Goal: Task Accomplishment & Management: Use online tool/utility

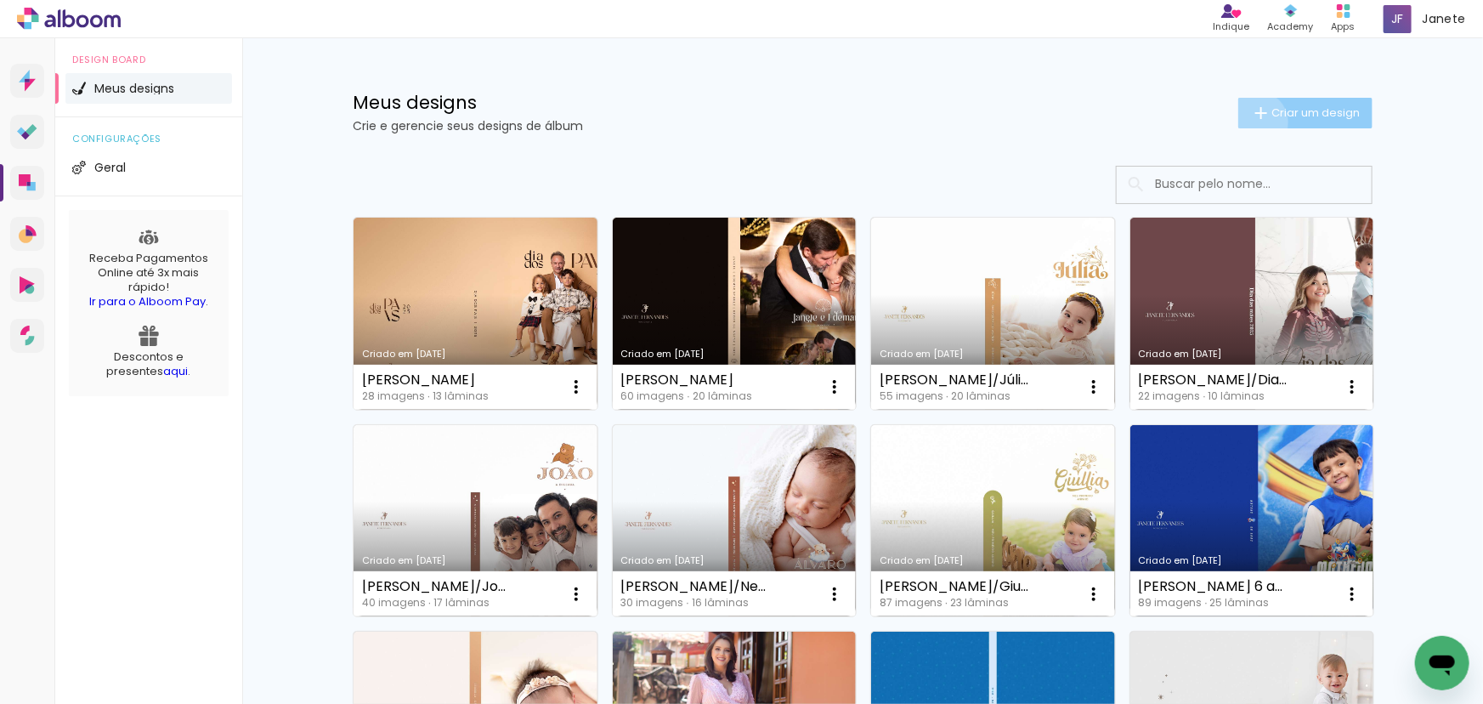
click at [1251, 122] on iron-icon at bounding box center [1261, 113] width 20 height 20
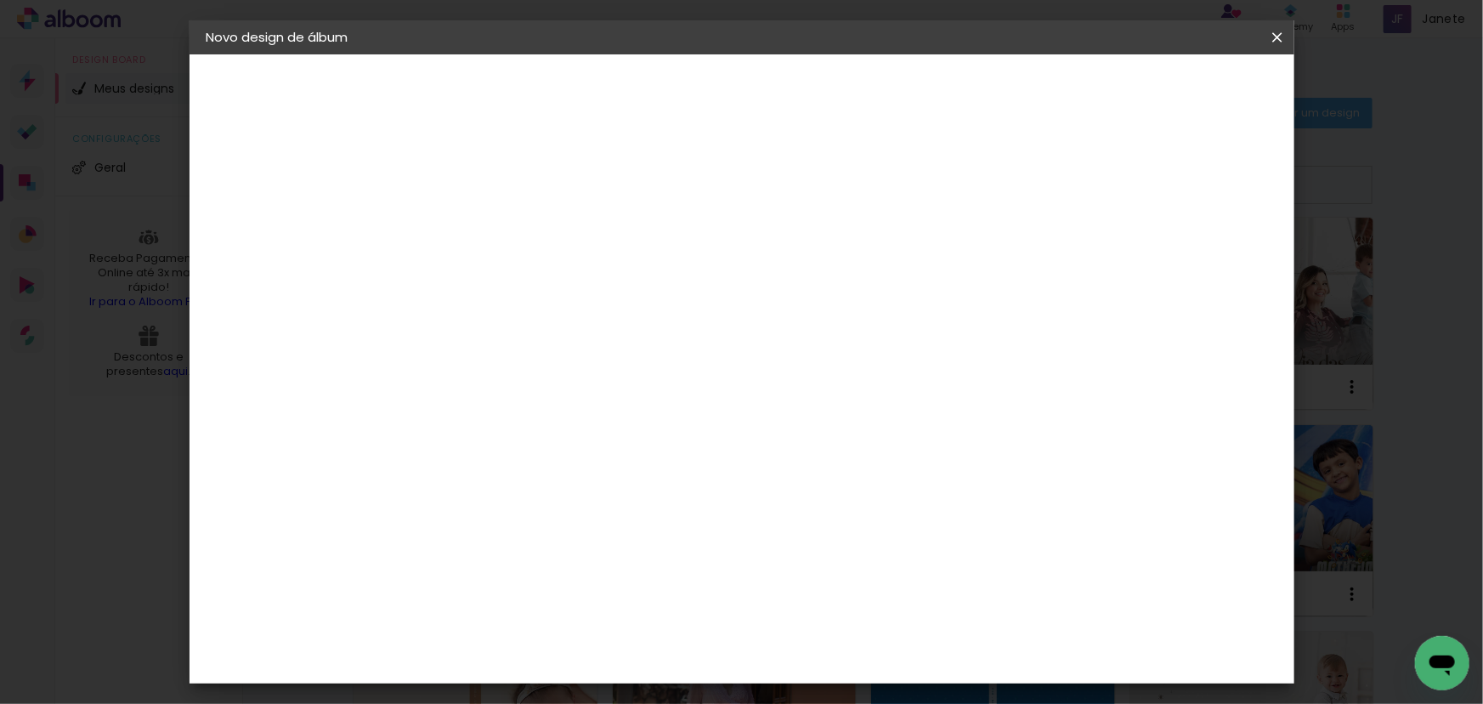
click at [485, 234] on input at bounding box center [485, 228] width 0 height 26
type input "[PERSON_NAME]"
type paper-input "[PERSON_NAME]"
click at [0, 0] on slot "Avançar" at bounding box center [0, 0] width 0 height 0
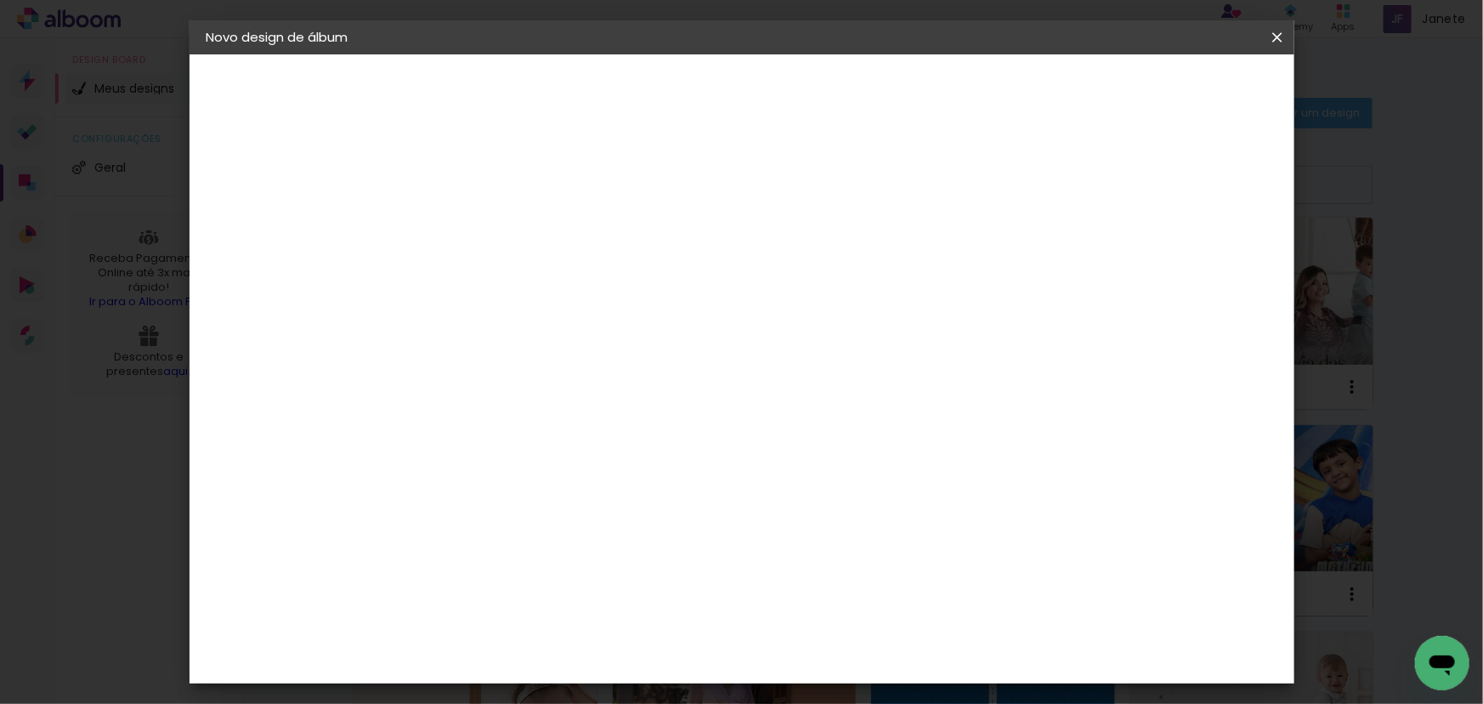
click at [577, 597] on div "DM Encadernadora" at bounding box center [525, 610] width 105 height 27
click at [0, 0] on slot "Avançar" at bounding box center [0, 0] width 0 height 0
click at [599, 382] on span "20 × 20" at bounding box center [559, 399] width 79 height 35
click at [0, 0] on slot "Avançar" at bounding box center [0, 0] width 0 height 0
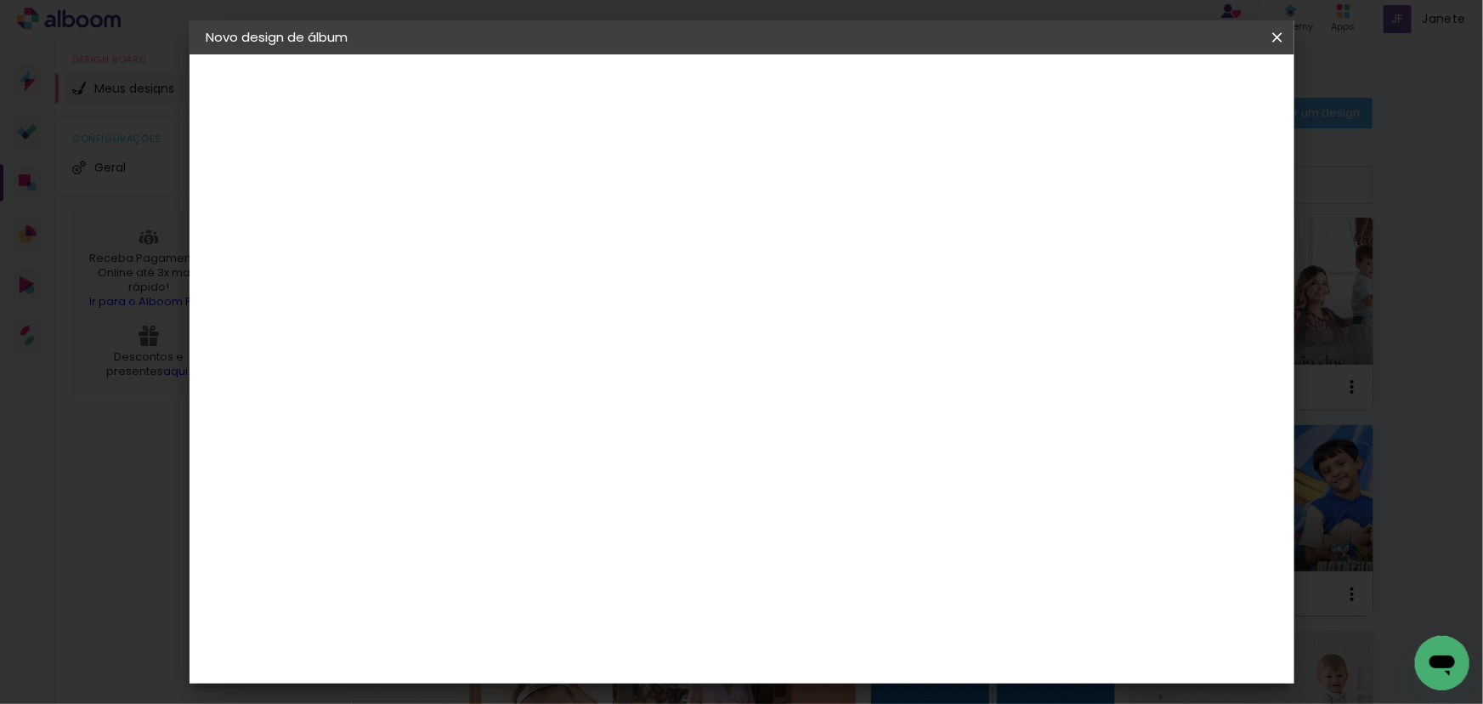
click at [1172, 93] on span "Iniciar design" at bounding box center [1133, 90] width 77 height 12
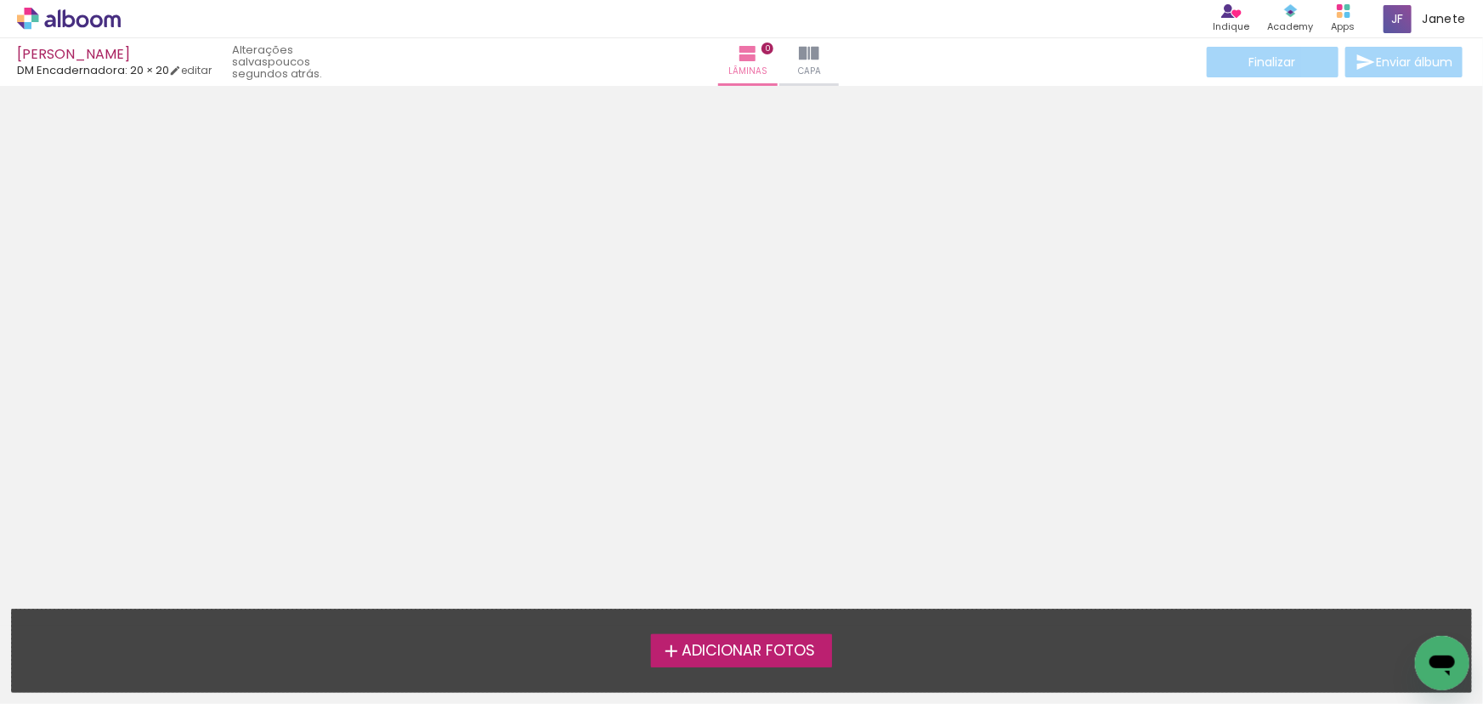
click at [798, 648] on span "Adicionar Fotos" at bounding box center [748, 651] width 133 height 15
click at [0, 0] on input "file" at bounding box center [0, 0] width 0 height 0
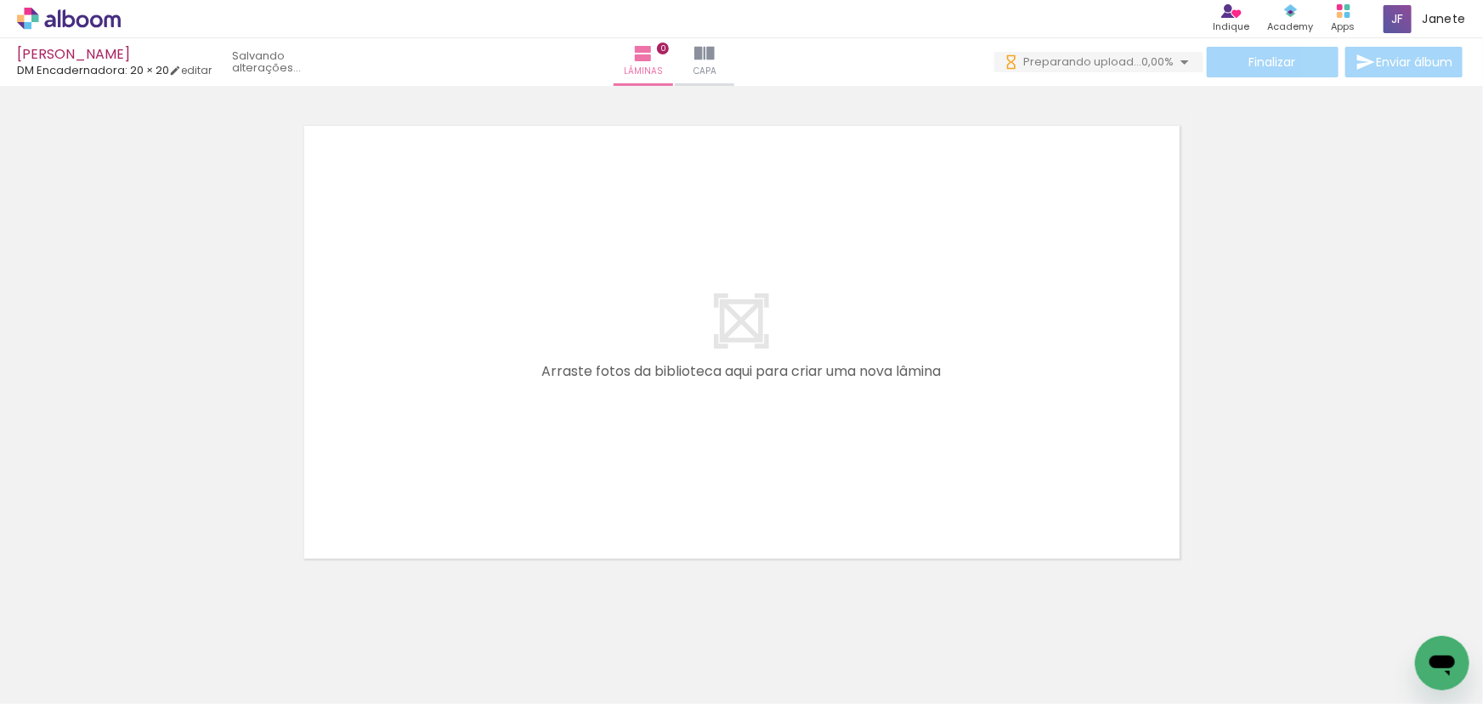
click at [65, 680] on span "Adicionar Fotos" at bounding box center [60, 681] width 51 height 19
click at [0, 0] on input "file" at bounding box center [0, 0] width 0 height 0
drag, startPoint x: 166, startPoint y: 664, endPoint x: 183, endPoint y: 647, distance: 24.0
click at [183, 647] on div at bounding box center [170, 646] width 84 height 45
click at [734, 55] on paper-button "Capa" at bounding box center [705, 62] width 60 height 48
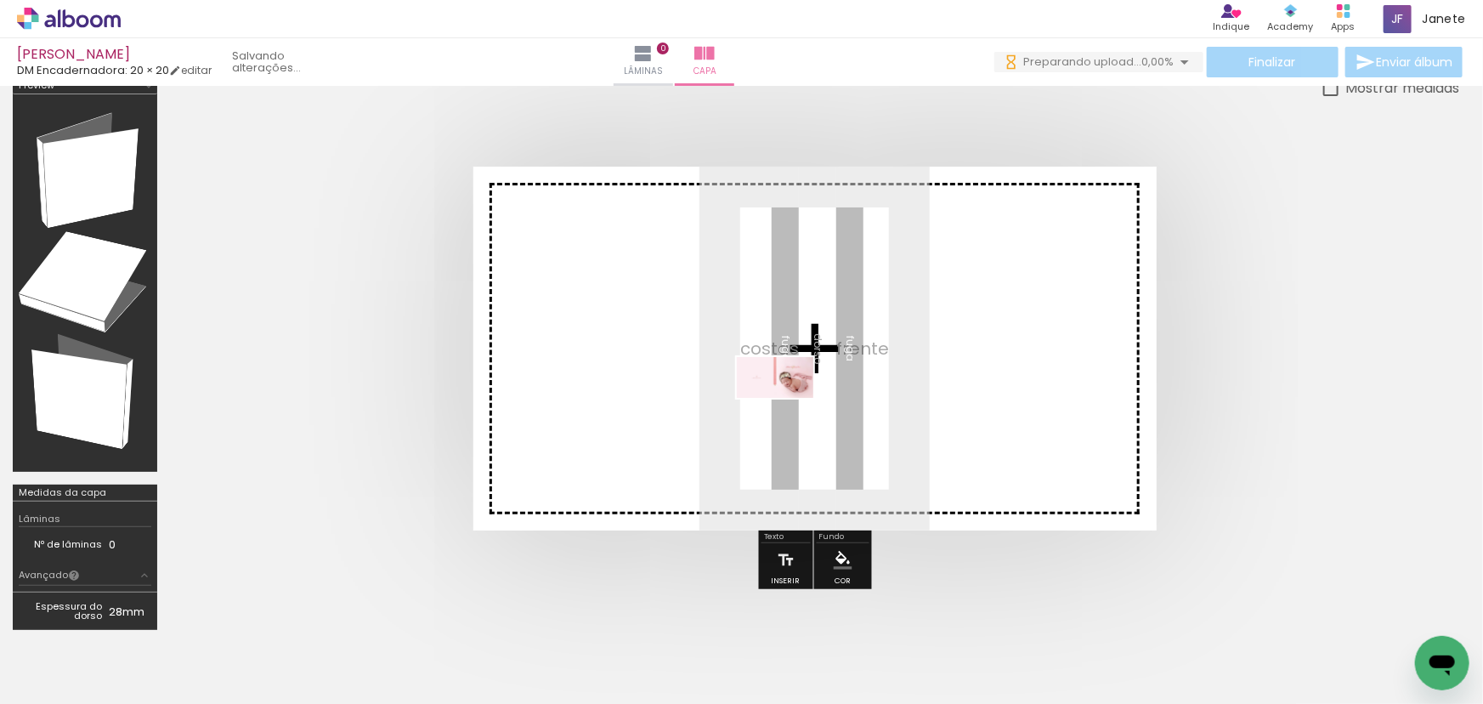
drag, startPoint x: 178, startPoint y: 661, endPoint x: 788, endPoint y: 408, distance: 660.5
click at [788, 408] on quentale-workspace at bounding box center [741, 352] width 1483 height 704
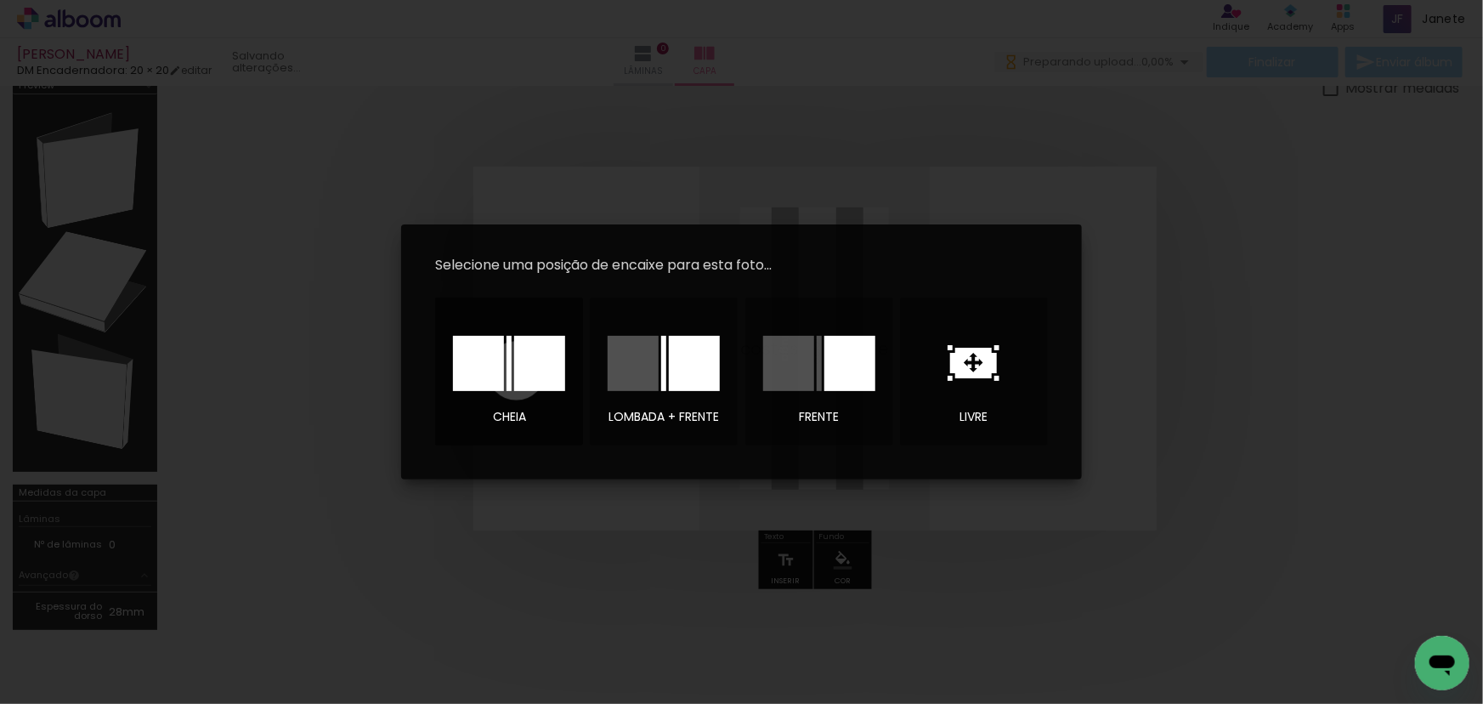
click at [517, 371] on div at bounding box center [539, 363] width 51 height 55
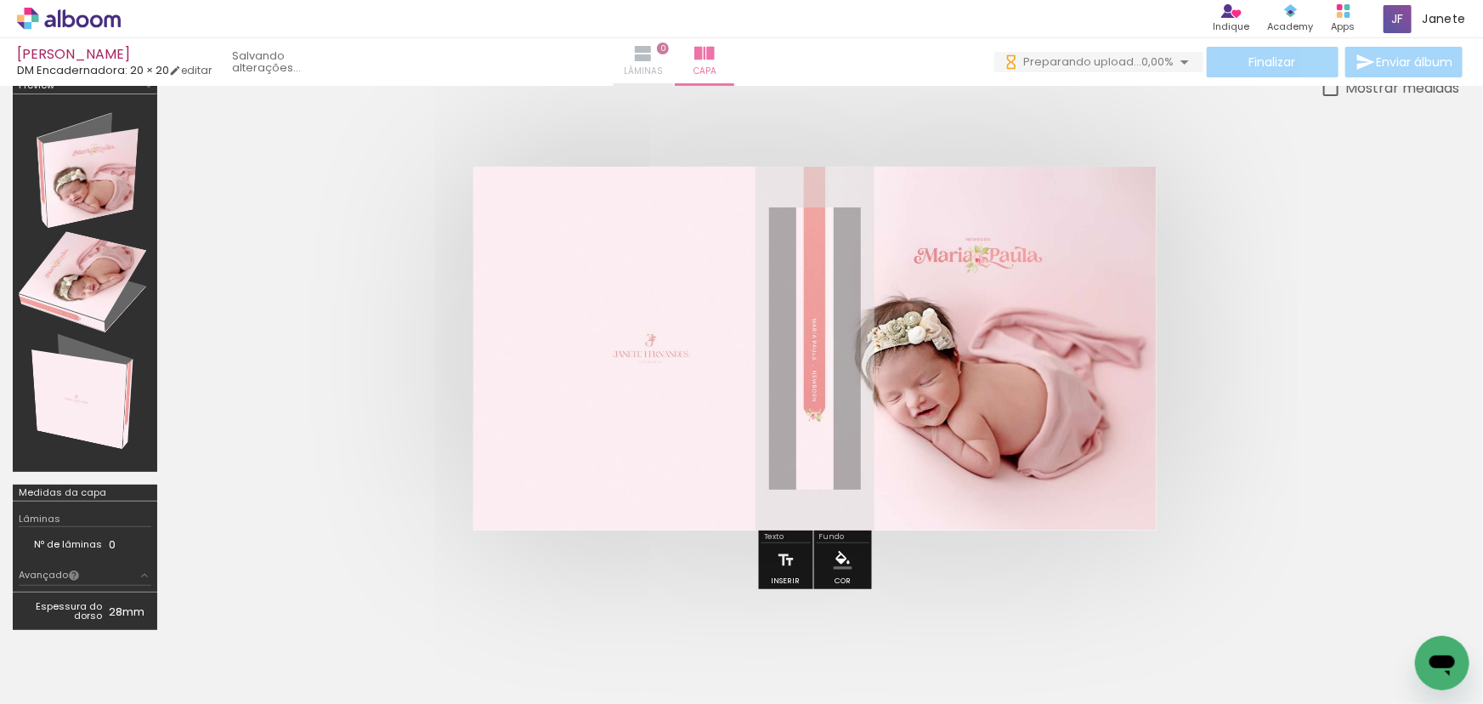
click at [673, 46] on paper-button "Lâminas 0" at bounding box center [644, 62] width 60 height 48
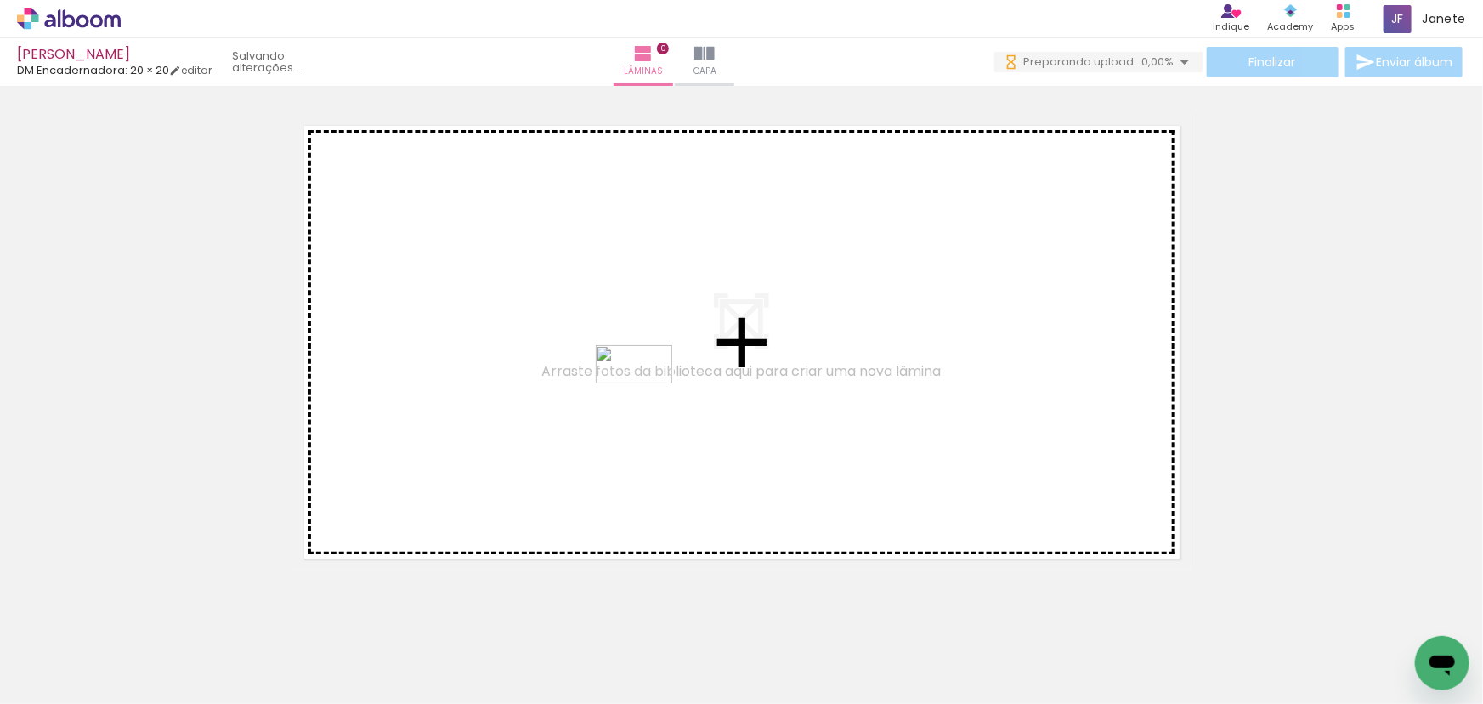
drag, startPoint x: 278, startPoint y: 647, endPoint x: 647, endPoint y: 396, distance: 446.1
click at [647, 396] on quentale-workspace at bounding box center [741, 352] width 1483 height 704
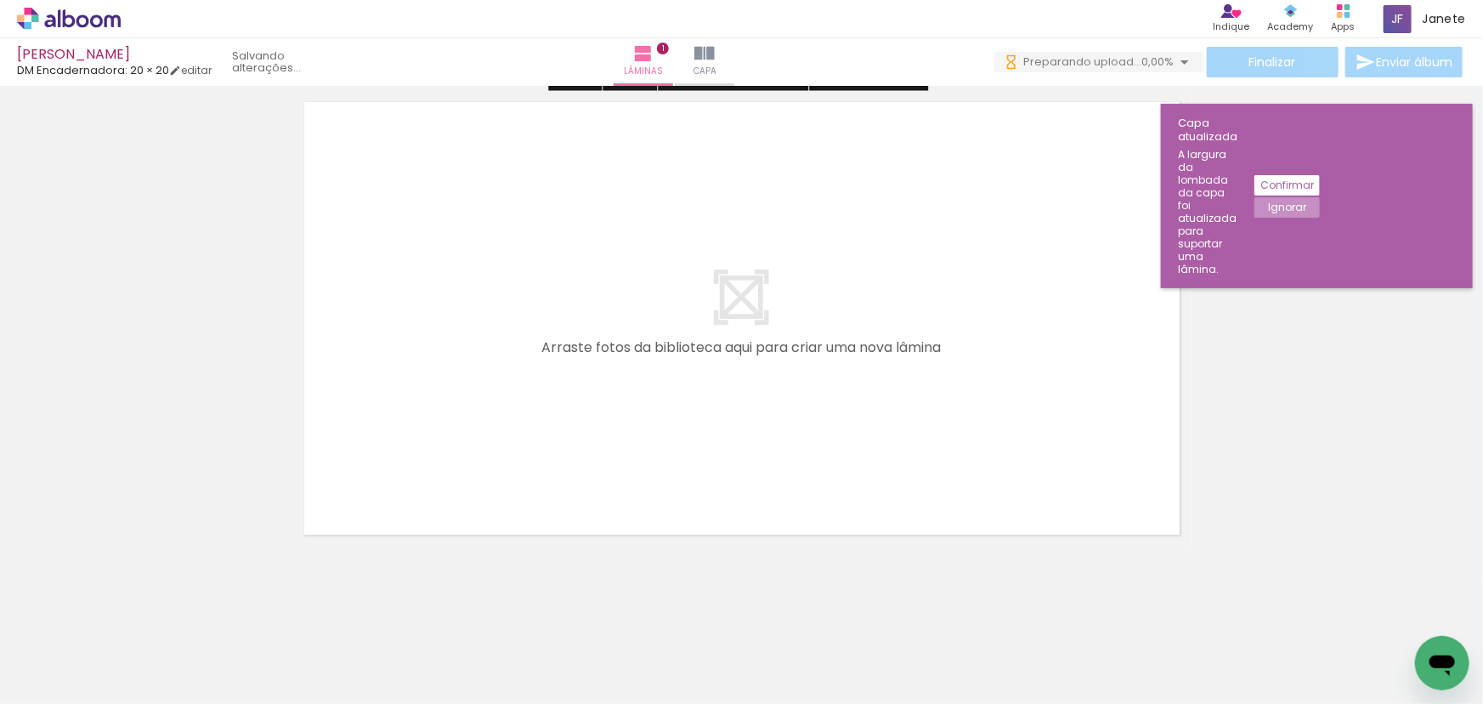
scroll to position [553, 0]
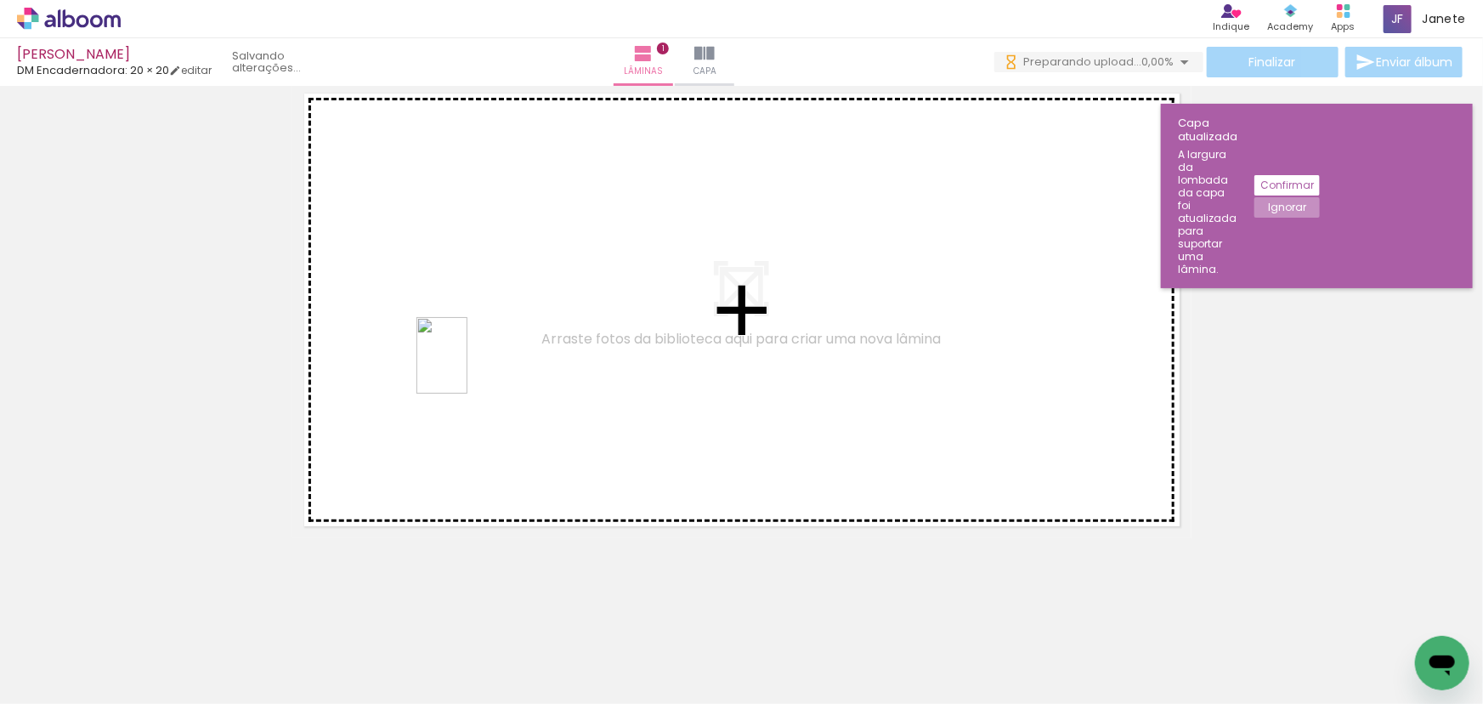
drag, startPoint x: 369, startPoint y: 644, endPoint x: 468, endPoint y: 368, distance: 293.4
click at [468, 368] on quentale-workspace at bounding box center [741, 352] width 1483 height 704
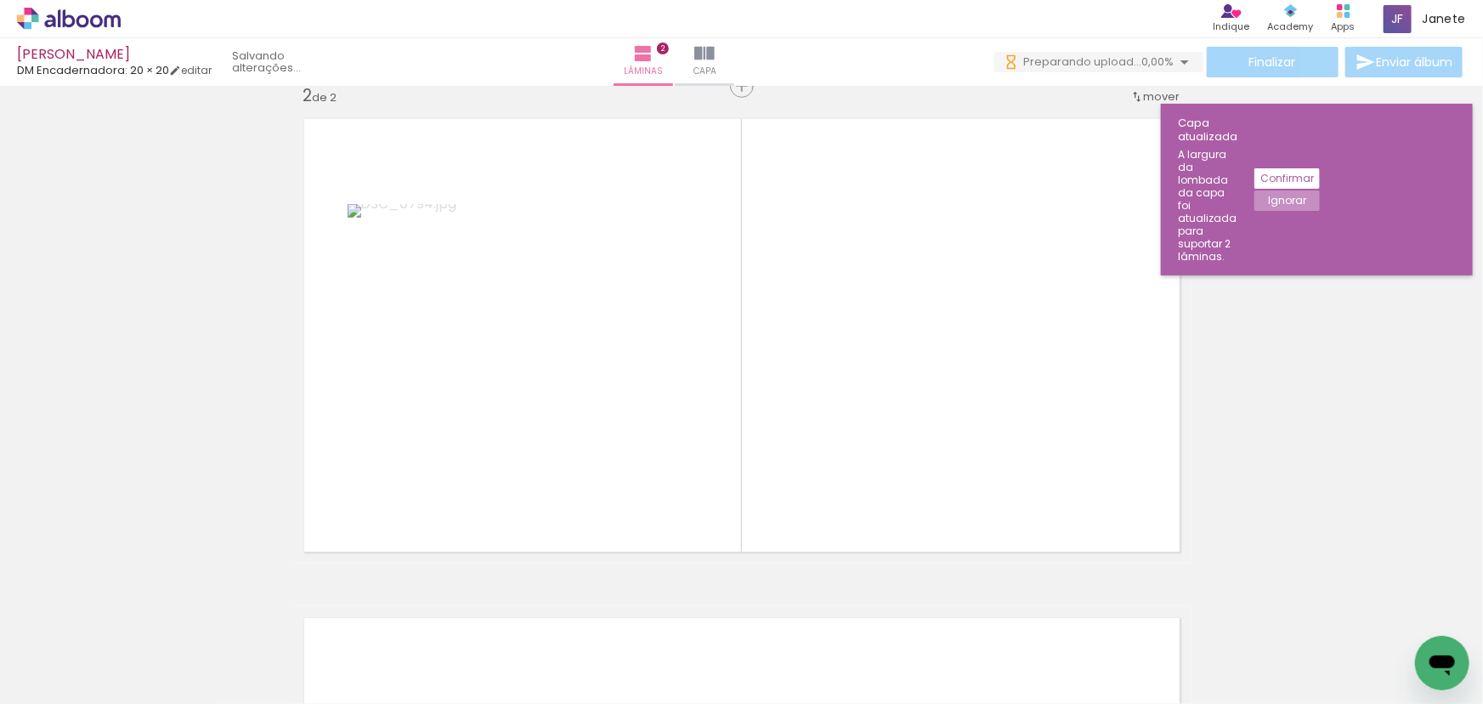
scroll to position [520, 0]
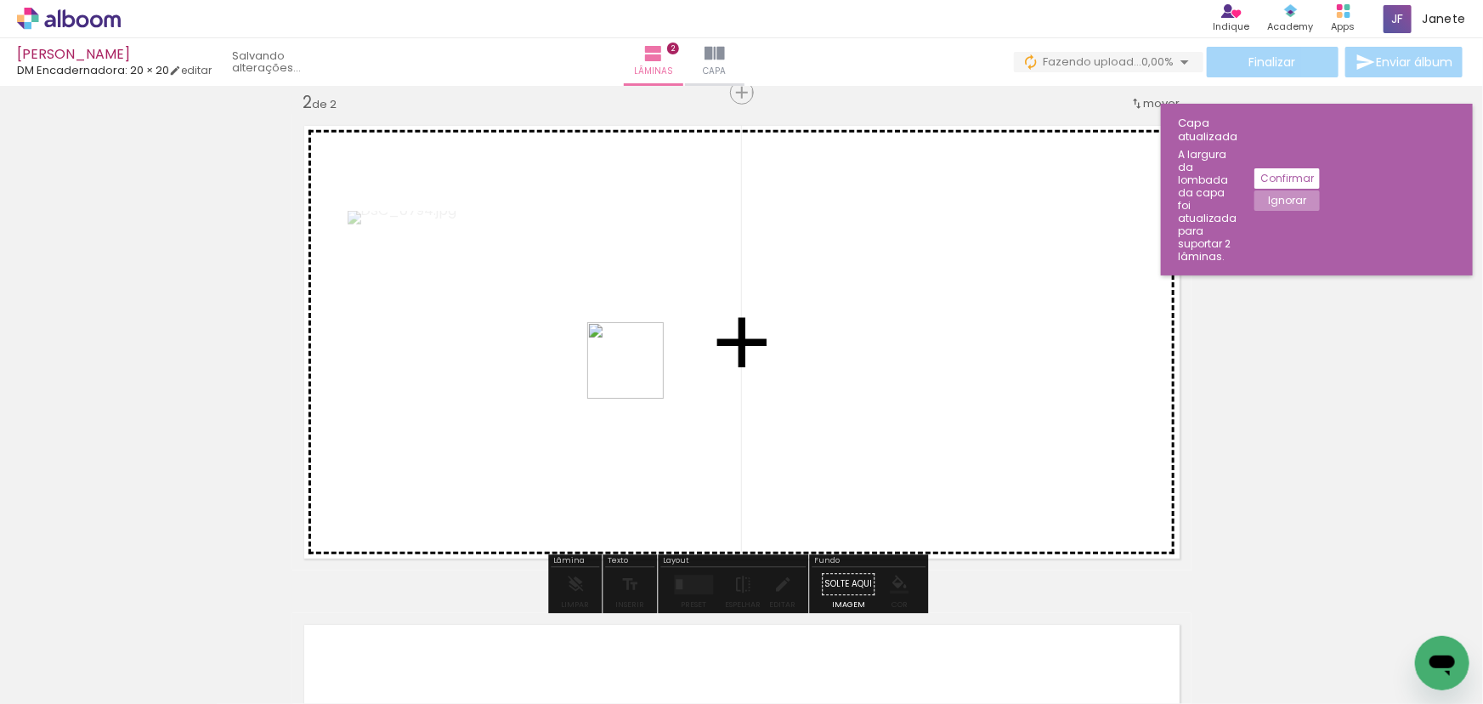
drag, startPoint x: 479, startPoint y: 647, endPoint x: 648, endPoint y: 357, distance: 335.6
click at [648, 357] on quentale-workspace at bounding box center [741, 352] width 1483 height 704
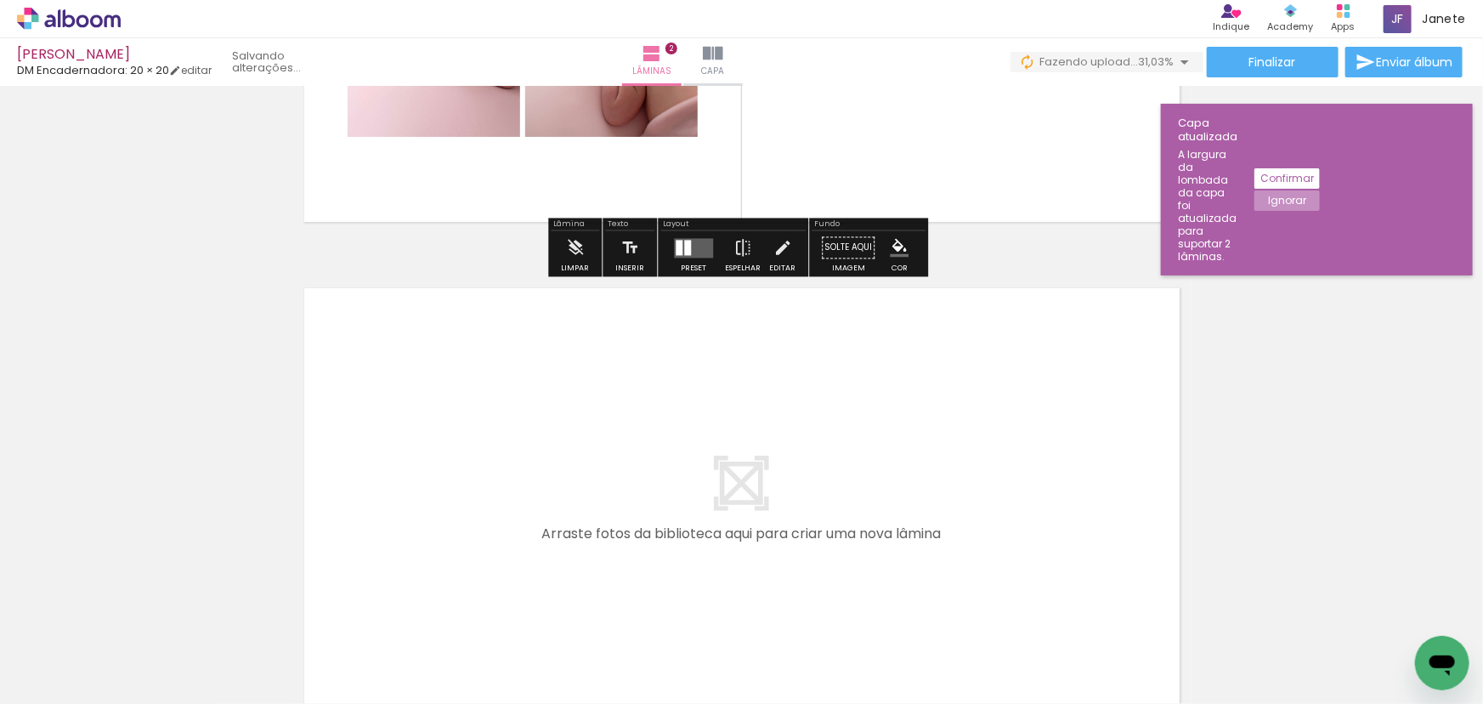
scroll to position [907, 0]
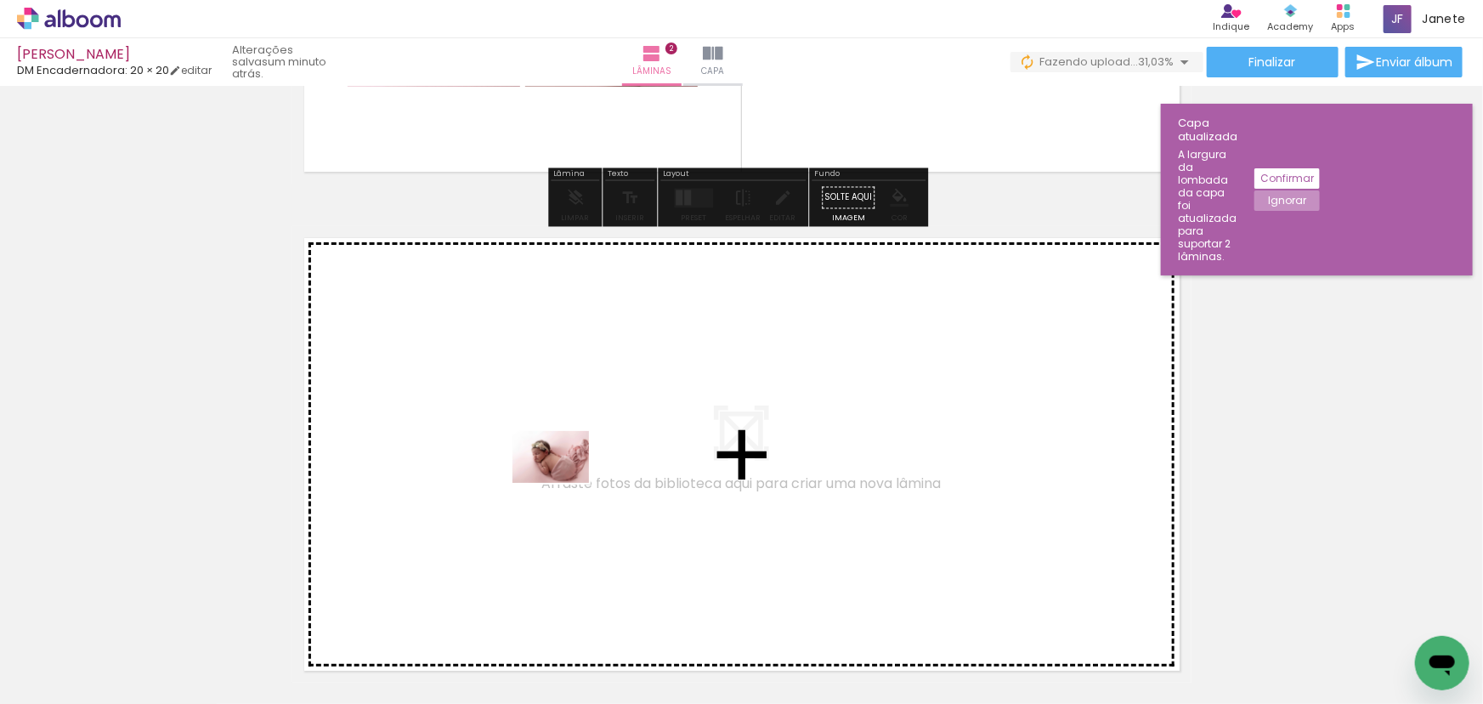
drag, startPoint x: 561, startPoint y: 655, endPoint x: 564, endPoint y: 482, distance: 172.6
click at [564, 482] on quentale-workspace at bounding box center [741, 352] width 1483 height 704
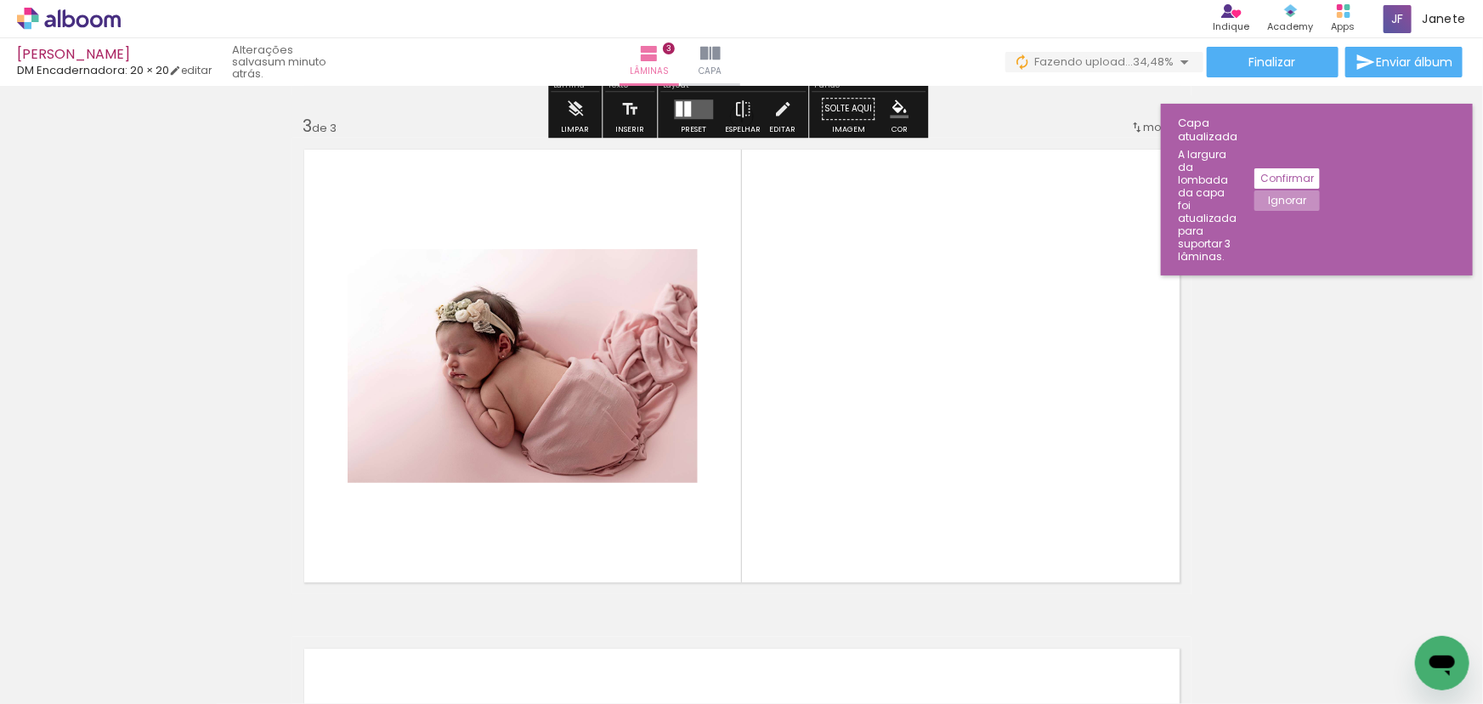
scroll to position [1029, 0]
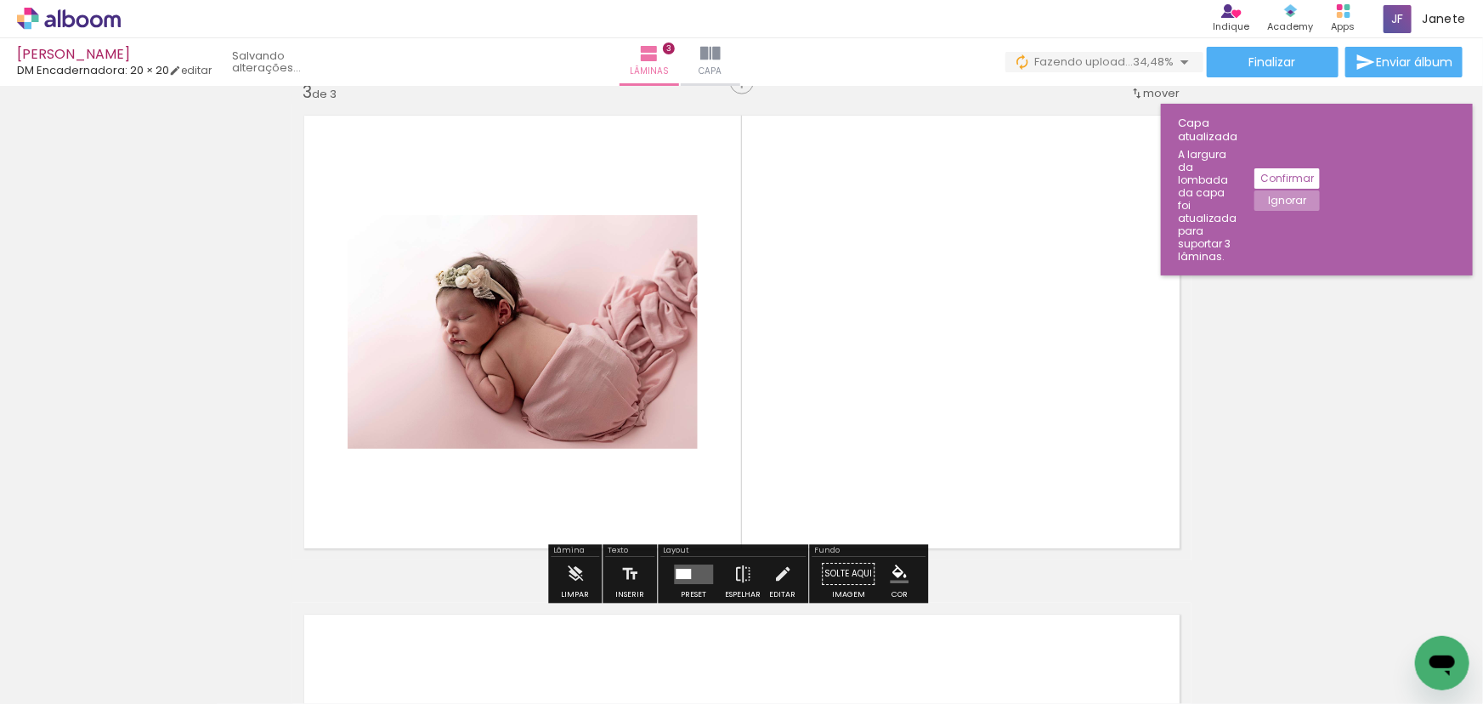
click at [709, 578] on quentale-layouter at bounding box center [693, 574] width 39 height 20
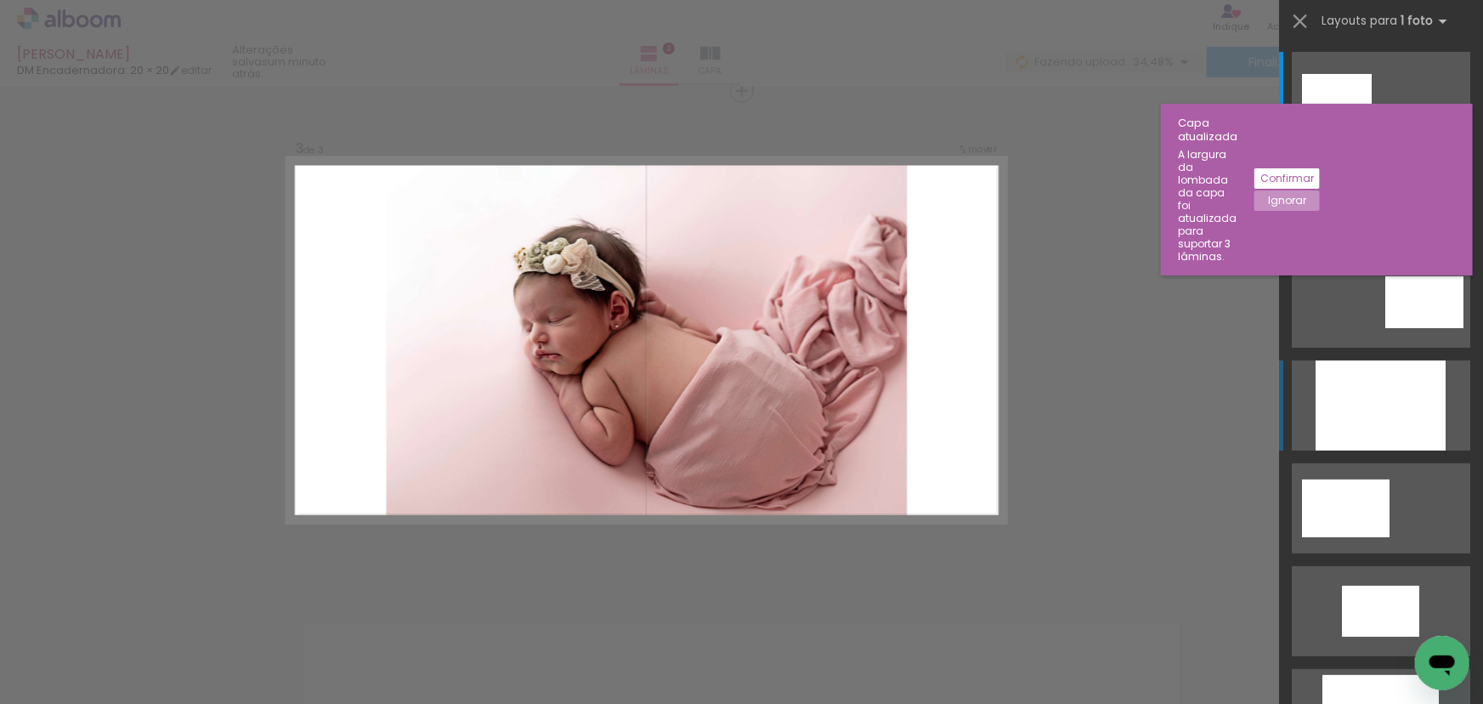
scroll to position [1019, 0]
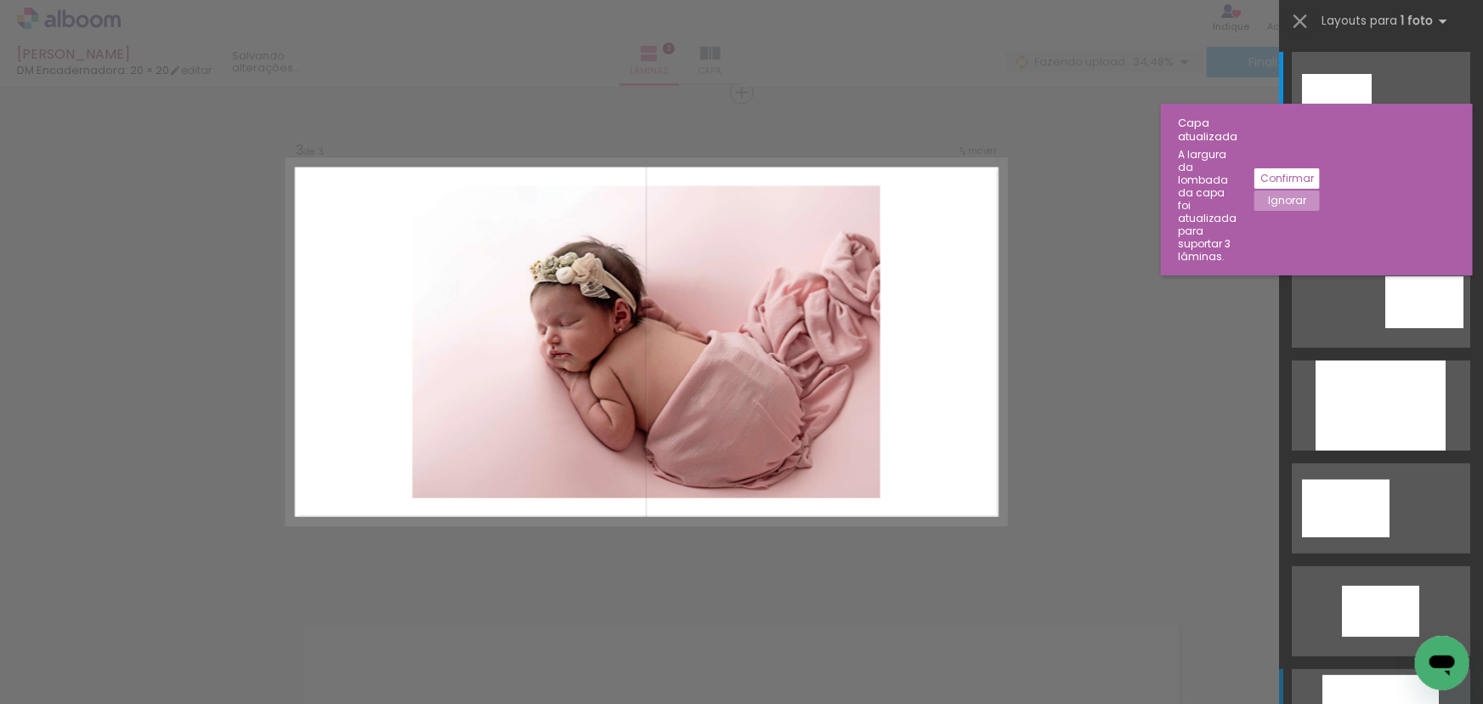
click at [1365, 683] on div at bounding box center [1381, 713] width 116 height 77
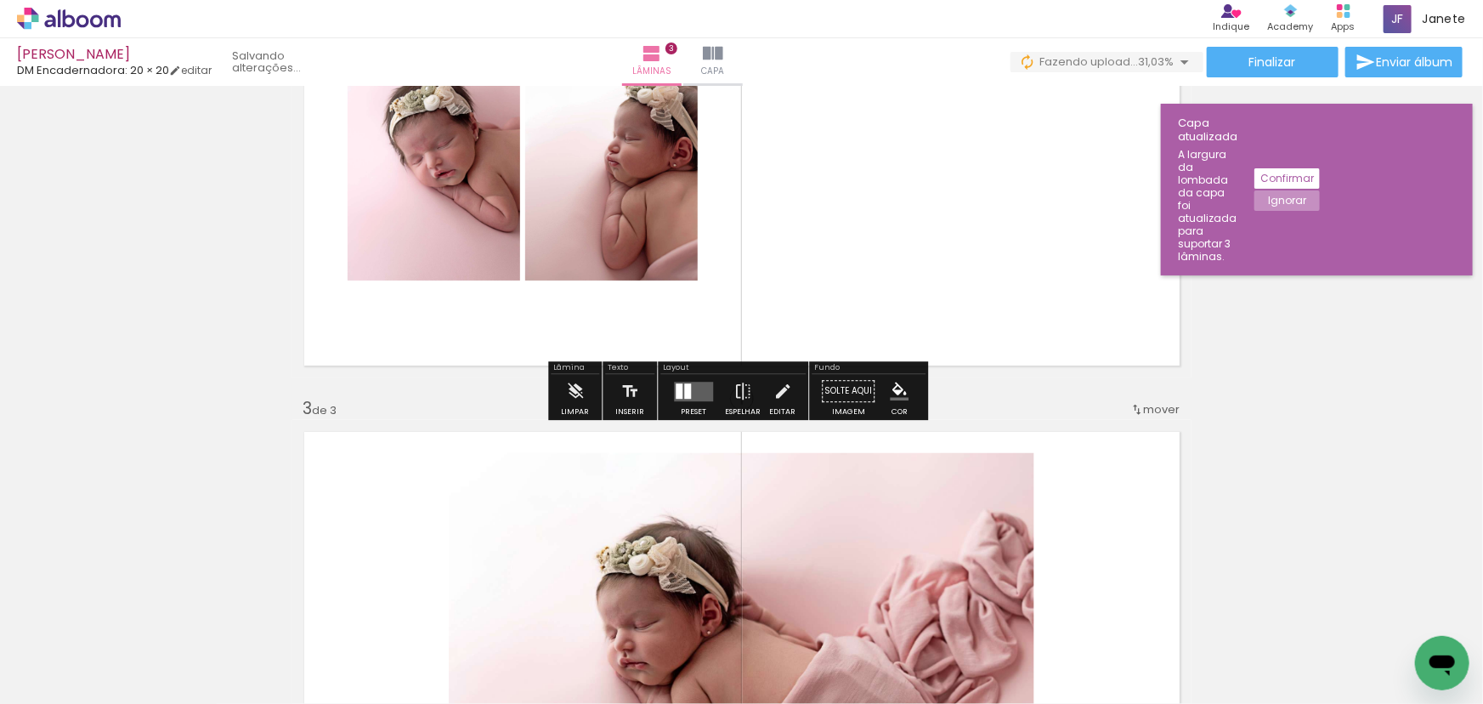
scroll to position [787, 0]
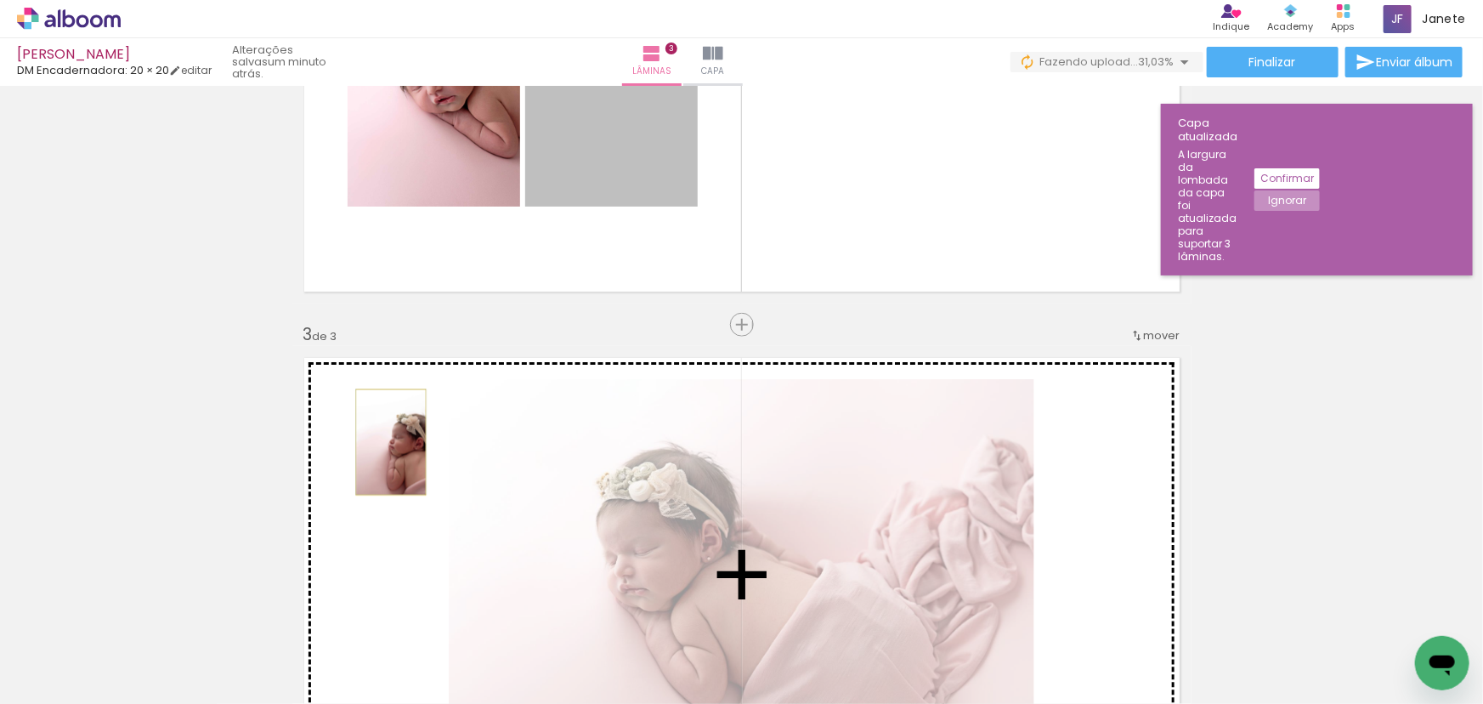
drag, startPoint x: 603, startPoint y: 170, endPoint x: 385, endPoint y: 442, distance: 348.4
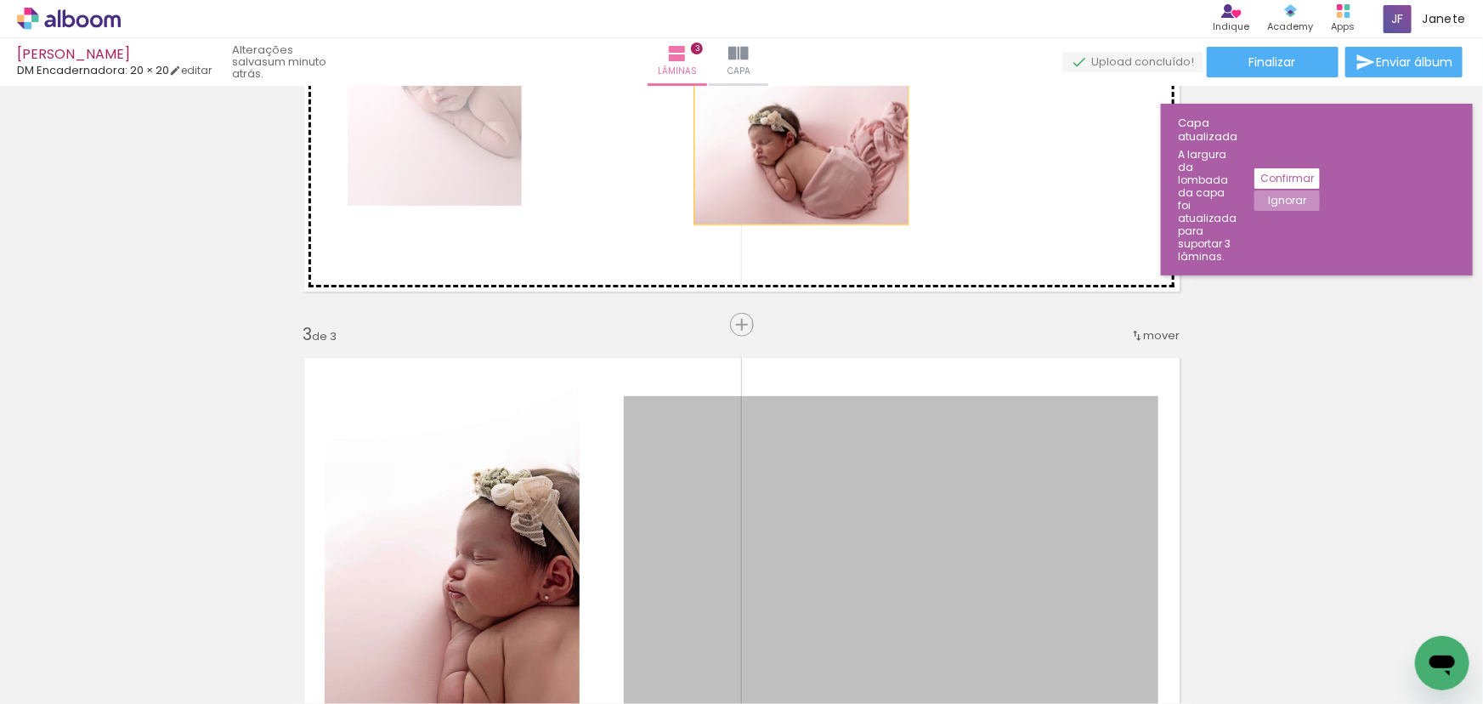
drag, startPoint x: 807, startPoint y: 529, endPoint x: 796, endPoint y: 153, distance: 375.9
click at [796, 153] on div "Inserir lâmina 1 de 3 Inserir lâmina 2 de 3 Inserir lâmina 3 de 3" at bounding box center [741, 303] width 1483 height 1997
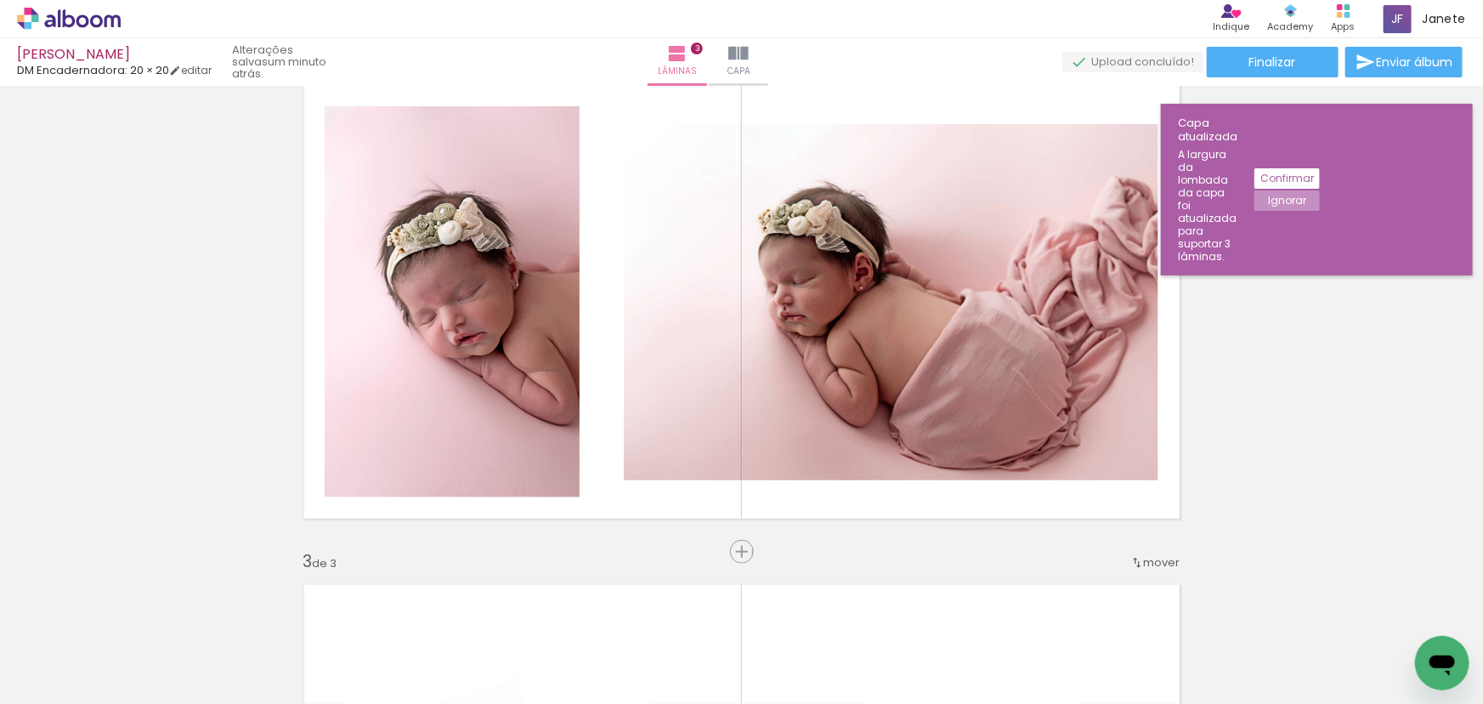
scroll to position [555, 0]
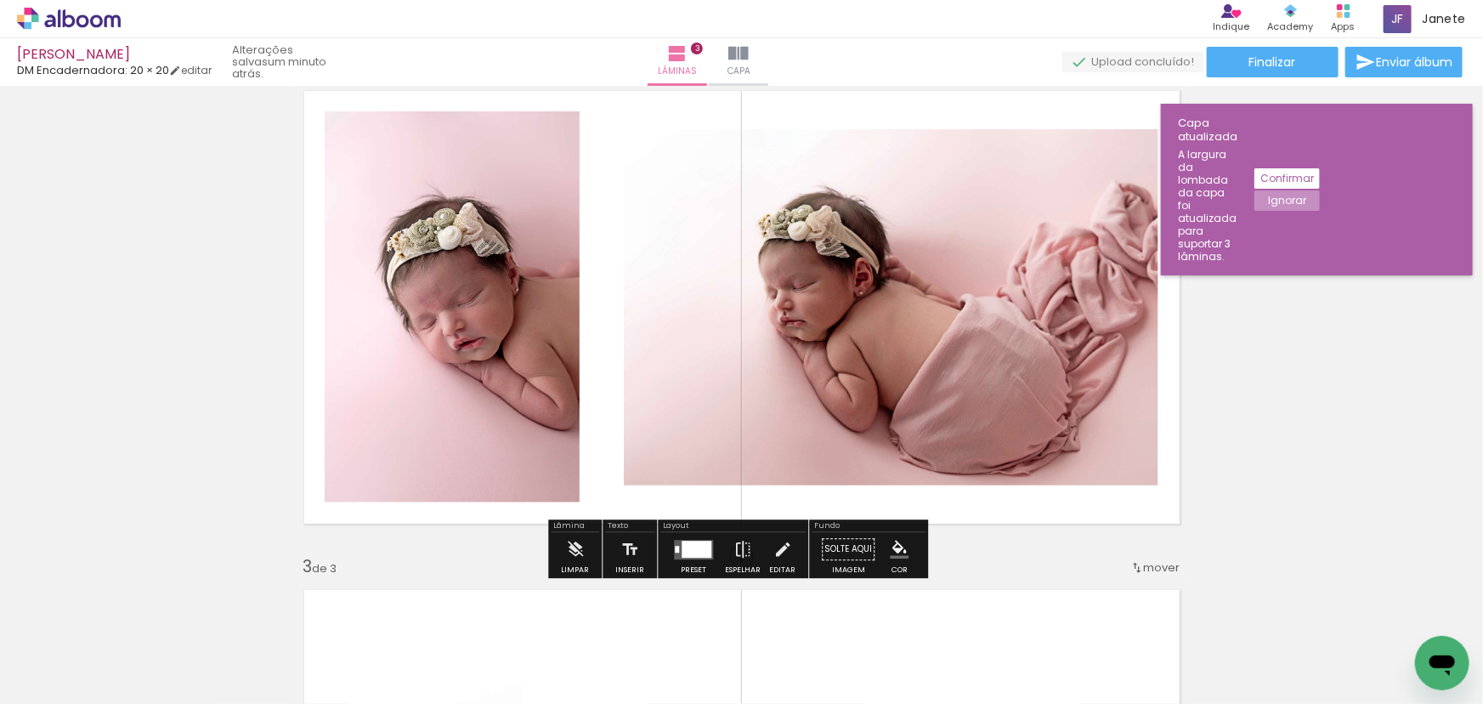
click at [695, 547] on div at bounding box center [697, 549] width 30 height 17
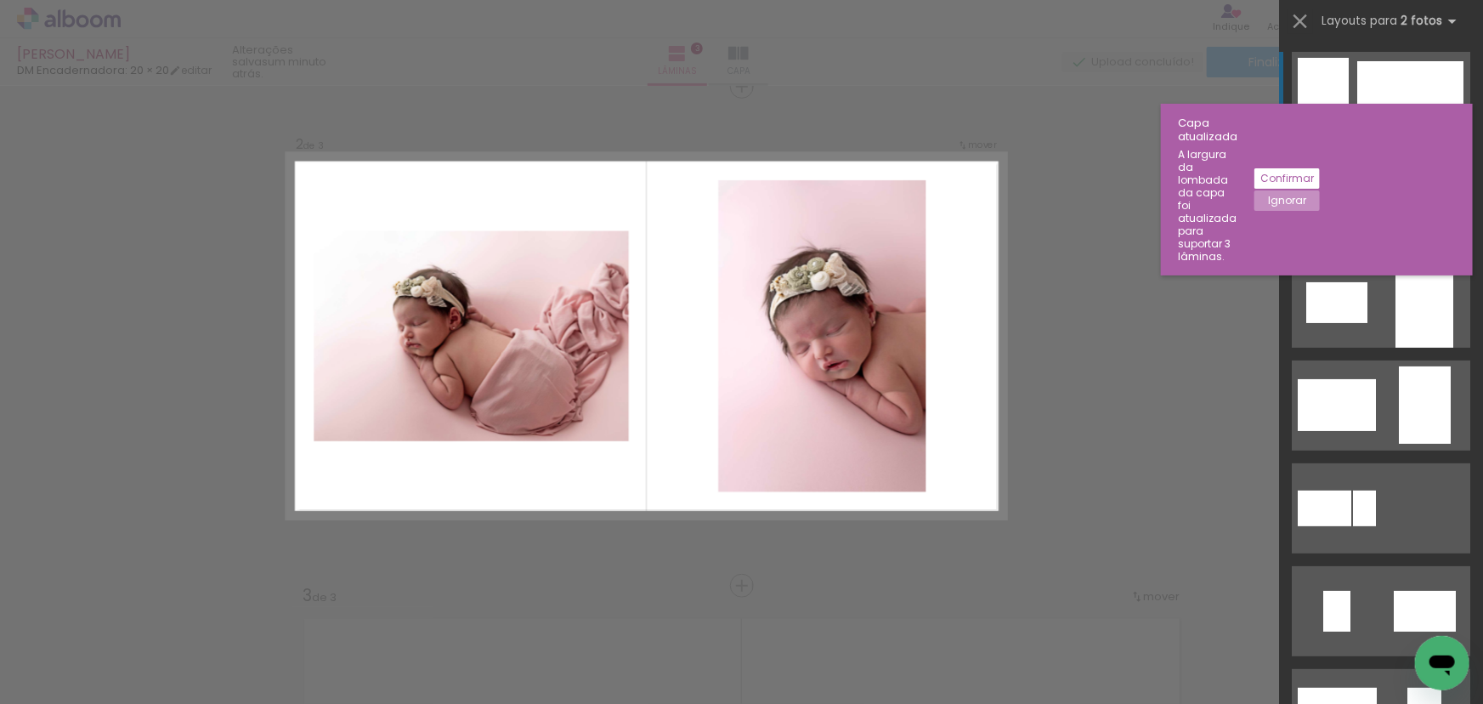
scroll to position [520, 0]
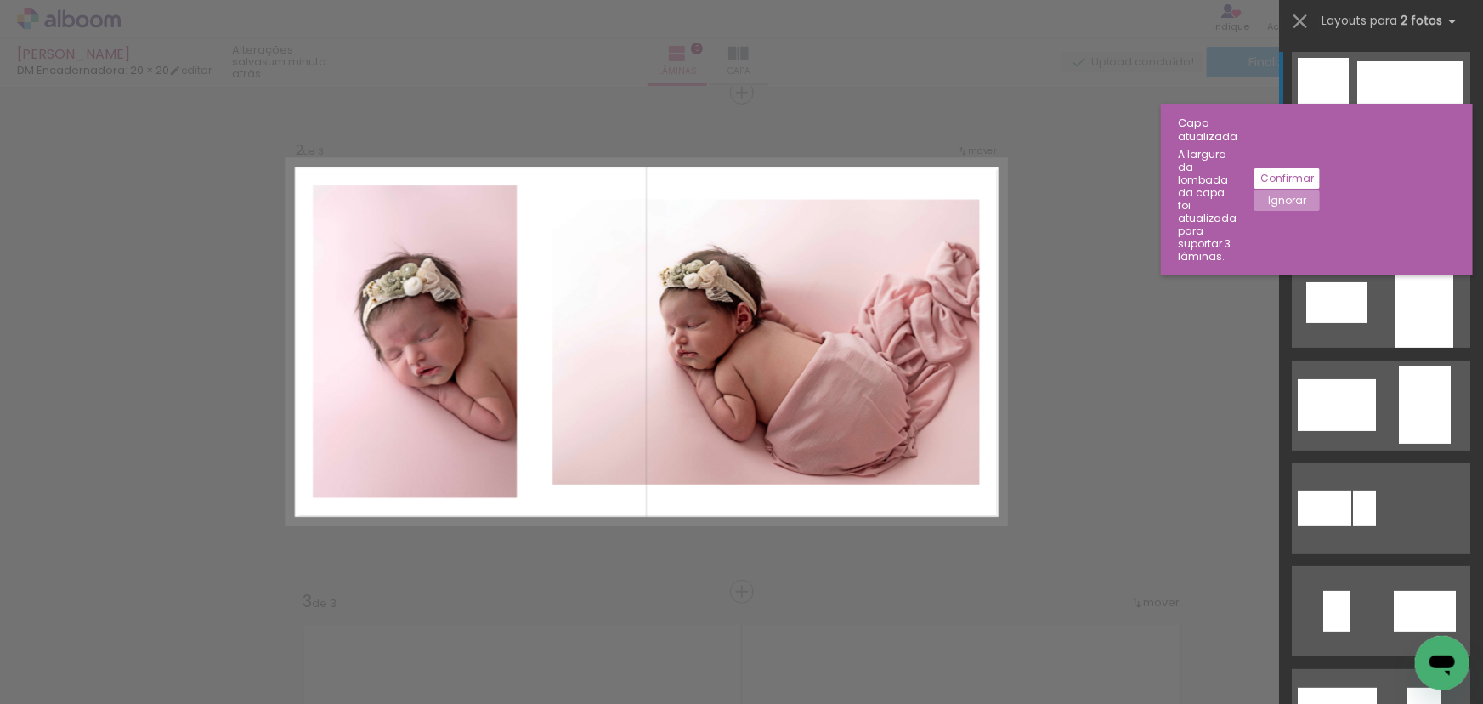
click at [1373, 64] on div at bounding box center [1411, 96] width 106 height 71
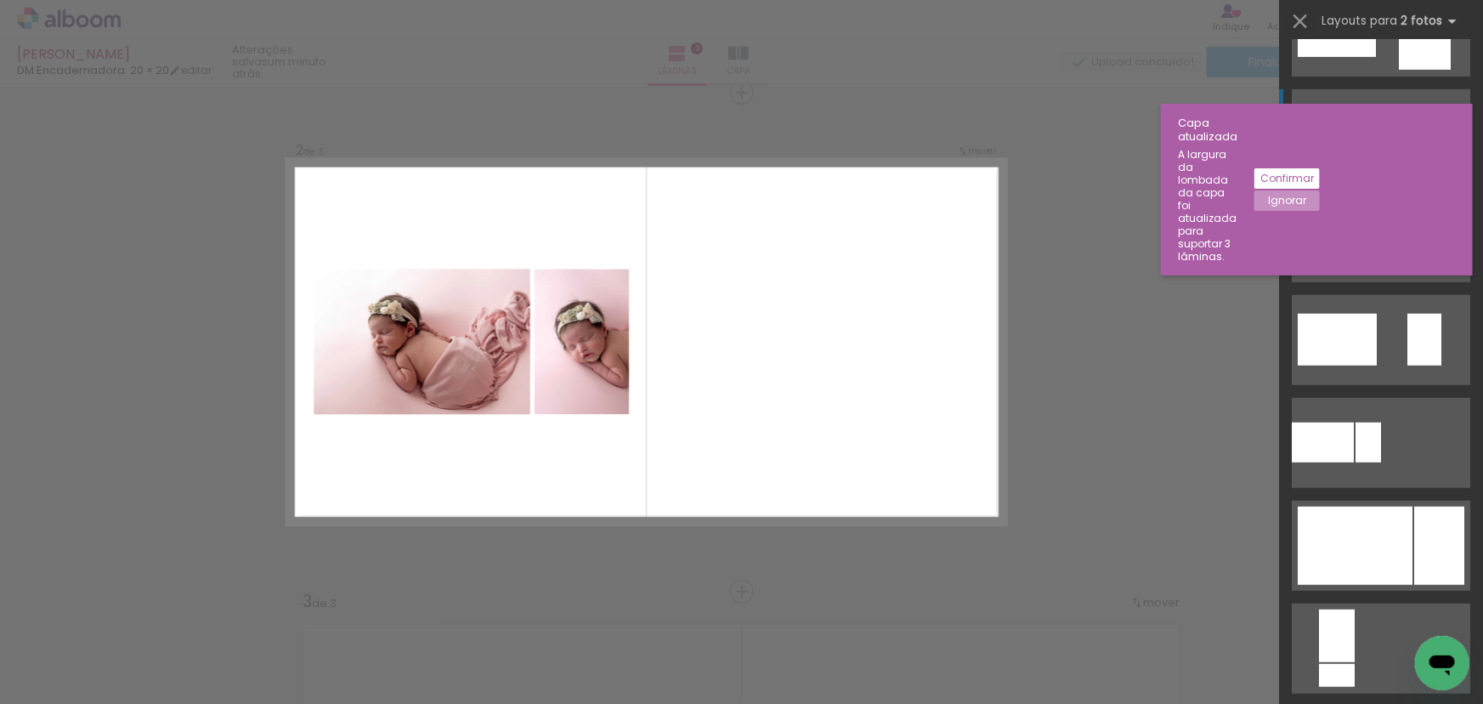
scroll to position [386, 0]
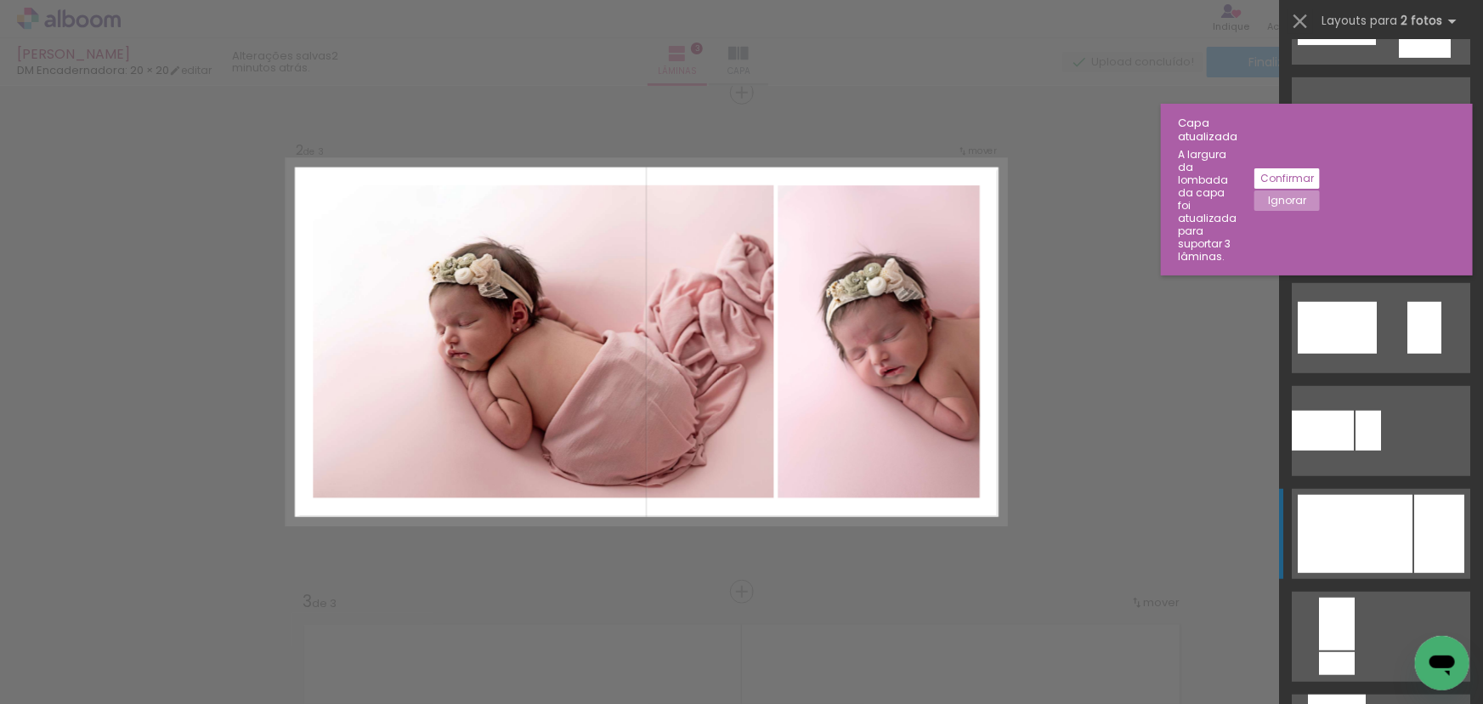
click at [1399, 542] on div at bounding box center [1355, 534] width 115 height 78
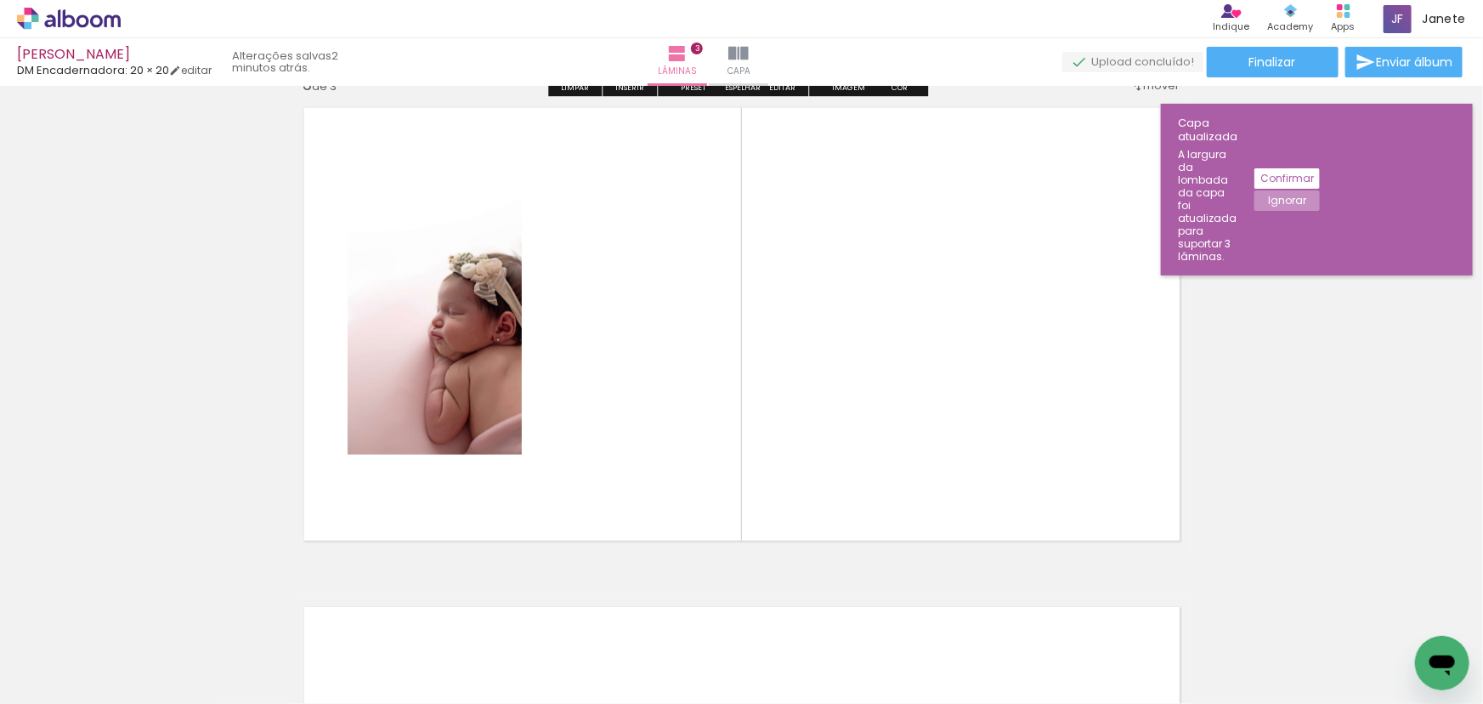
scroll to position [1062, 0]
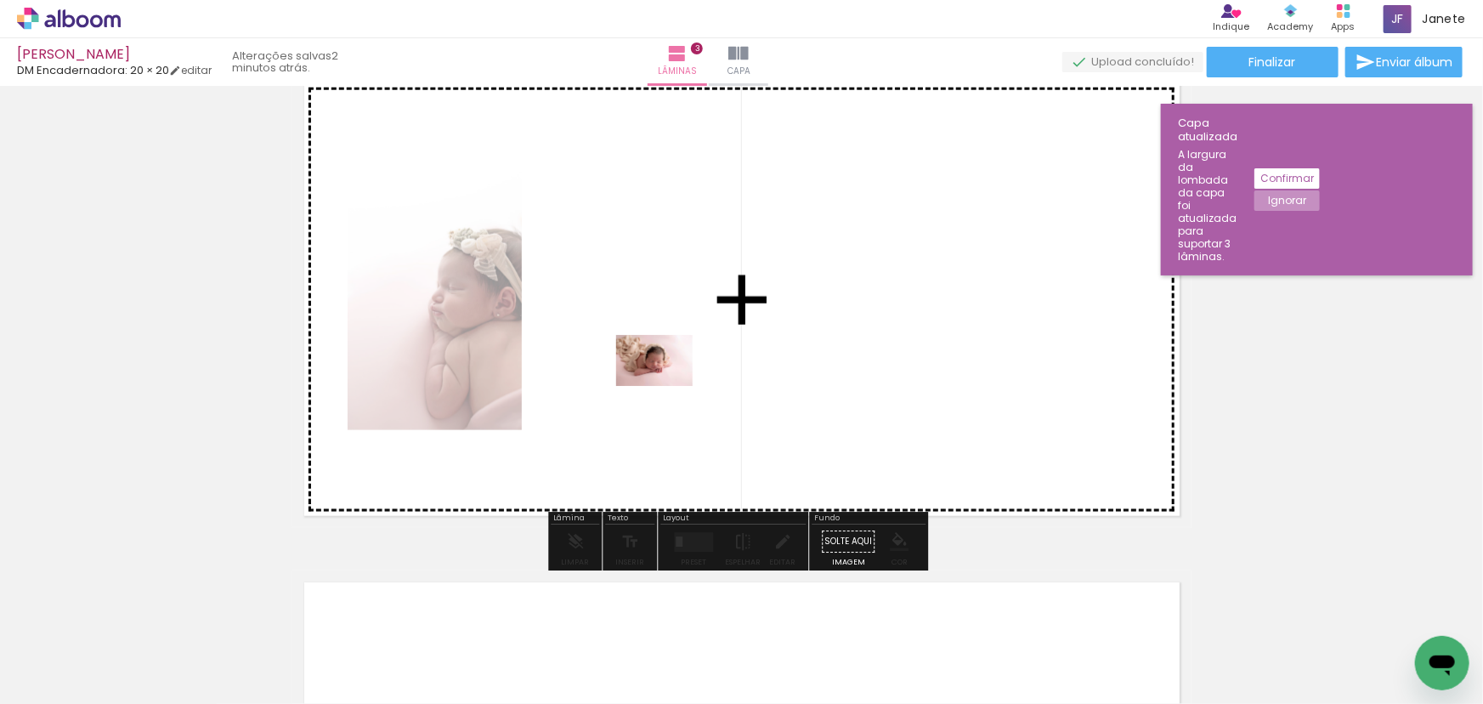
drag, startPoint x: 658, startPoint y: 662, endPoint x: 667, endPoint y: 386, distance: 276.4
click at [667, 386] on quentale-workspace at bounding box center [741, 352] width 1483 height 704
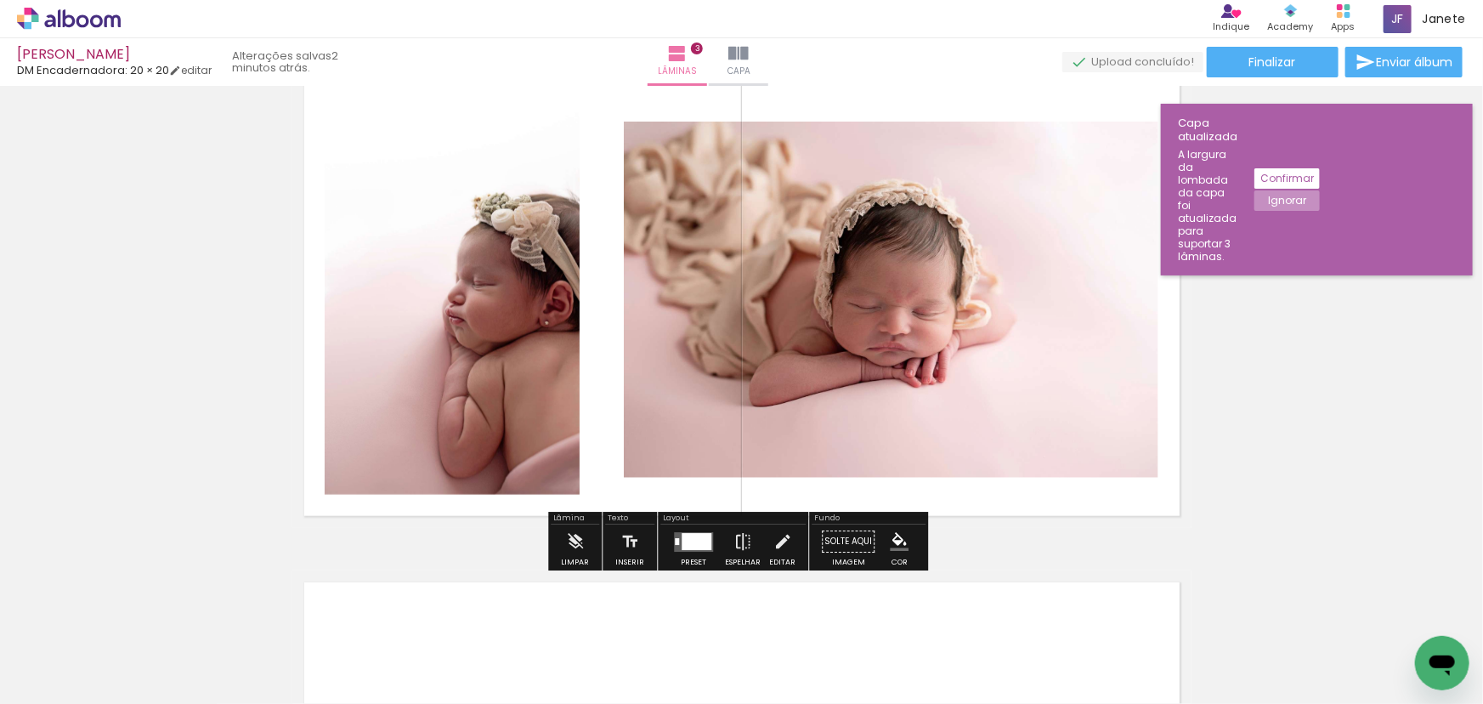
click at [682, 539] on div at bounding box center [697, 541] width 30 height 17
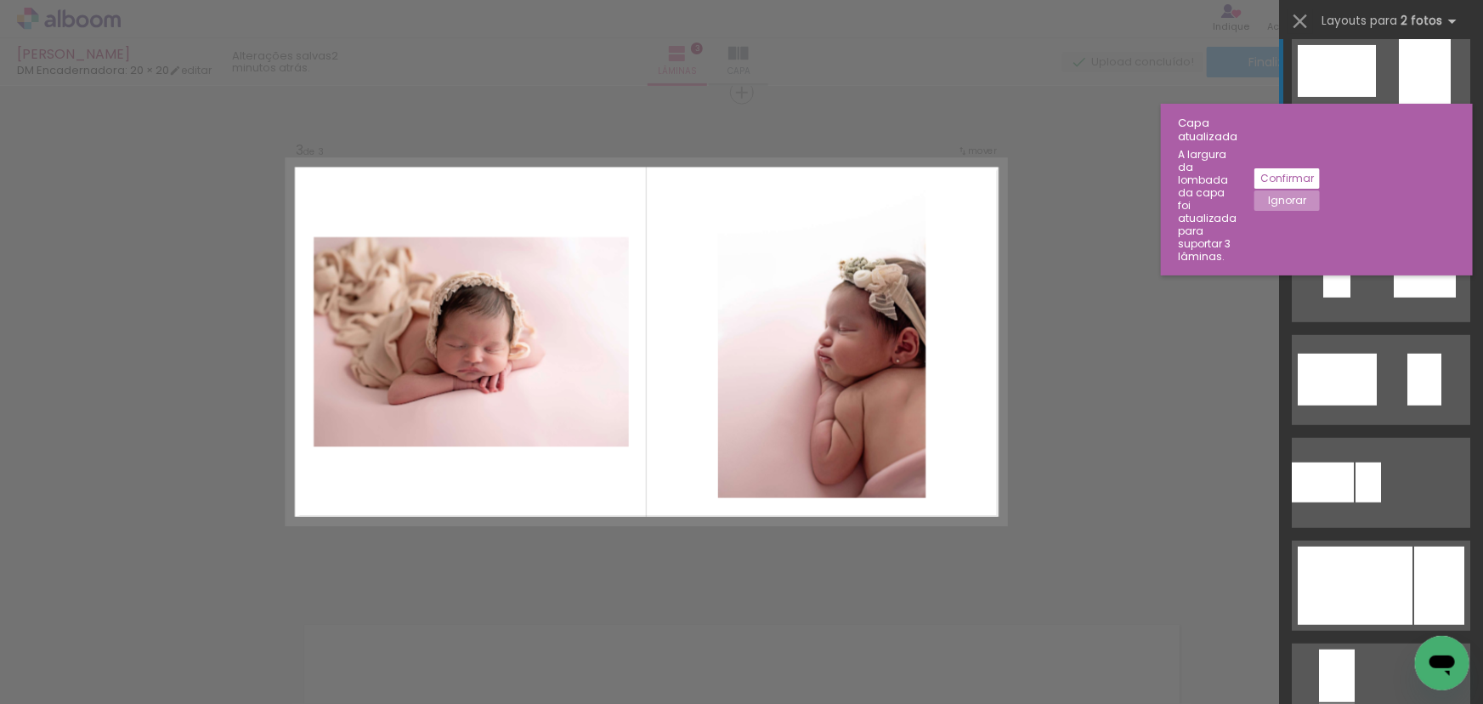
scroll to position [463, 0]
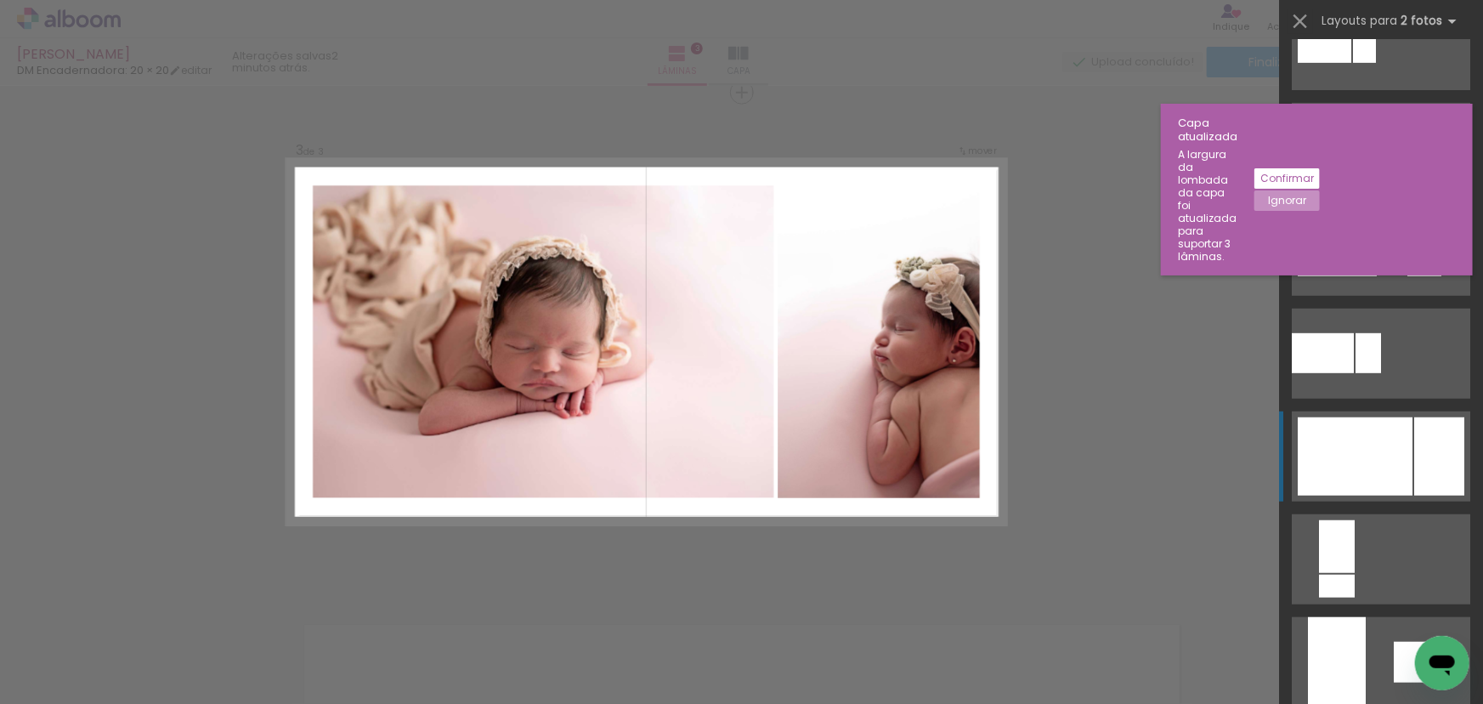
click at [1374, 447] on div at bounding box center [1355, 456] width 115 height 78
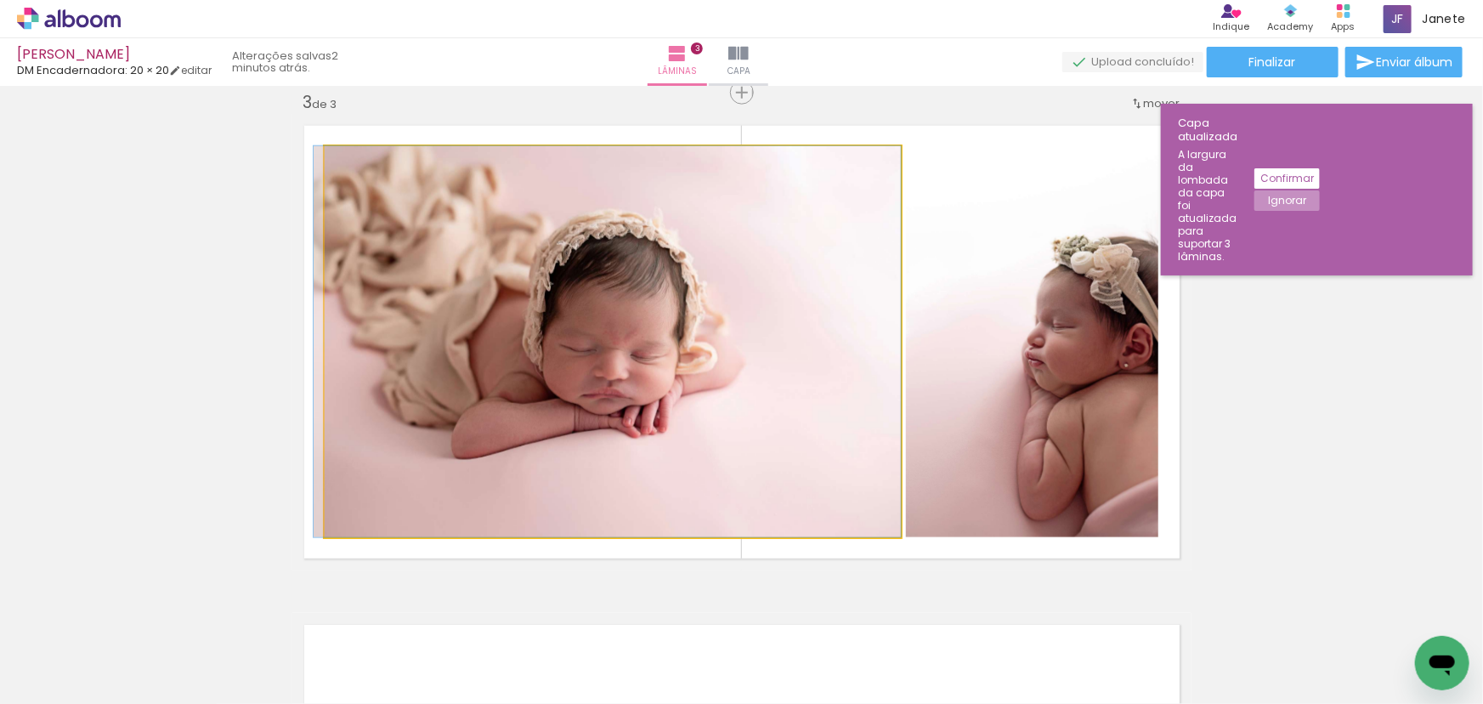
drag, startPoint x: 815, startPoint y: 390, endPoint x: 800, endPoint y: 389, distance: 15.4
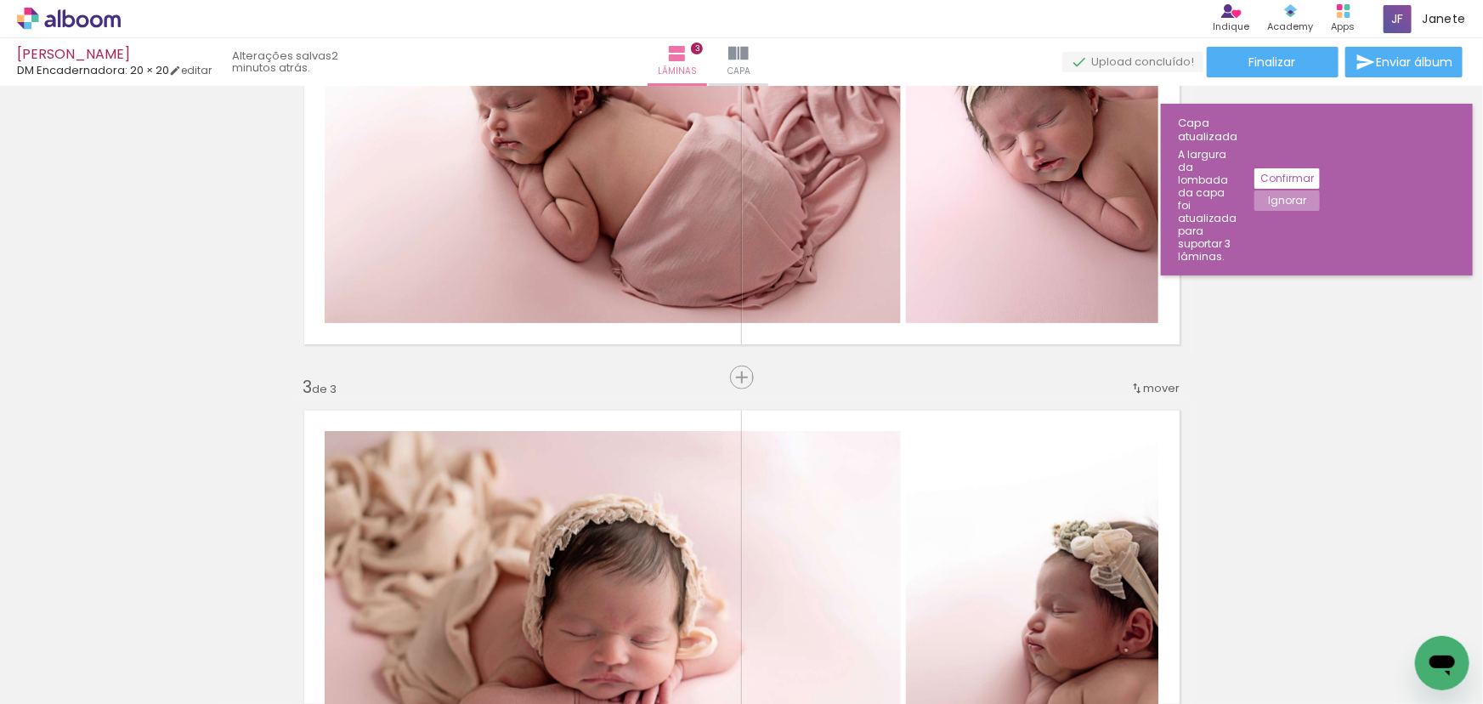
scroll to position [710, 0]
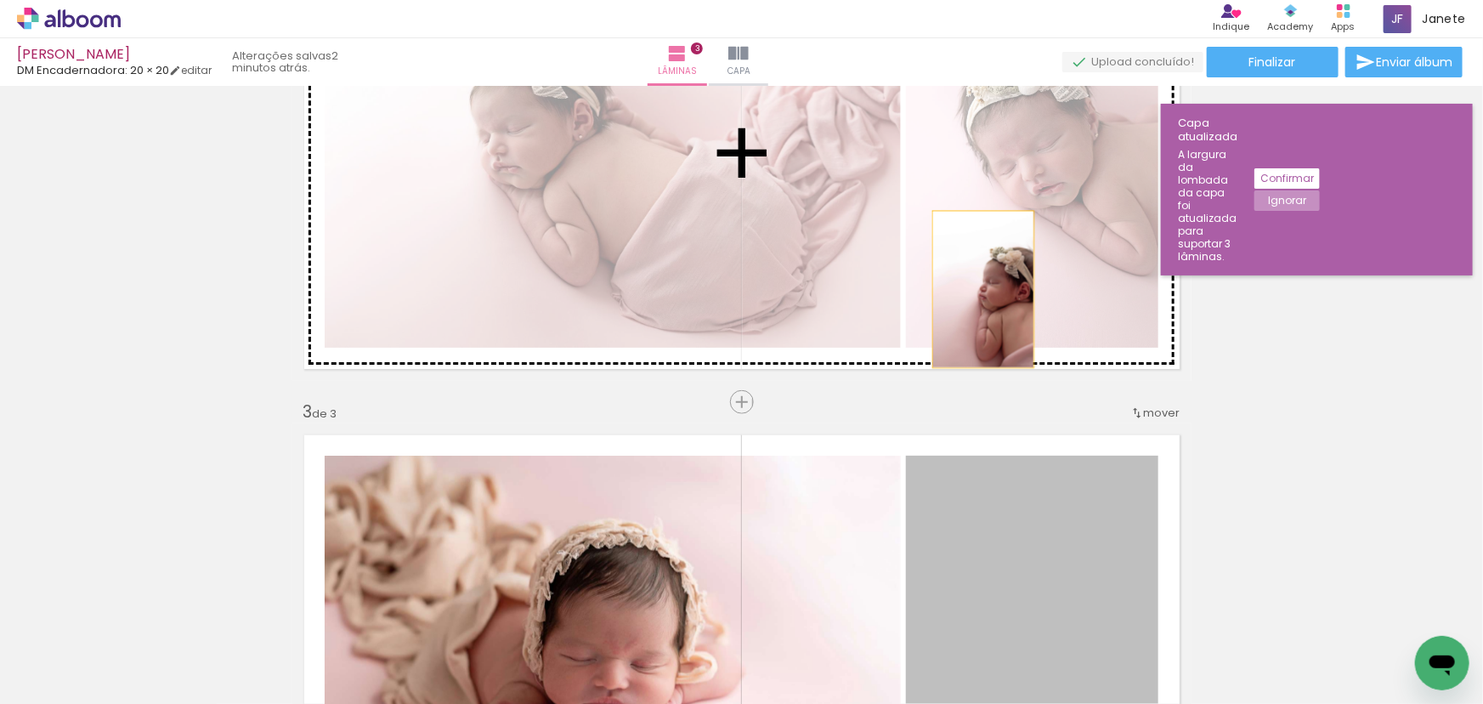
drag, startPoint x: 1097, startPoint y: 569, endPoint x: 967, endPoint y: 264, distance: 331.0
click at [967, 264] on div "Inserir lâmina 1 de 3 Inserir lâmina 2 de 3 Inserir lâmina 3 de 3" at bounding box center [741, 380] width 1483 height 1997
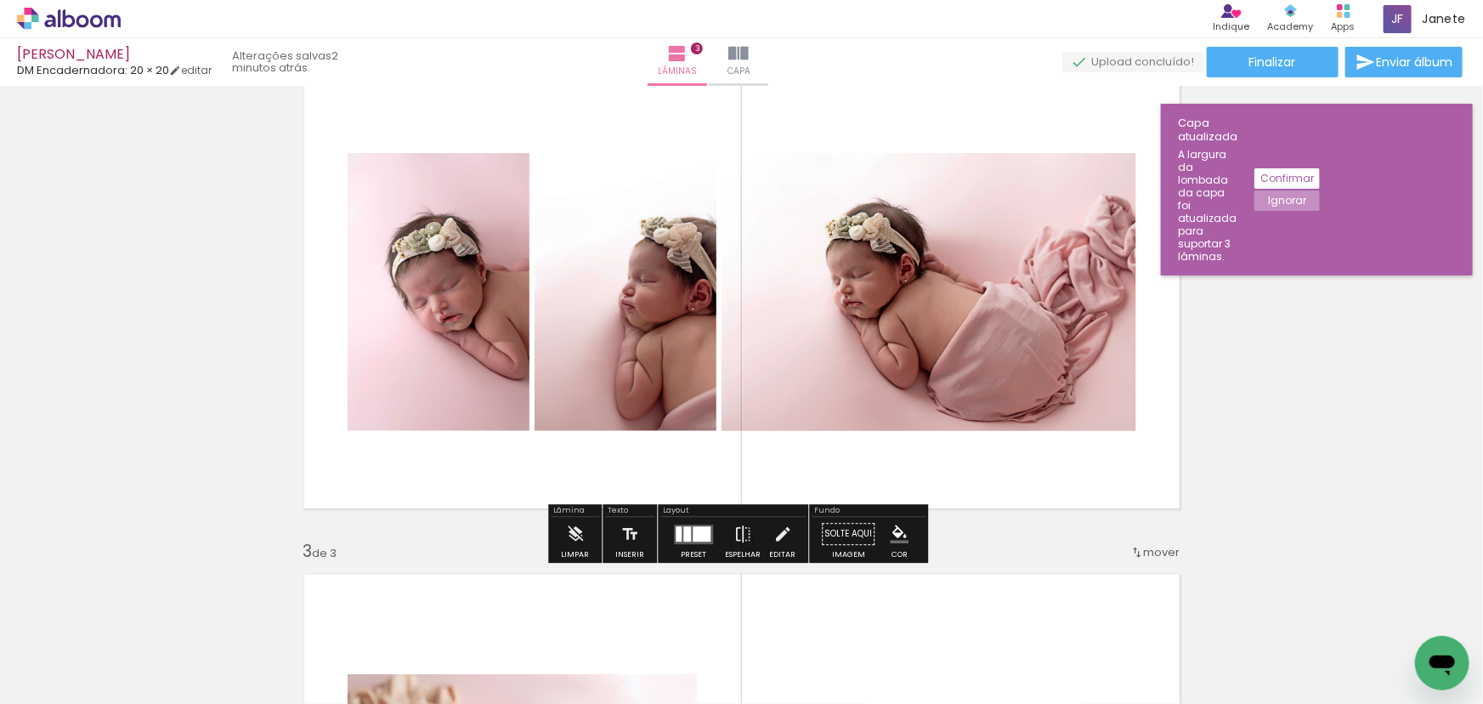
scroll to position [555, 0]
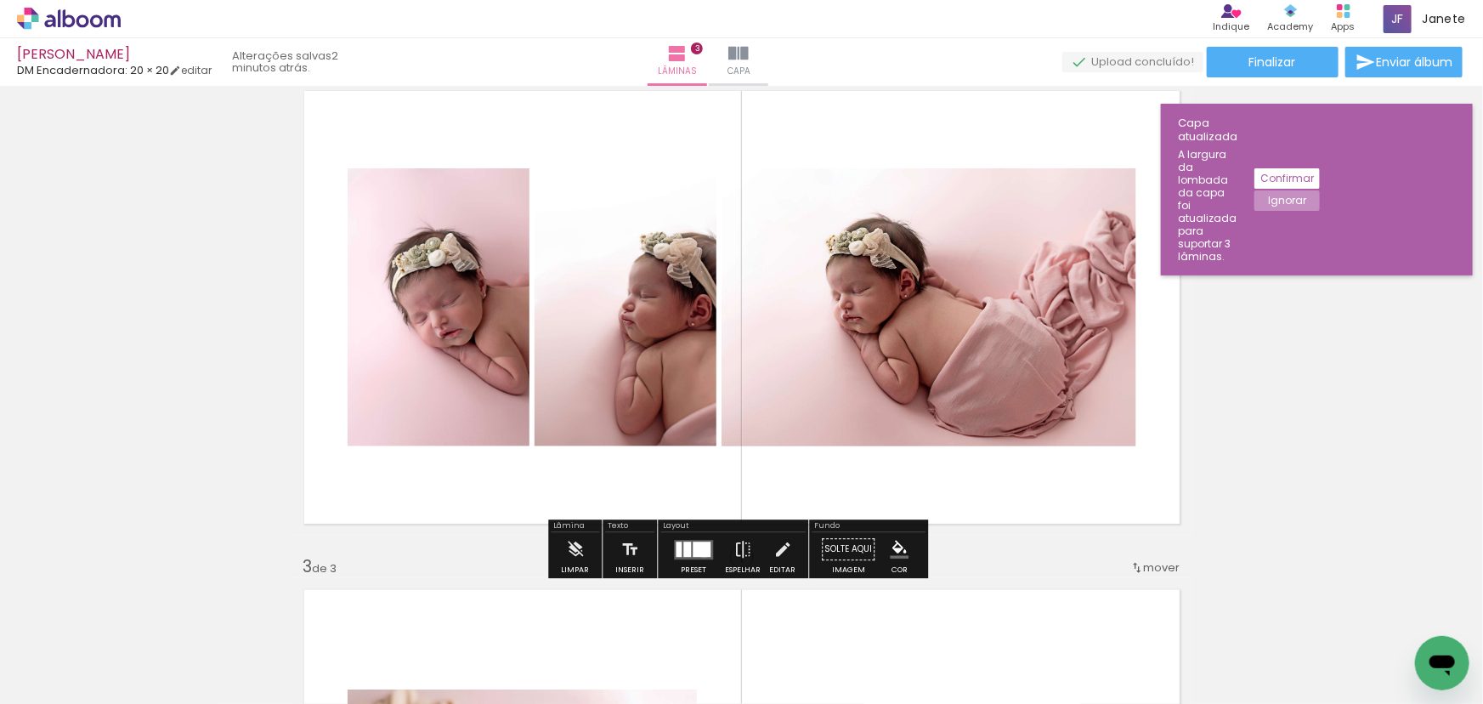
click at [700, 551] on div at bounding box center [702, 549] width 18 height 15
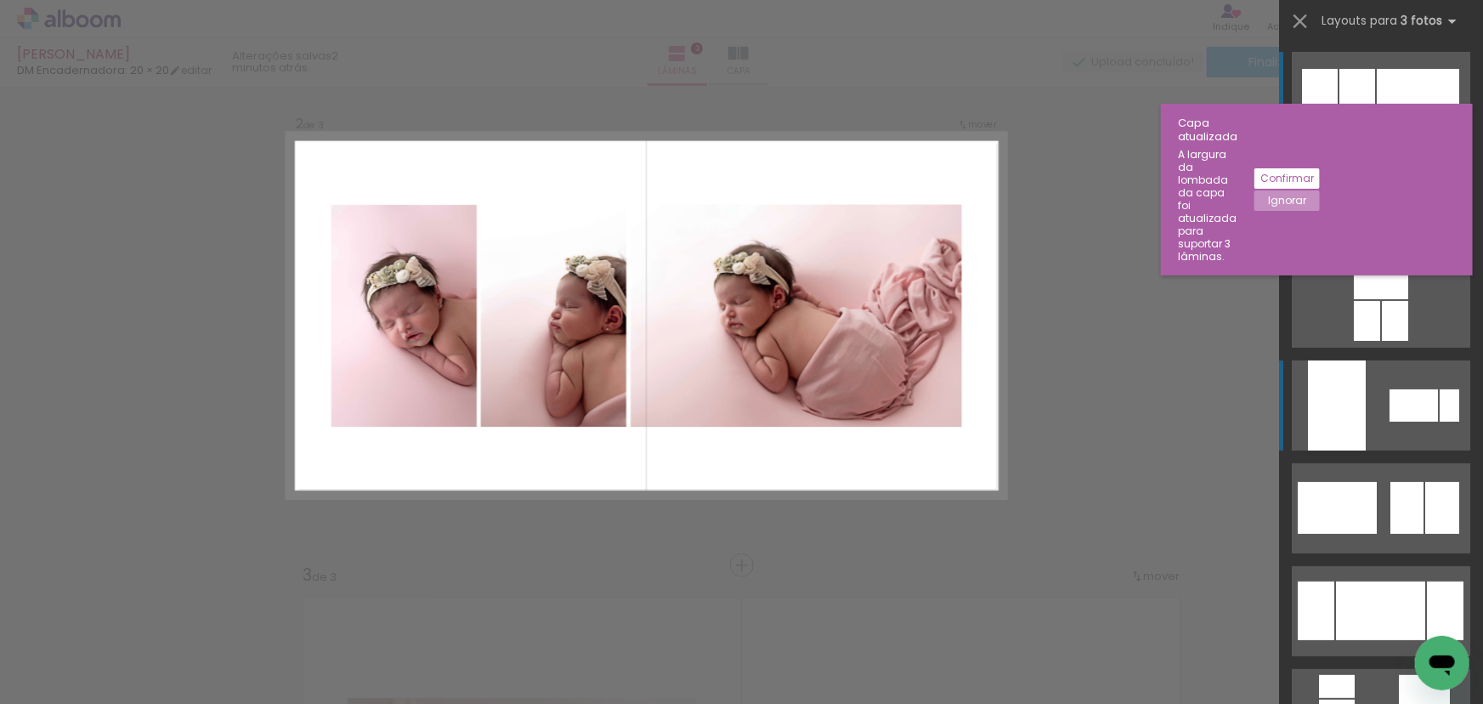
scroll to position [520, 0]
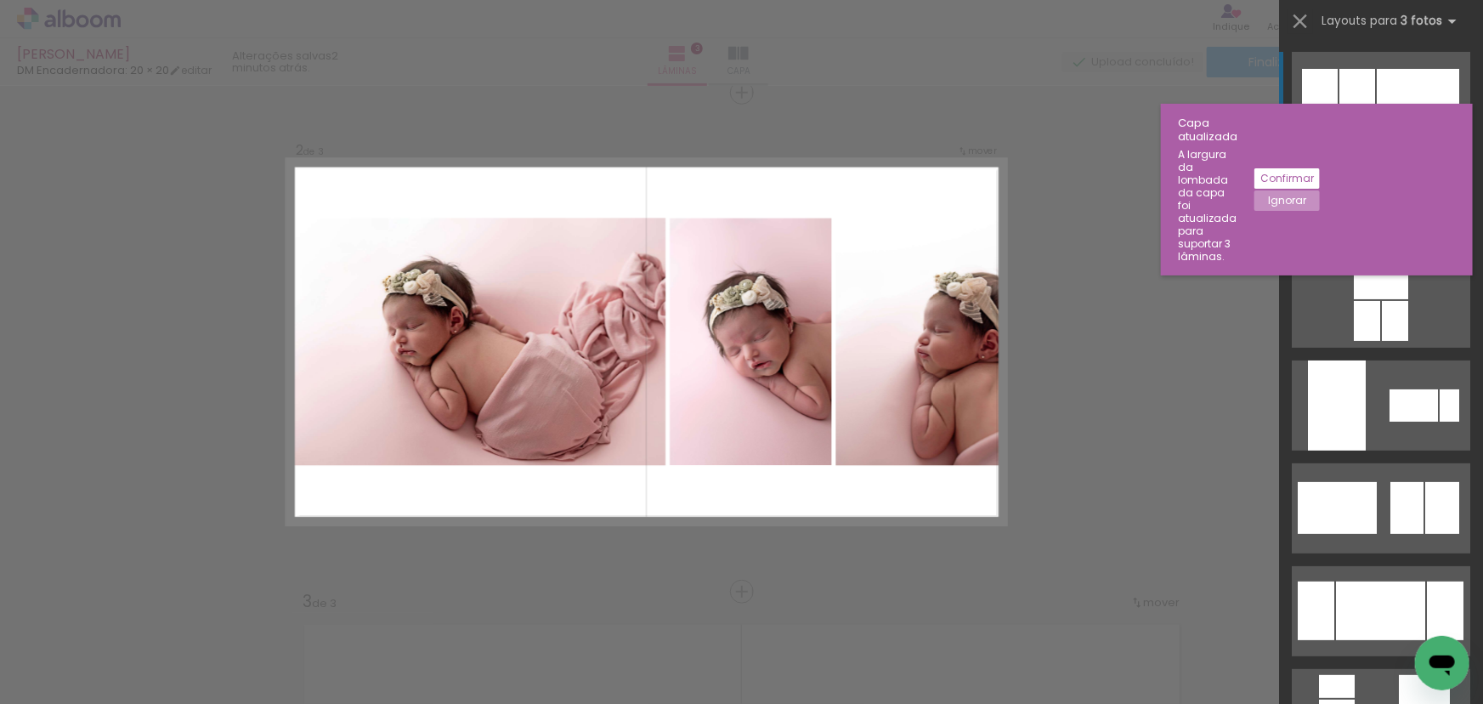
click at [1375, 201] on div at bounding box center [1339, 199] width 94 height 61
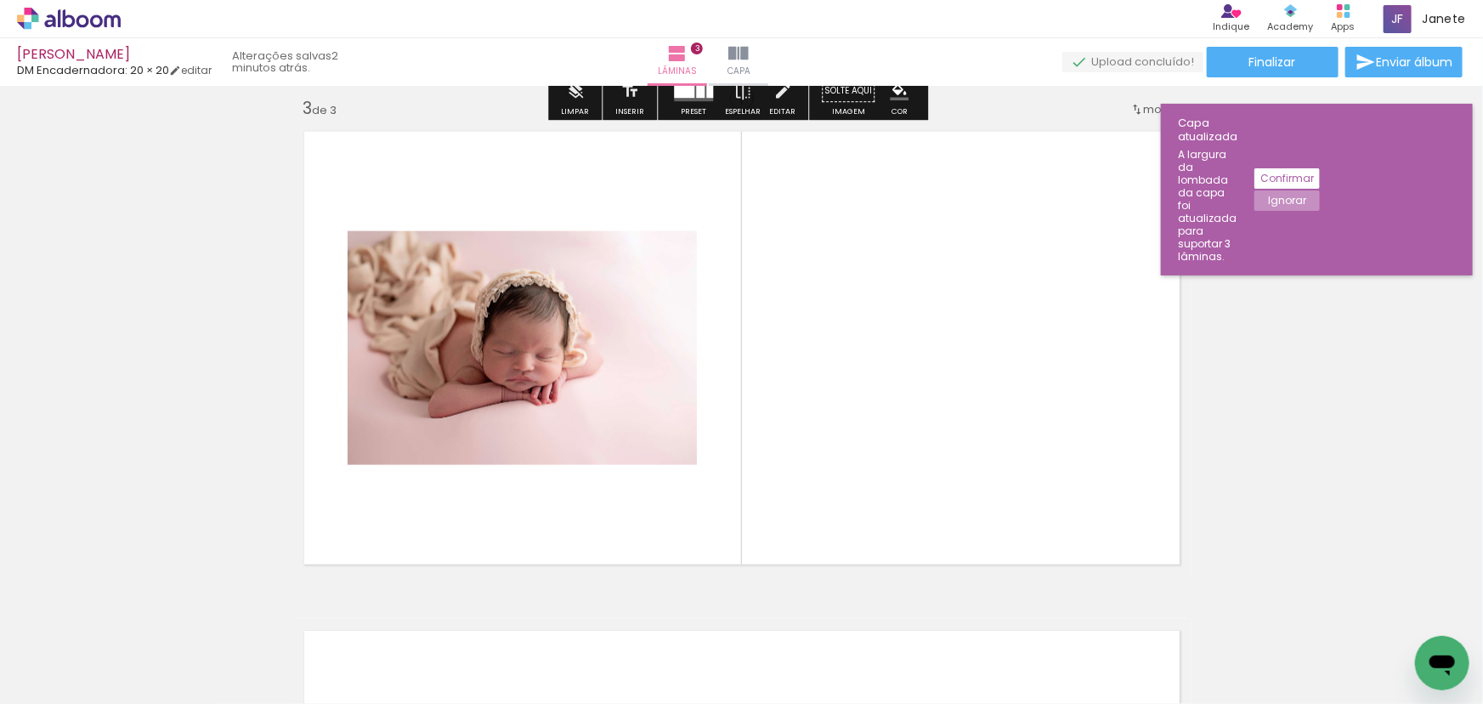
scroll to position [1139, 0]
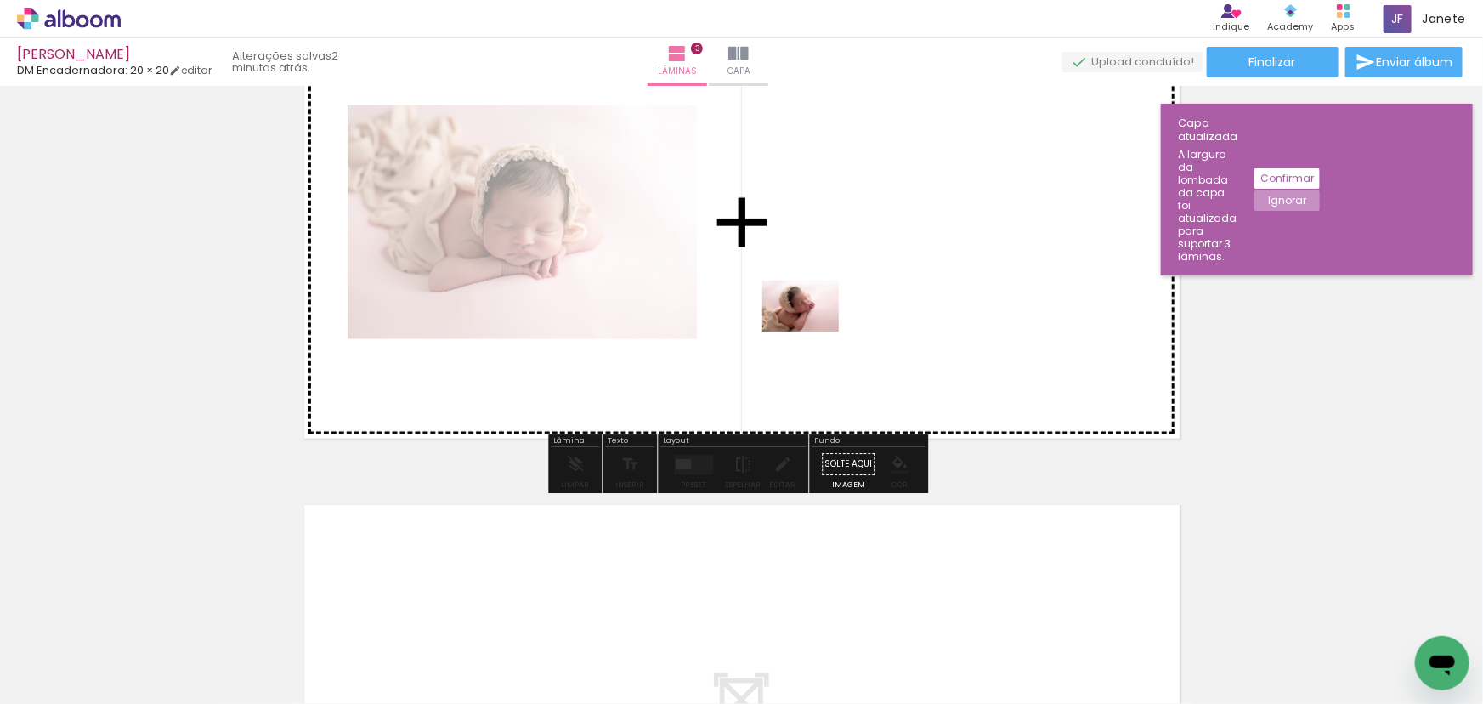
drag, startPoint x: 757, startPoint y: 650, endPoint x: 814, endPoint y: 332, distance: 323.7
click at [814, 332] on quentale-workspace at bounding box center [741, 352] width 1483 height 704
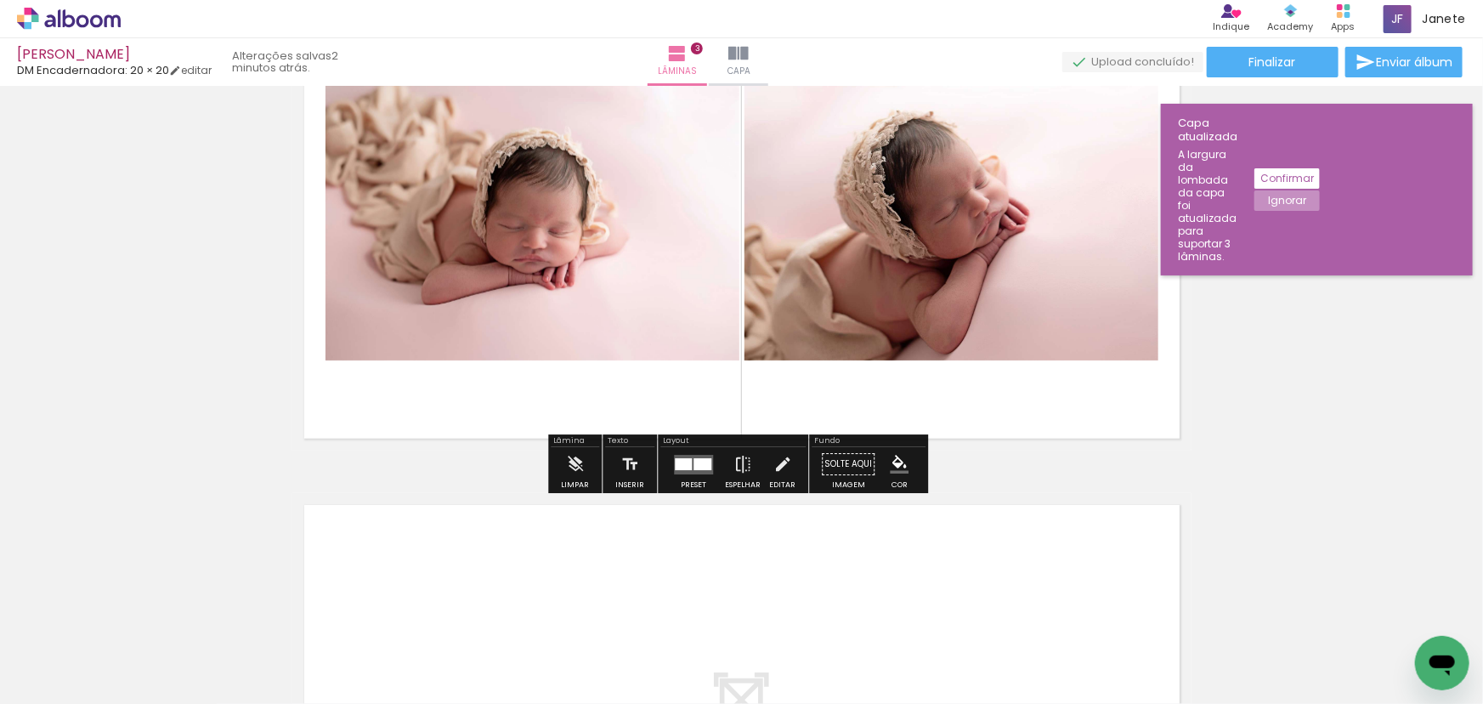
click at [700, 479] on div at bounding box center [694, 465] width 46 height 34
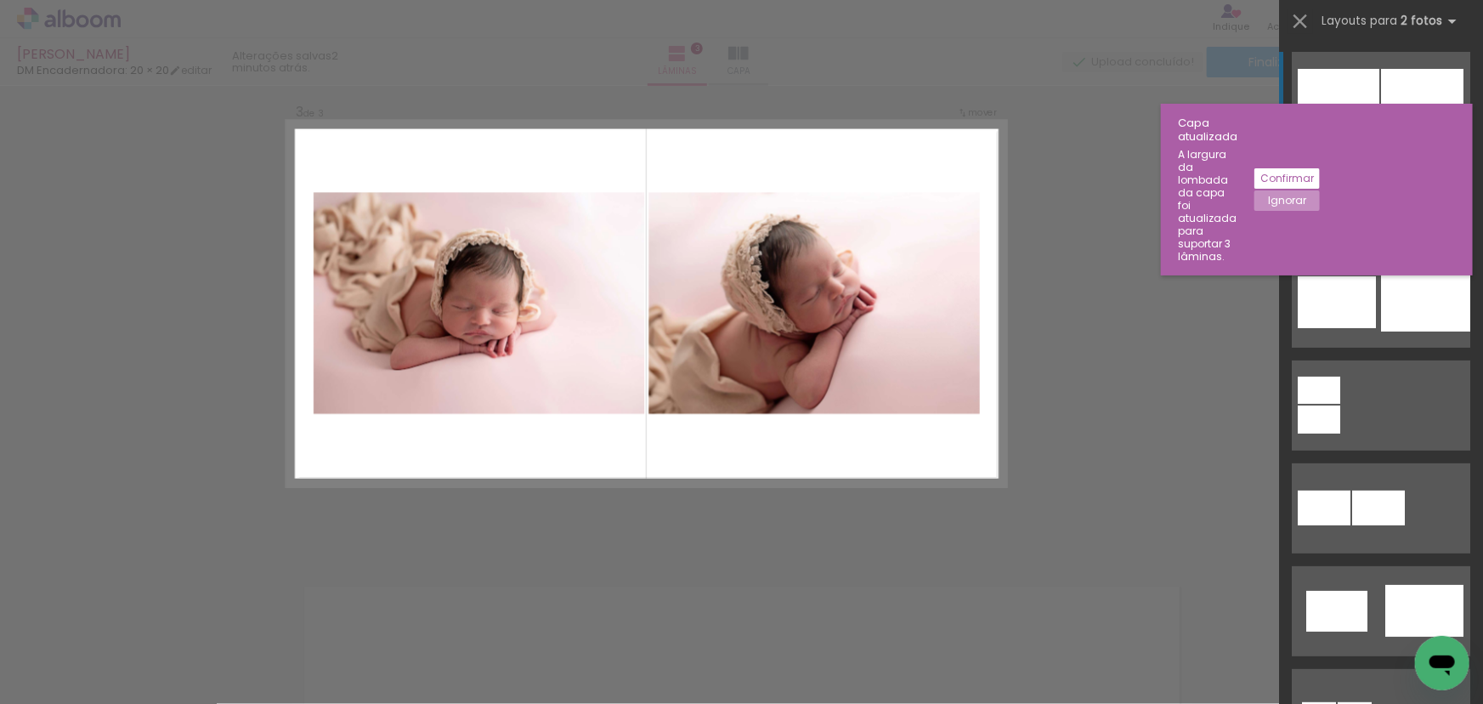
scroll to position [1019, 0]
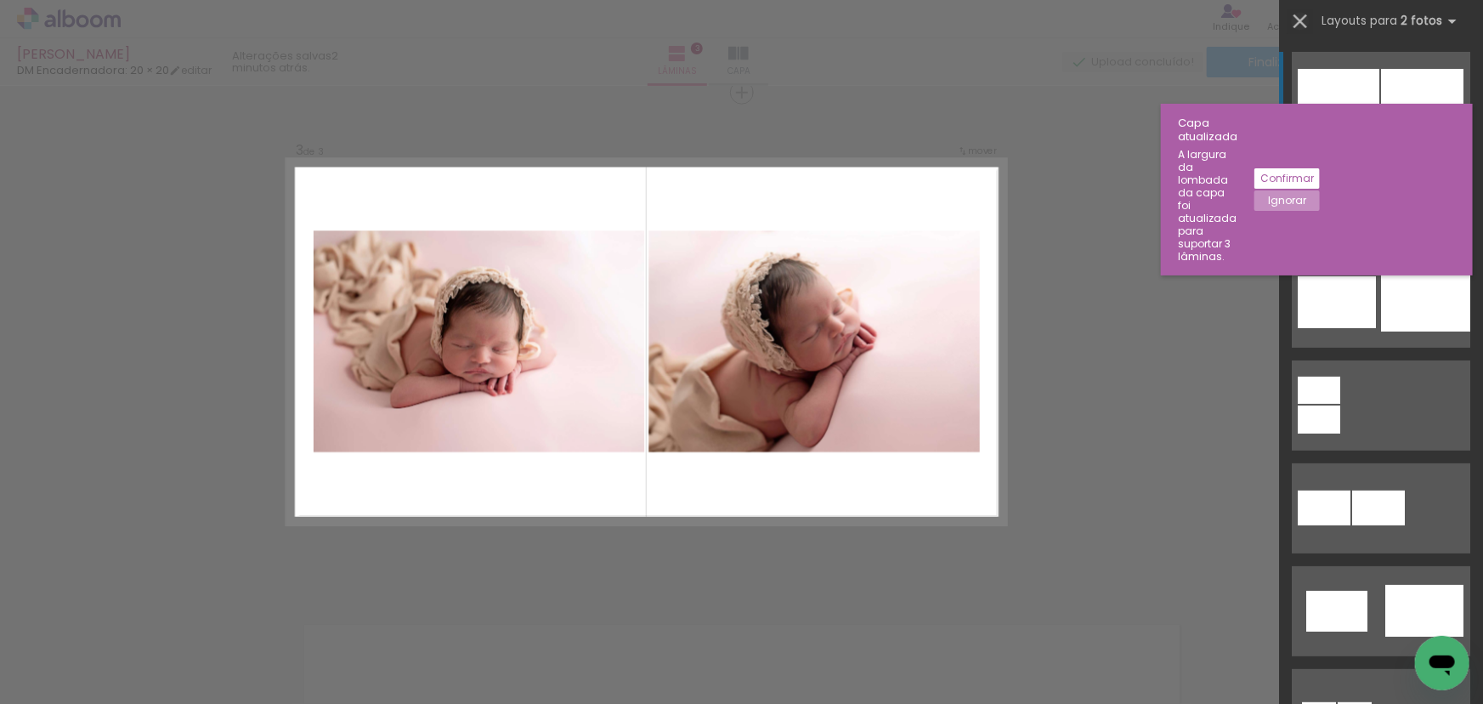
click at [1292, 15] on iron-icon at bounding box center [1301, 21] width 24 height 24
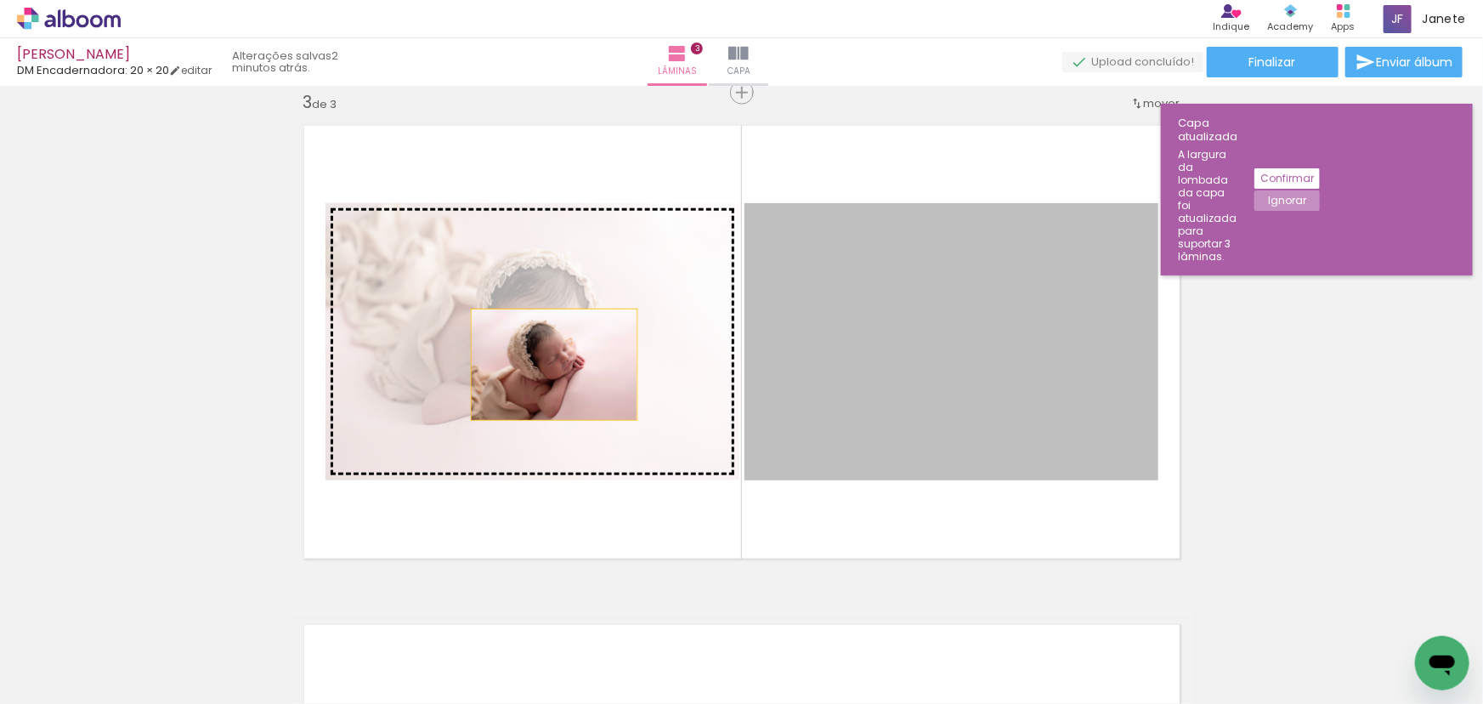
drag, startPoint x: 825, startPoint y: 385, endPoint x: 546, endPoint y: 364, distance: 279.6
click at [0, 0] on slot at bounding box center [0, 0] width 0 height 0
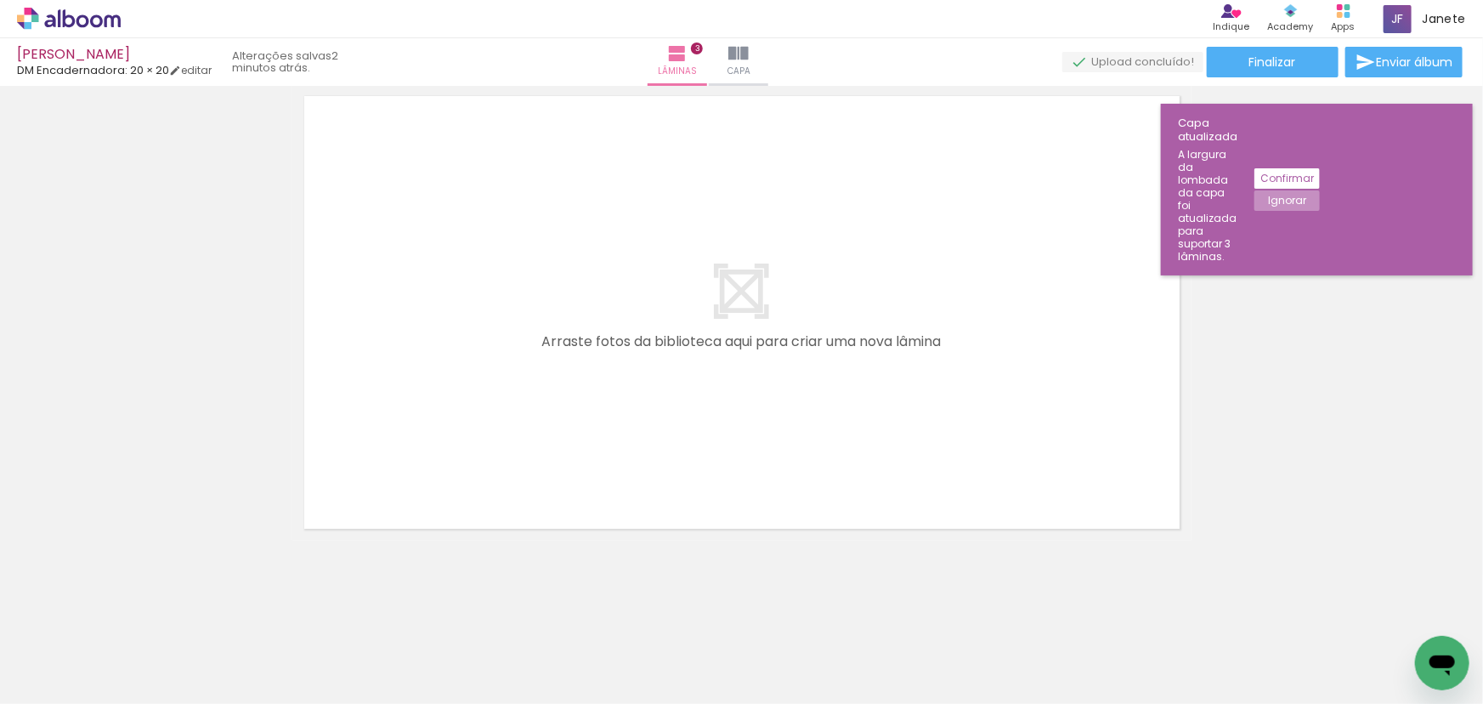
scroll to position [1550, 0]
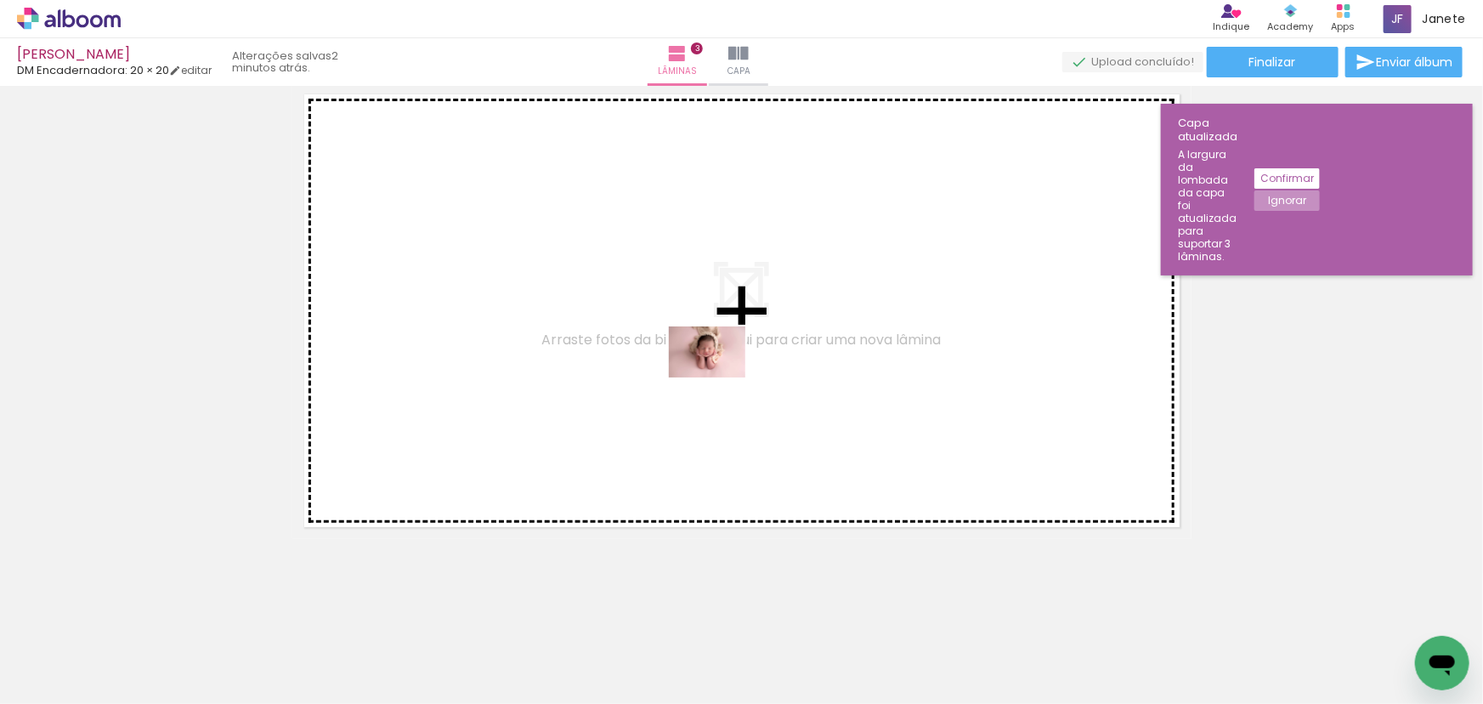
drag, startPoint x: 843, startPoint y: 658, endPoint x: 720, endPoint y: 377, distance: 306.4
click at [720, 377] on quentale-workspace at bounding box center [741, 352] width 1483 height 704
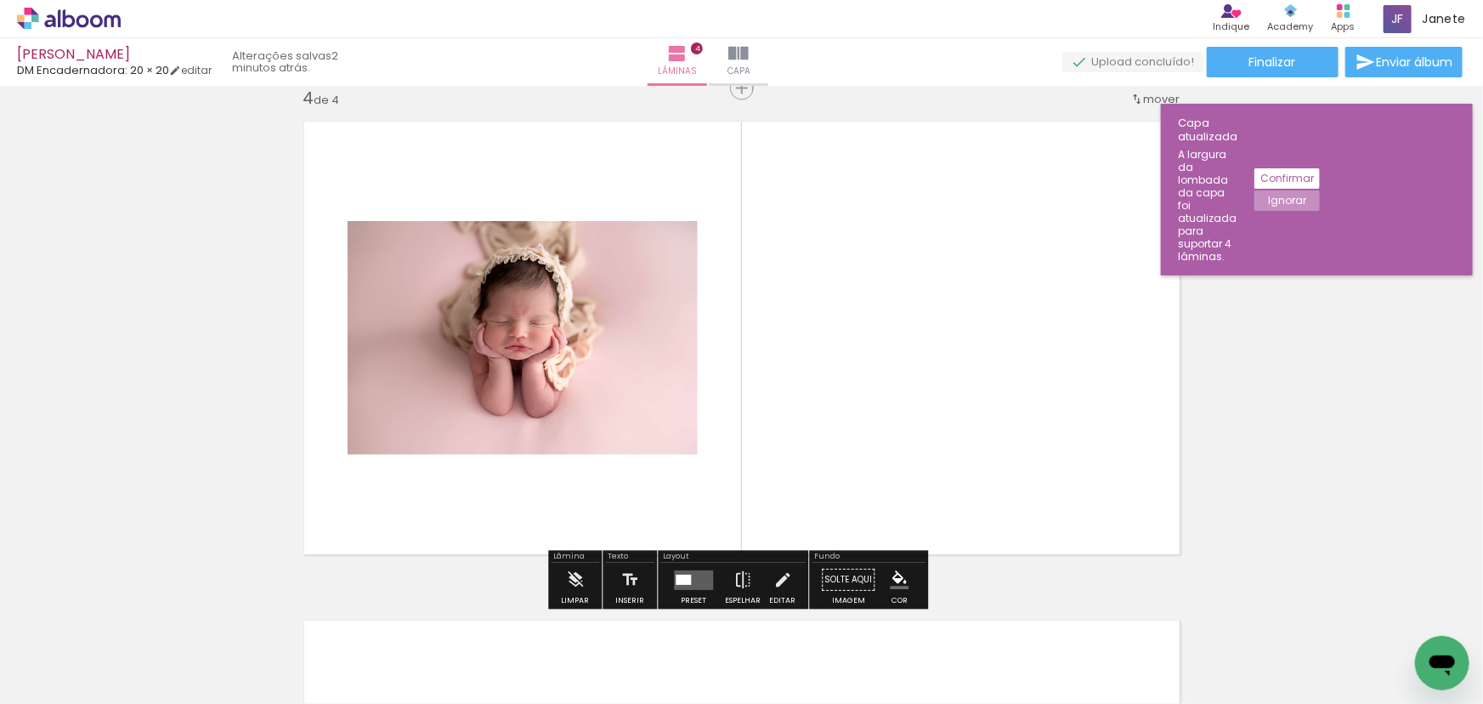
scroll to position [1518, 0]
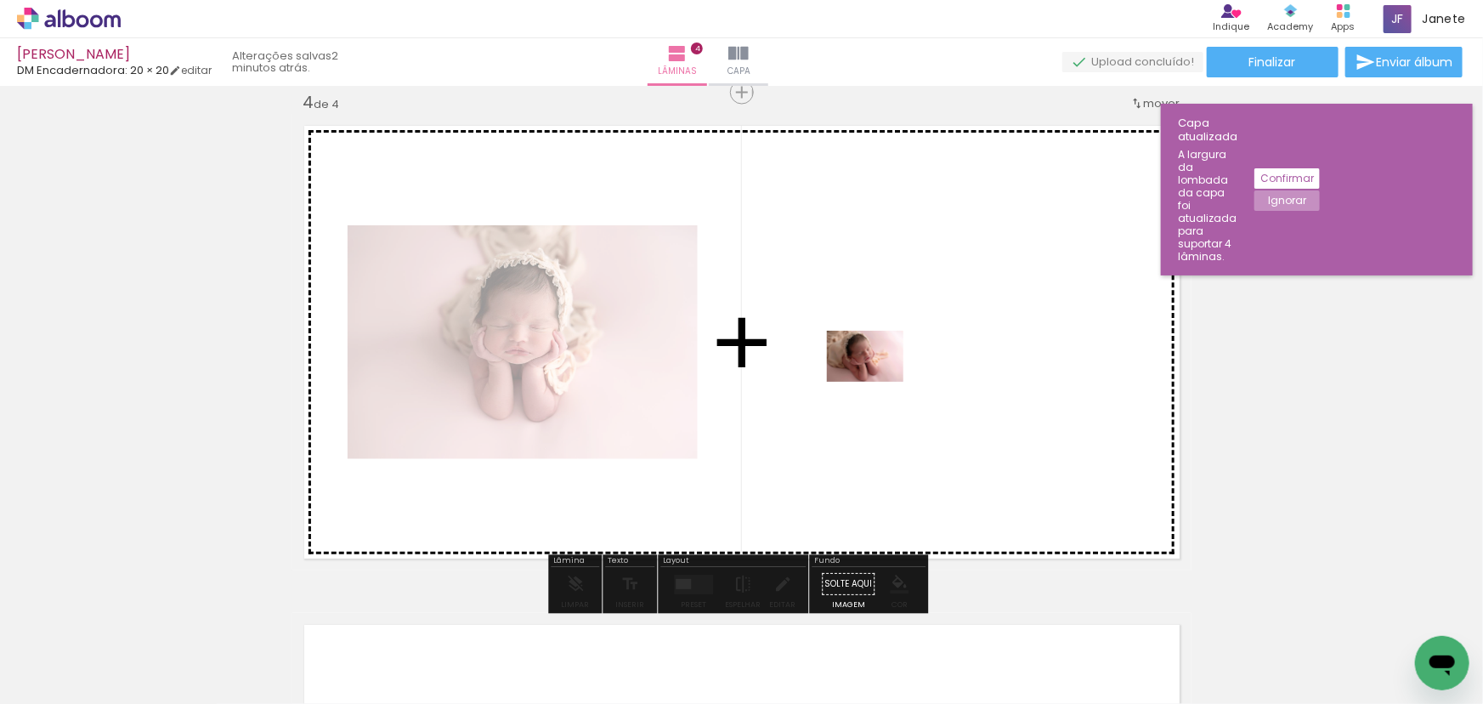
drag, startPoint x: 930, startPoint y: 645, endPoint x: 878, endPoint y: 382, distance: 268.6
click at [878, 382] on quentale-workspace at bounding box center [741, 352] width 1483 height 704
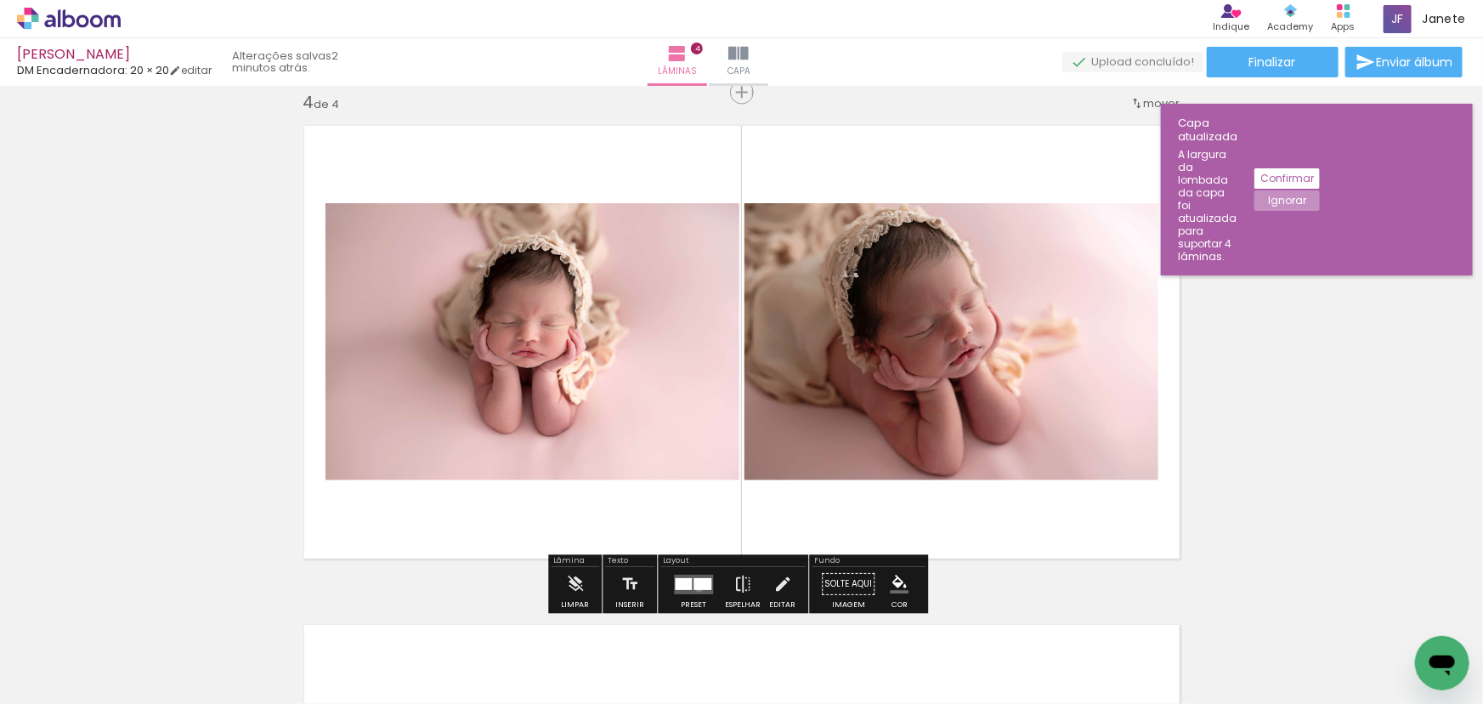
click at [695, 587] on div at bounding box center [703, 584] width 18 height 12
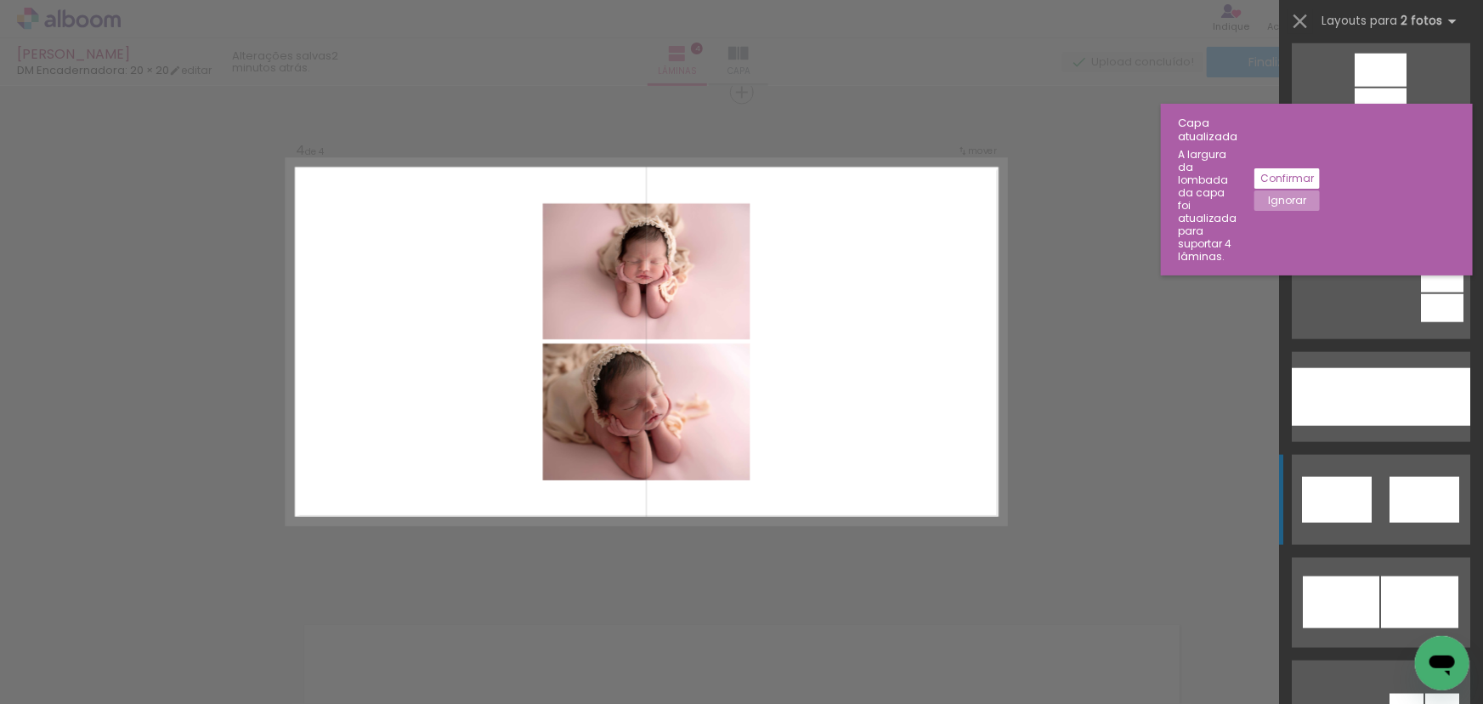
scroll to position [850, 0]
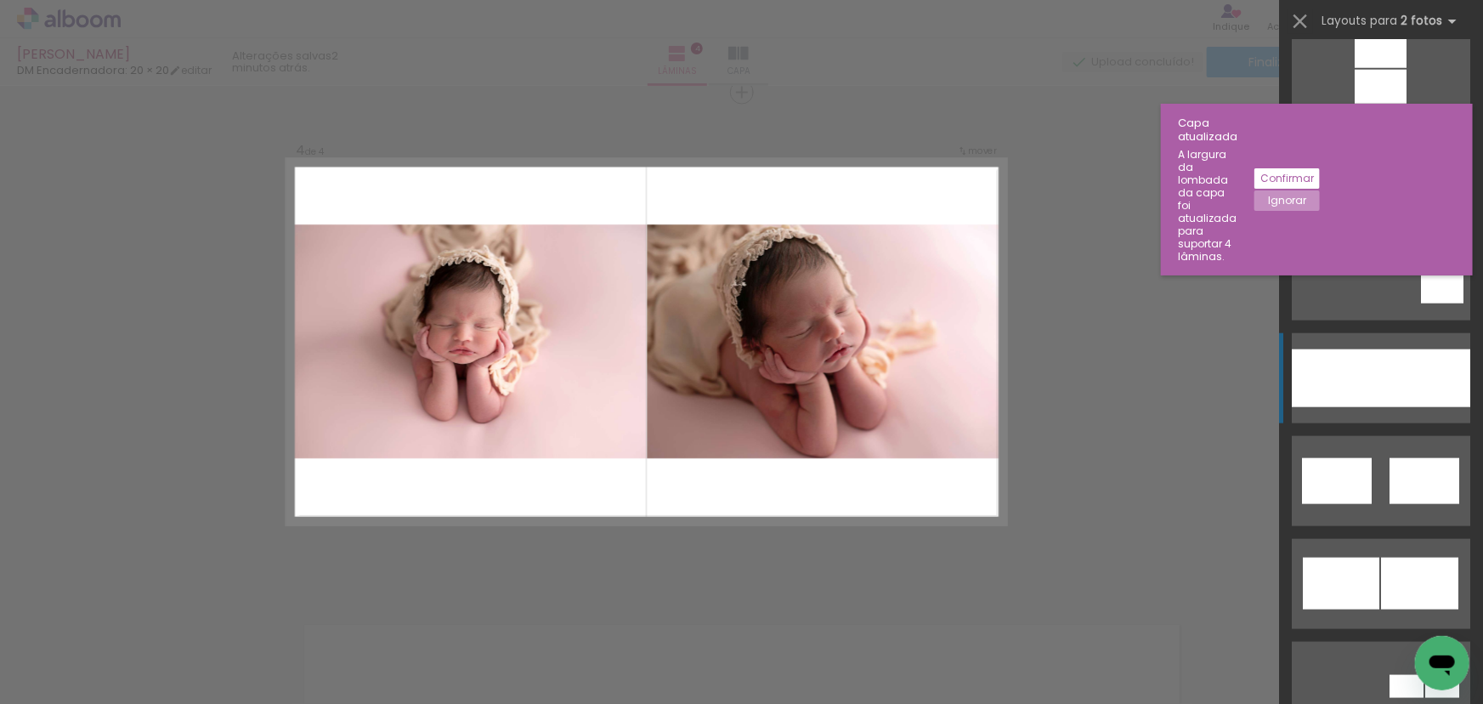
click at [1368, 389] on div at bounding box center [1336, 378] width 89 height 58
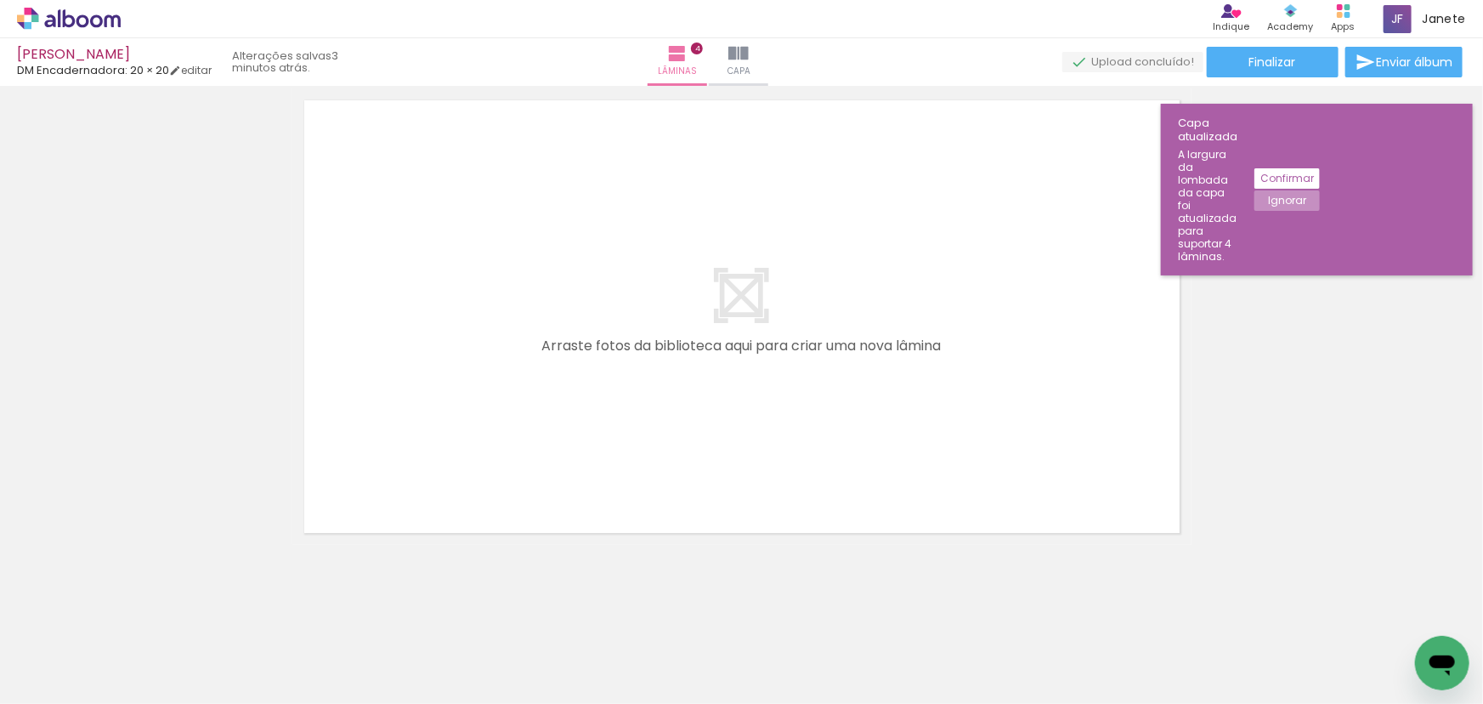
scroll to position [2049, 0]
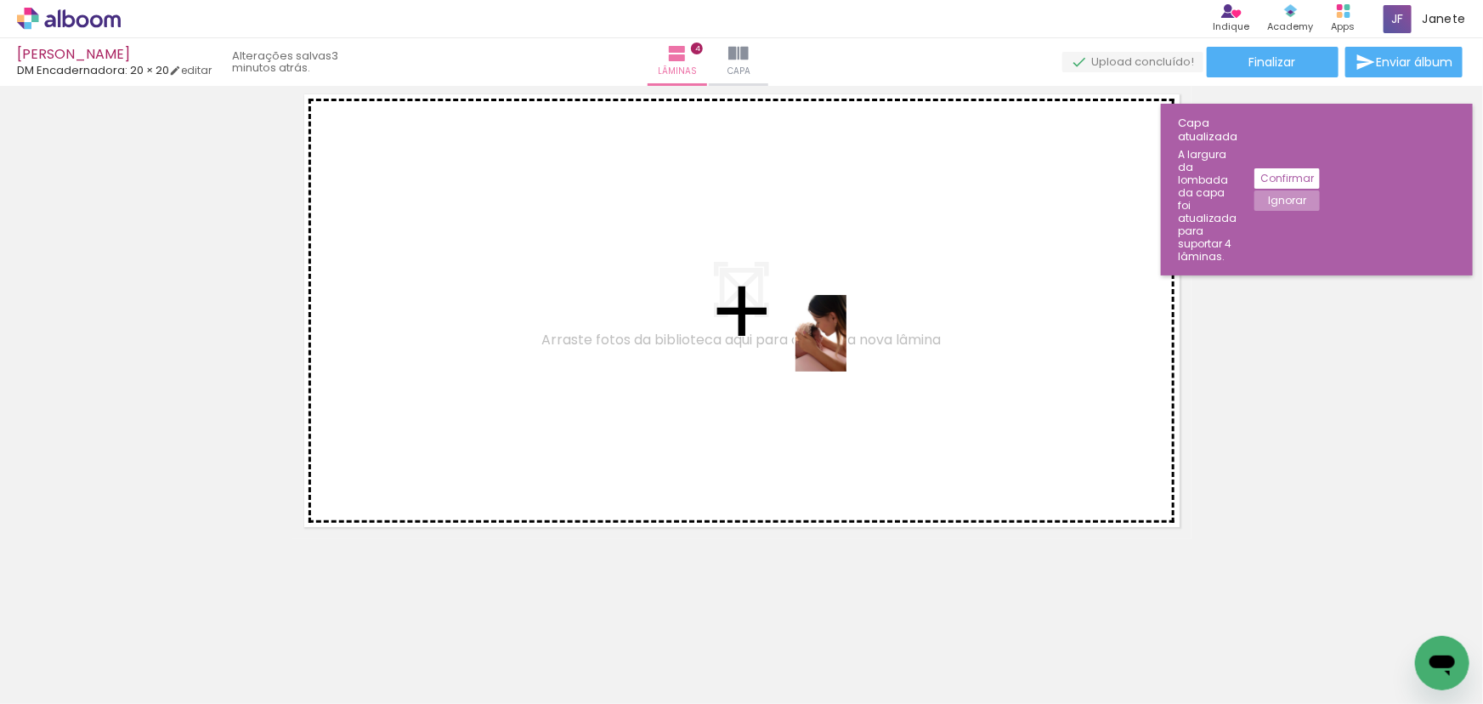
drag, startPoint x: 1029, startPoint y: 655, endPoint x: 847, endPoint y: 346, distance: 358.7
click at [847, 346] on quentale-workspace at bounding box center [741, 352] width 1483 height 704
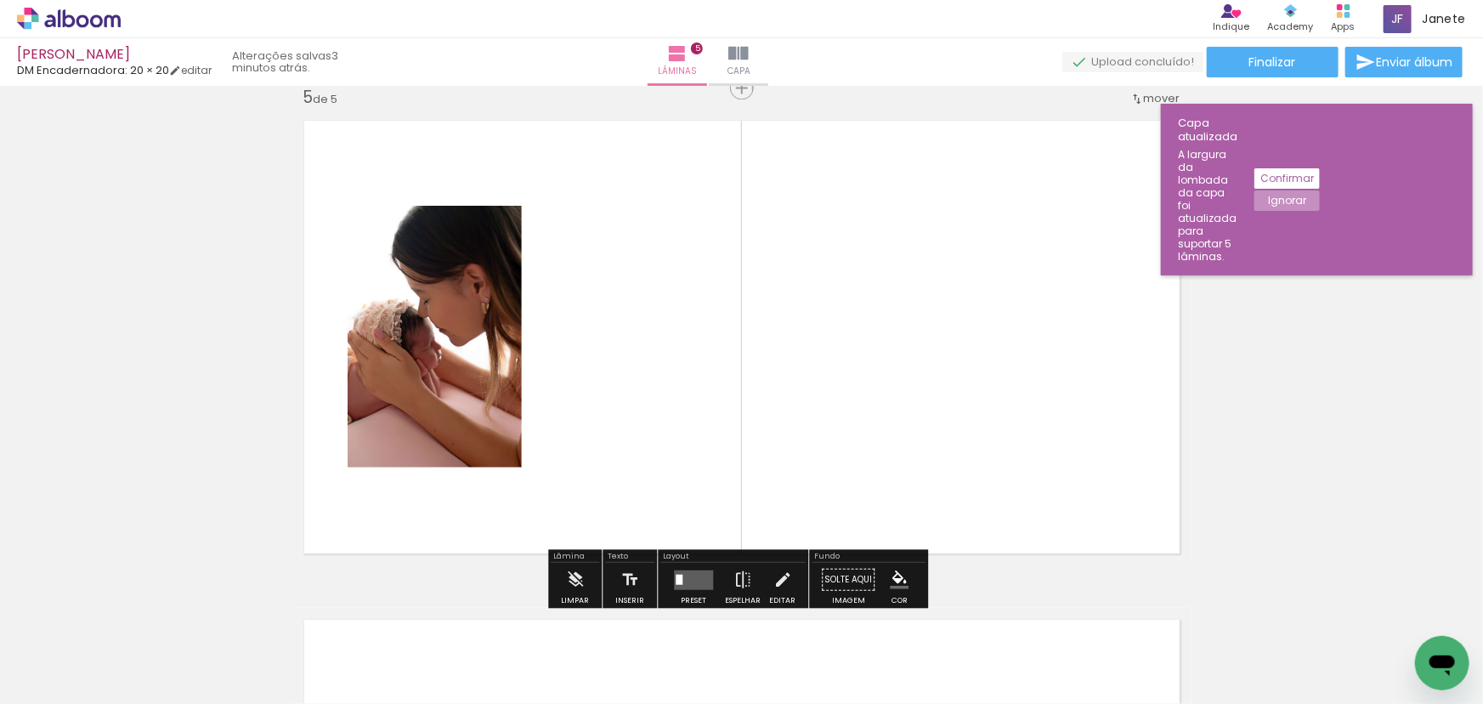
scroll to position [2017, 0]
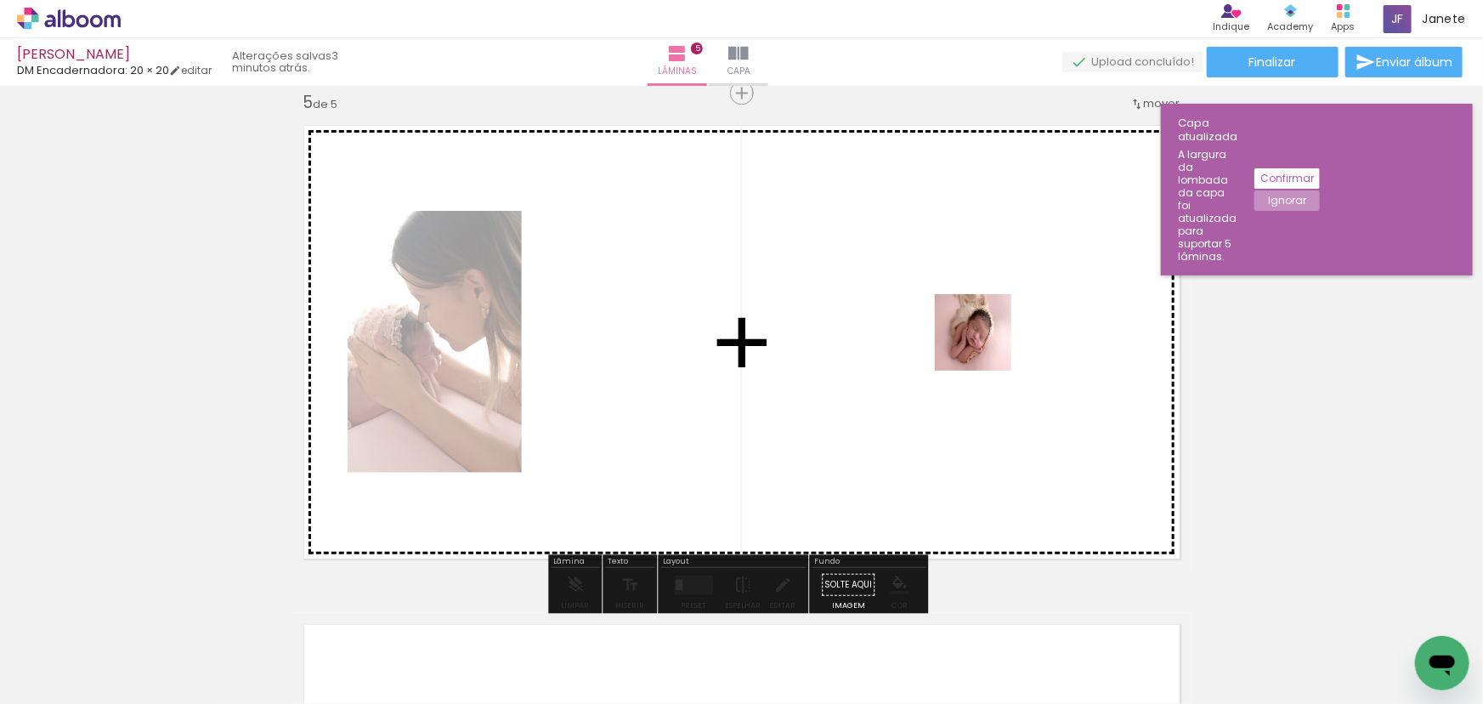
drag, startPoint x: 1146, startPoint y: 667, endPoint x: 986, endPoint y: 345, distance: 359.7
click at [986, 345] on quentale-workspace at bounding box center [741, 352] width 1483 height 704
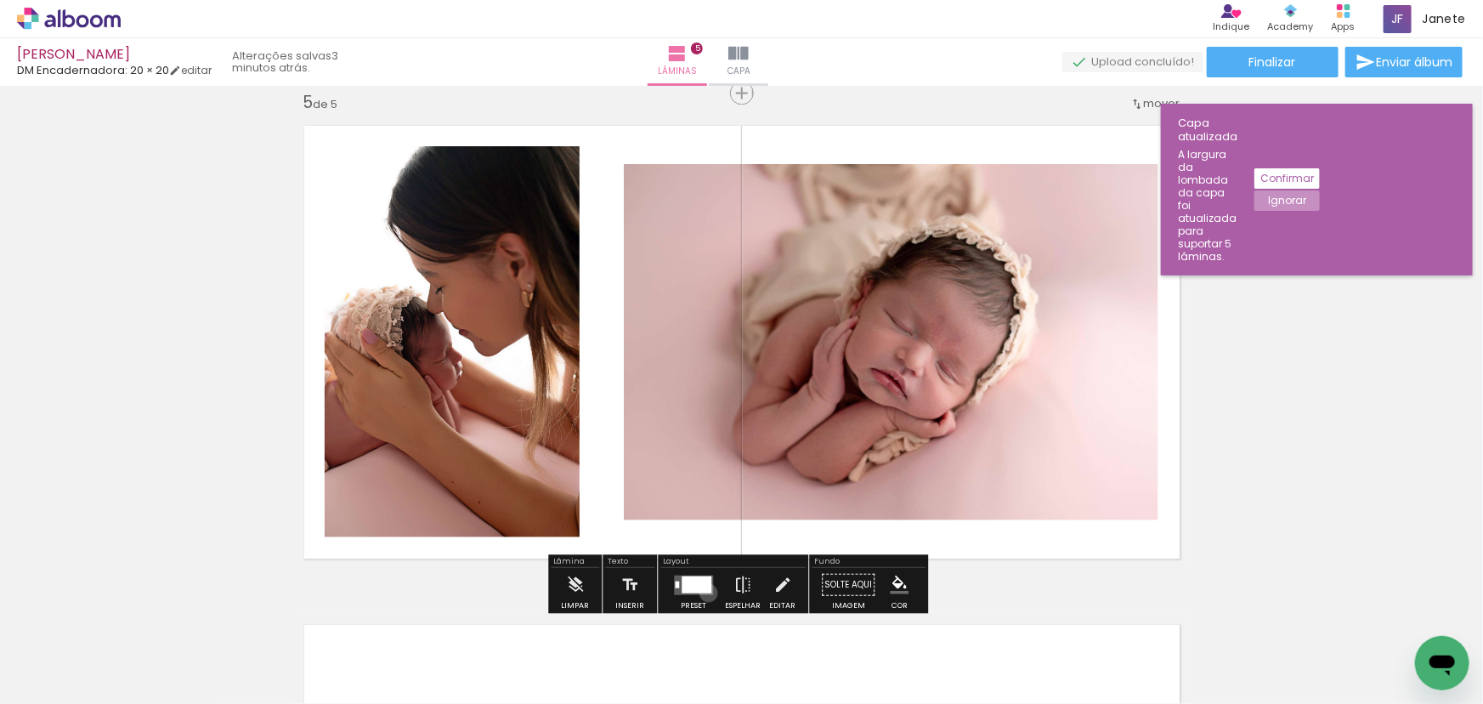
click at [705, 592] on quentale-layouter at bounding box center [693, 585] width 39 height 20
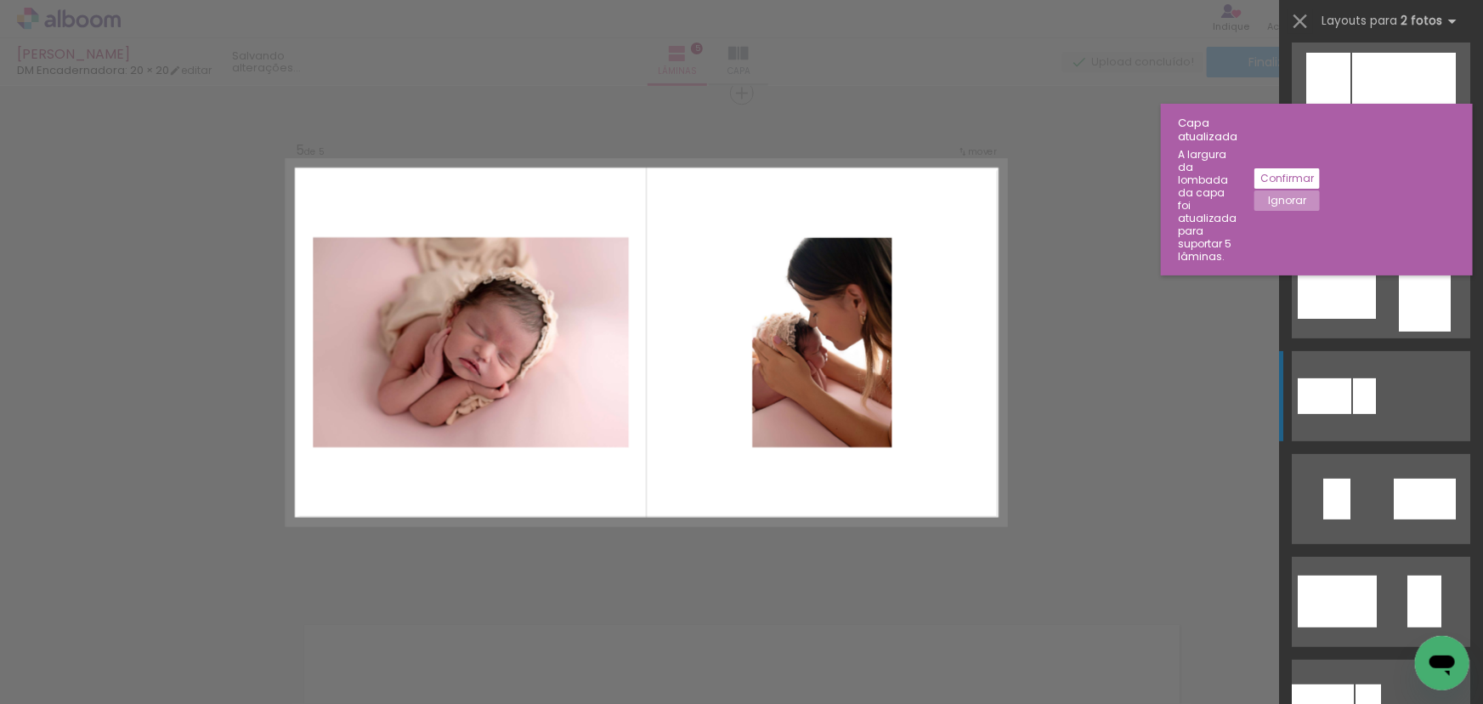
scroll to position [386, 0]
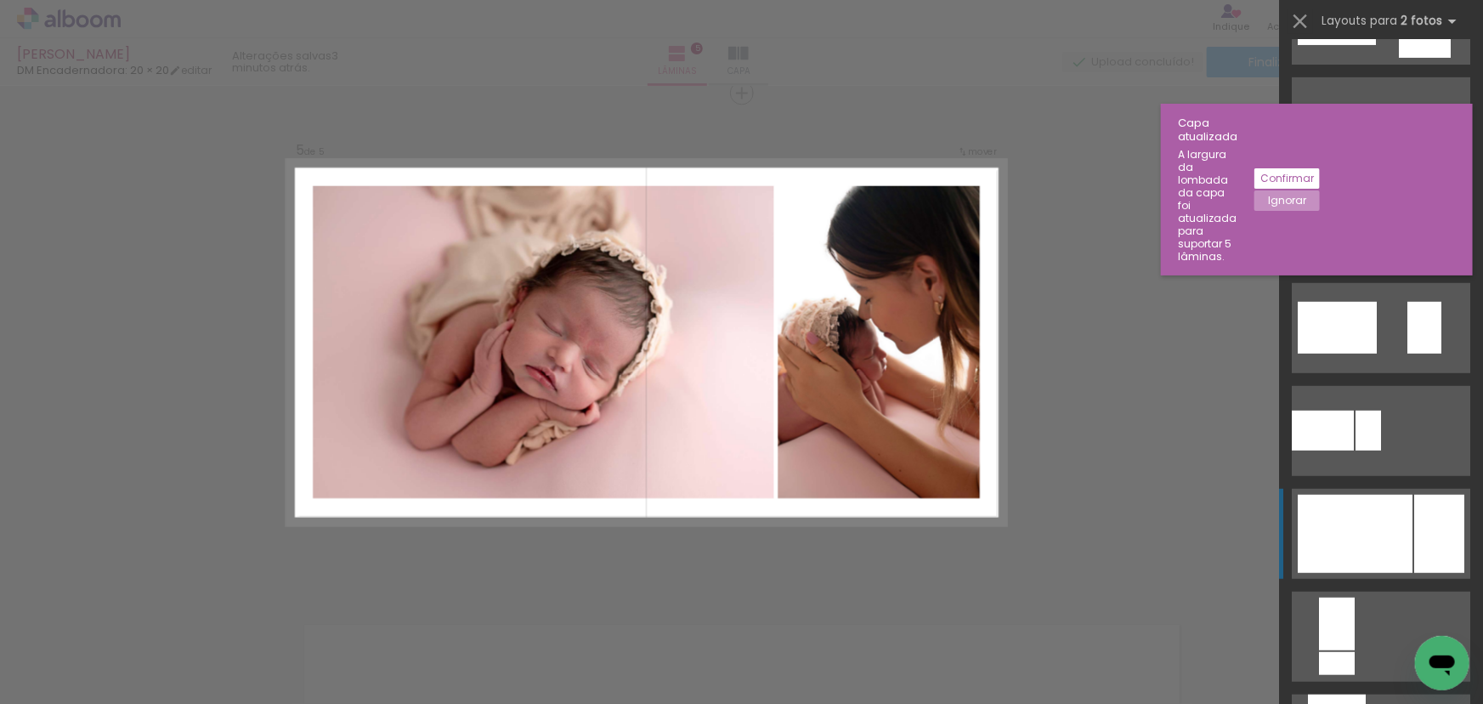
click at [1392, 536] on div at bounding box center [1355, 534] width 115 height 78
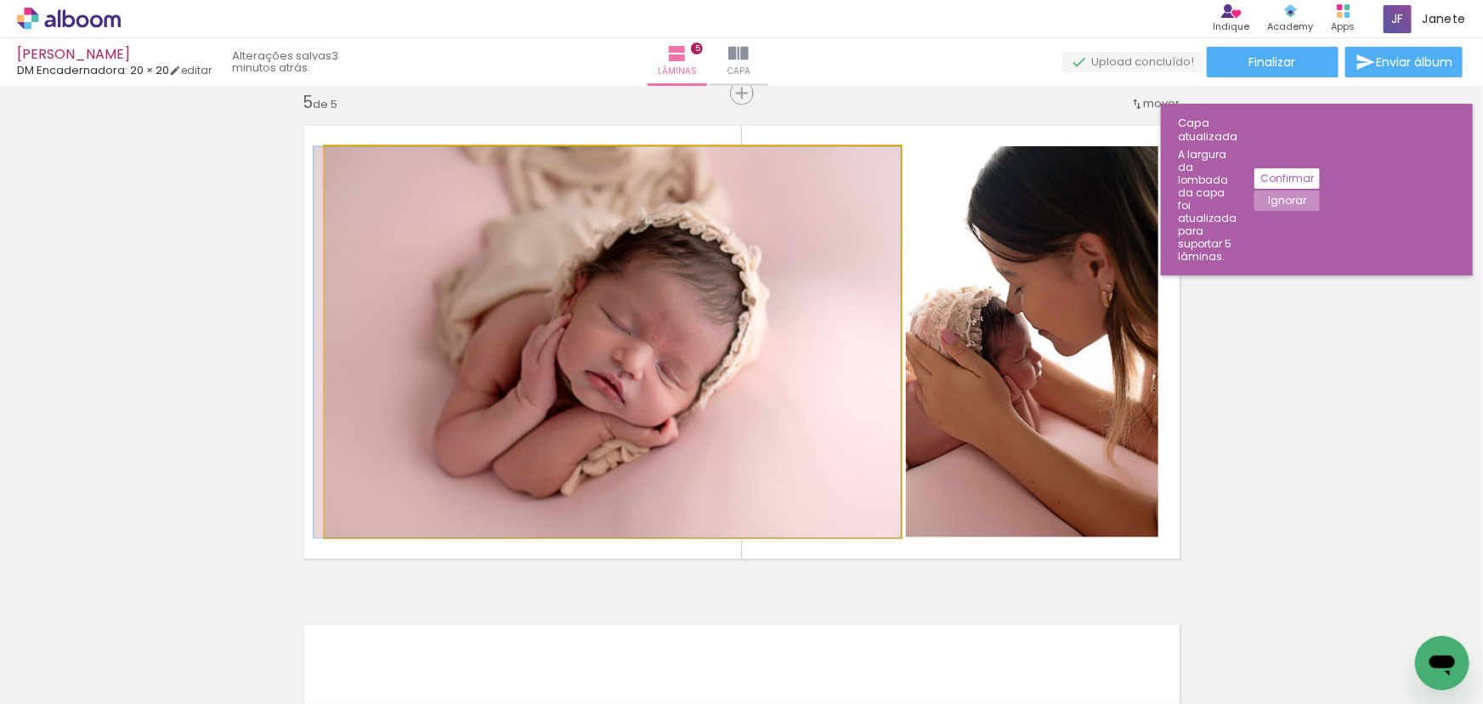
drag, startPoint x: 749, startPoint y: 458, endPoint x: 719, endPoint y: 454, distance: 30.1
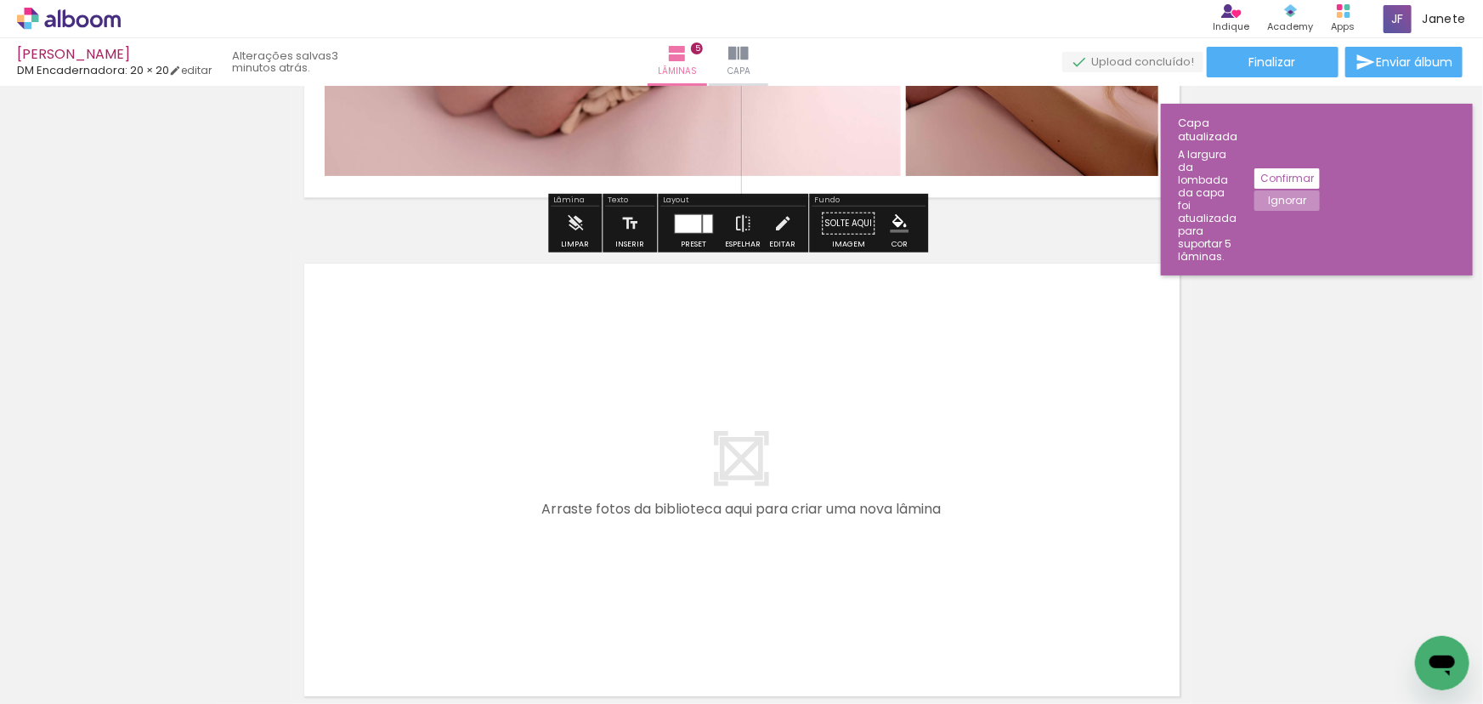
scroll to position [2404, 0]
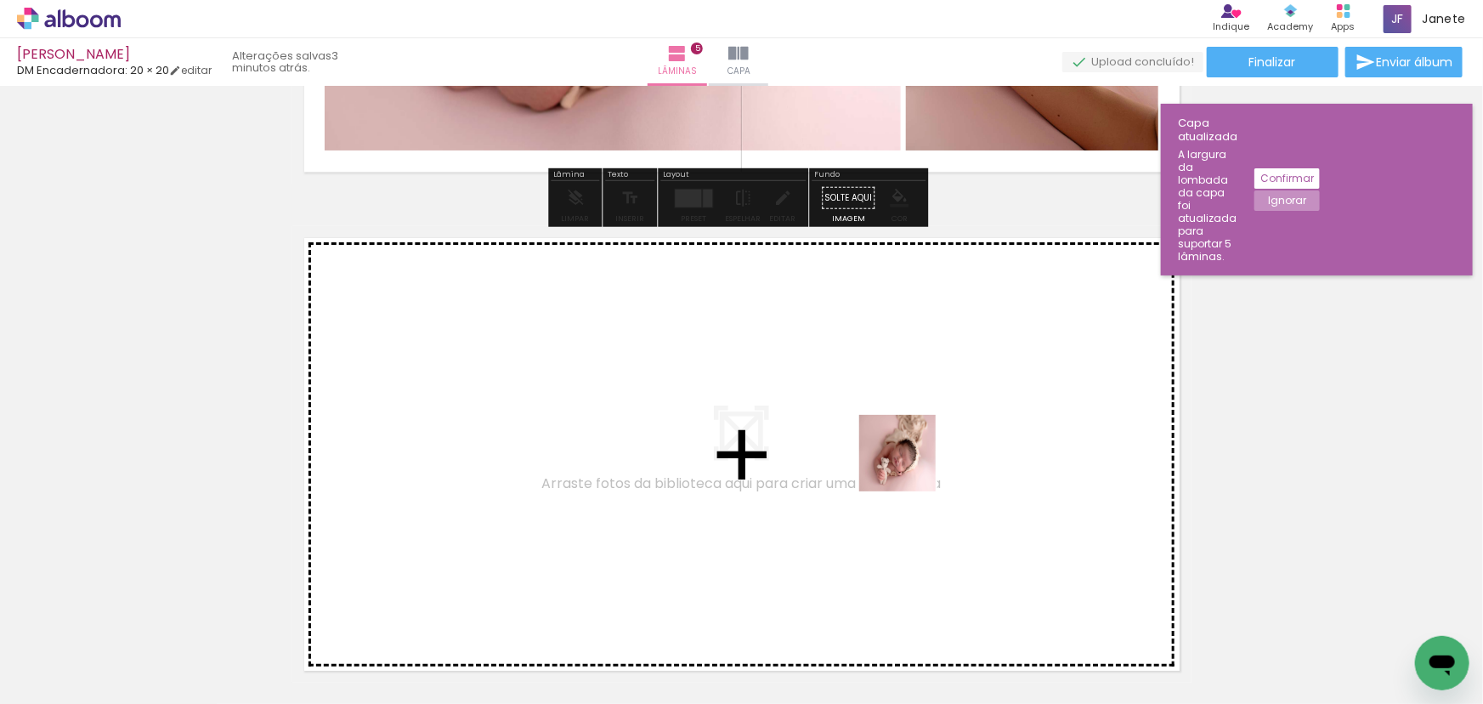
drag, startPoint x: 1218, startPoint y: 647, endPoint x: 877, endPoint y: 451, distance: 393.4
click at [877, 451] on quentale-workspace at bounding box center [741, 352] width 1483 height 704
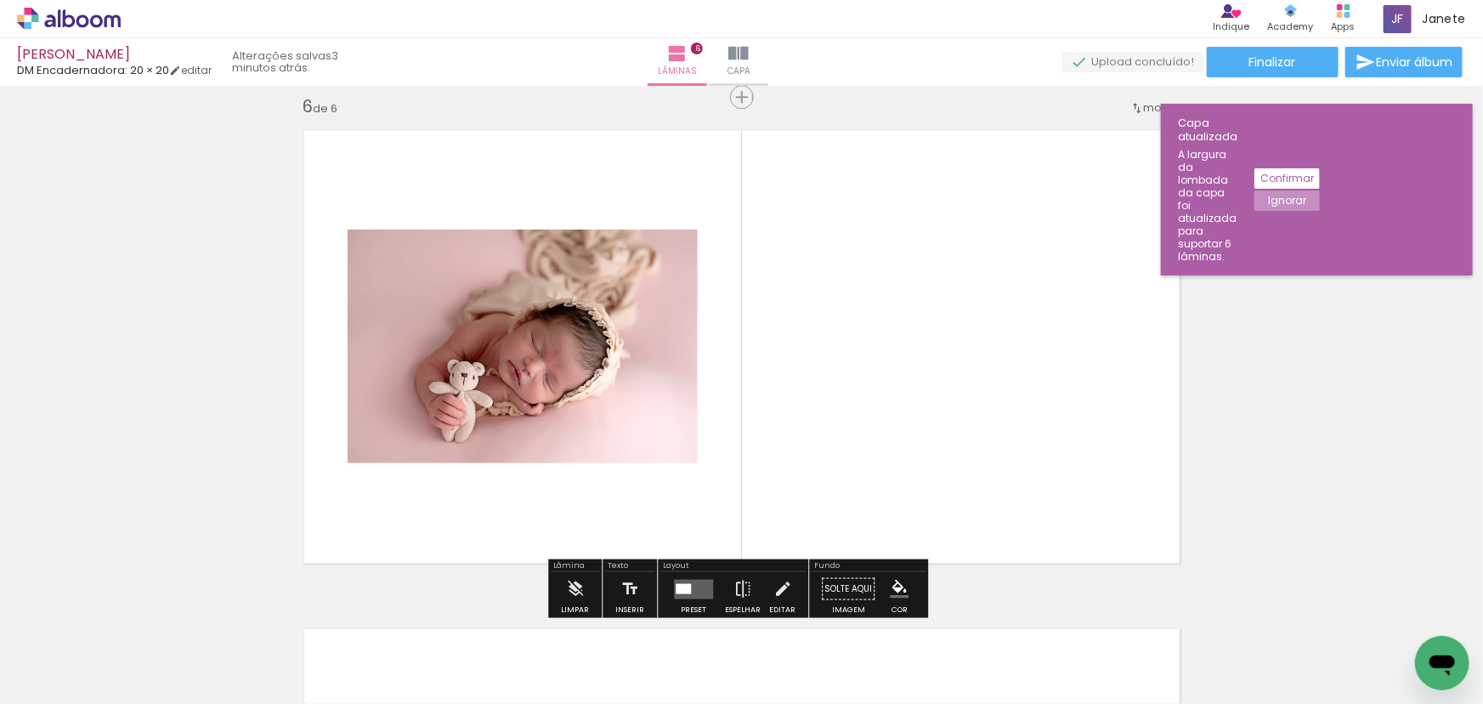
scroll to position [2516, 0]
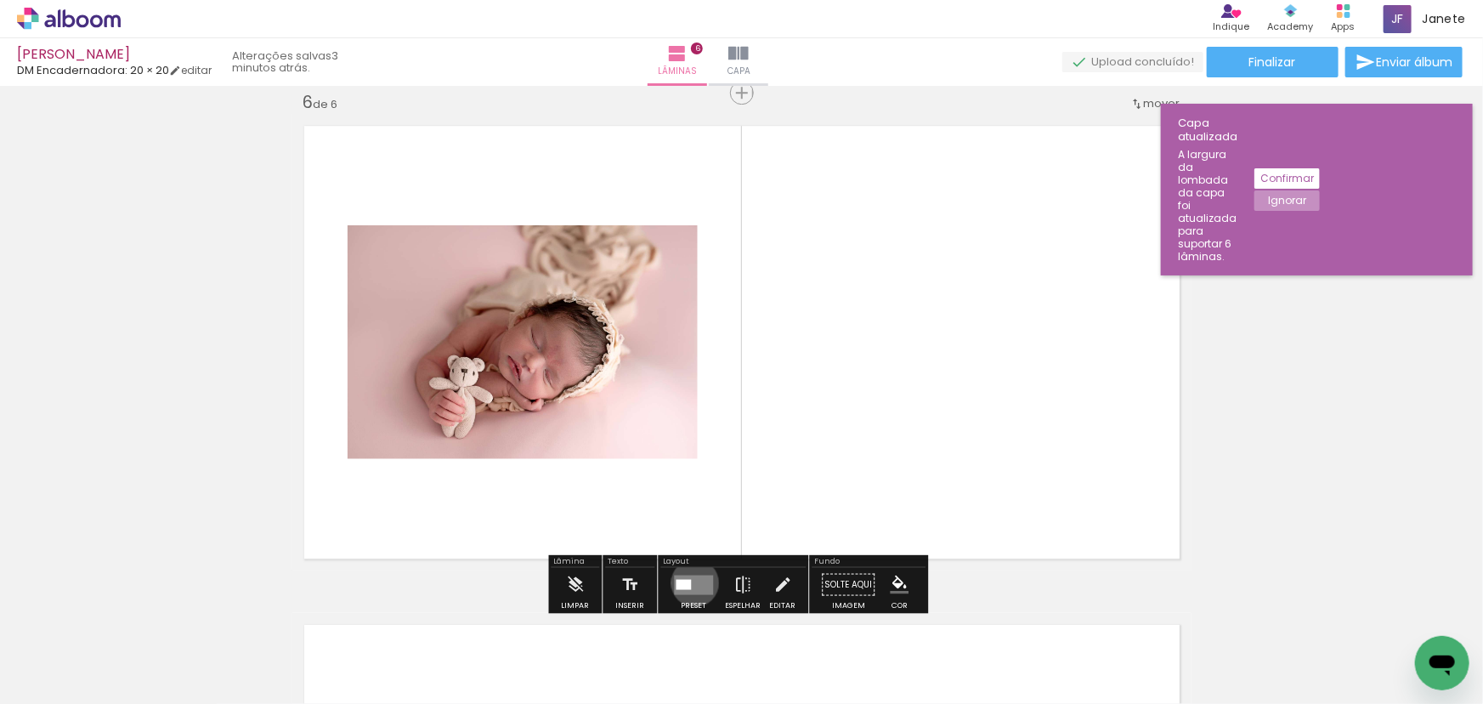
click at [691, 582] on quentale-layouter at bounding box center [693, 585] width 39 height 20
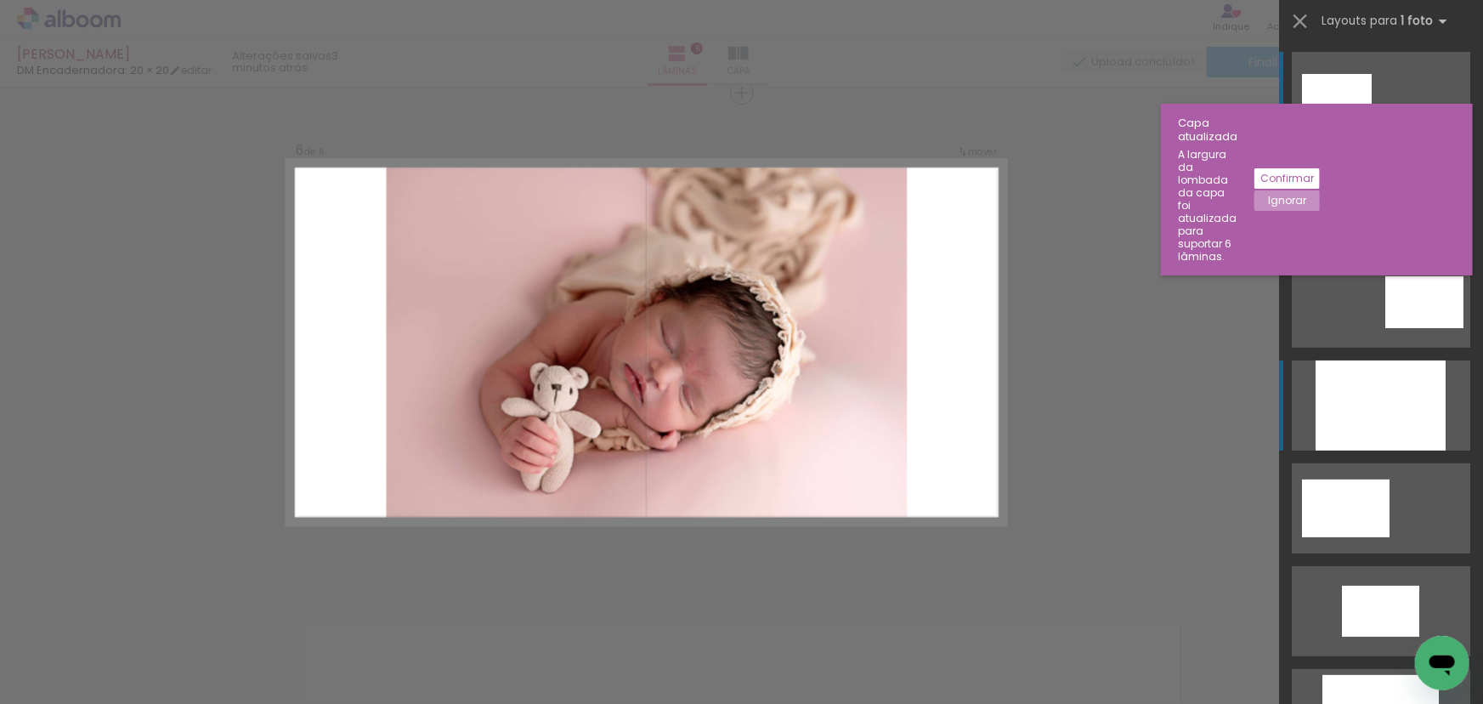
click at [1401, 372] on div at bounding box center [1381, 405] width 130 height 90
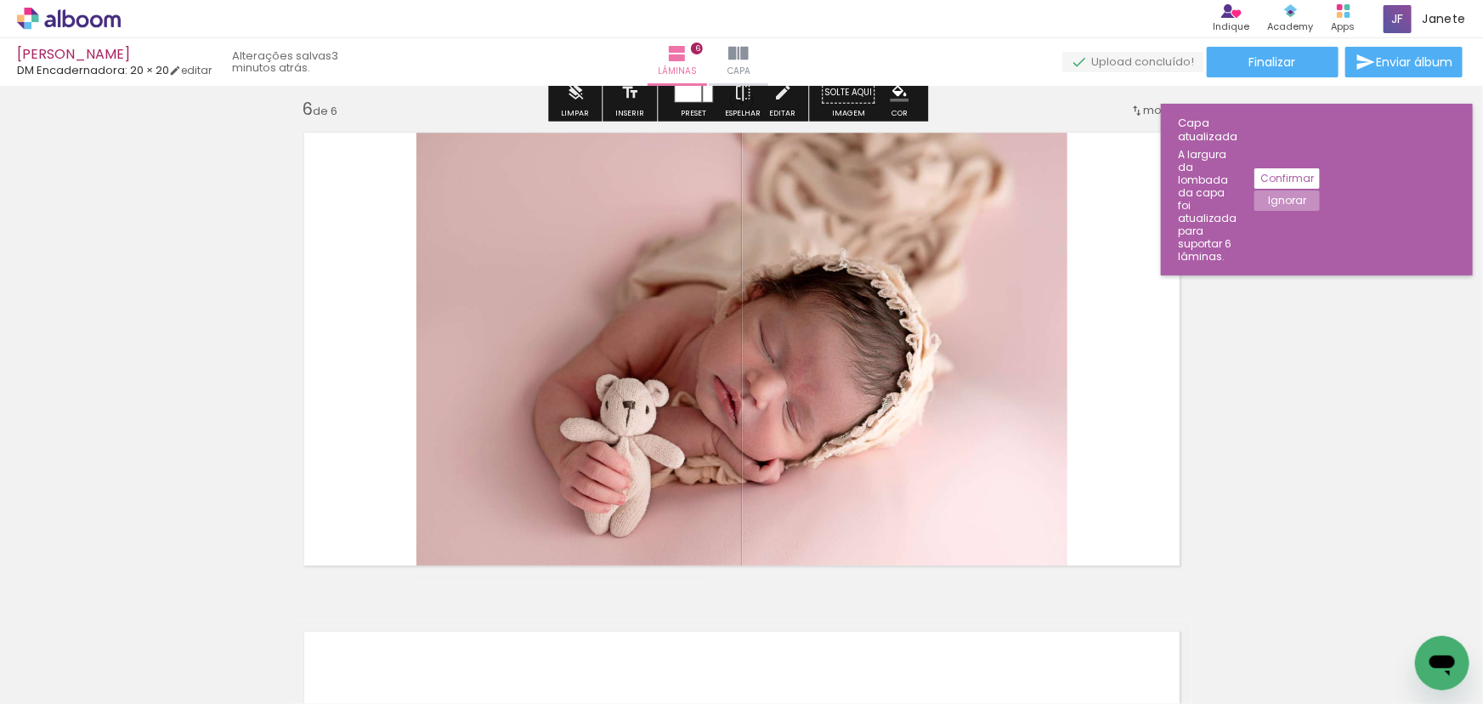
scroll to position [2516, 0]
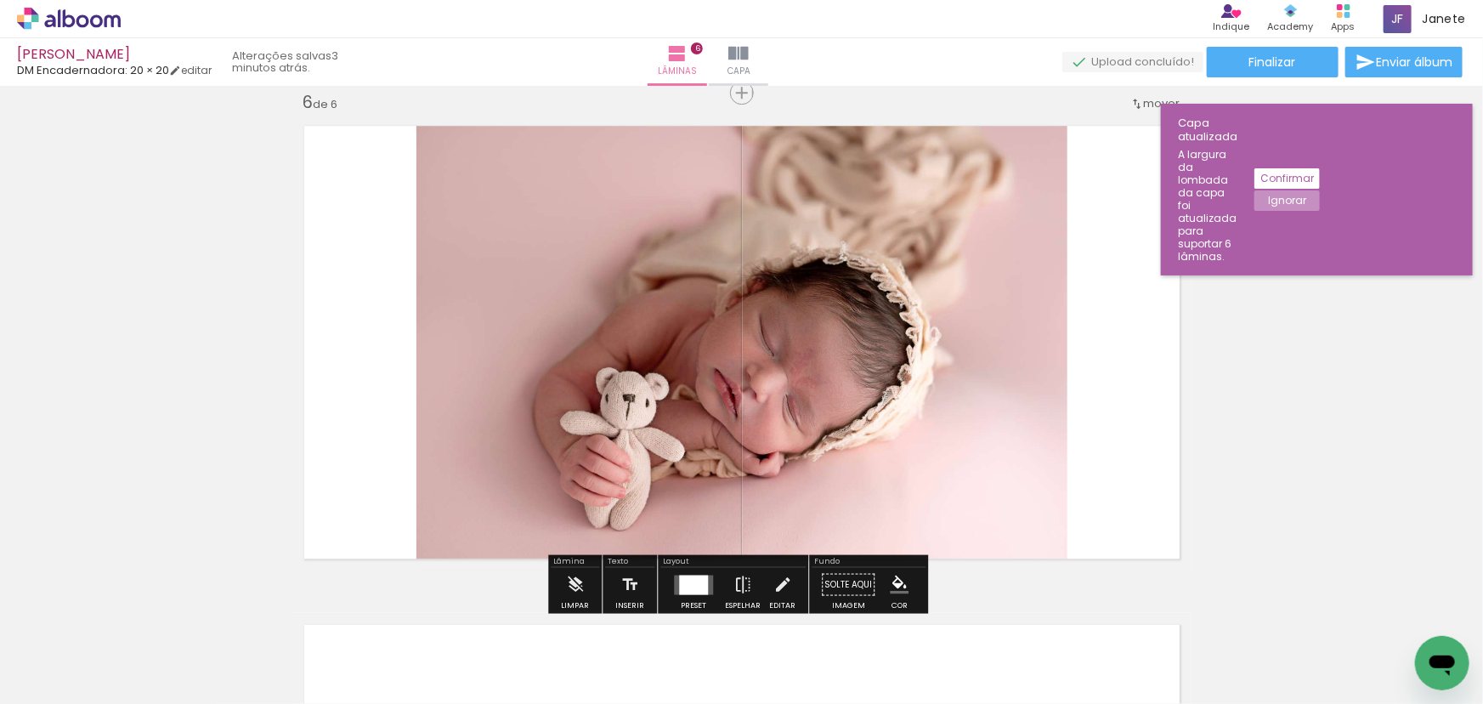
click at [698, 586] on div at bounding box center [693, 585] width 29 height 20
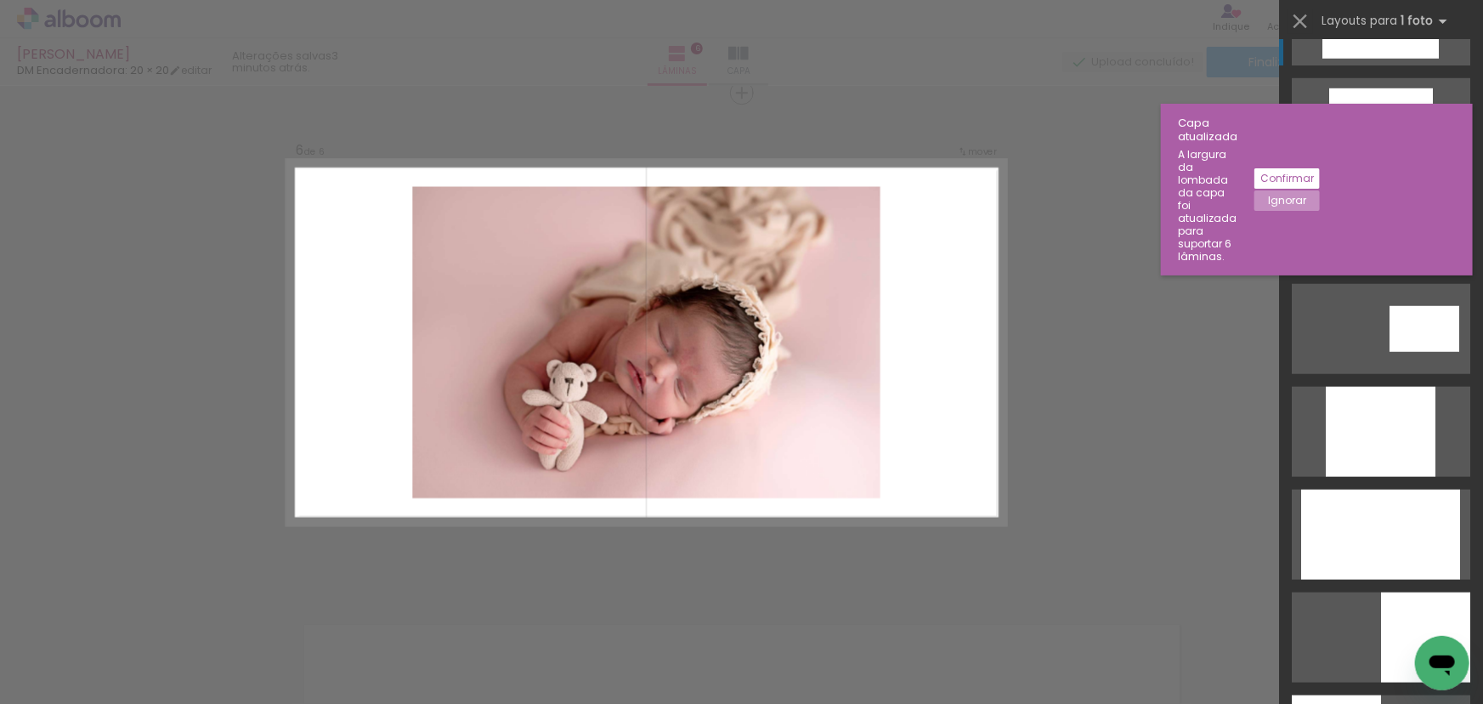
scroll to position [695, 0]
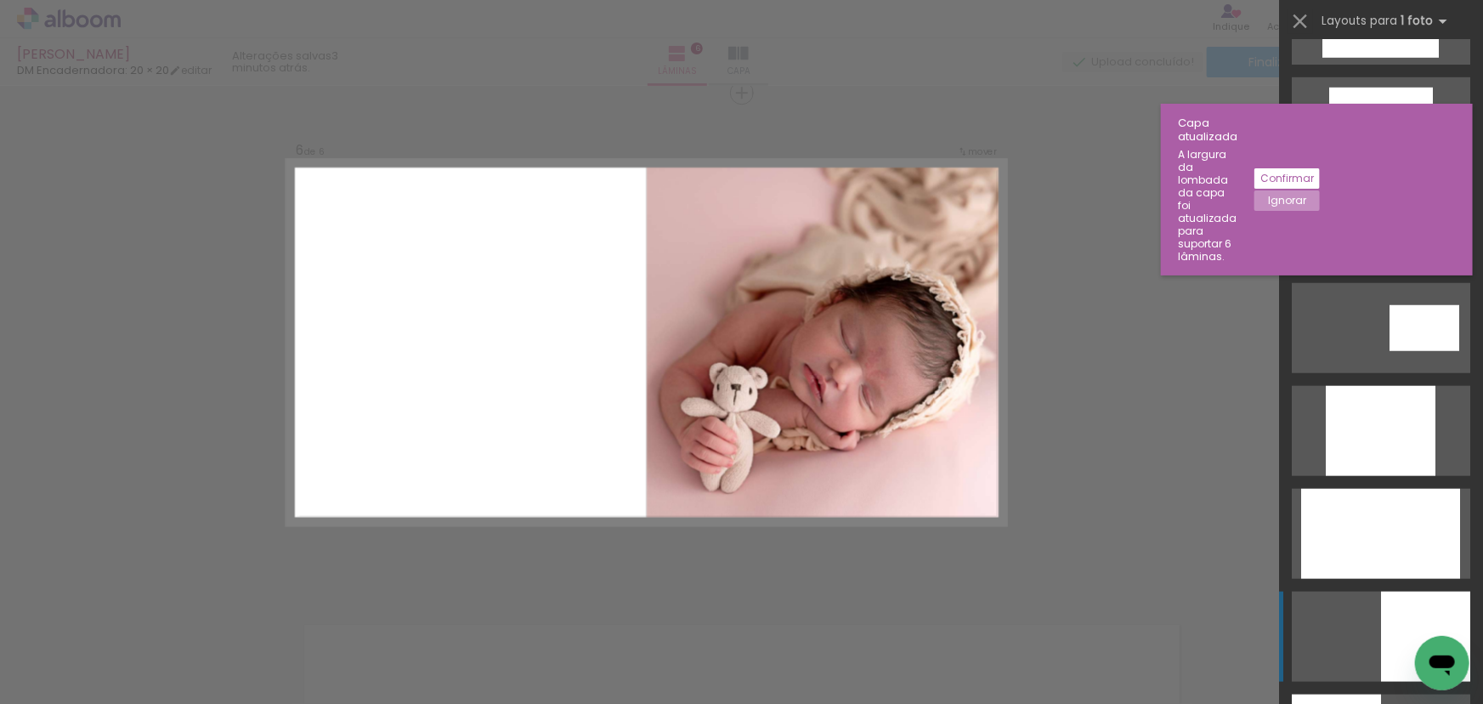
click at [1383, 622] on div at bounding box center [1425, 637] width 89 height 90
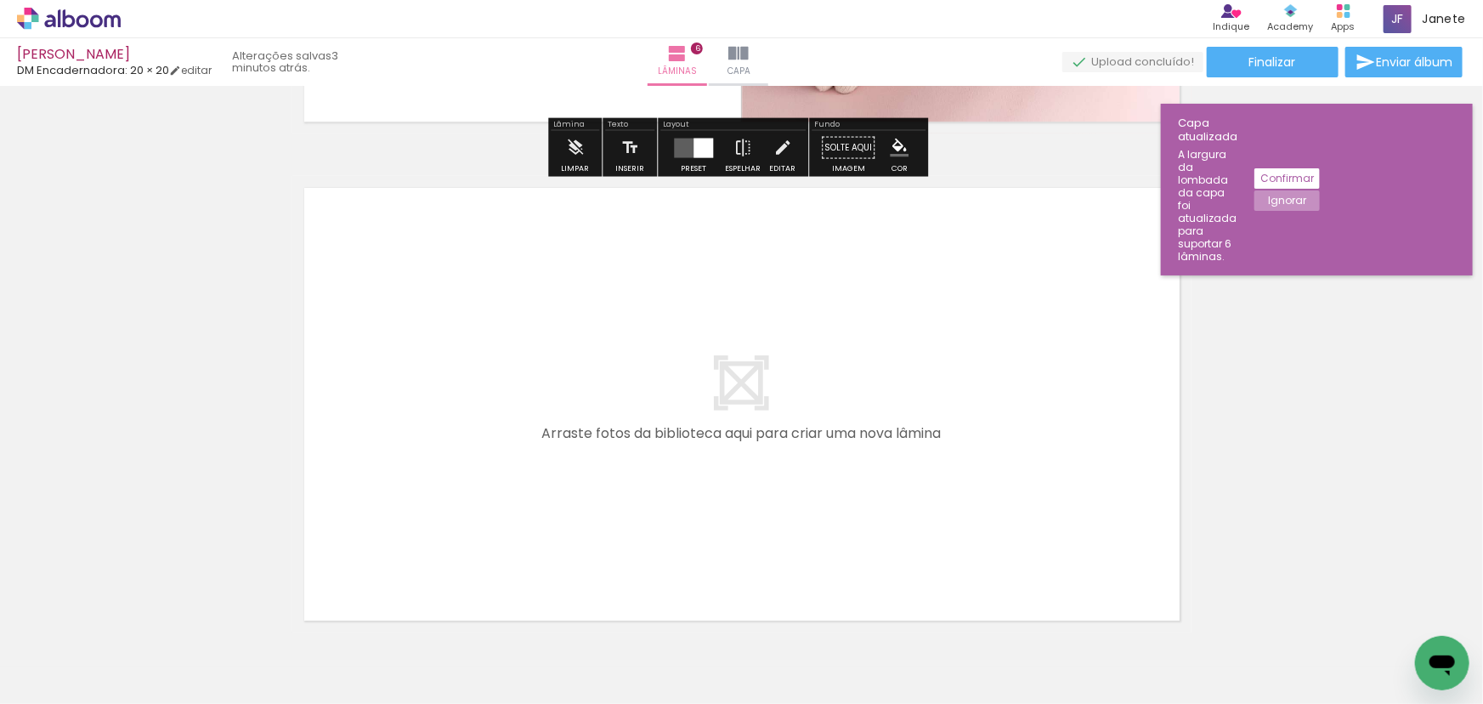
scroll to position [2980, 0]
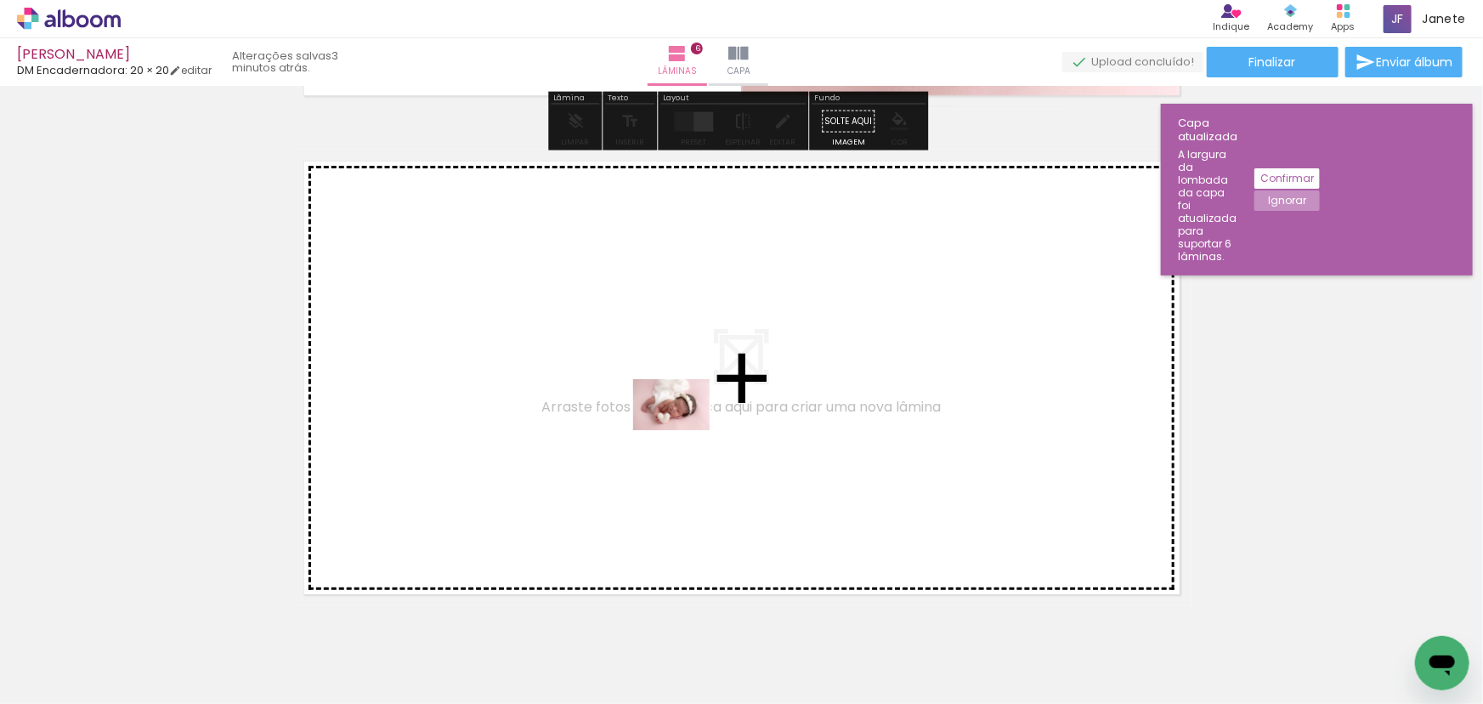
drag, startPoint x: 843, startPoint y: 661, endPoint x: 684, endPoint y: 430, distance: 279.9
click at [684, 430] on quentale-workspace at bounding box center [741, 352] width 1483 height 704
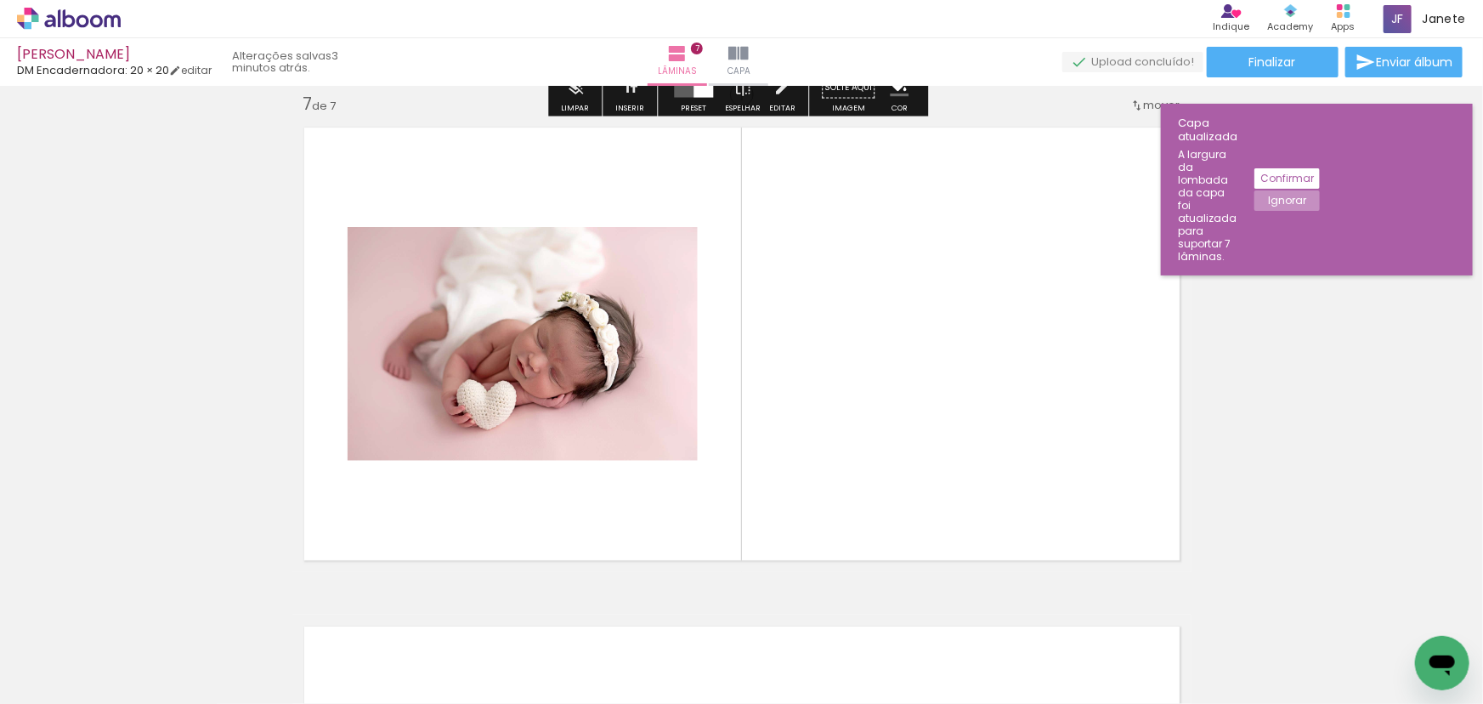
scroll to position [3015, 0]
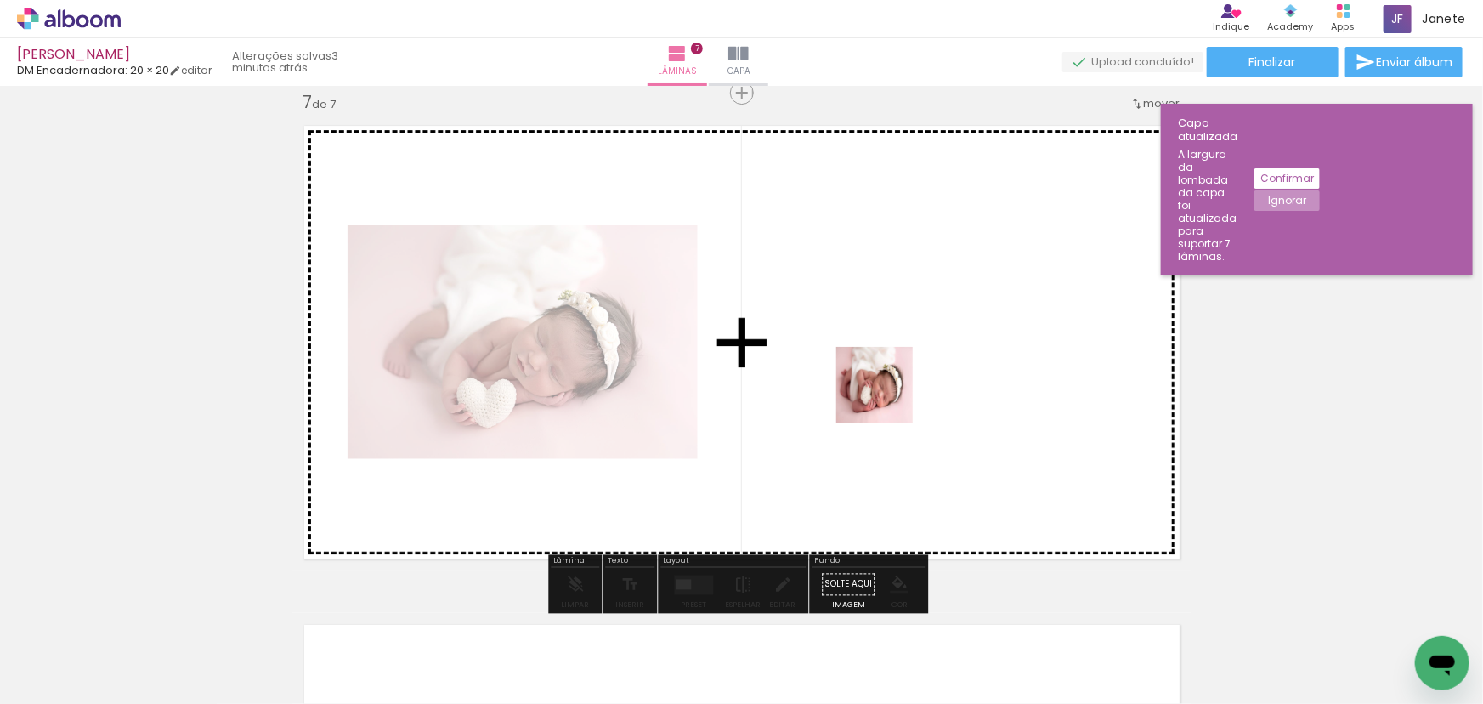
drag, startPoint x: 947, startPoint y: 655, endPoint x: 888, endPoint y: 382, distance: 280.1
click at [888, 382] on quentale-workspace at bounding box center [741, 352] width 1483 height 704
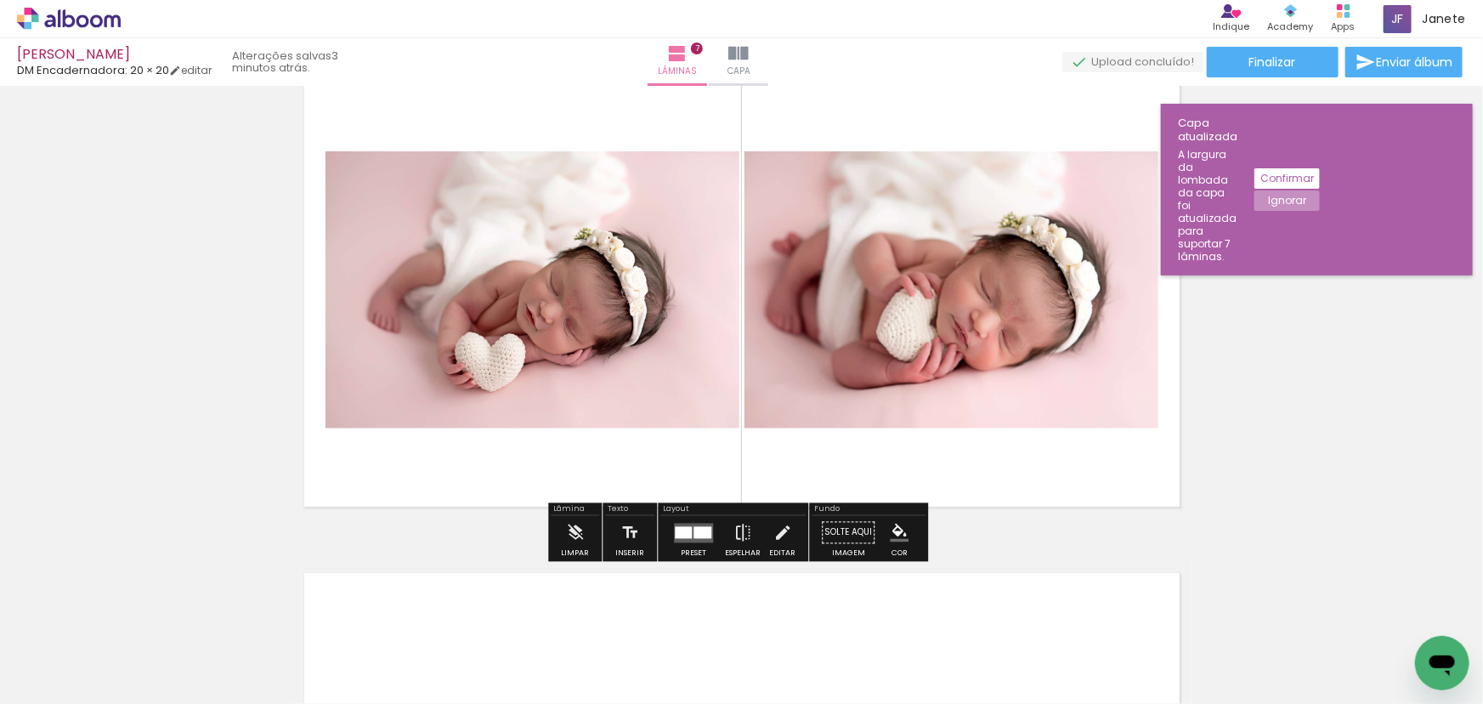
scroll to position [3093, 0]
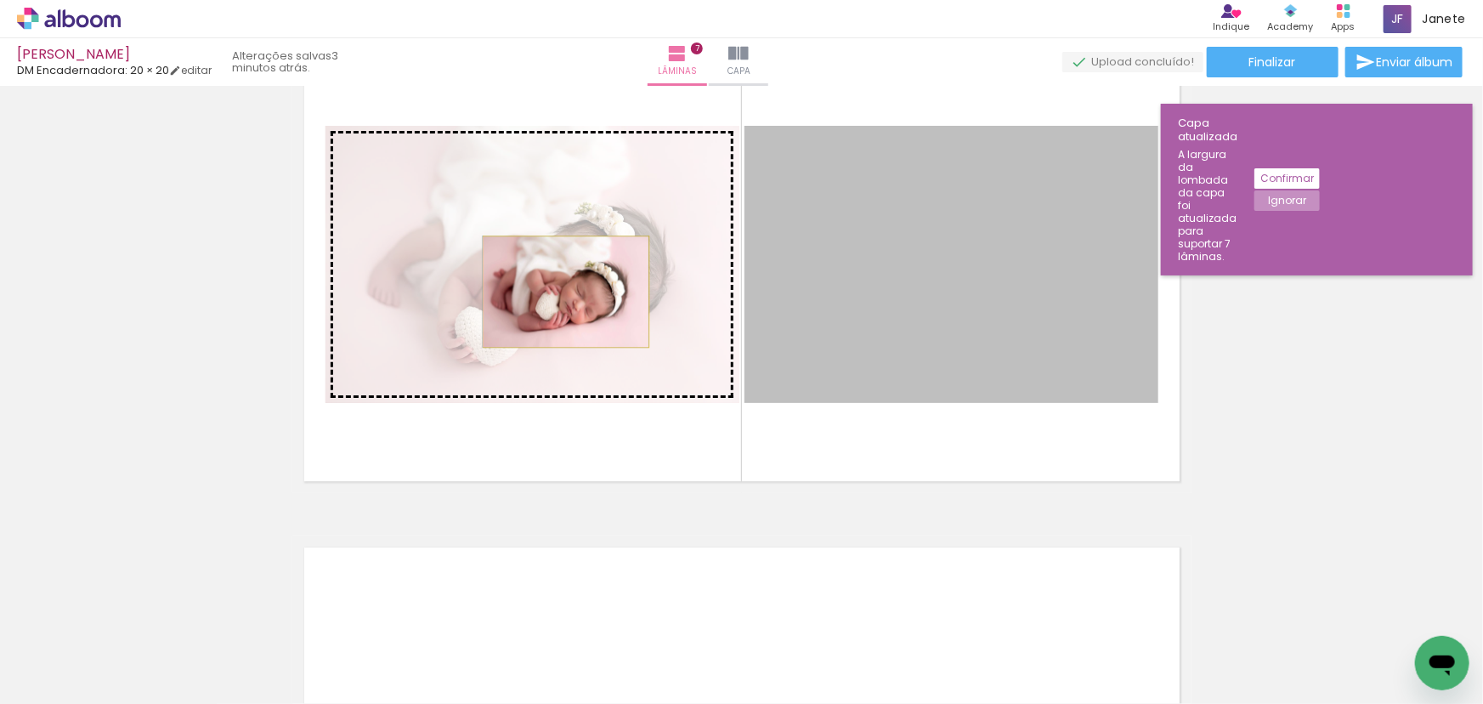
drag, startPoint x: 841, startPoint y: 320, endPoint x: 560, endPoint y: 292, distance: 282.0
click at [0, 0] on slot at bounding box center [0, 0] width 0 height 0
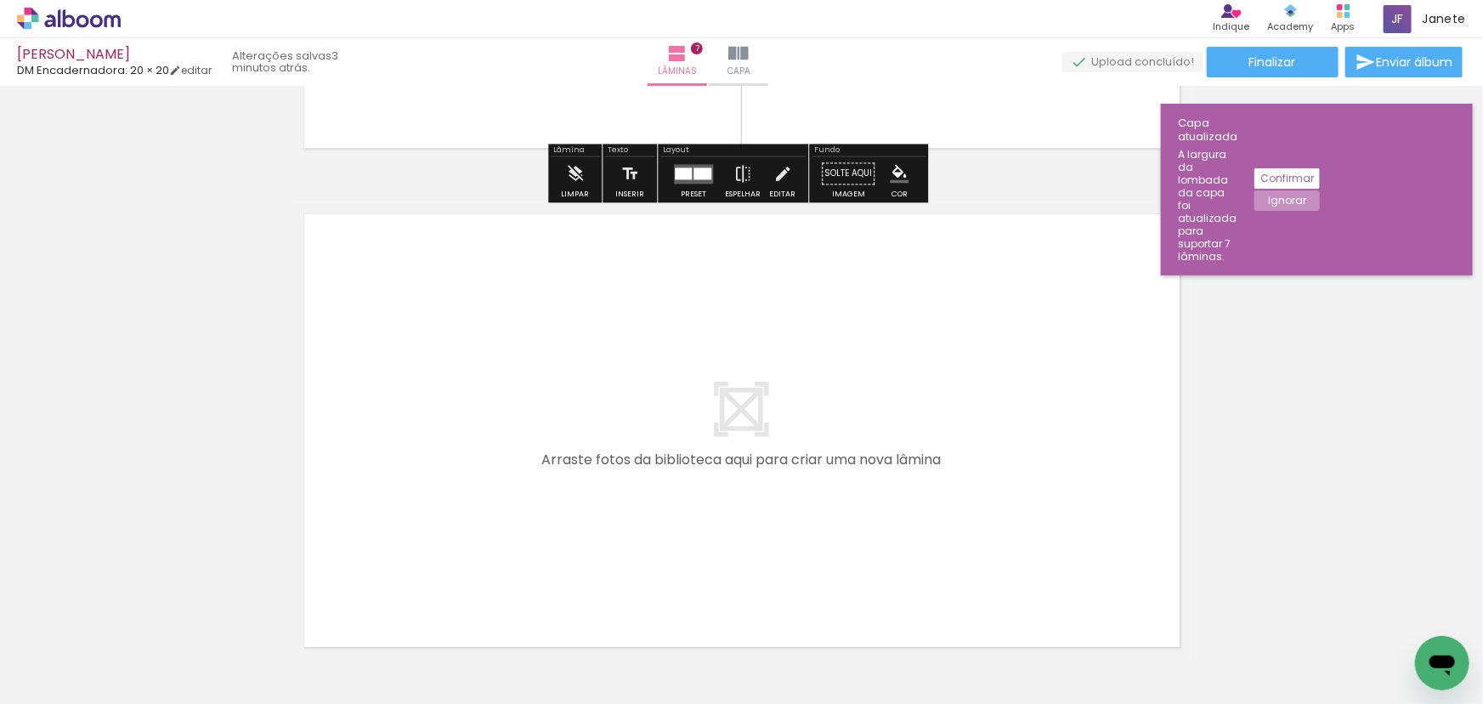
scroll to position [3479, 0]
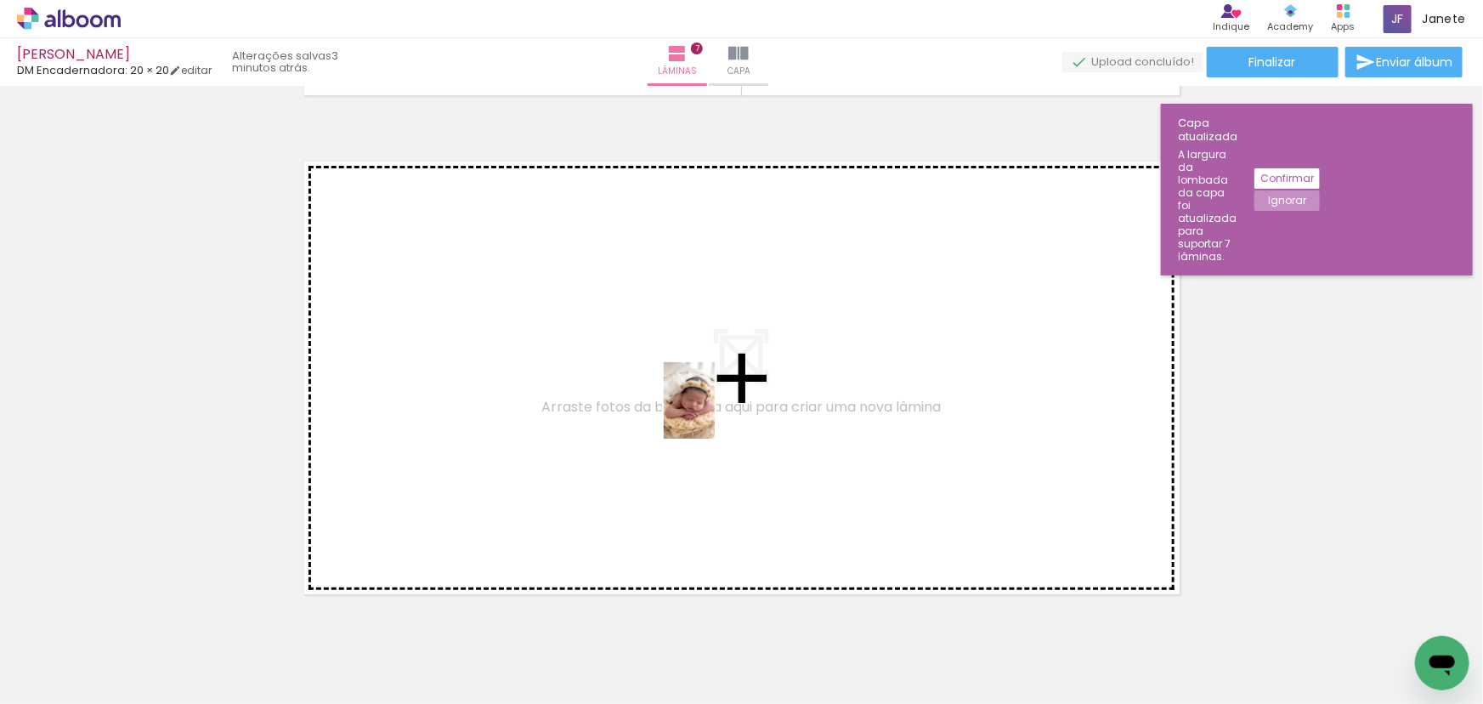
drag, startPoint x: 1037, startPoint y: 648, endPoint x: 715, endPoint y: 413, distance: 398.6
click at [715, 413] on quentale-workspace at bounding box center [741, 352] width 1483 height 704
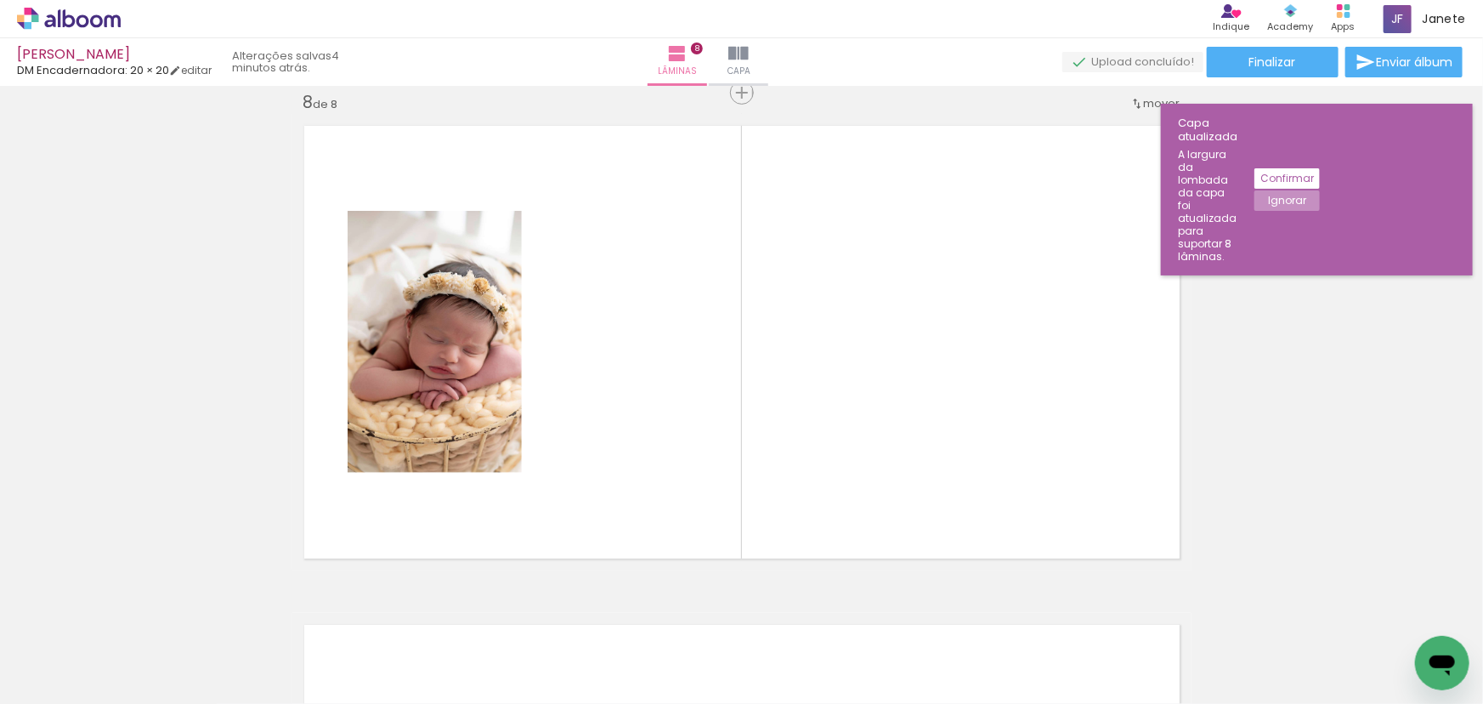
scroll to position [0, 889]
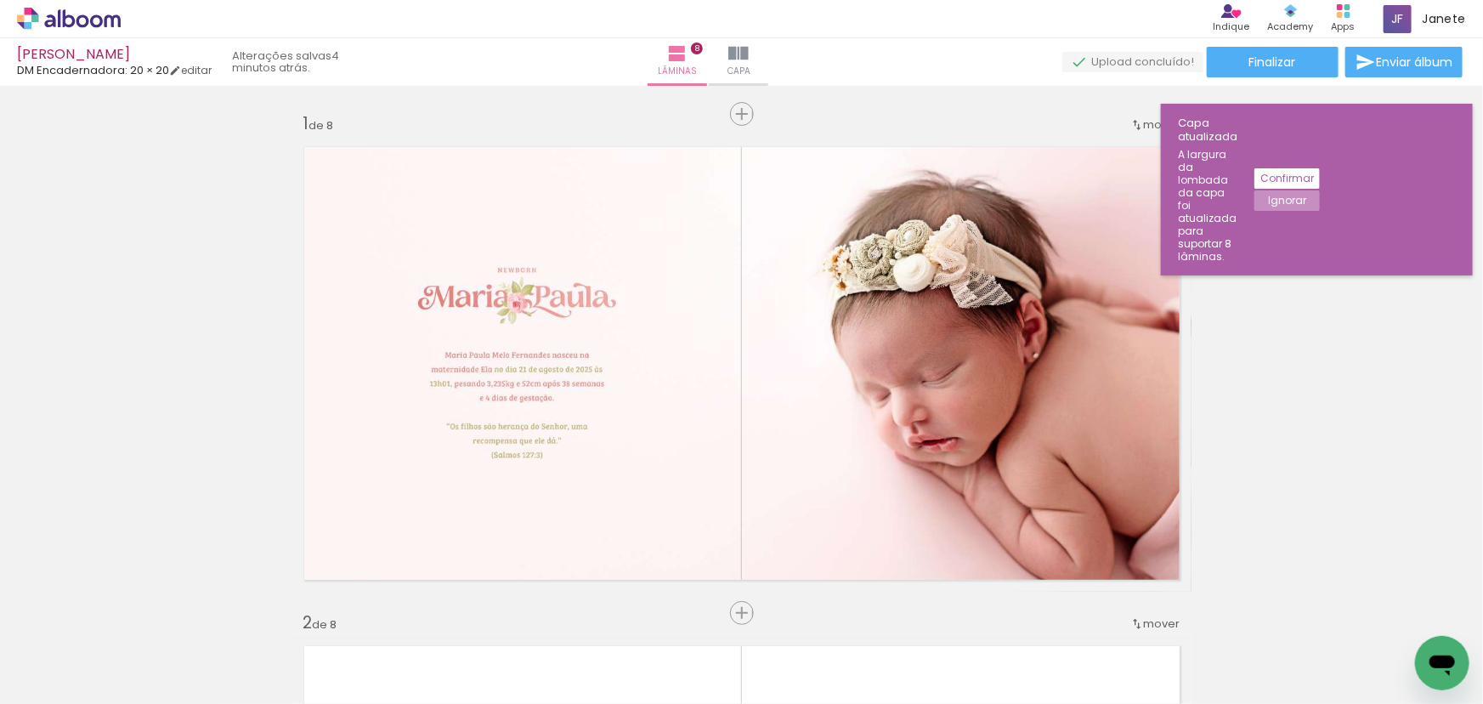
scroll to position [0, 889]
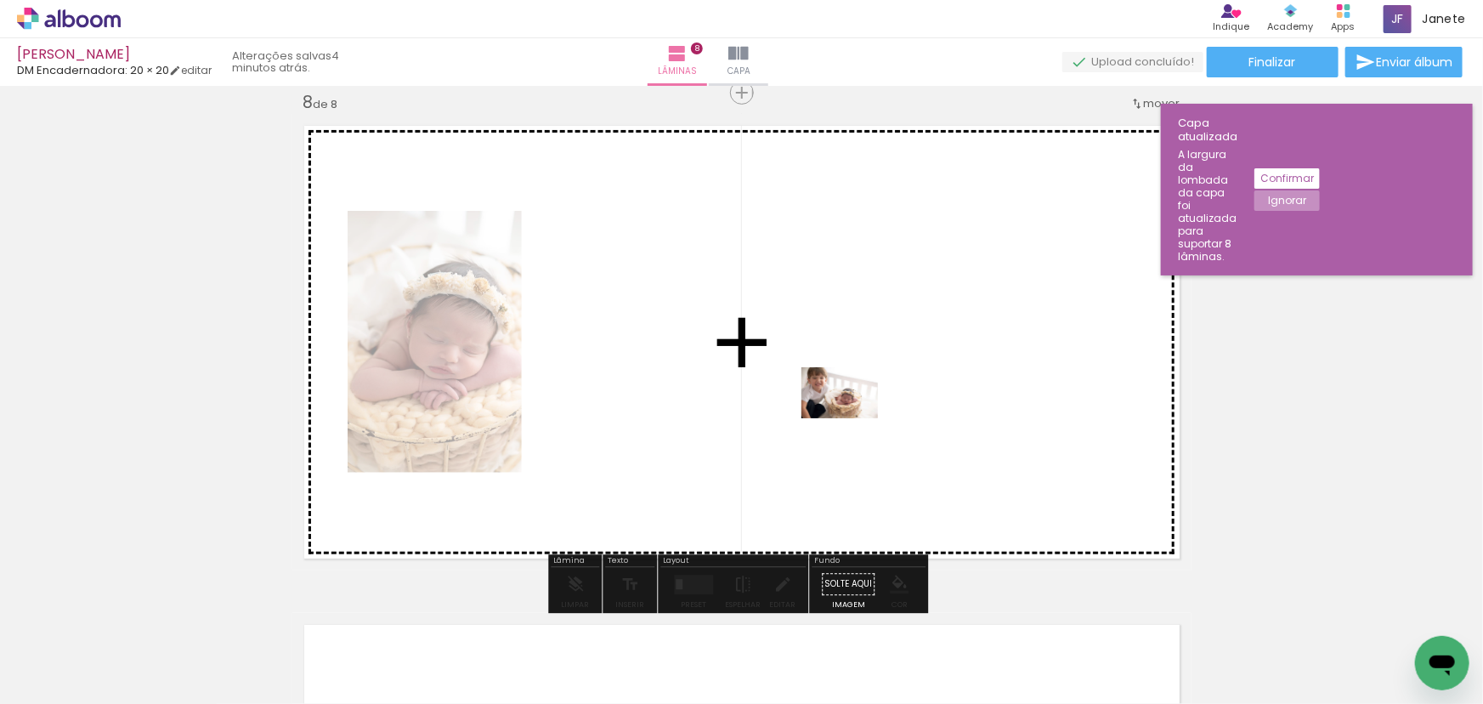
drag, startPoint x: 0, startPoint y: 0, endPoint x: 865, endPoint y: 405, distance: 954.6
click at [865, 405] on quentale-workspace at bounding box center [741, 352] width 1483 height 704
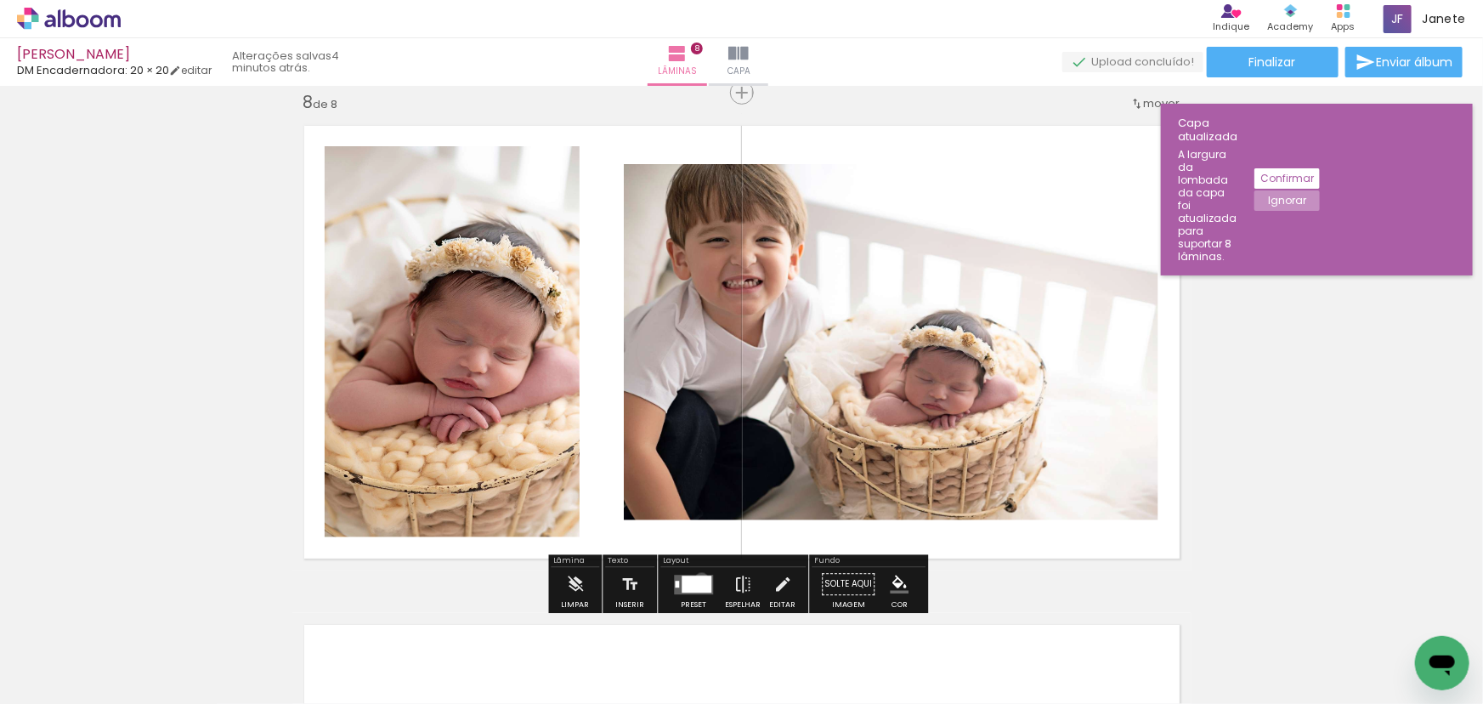
click at [698, 579] on div at bounding box center [697, 584] width 30 height 17
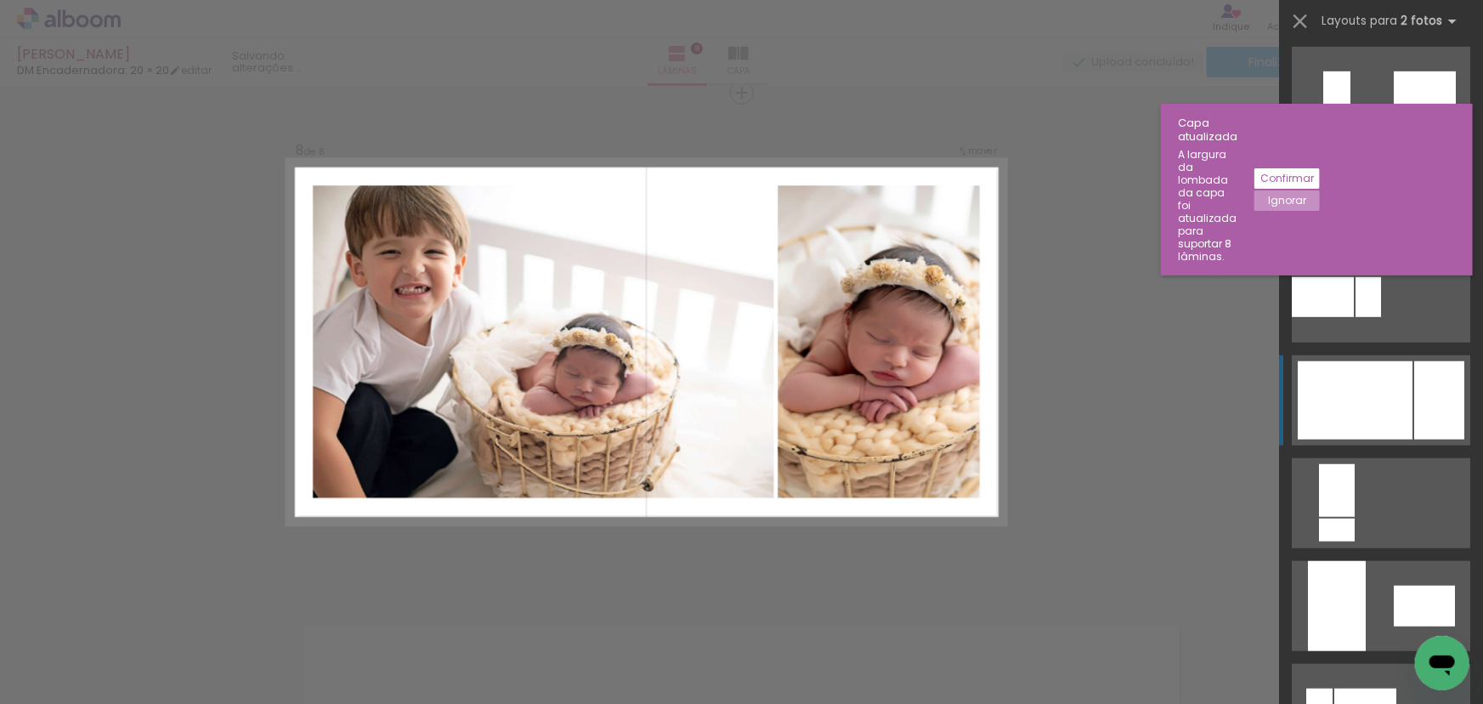
scroll to position [541, 0]
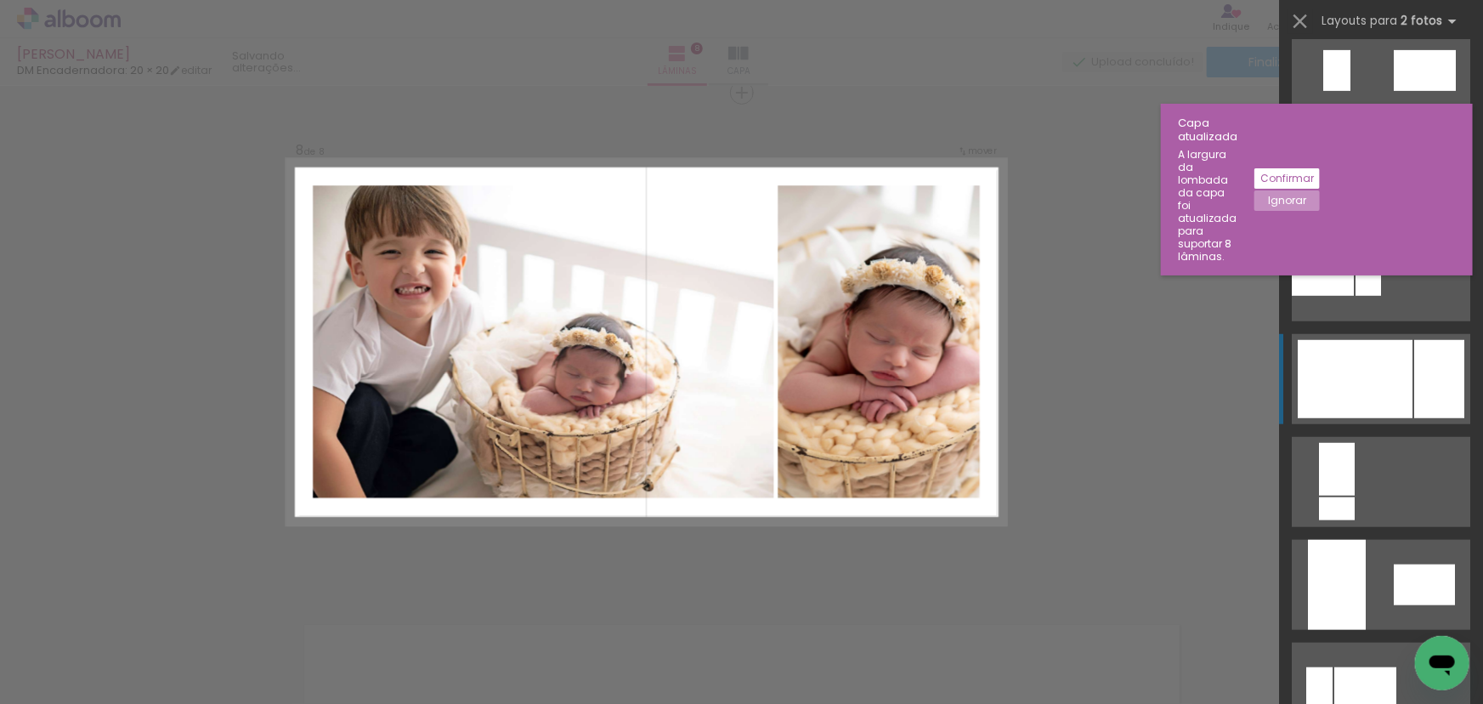
click at [1394, 390] on div at bounding box center [1355, 379] width 115 height 78
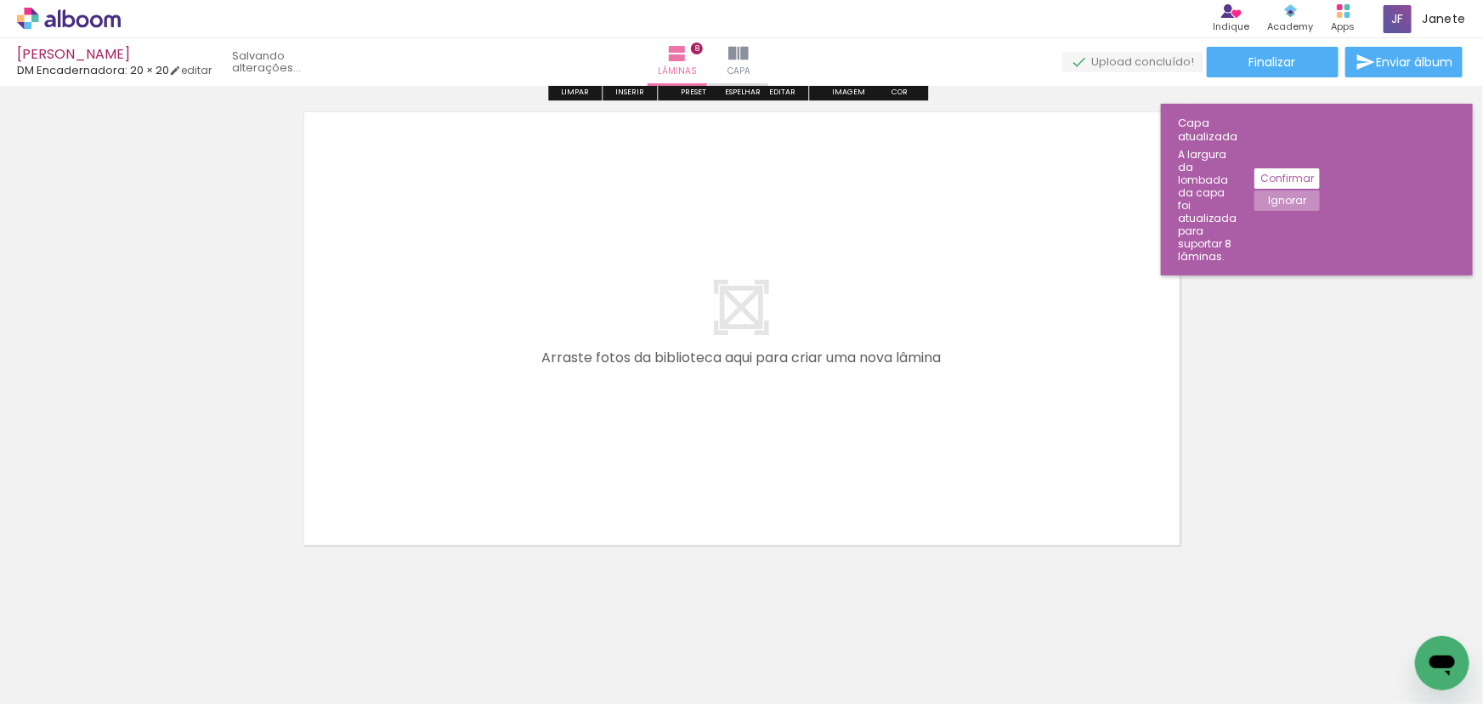
scroll to position [4045, 0]
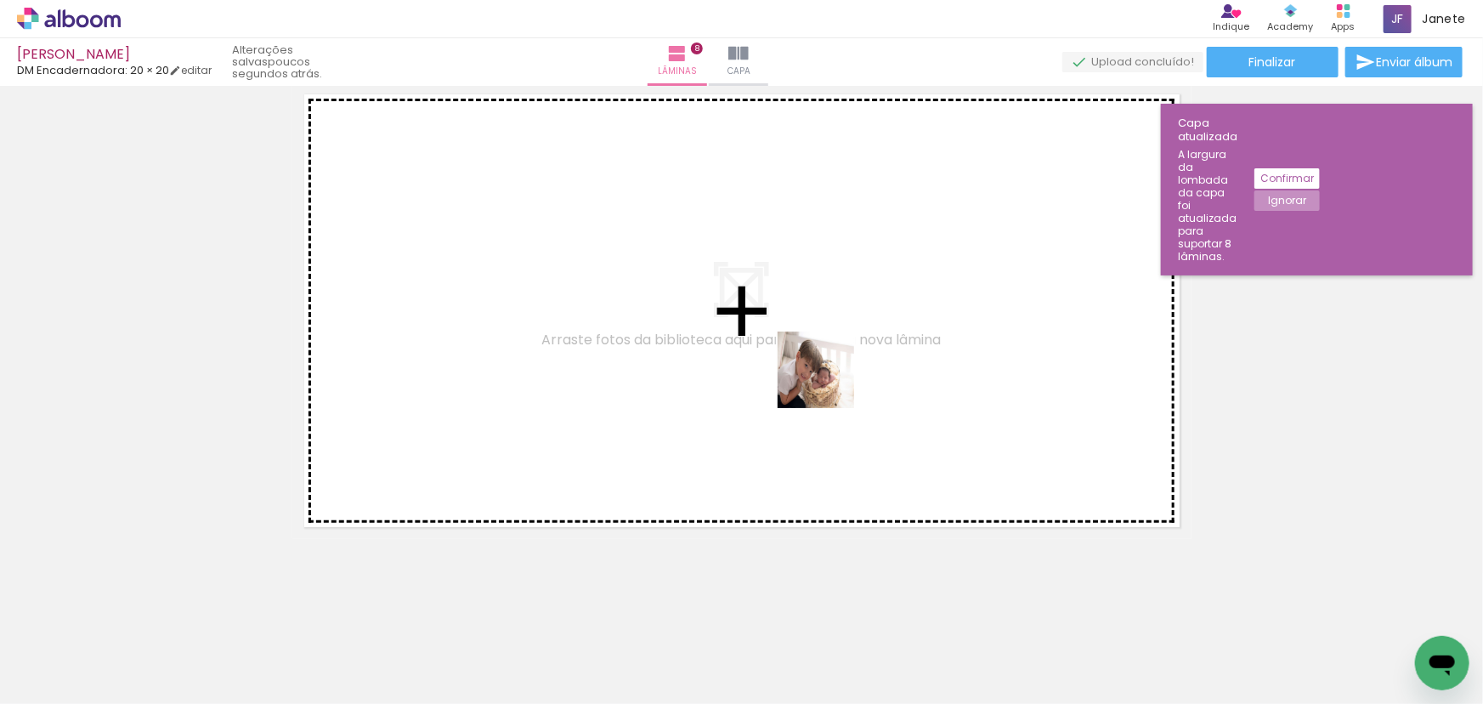
drag, startPoint x: 820, startPoint y: 655, endPoint x: 833, endPoint y: 364, distance: 291.0
click at [833, 364] on quentale-workspace at bounding box center [741, 352] width 1483 height 704
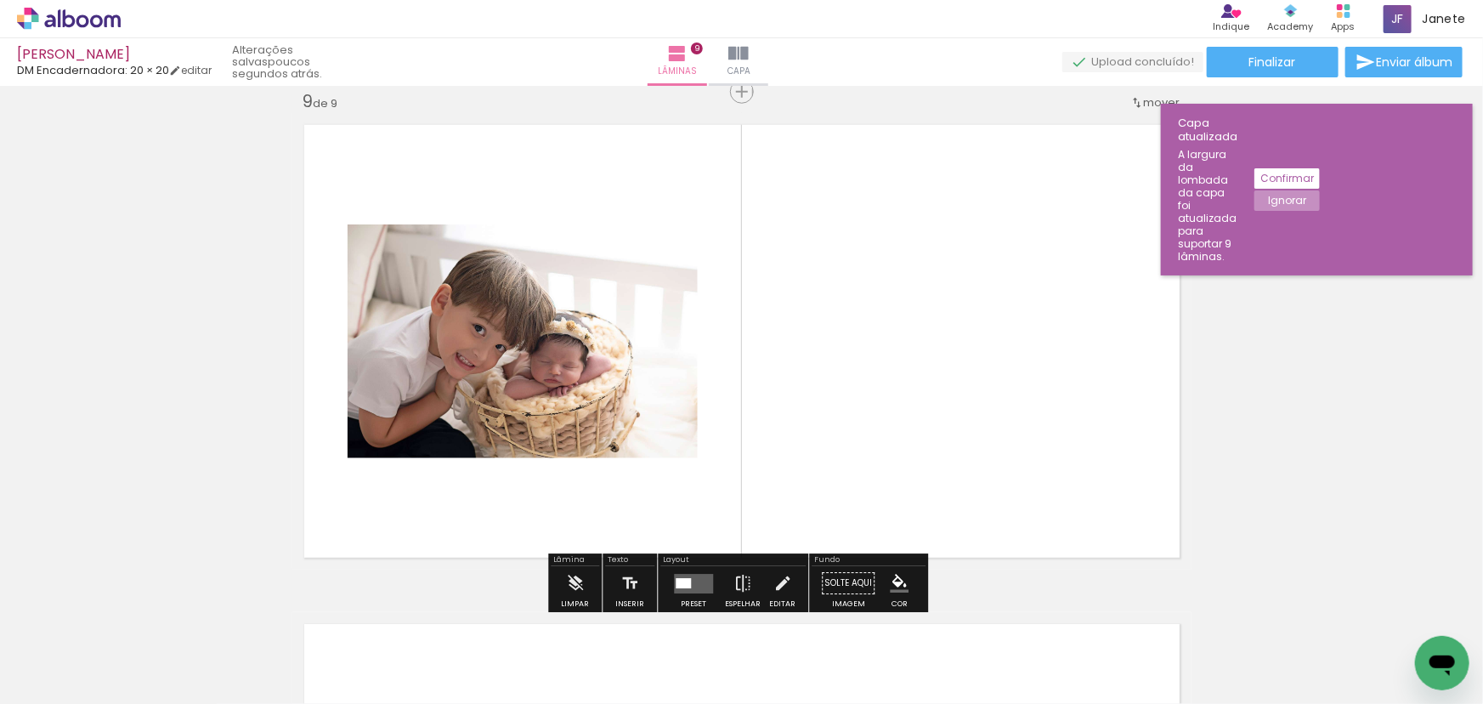
scroll to position [4013, 0]
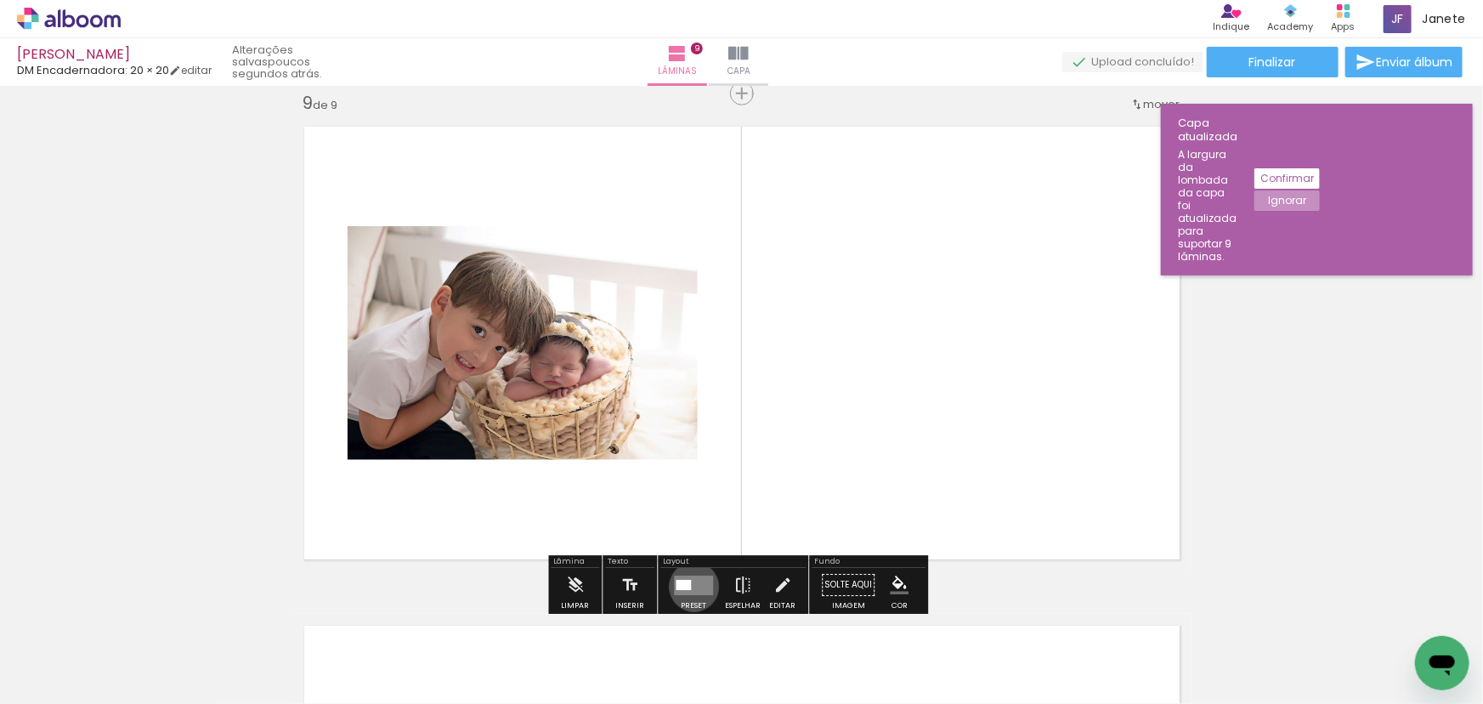
click at [690, 586] on quentale-layouter at bounding box center [693, 586] width 39 height 20
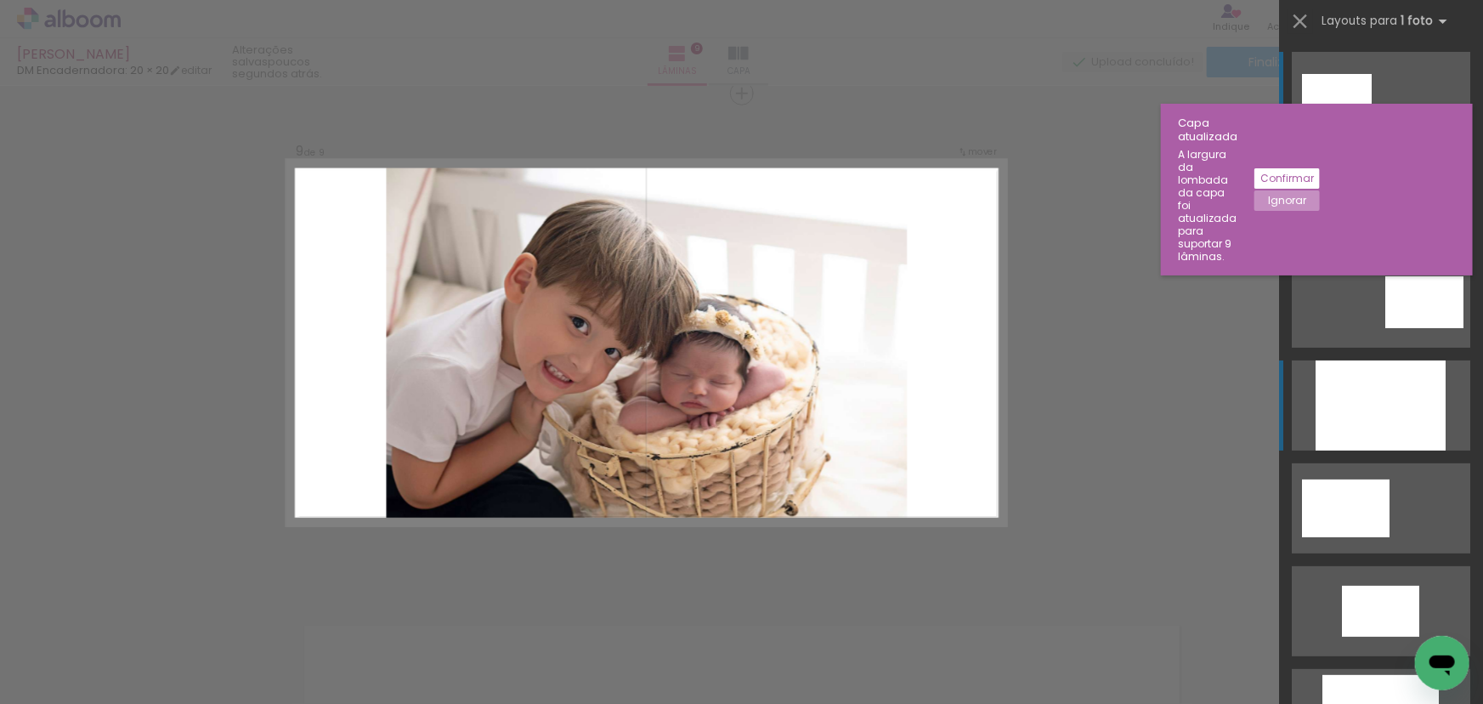
click at [1380, 417] on div at bounding box center [1381, 405] width 130 height 90
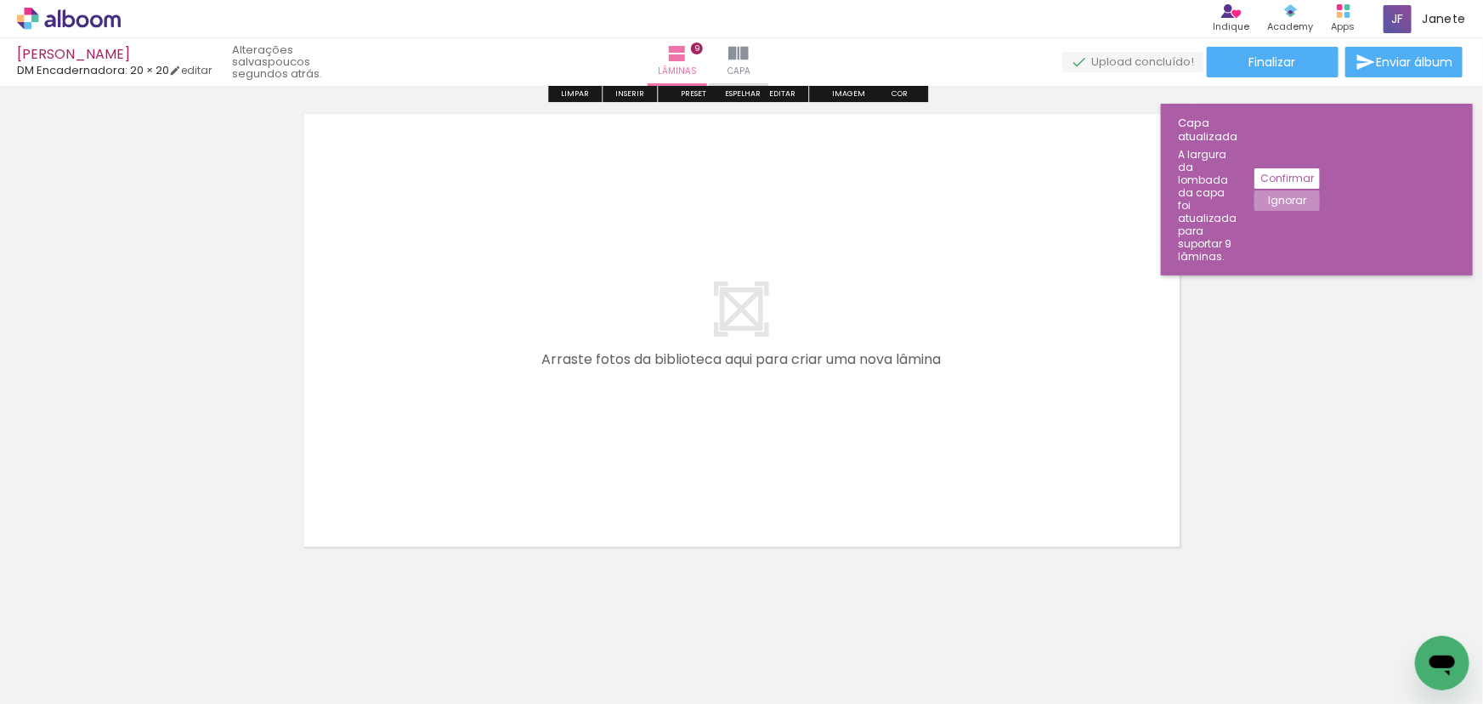
scroll to position [4544, 0]
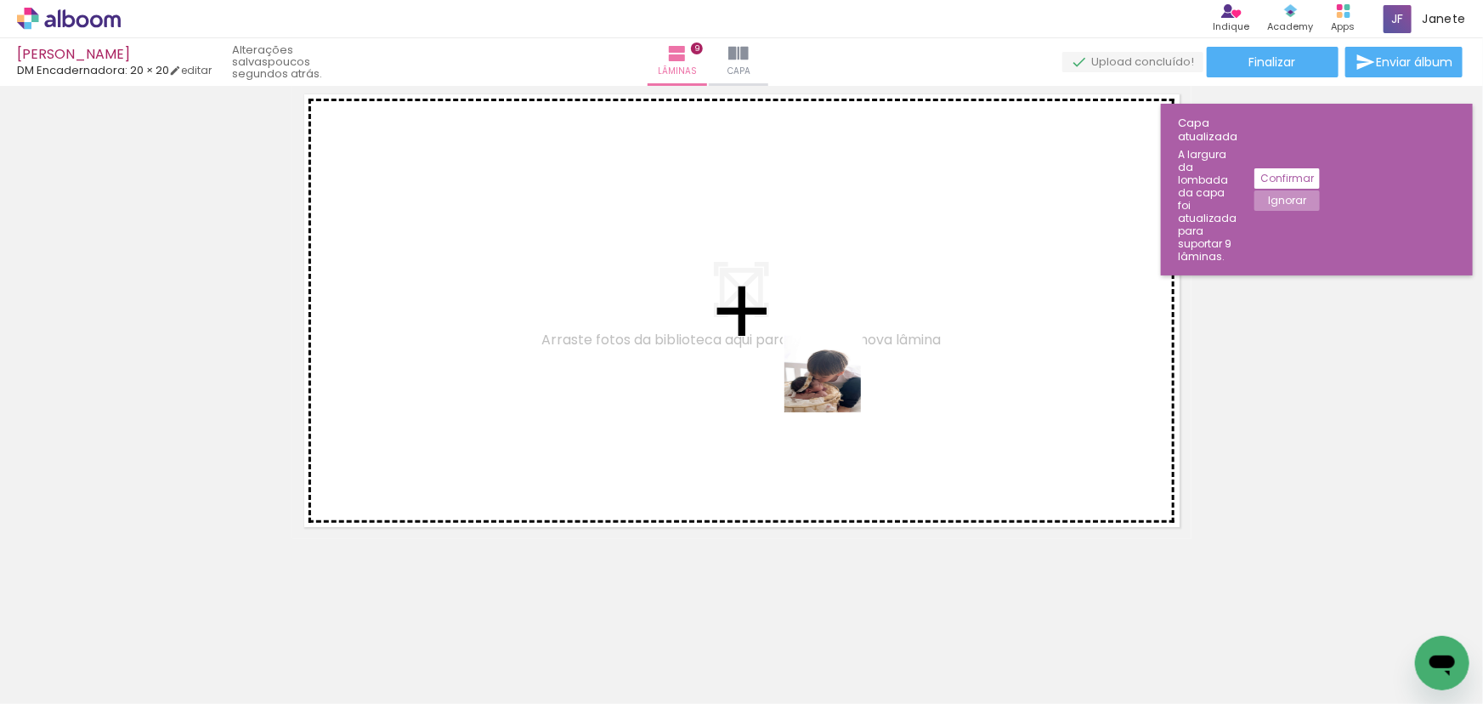
drag, startPoint x: 916, startPoint y: 649, endPoint x: 810, endPoint y: 326, distance: 339.0
click at [810, 326] on quentale-workspace at bounding box center [741, 352] width 1483 height 704
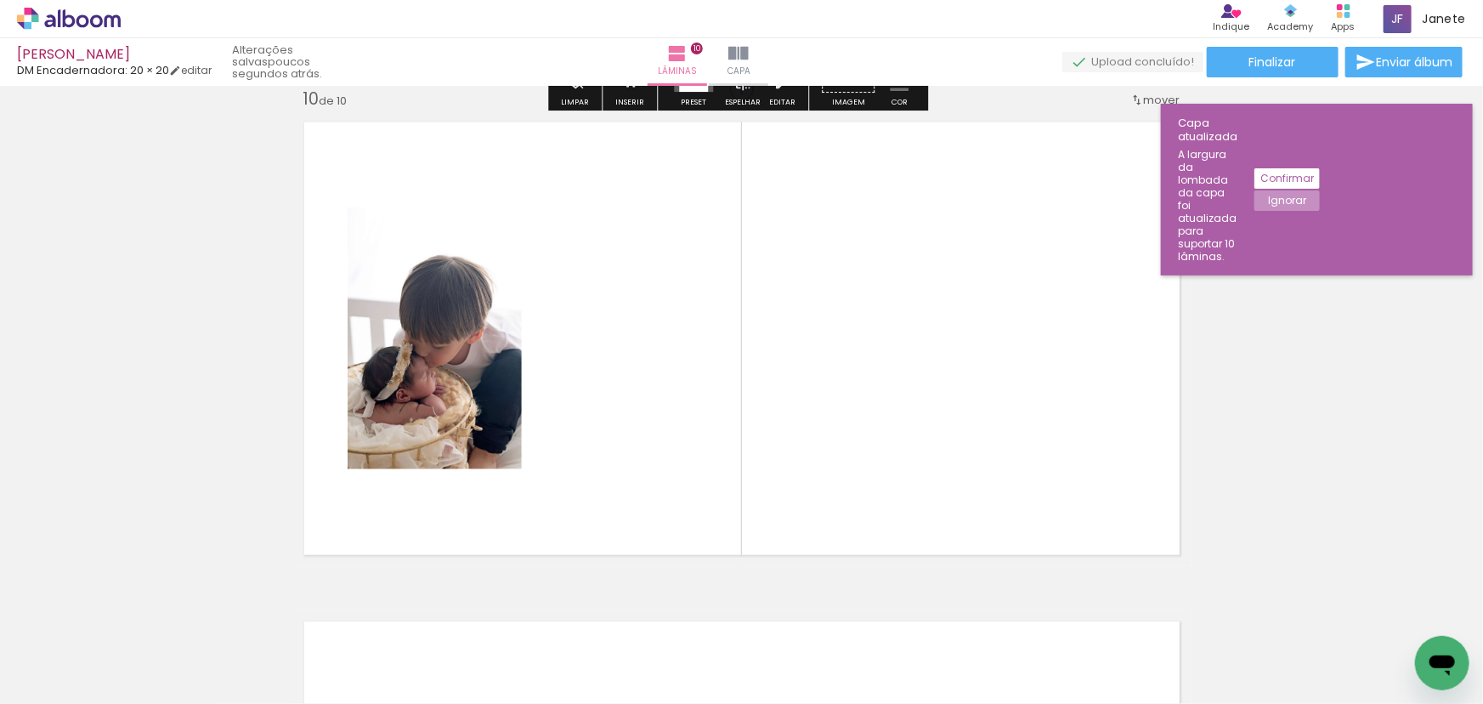
scroll to position [4512, 0]
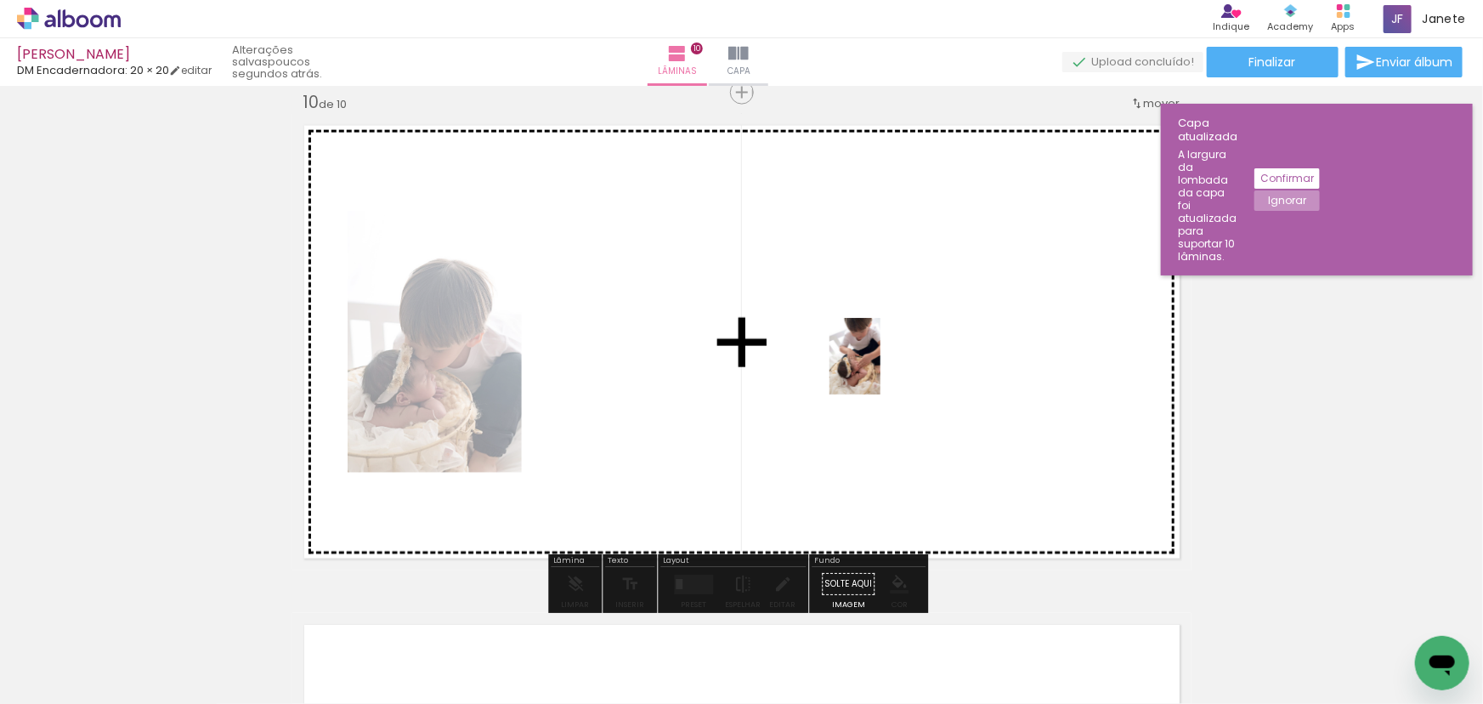
drag, startPoint x: 1012, startPoint y: 658, endPoint x: 881, endPoint y: 369, distance: 317.7
click at [881, 369] on quentale-workspace at bounding box center [741, 352] width 1483 height 704
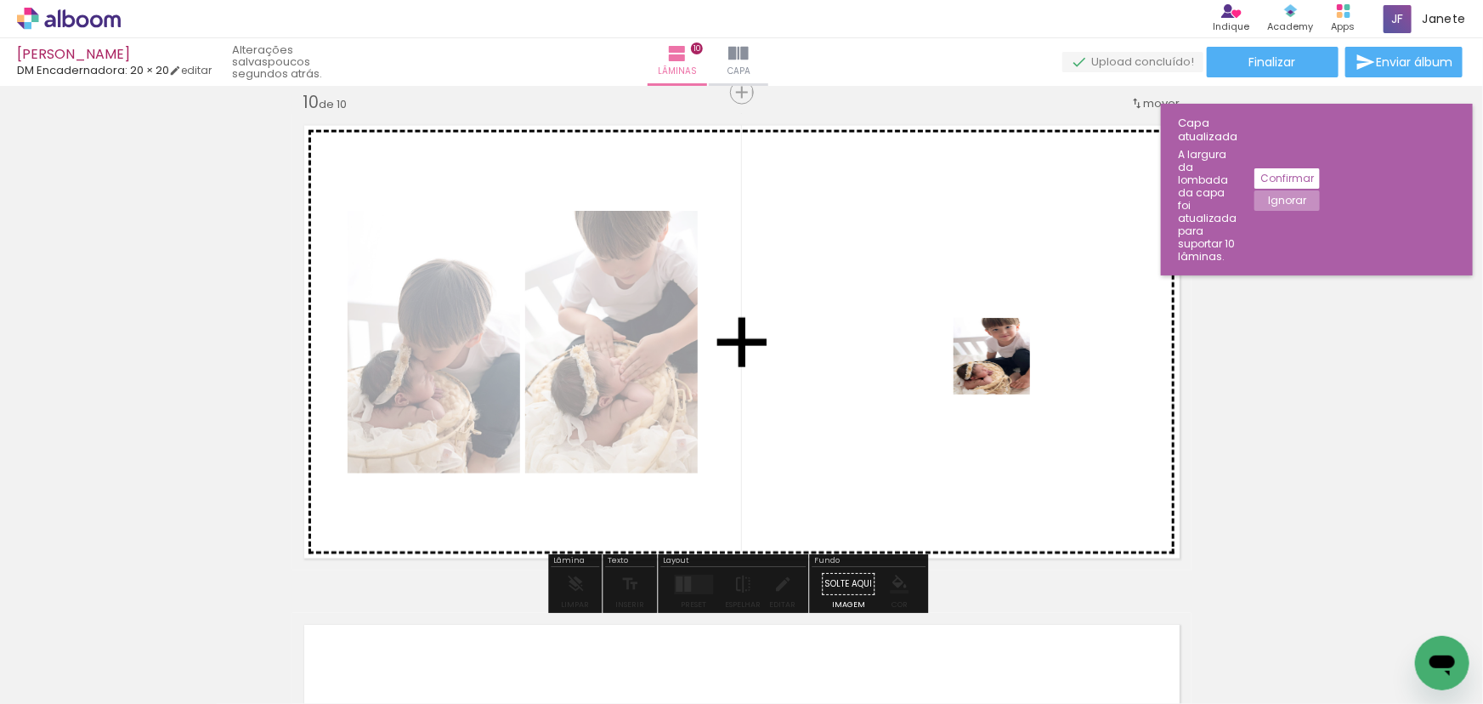
drag, startPoint x: 1092, startPoint y: 646, endPoint x: 992, endPoint y: 335, distance: 326.7
click at [992, 335] on quentale-workspace at bounding box center [741, 352] width 1483 height 704
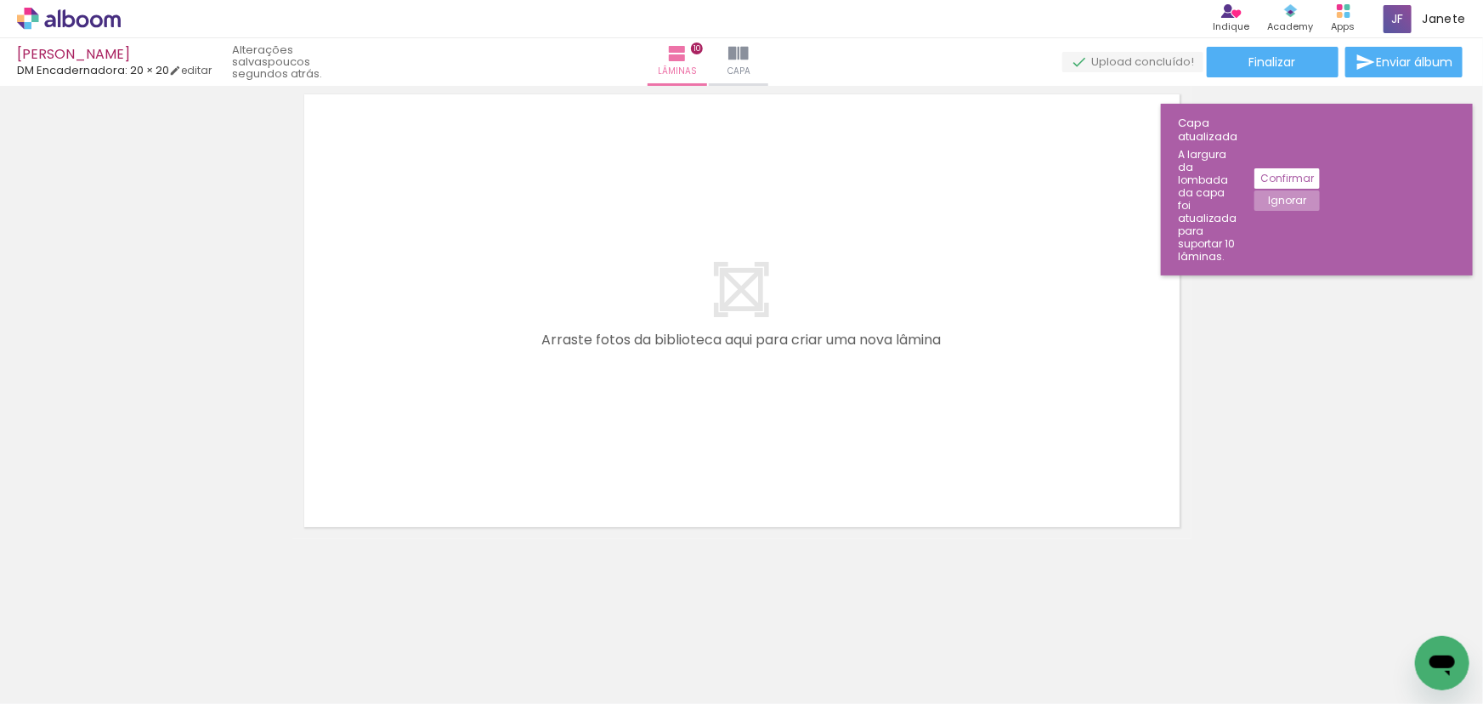
scroll to position [0, 1385]
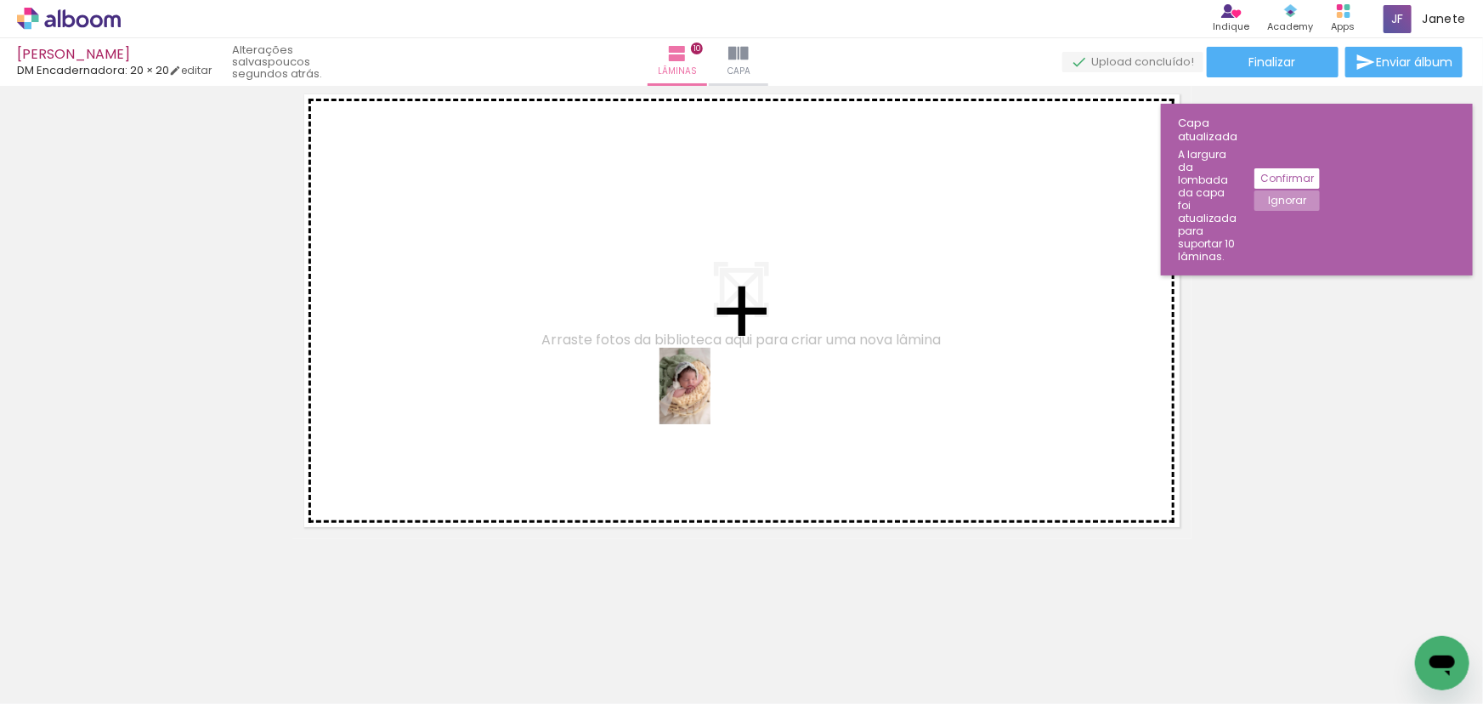
drag, startPoint x: 712, startPoint y: 663, endPoint x: 711, endPoint y: 399, distance: 264.4
click at [711, 399] on quentale-workspace at bounding box center [741, 352] width 1483 height 704
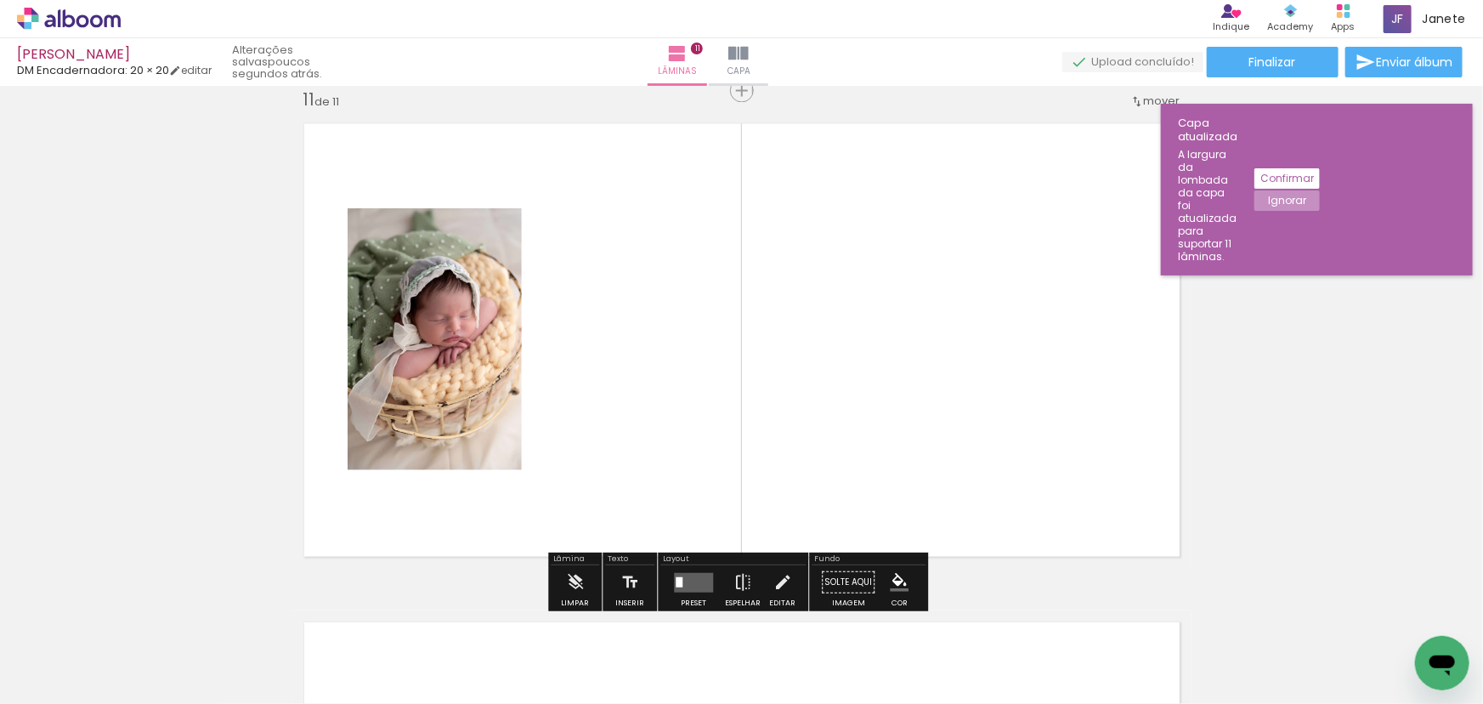
scroll to position [5011, 0]
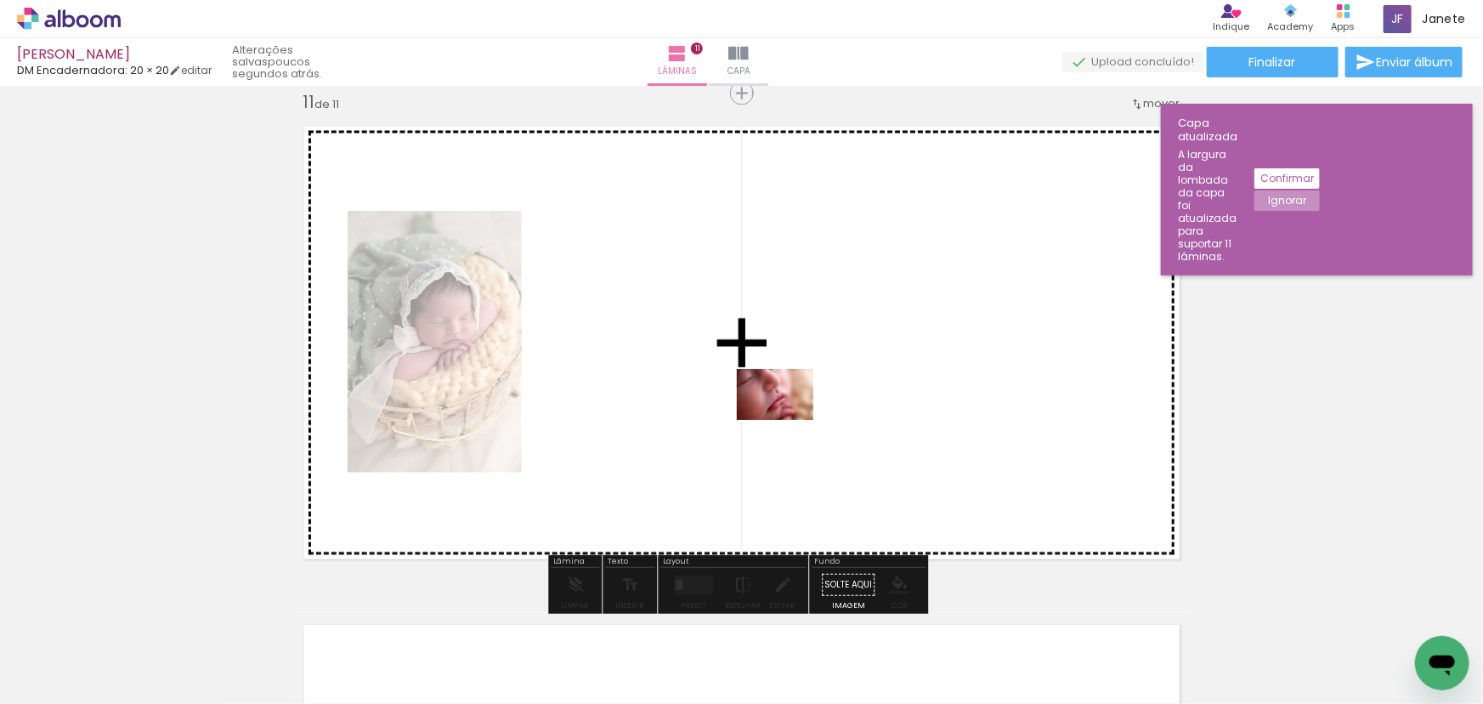
drag, startPoint x: 781, startPoint y: 636, endPoint x: 788, endPoint y: 420, distance: 216.0
click at [788, 420] on quentale-workspace at bounding box center [741, 352] width 1483 height 704
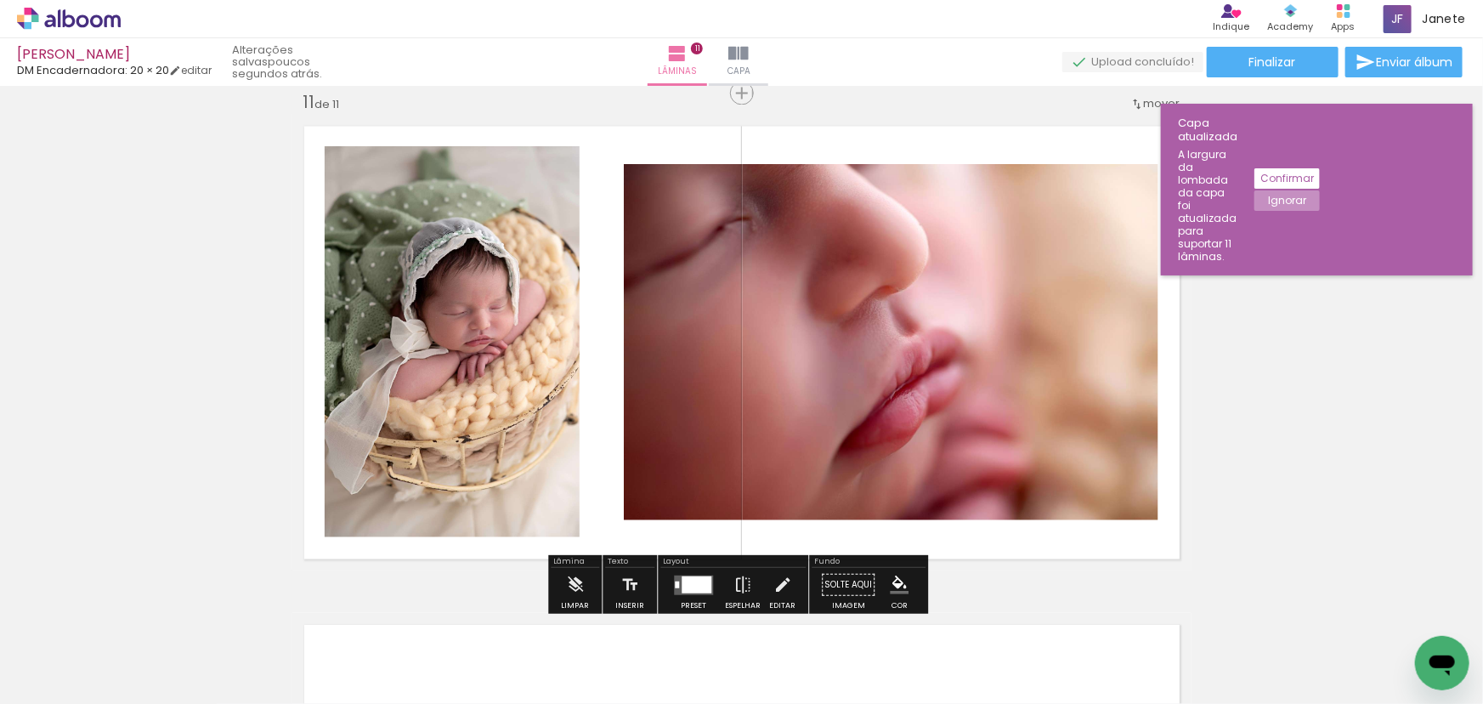
click at [690, 586] on div at bounding box center [697, 584] width 30 height 17
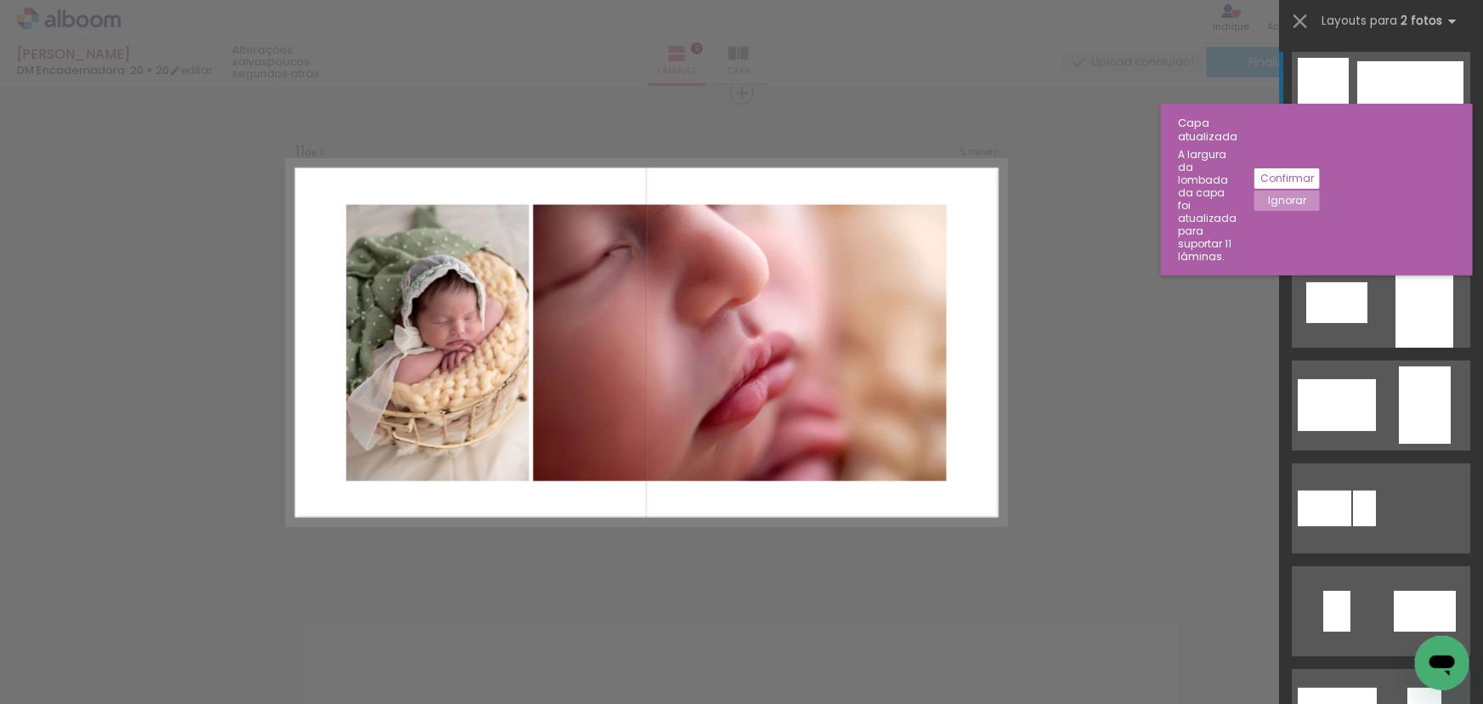
click at [1381, 179] on div at bounding box center [1405, 199] width 104 height 69
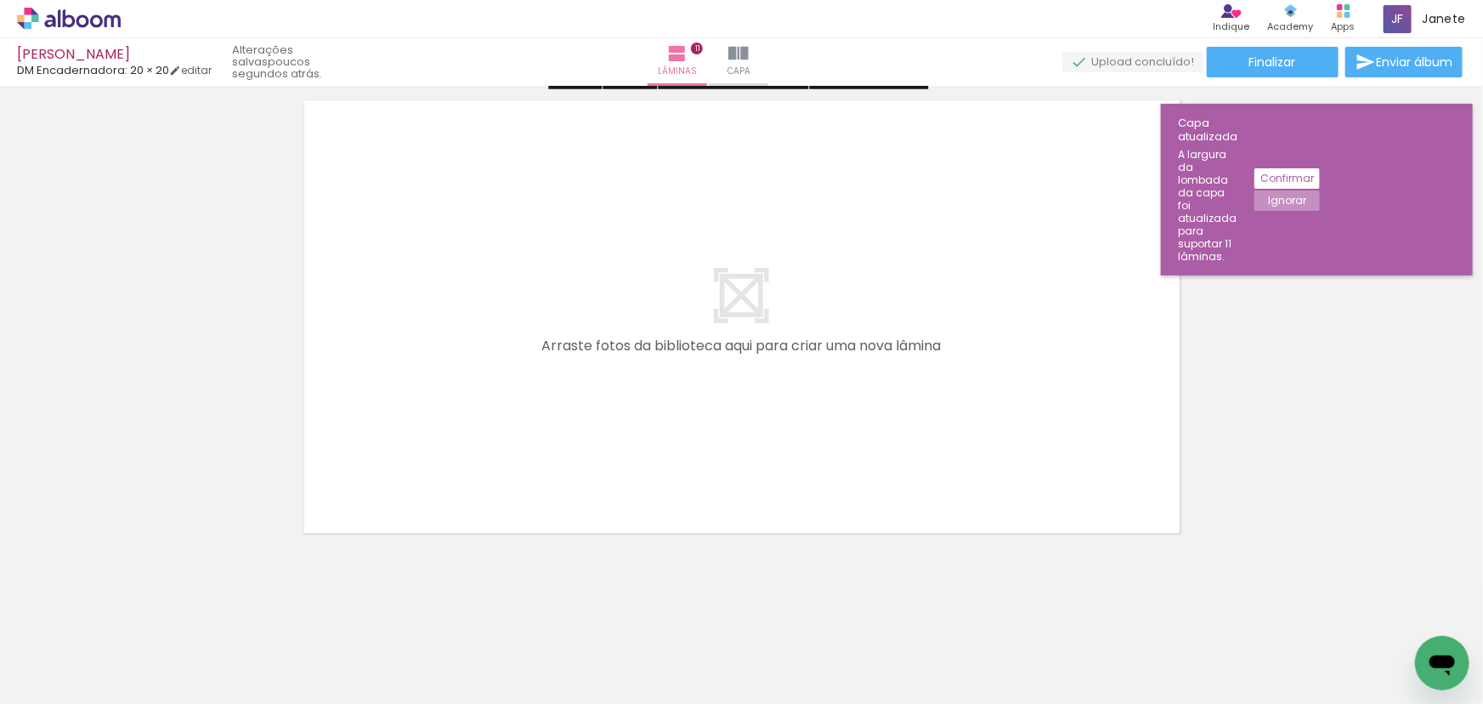
scroll to position [5543, 0]
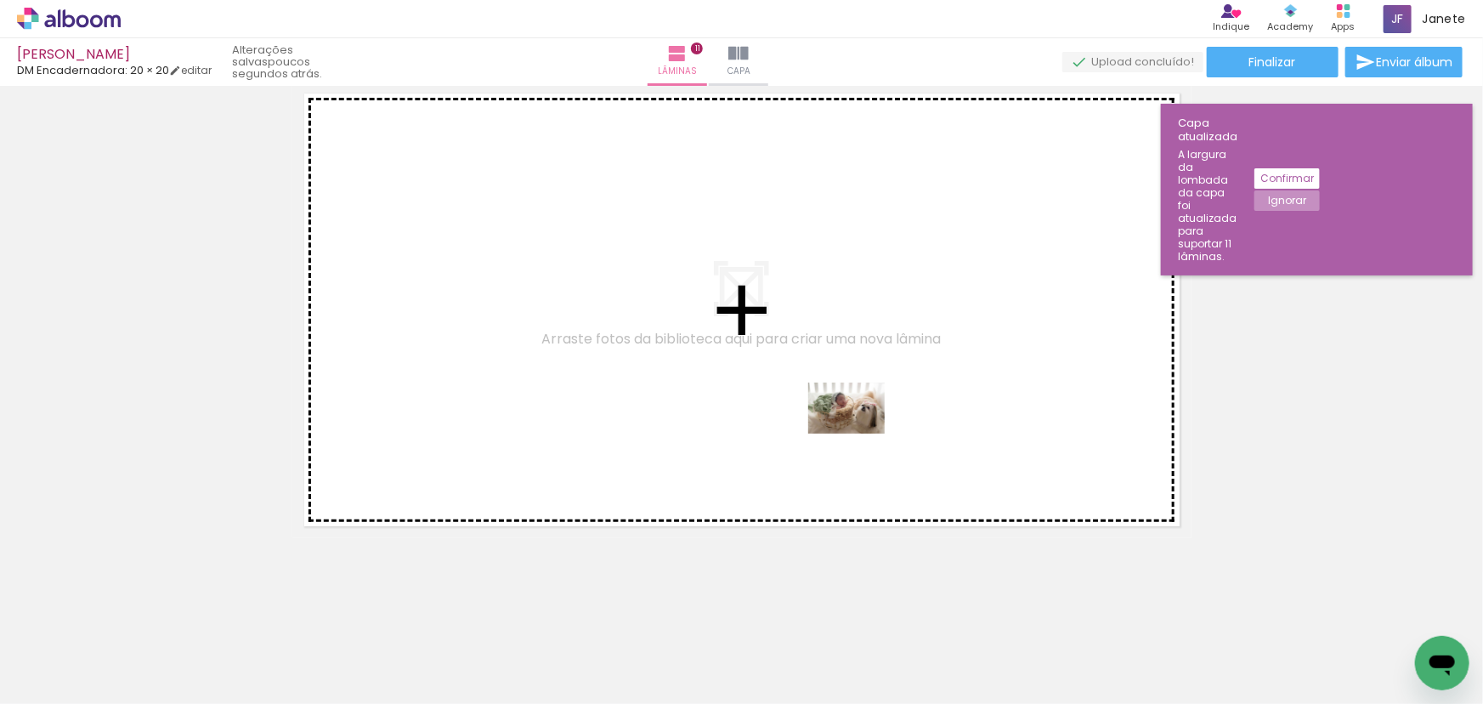
drag, startPoint x: 895, startPoint y: 650, endPoint x: 859, endPoint y: 434, distance: 219.7
click at [859, 434] on quentale-workspace at bounding box center [741, 352] width 1483 height 704
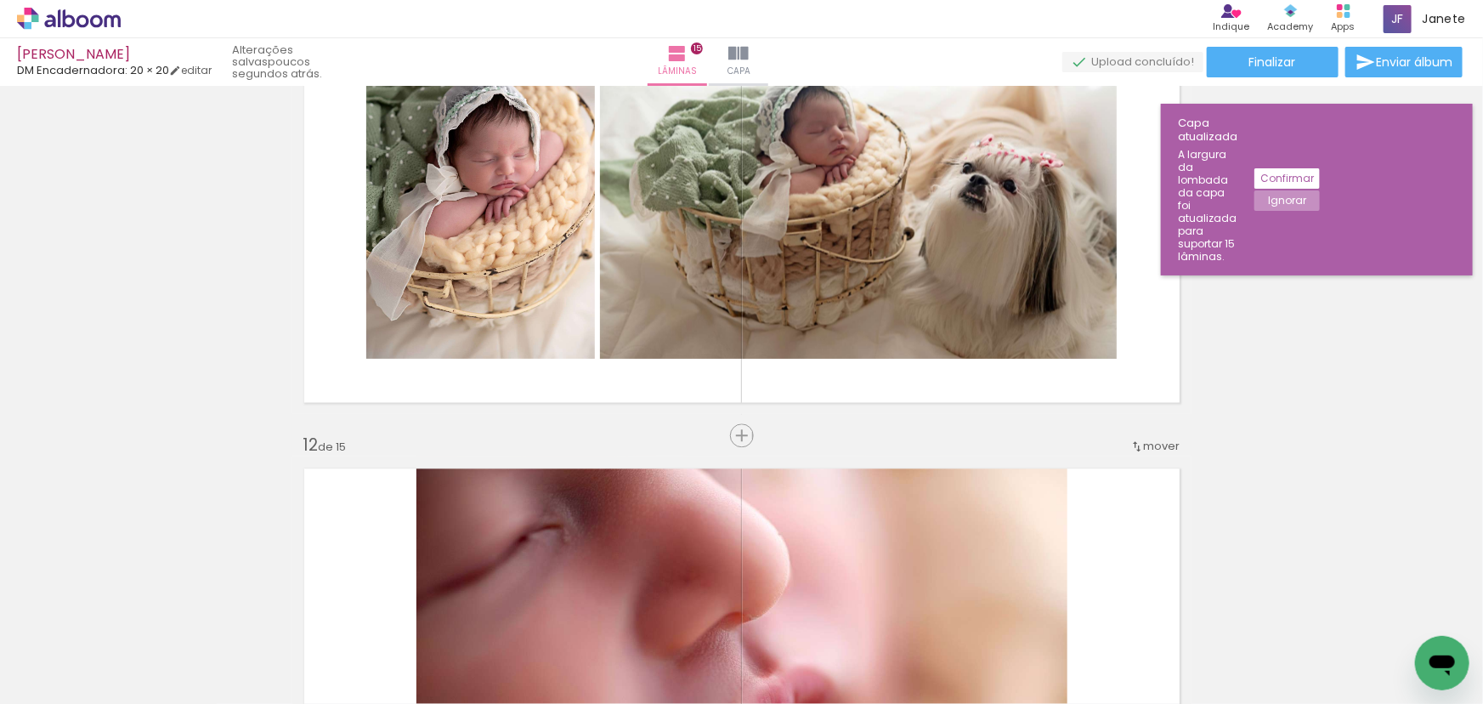
scroll to position [5124, 0]
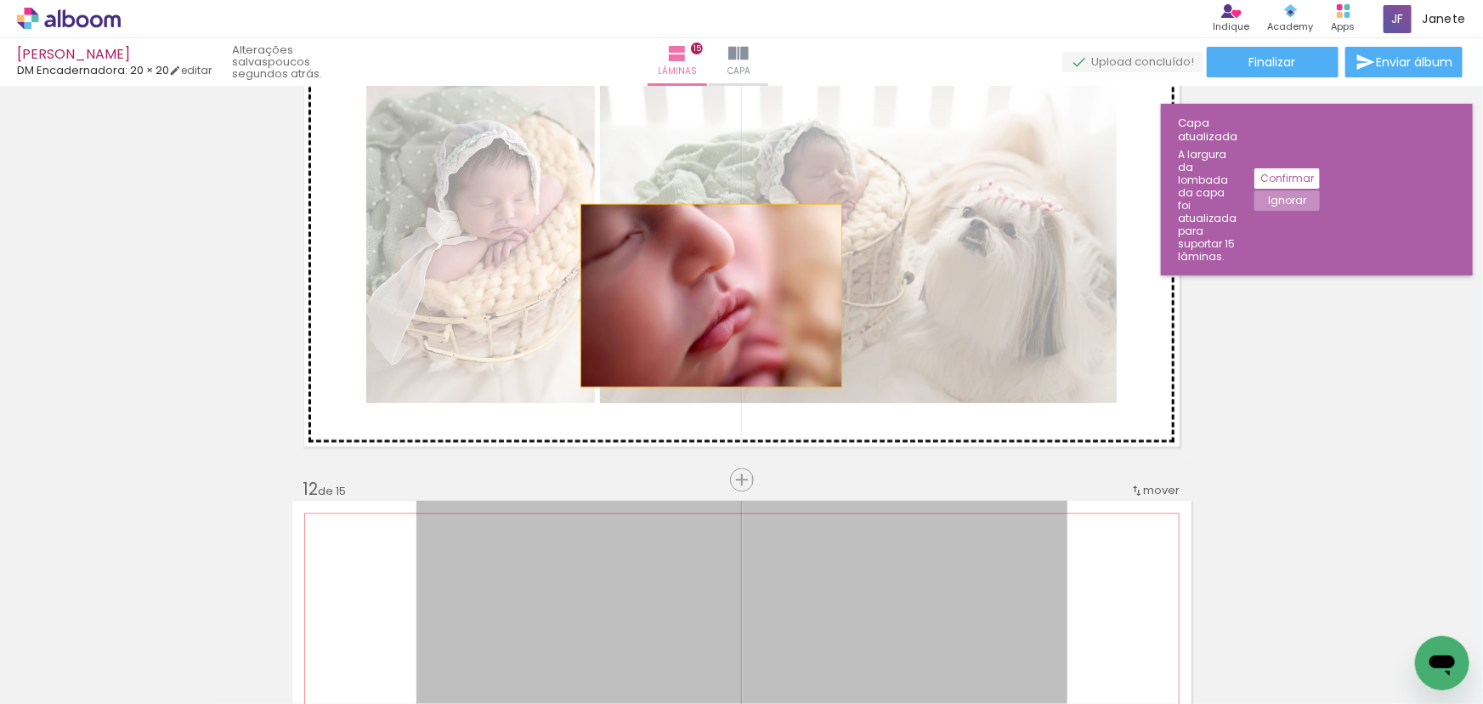
drag, startPoint x: 688, startPoint y: 563, endPoint x: 709, endPoint y: 280, distance: 283.9
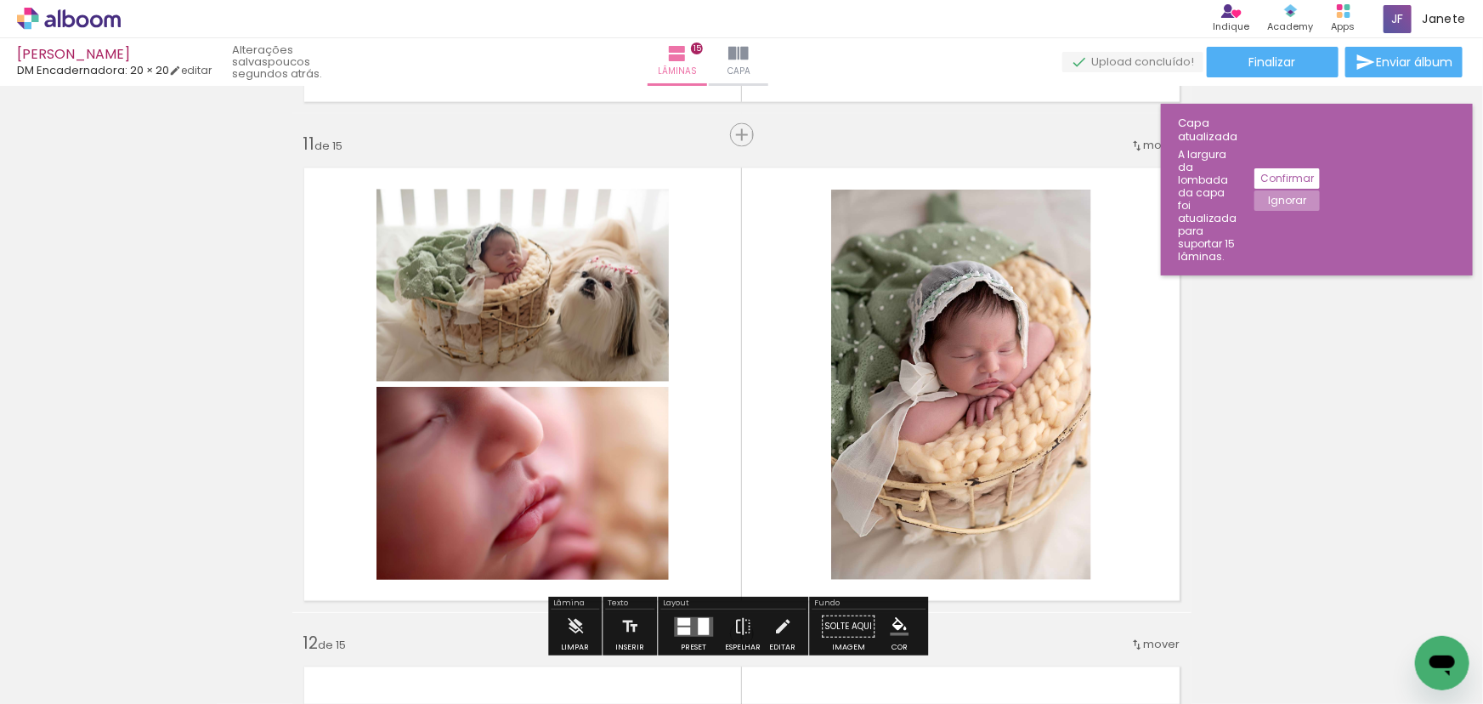
scroll to position [5046, 0]
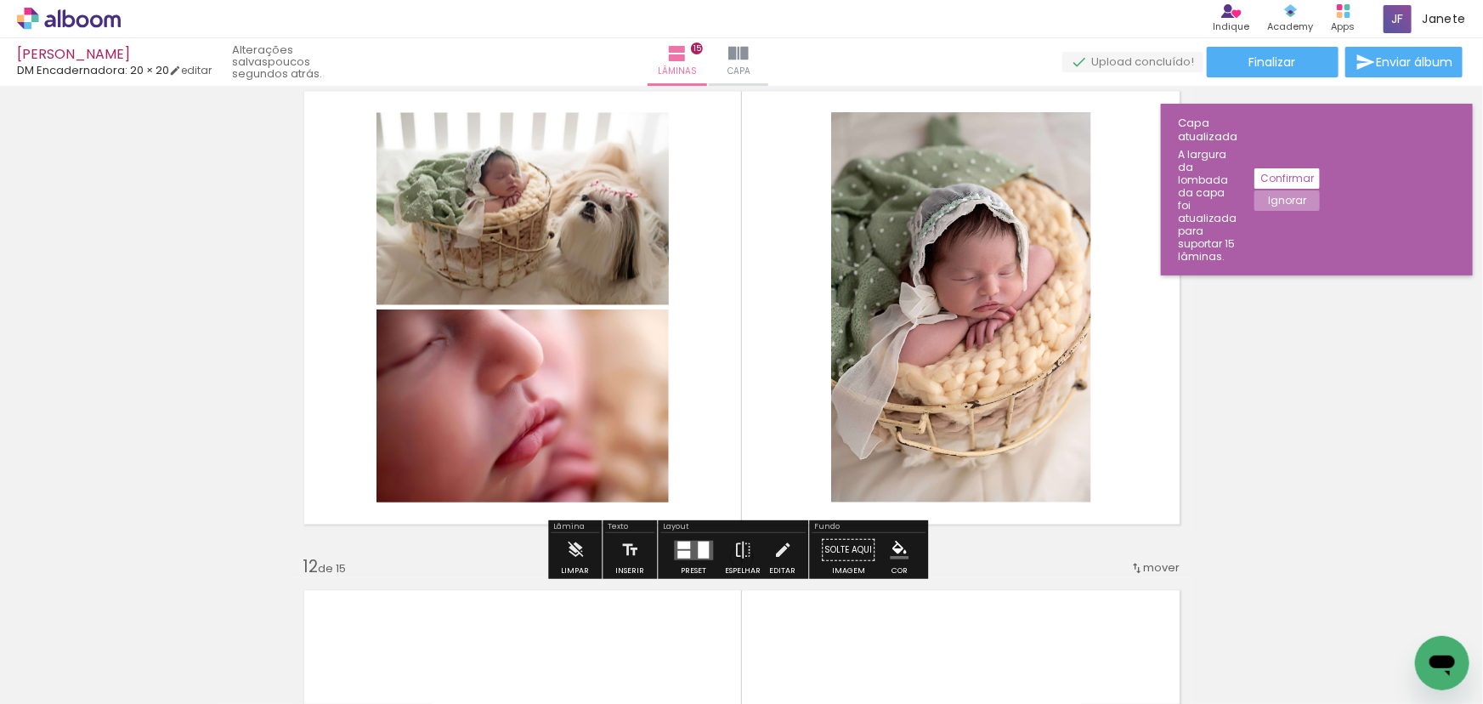
click at [693, 553] on quentale-layouter at bounding box center [693, 550] width 39 height 20
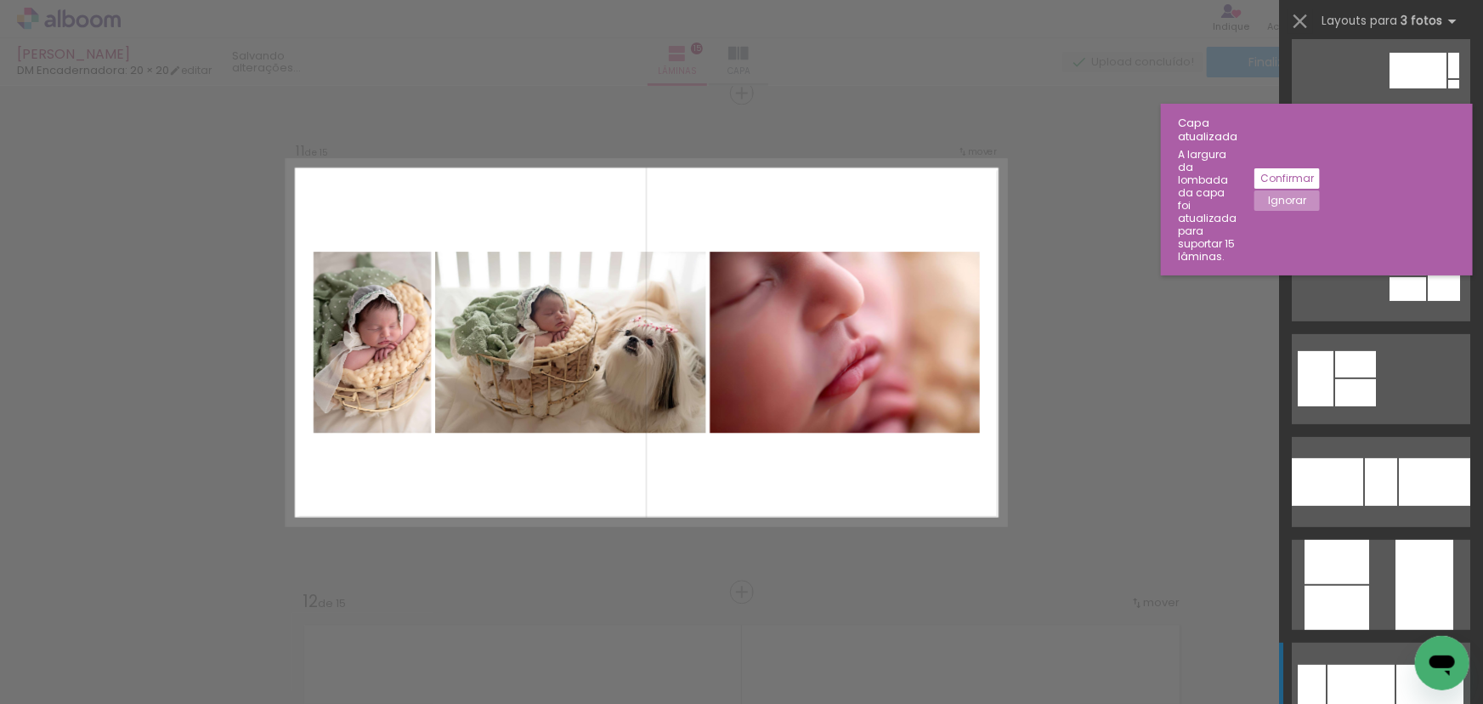
scroll to position [231, 0]
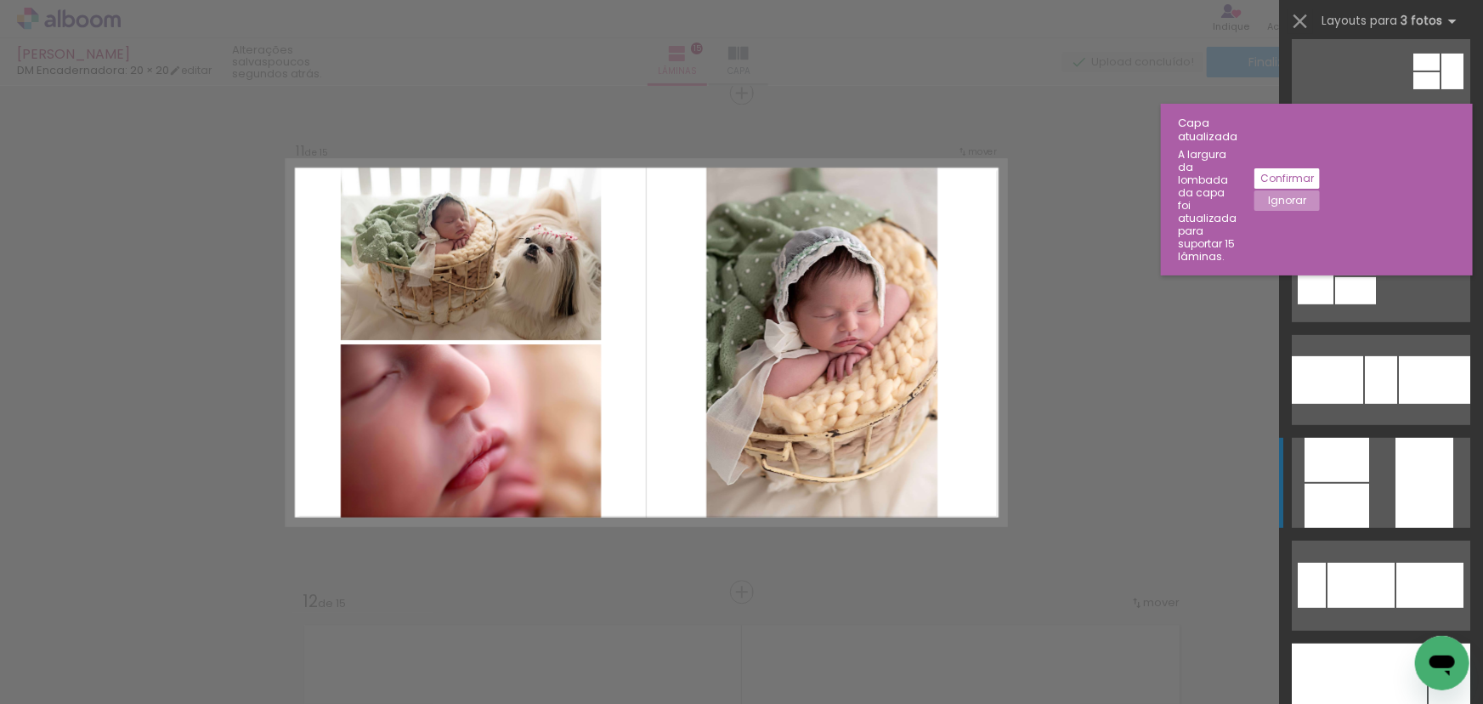
click at [1375, 480] on quentale-layouter at bounding box center [1381, 483] width 179 height 90
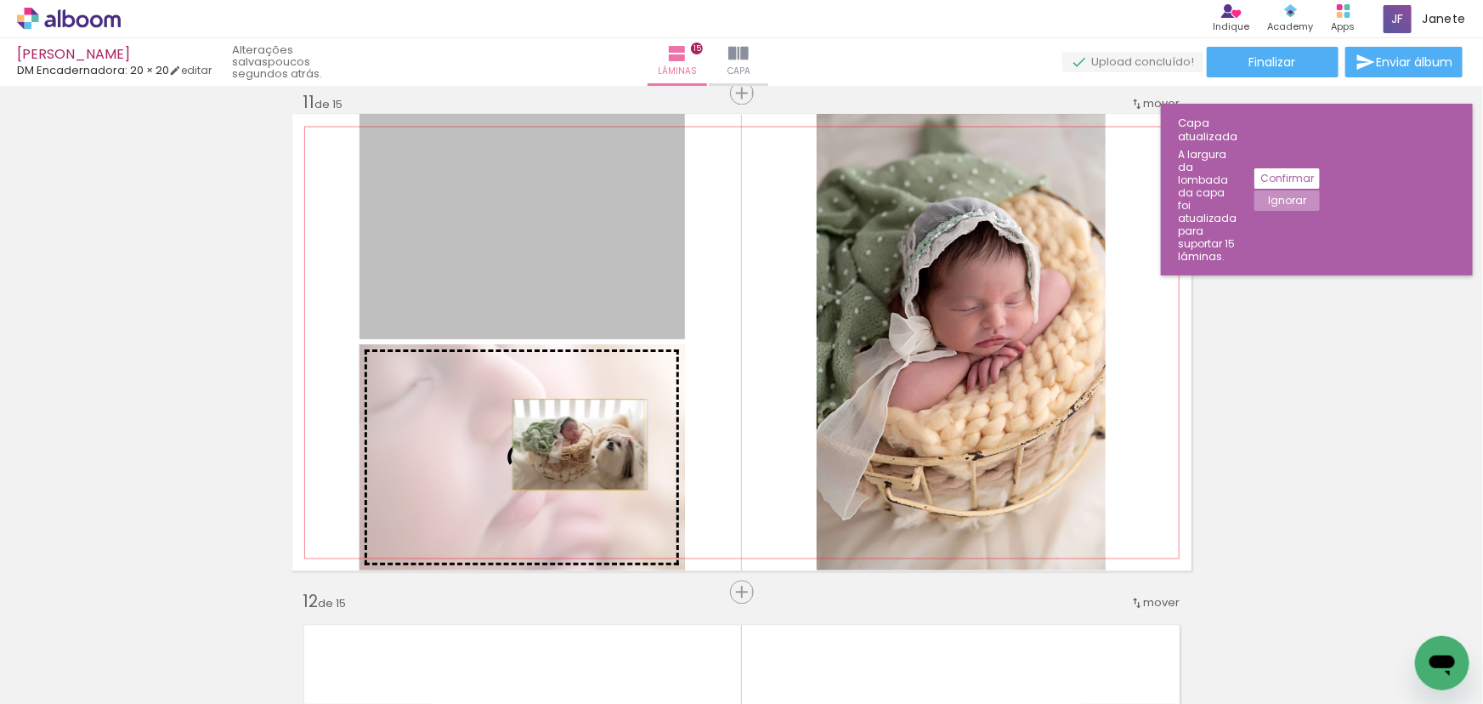
drag, startPoint x: 578, startPoint y: 281, endPoint x: 573, endPoint y: 444, distance: 163.3
click at [0, 0] on slot at bounding box center [0, 0] width 0 height 0
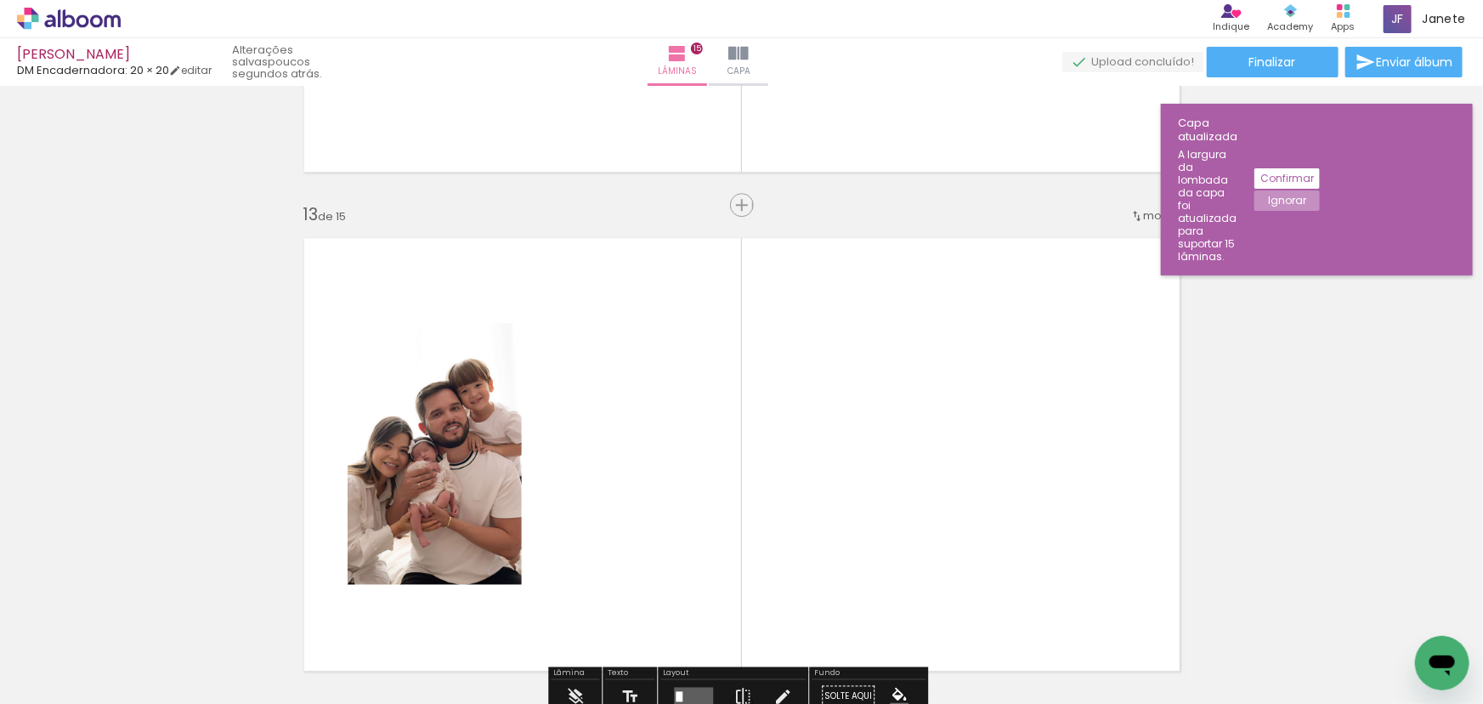
scroll to position [5862, 0]
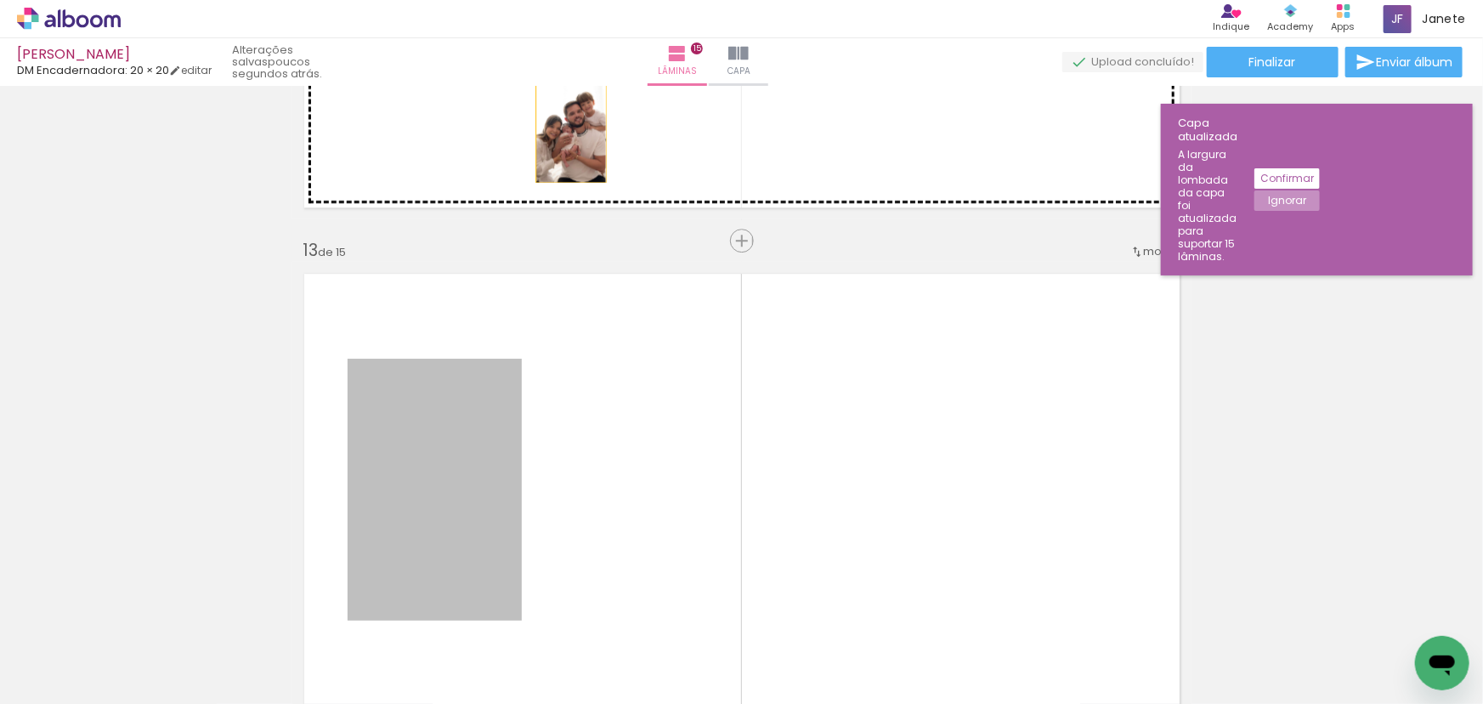
drag, startPoint x: 447, startPoint y: 451, endPoint x: 565, endPoint y: 129, distance: 343.2
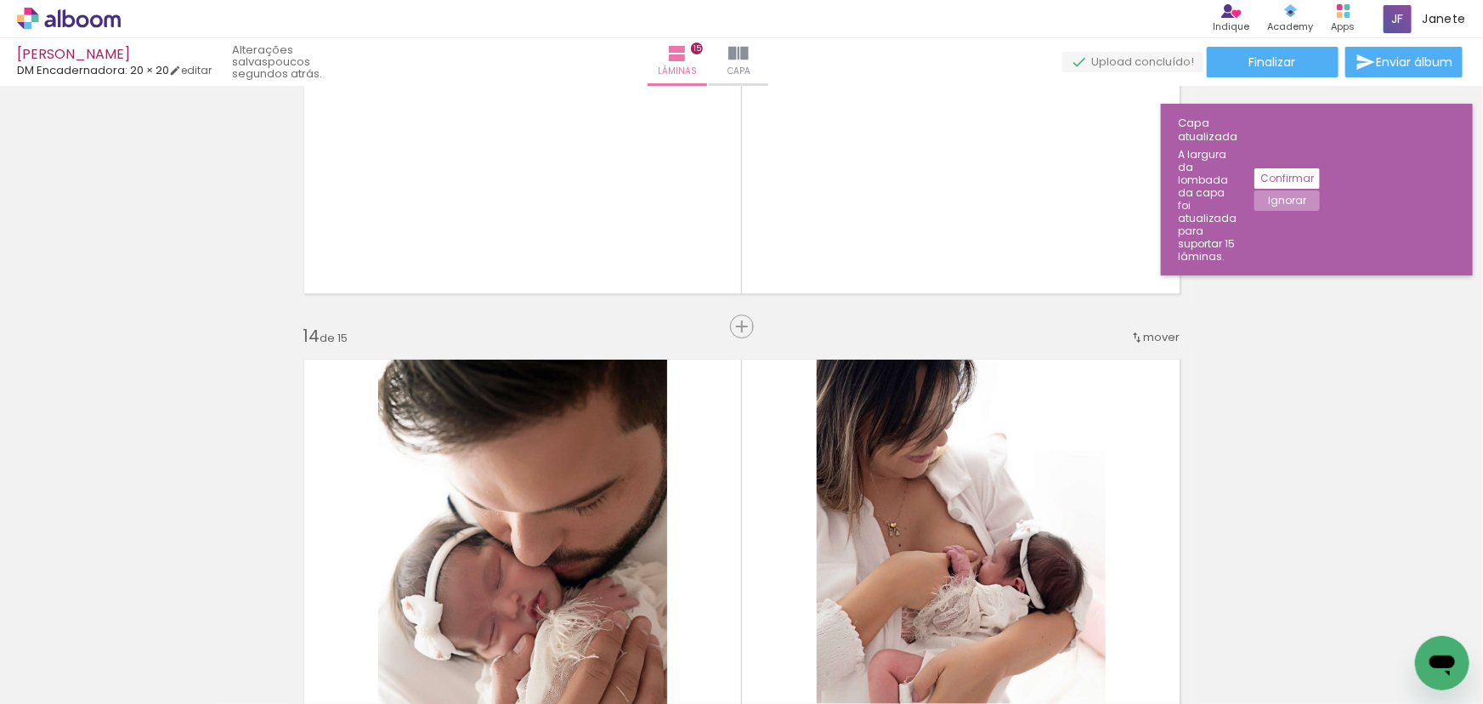
scroll to position [6248, 0]
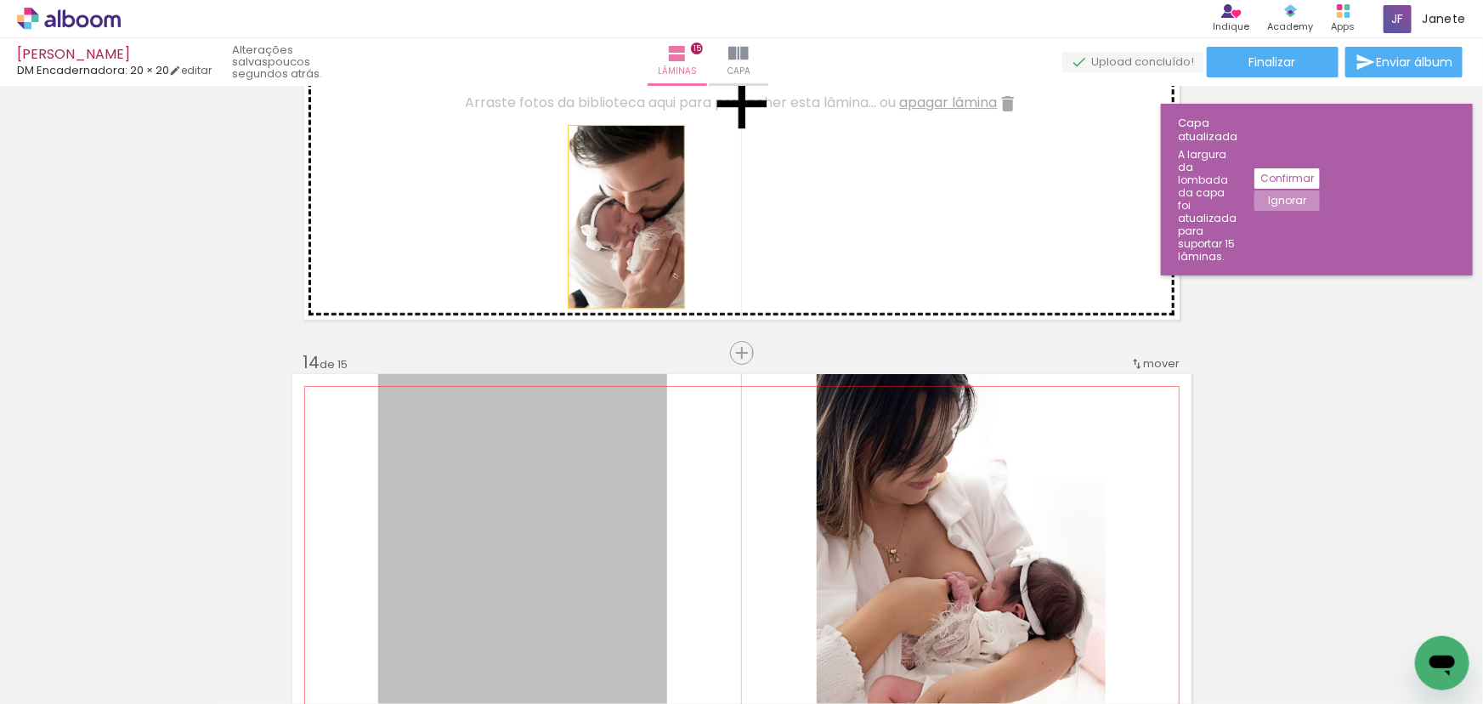
drag, startPoint x: 576, startPoint y: 474, endPoint x: 813, endPoint y: 485, distance: 237.4
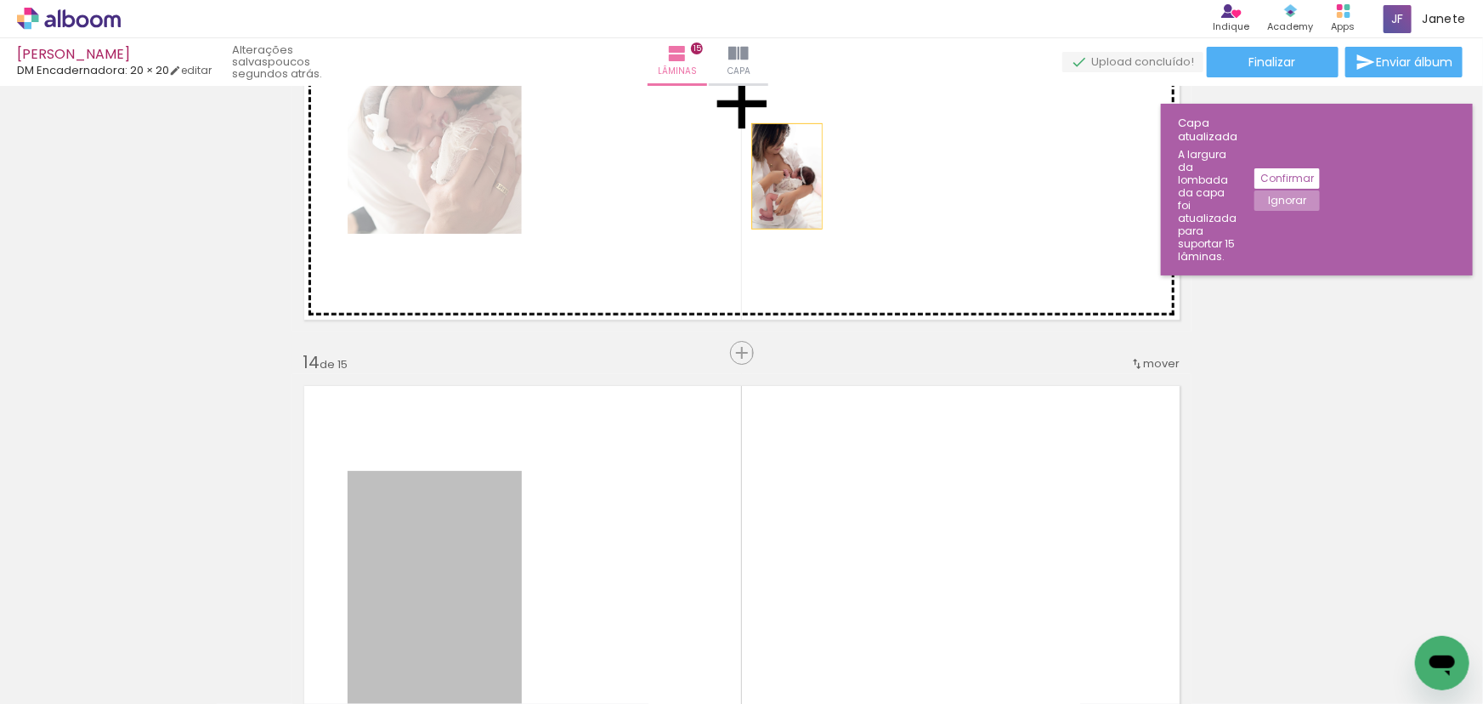
drag, startPoint x: 455, startPoint y: 520, endPoint x: 781, endPoint y: 176, distance: 474.5
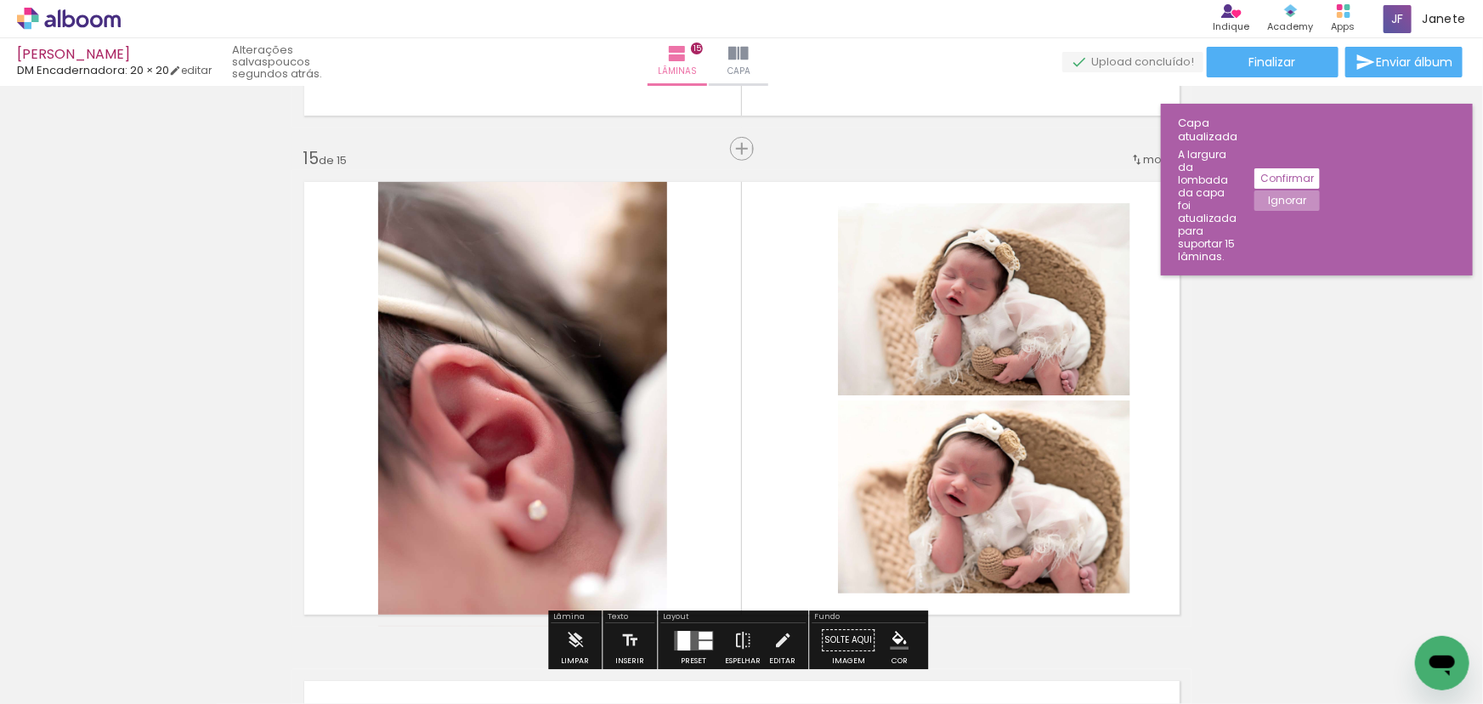
scroll to position [7021, 0]
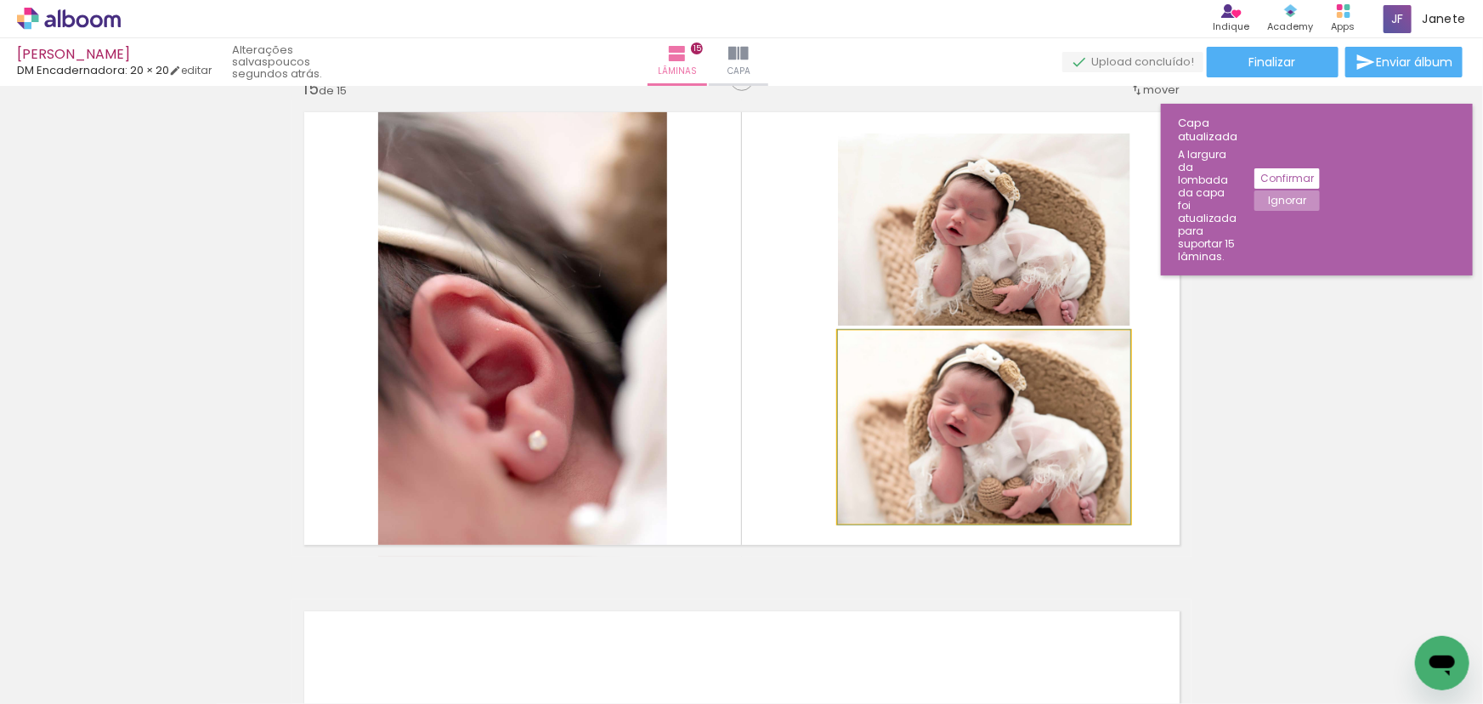
click at [952, 428] on quentale-photo at bounding box center [984, 427] width 292 height 193
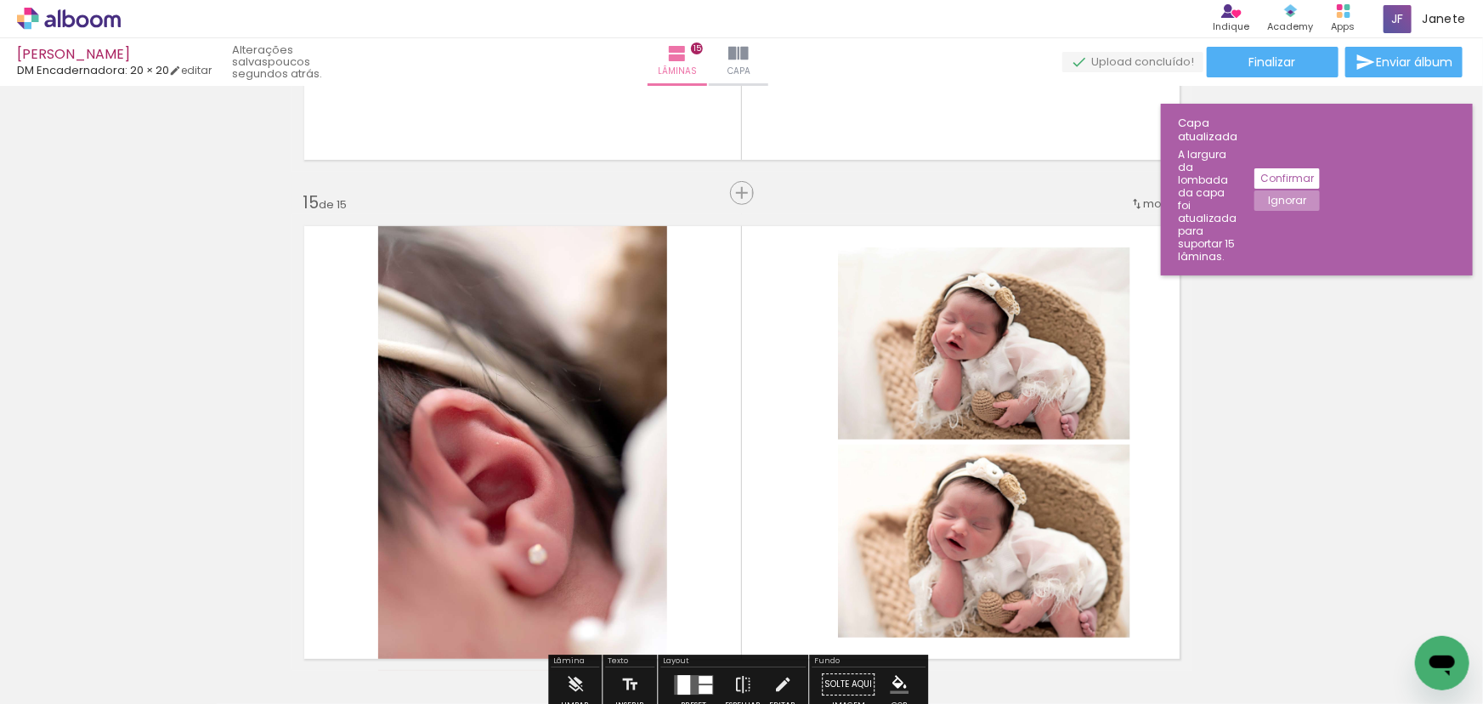
scroll to position [6866, 0]
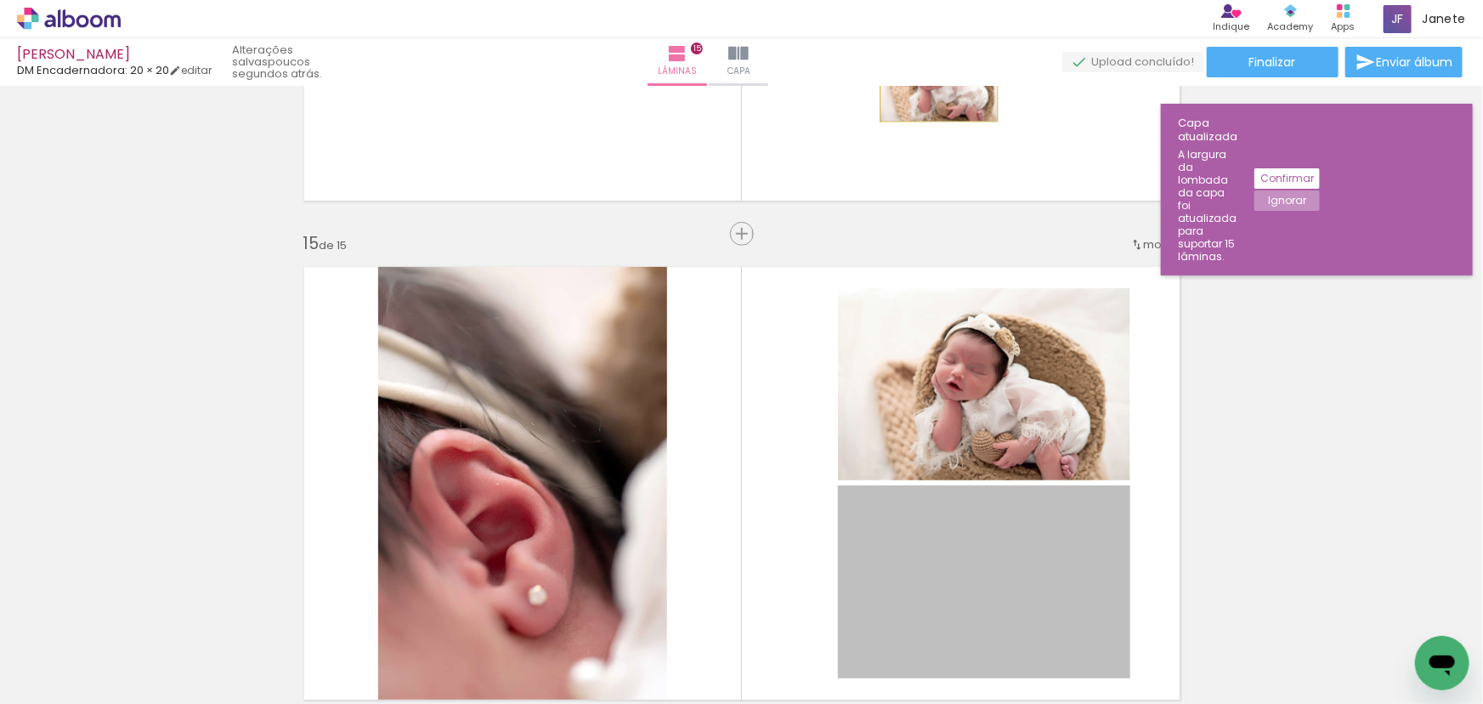
drag, startPoint x: 944, startPoint y: 534, endPoint x: 933, endPoint y: 82, distance: 451.5
click at [933, 0] on div "[PERSON_NAME] DM Encadernadora: 20 × 20 editar poucos segundos atrás. Lâminas 1…" at bounding box center [741, 0] width 1483 height 0
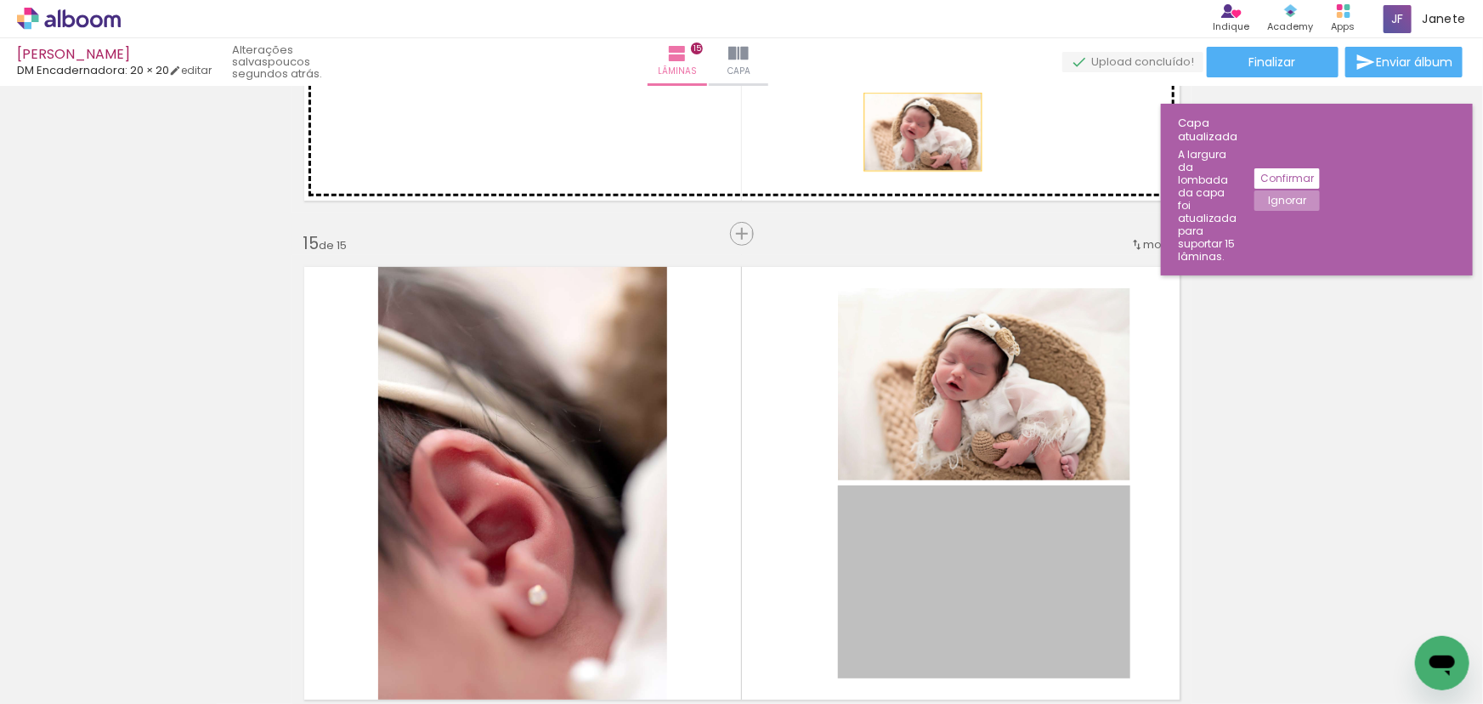
drag, startPoint x: 978, startPoint y: 549, endPoint x: 917, endPoint y: 132, distance: 421.9
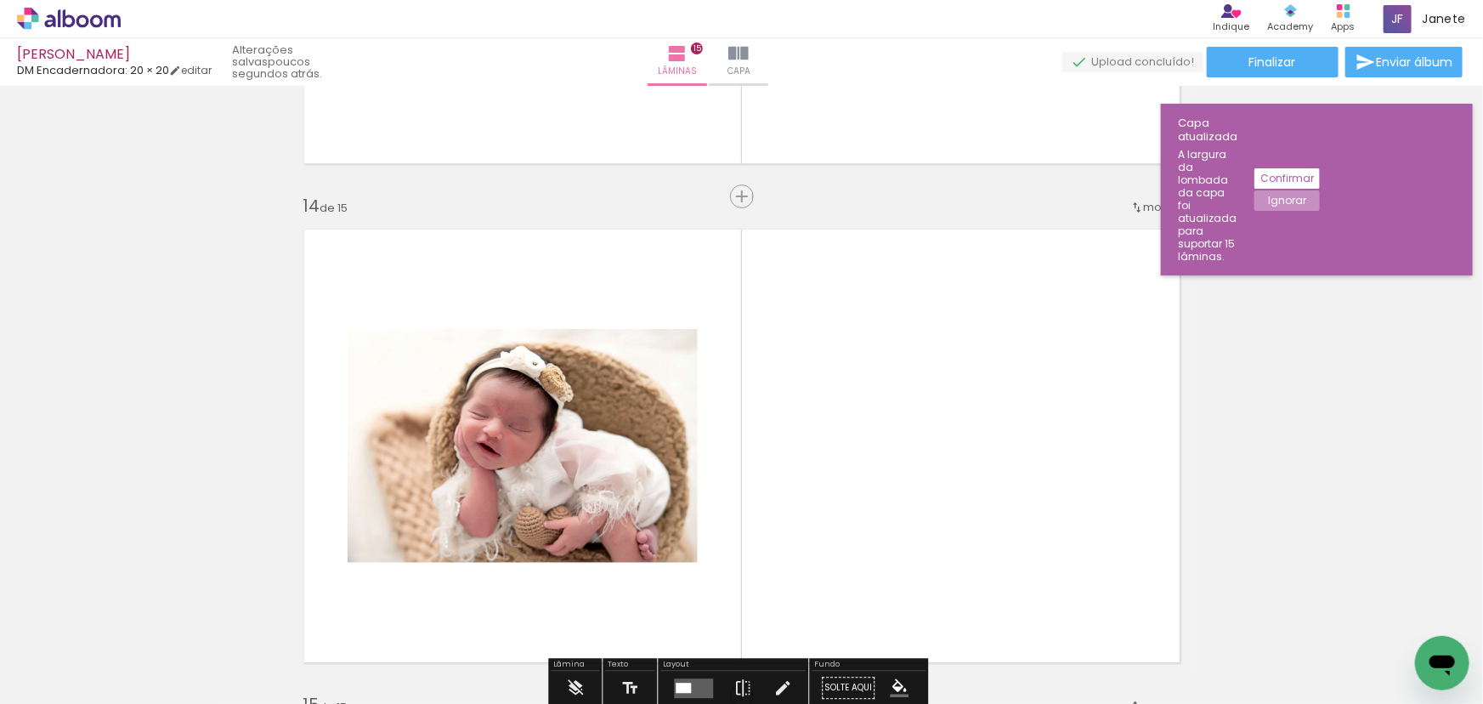
scroll to position [6402, 0]
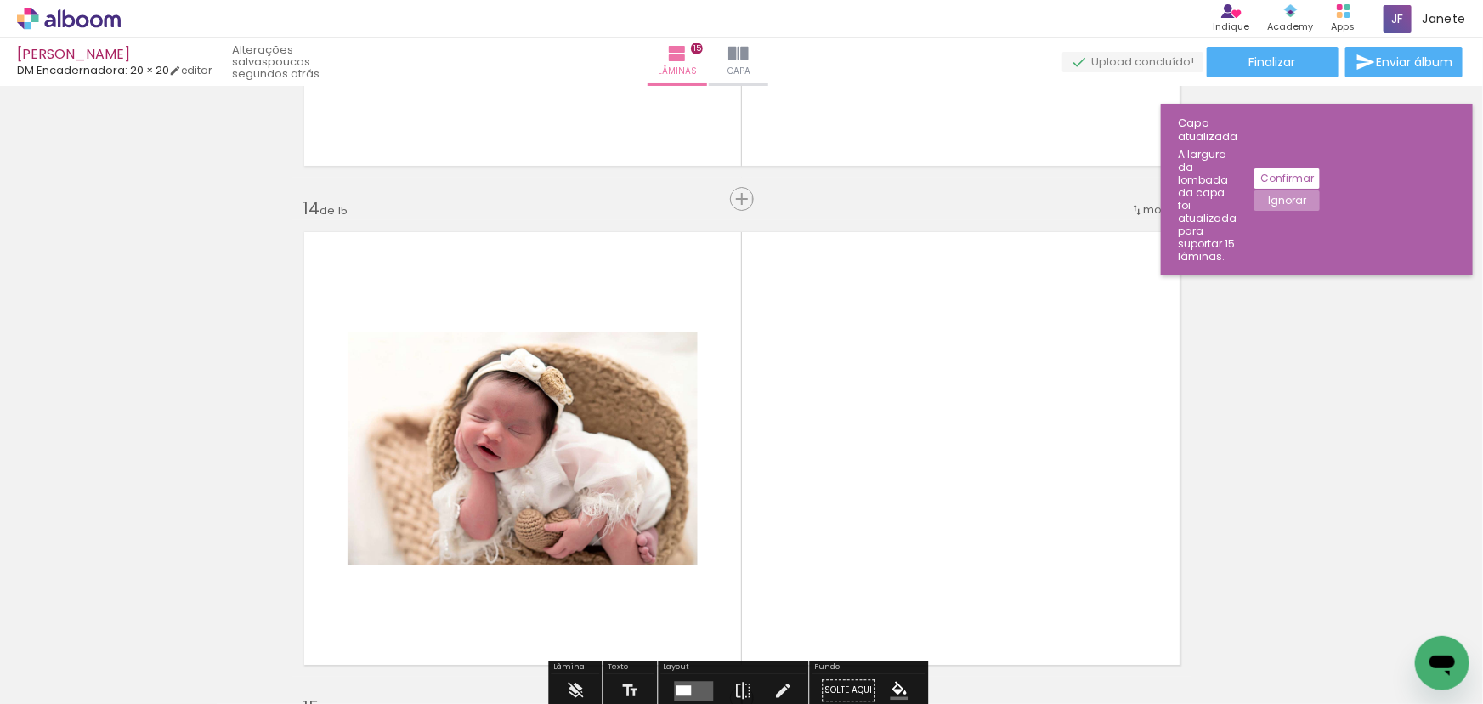
click at [1155, 201] on span "mover" at bounding box center [1162, 209] width 37 height 16
click at [1096, 424] on span "depois da" at bounding box center [1078, 425] width 57 height 28
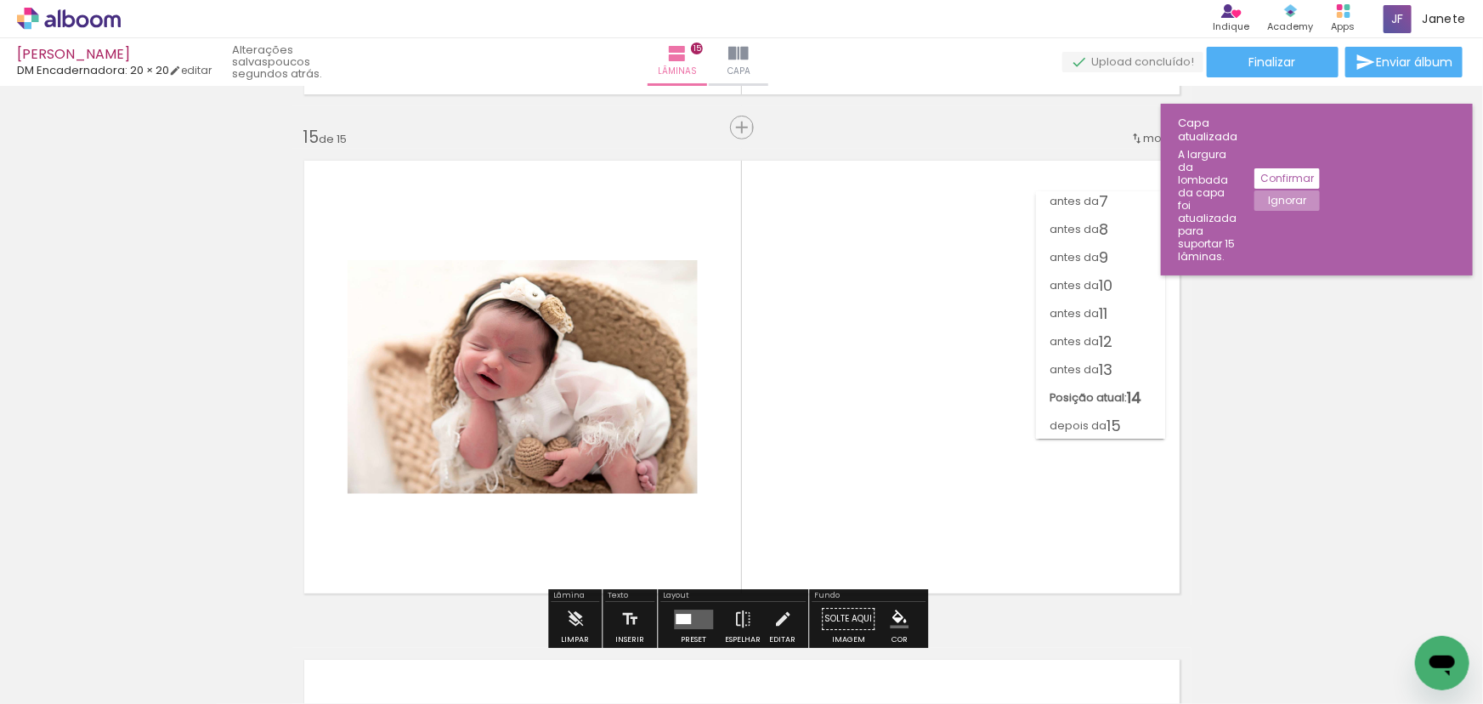
scroll to position [7007, 0]
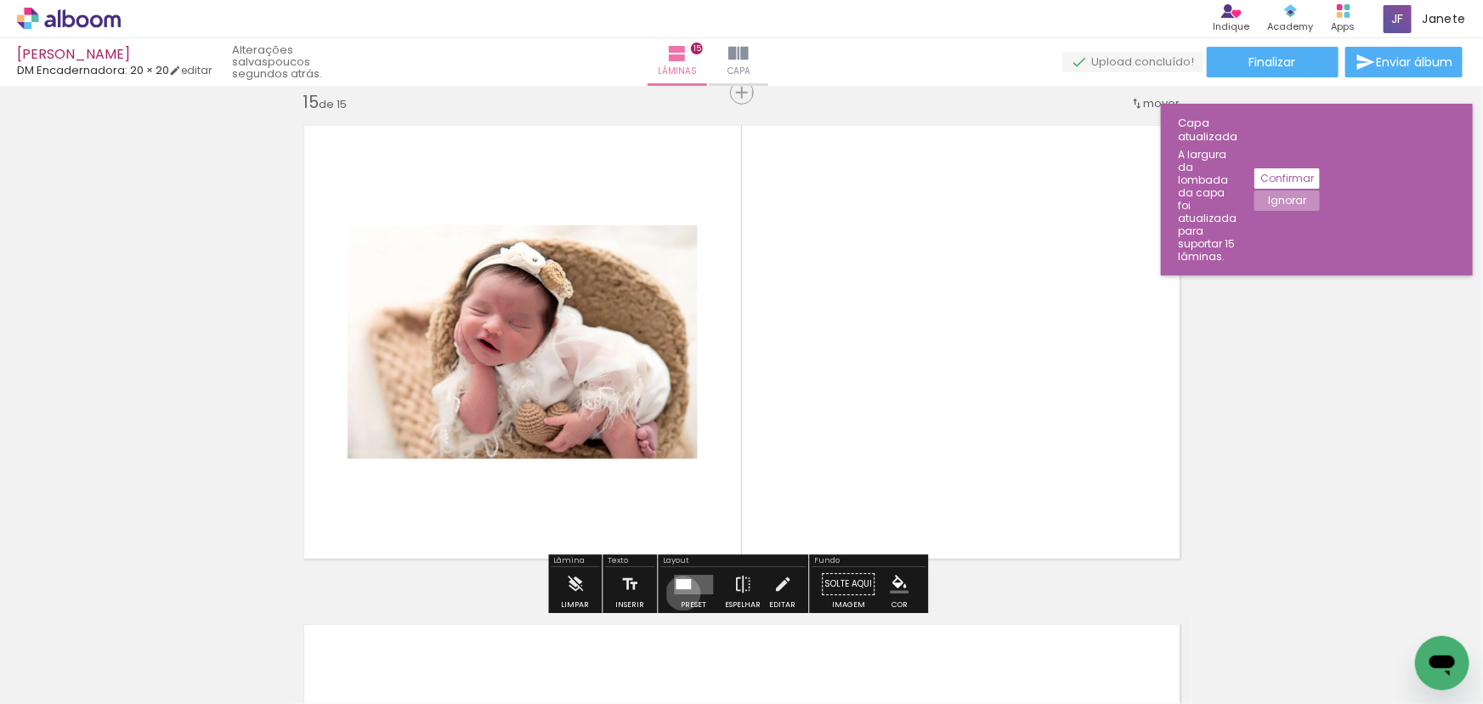
click at [679, 593] on quentale-layouter at bounding box center [693, 585] width 39 height 20
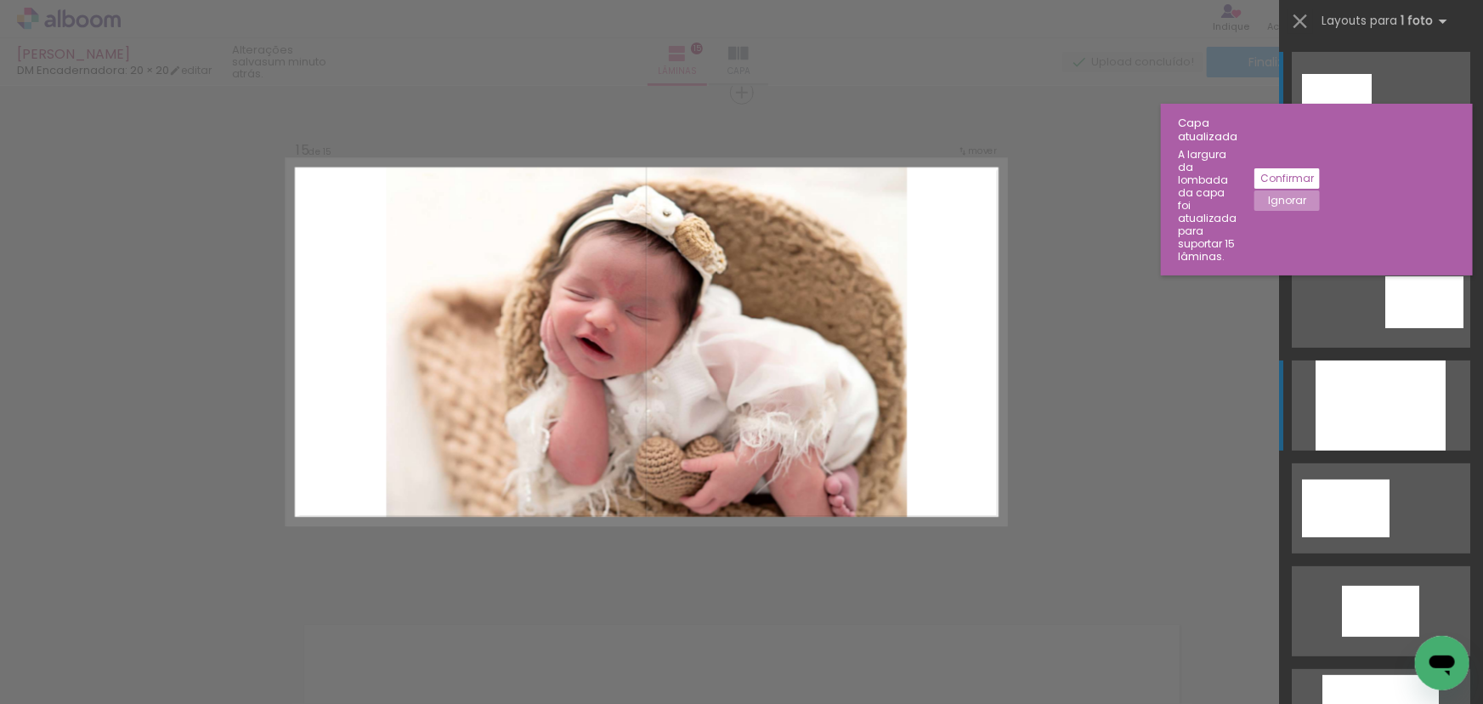
click at [1374, 412] on div at bounding box center [1381, 405] width 130 height 90
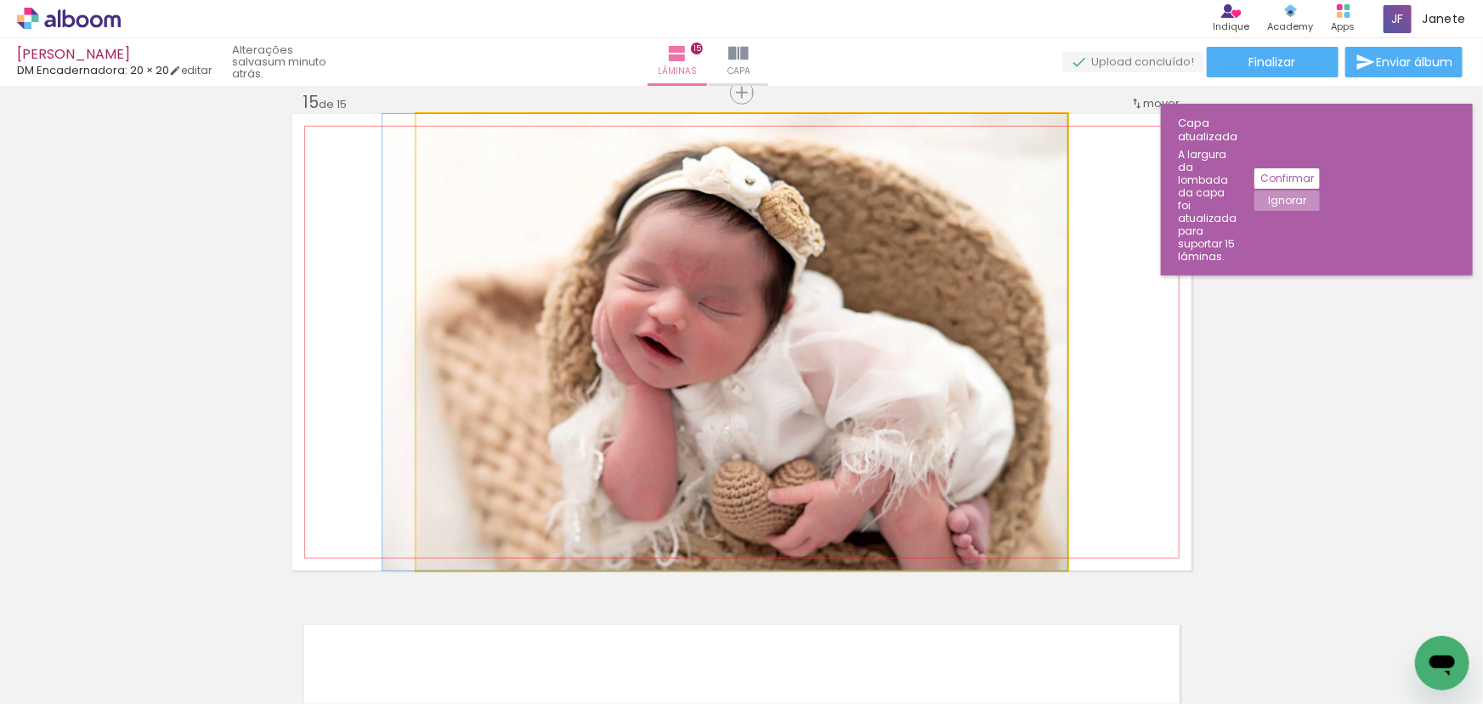
drag, startPoint x: 820, startPoint y: 367, endPoint x: 761, endPoint y: 365, distance: 58.7
drag, startPoint x: 813, startPoint y: 363, endPoint x: 766, endPoint y: 363, distance: 46.8
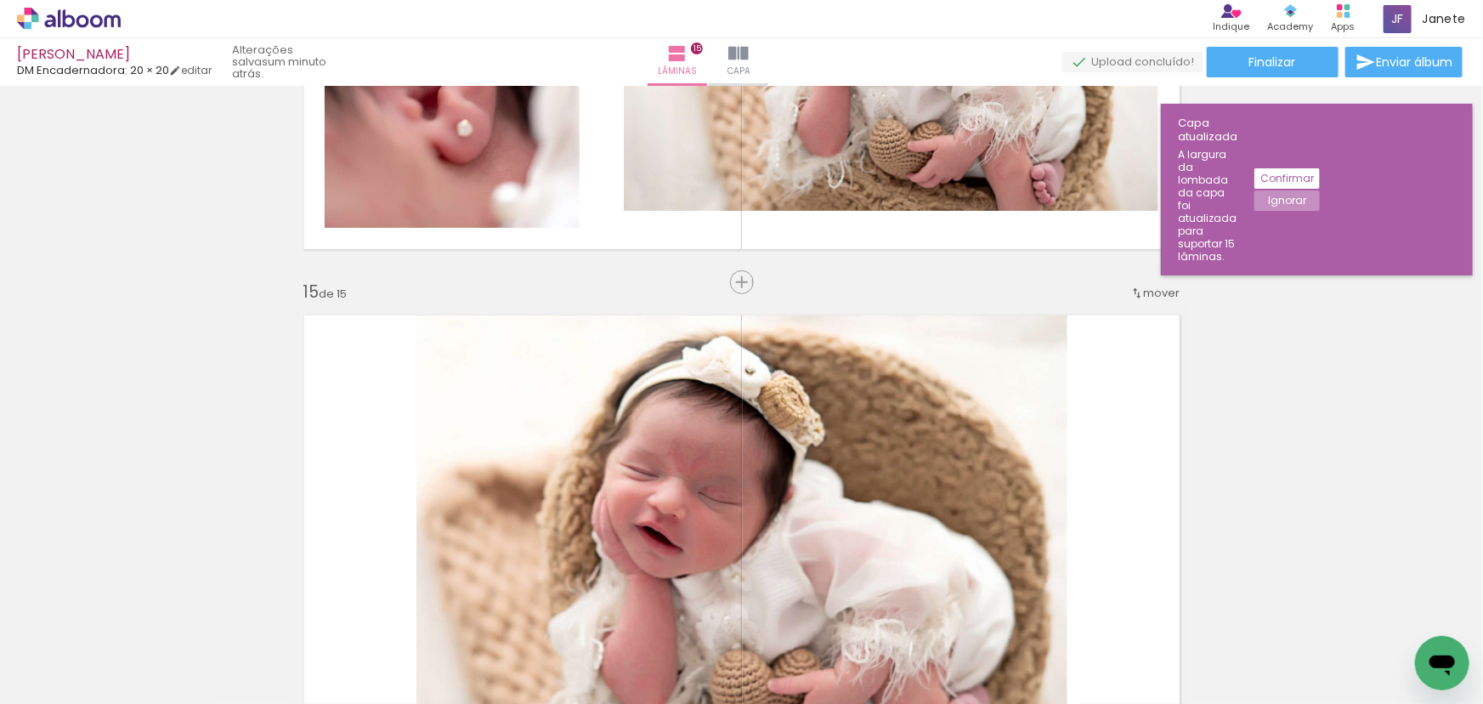
scroll to position [6775, 0]
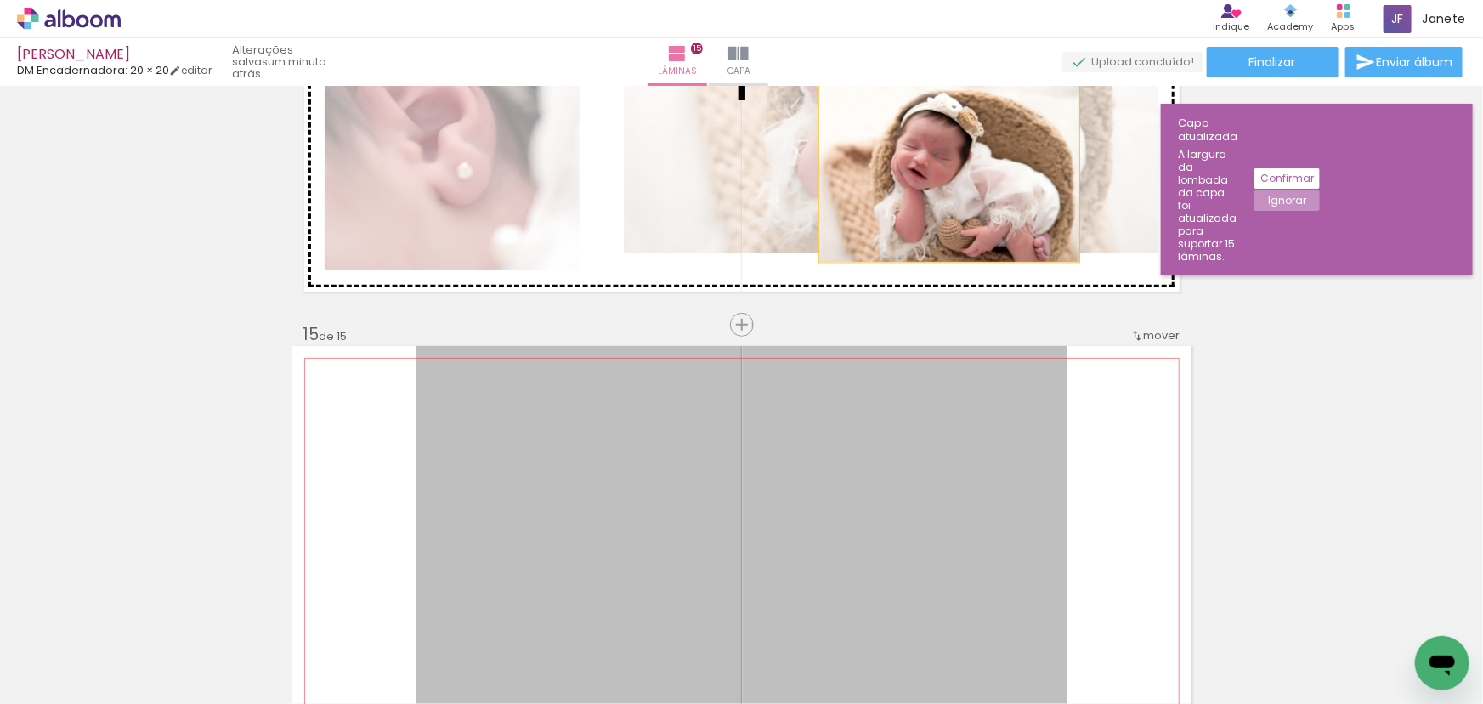
drag, startPoint x: 944, startPoint y: 433, endPoint x: 944, endPoint y: 170, distance: 262.7
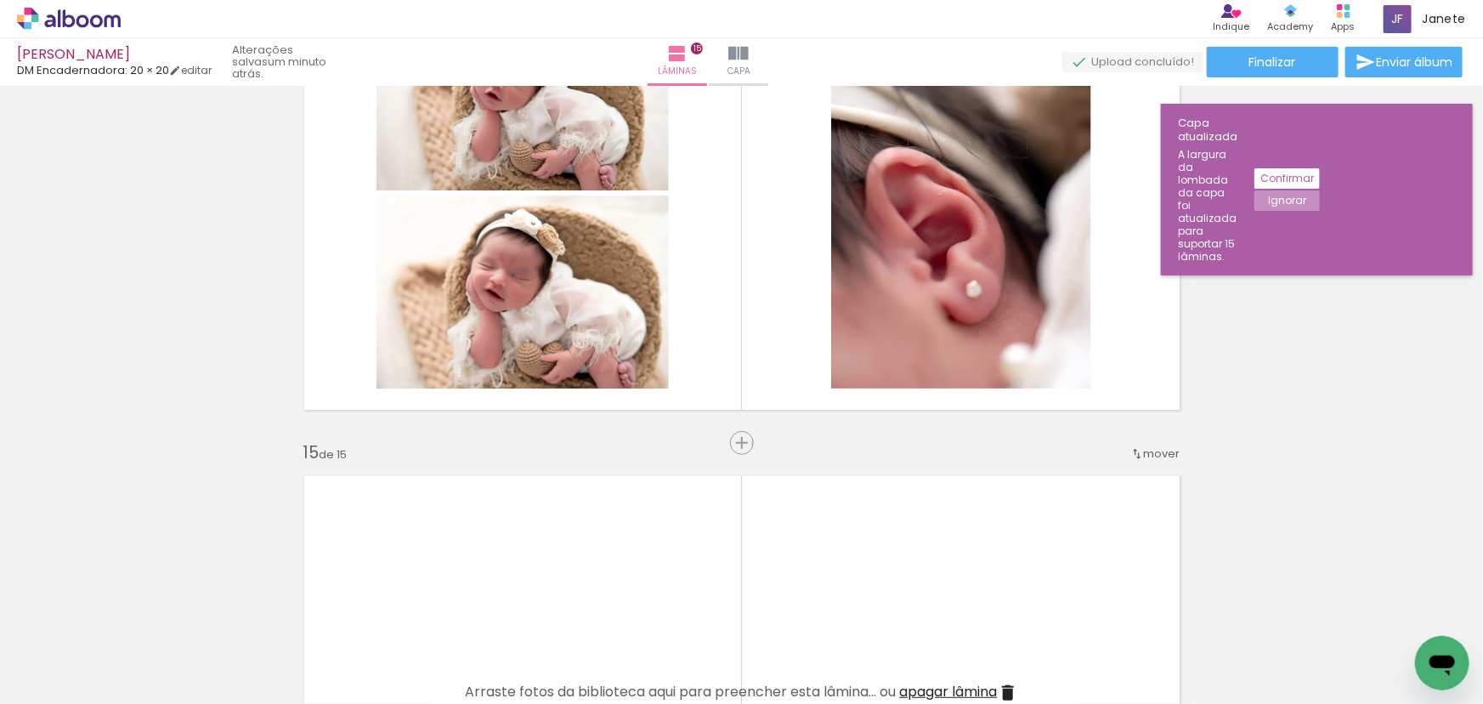
scroll to position [6699, 0]
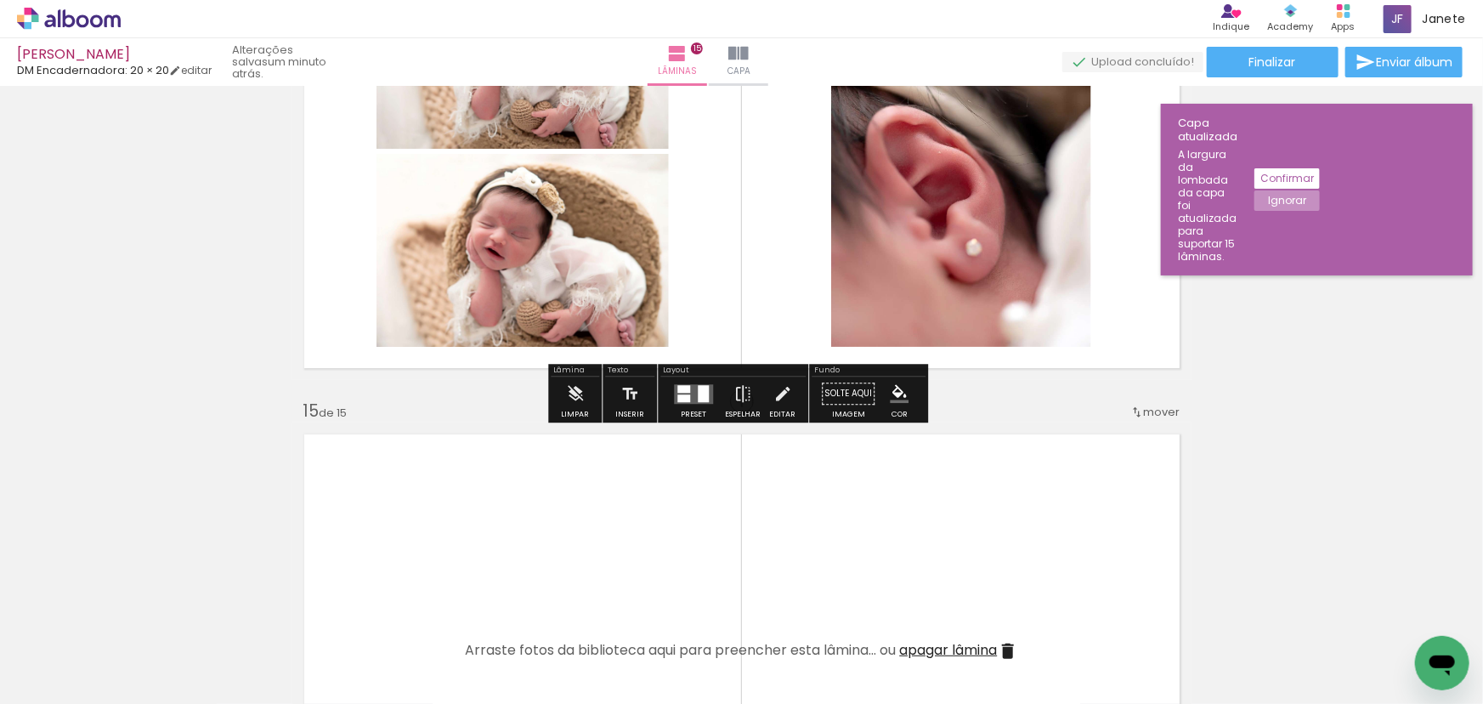
click at [698, 390] on div at bounding box center [703, 393] width 11 height 17
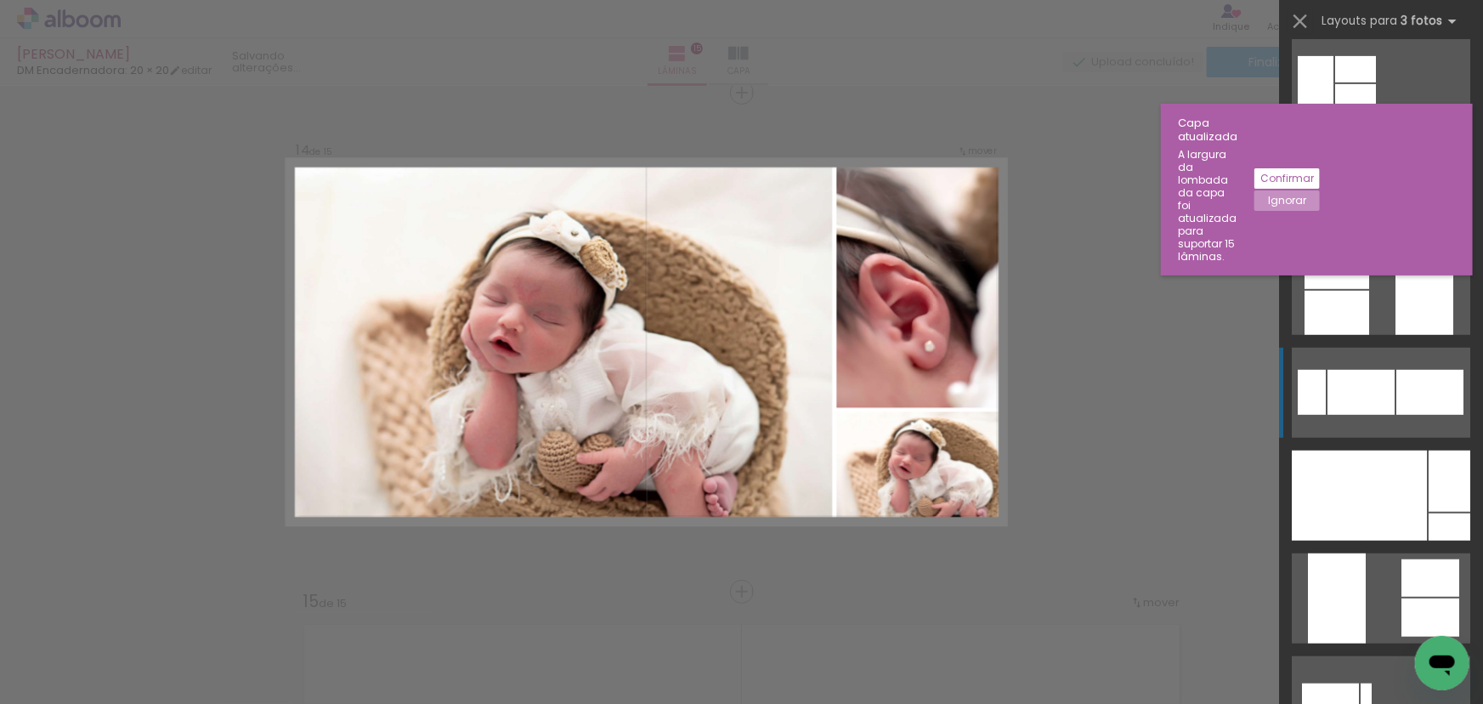
scroll to position [541, 0]
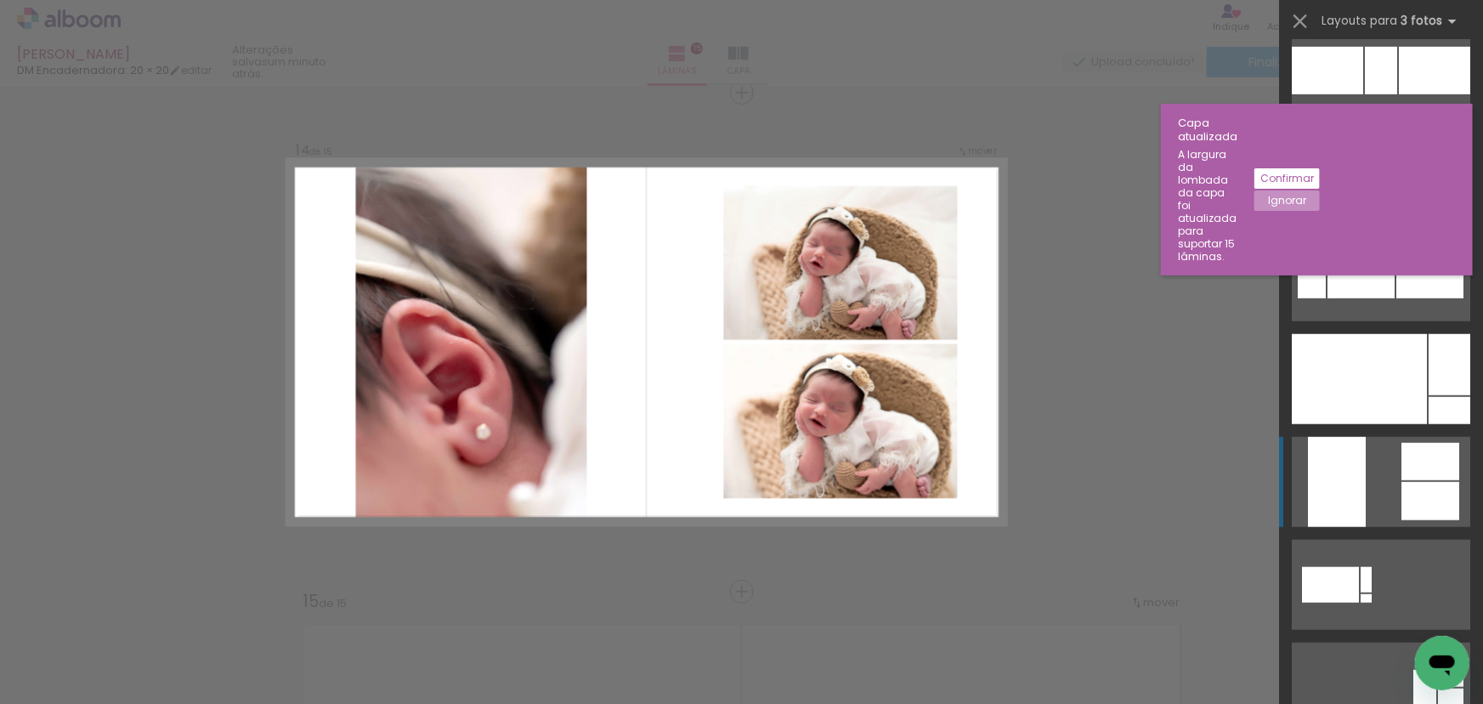
click at [1378, 468] on quentale-layouter at bounding box center [1381, 482] width 179 height 90
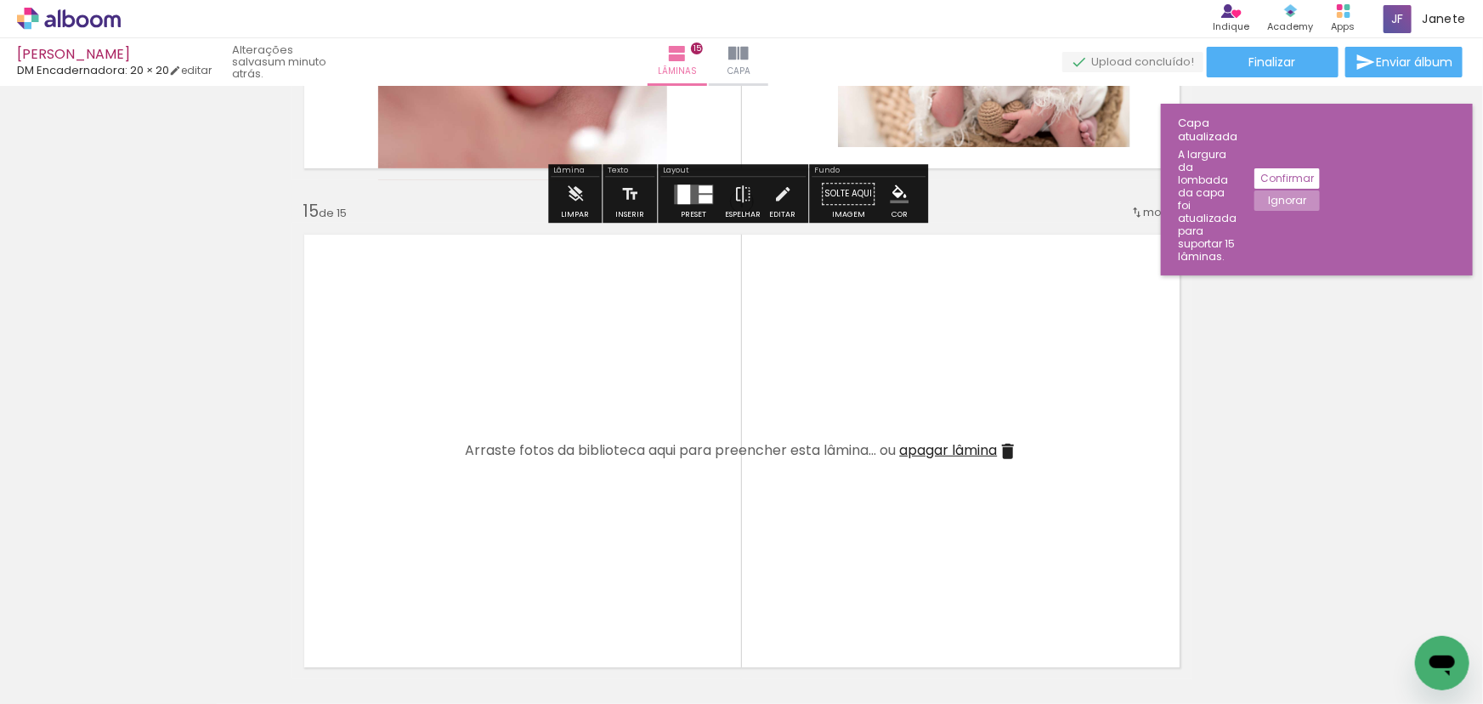
scroll to position [7049, 0]
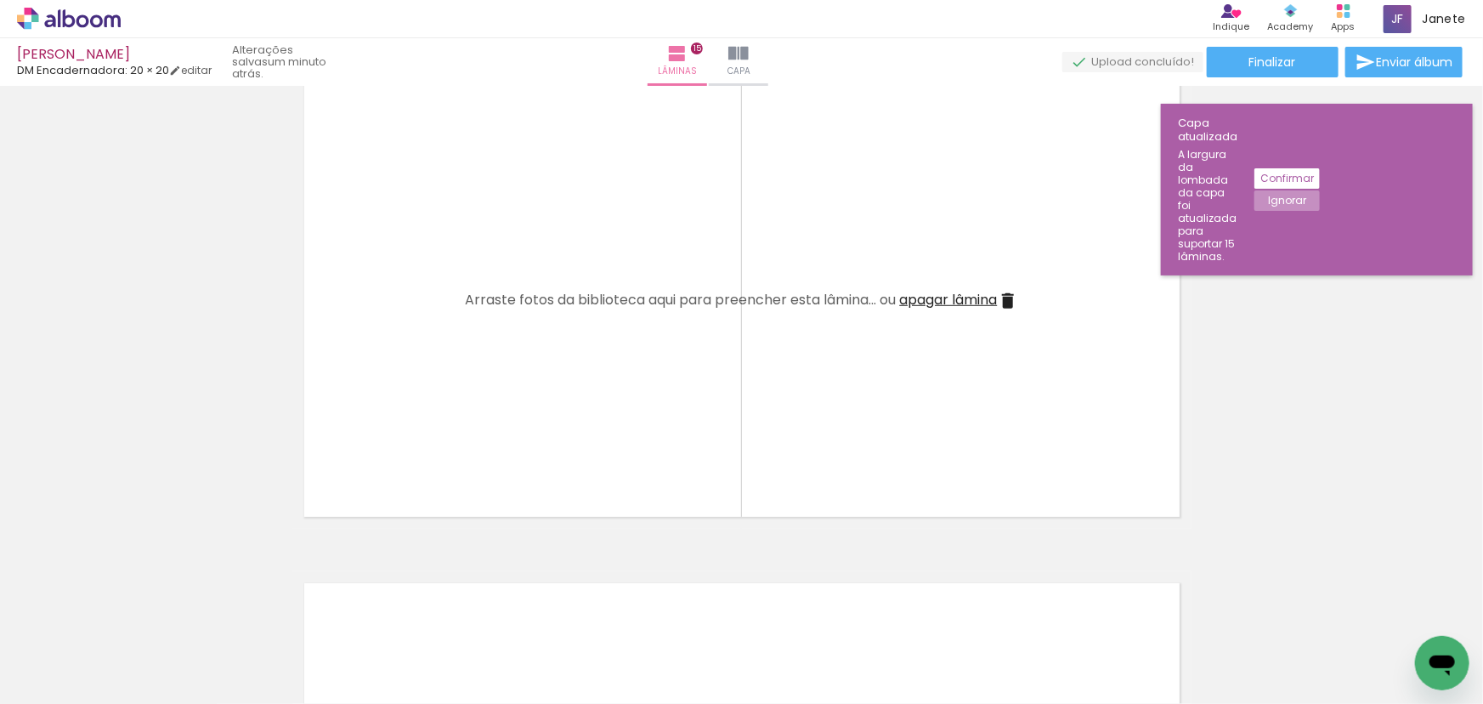
click at [975, 305] on span "apagar lâmina" at bounding box center [949, 300] width 98 height 20
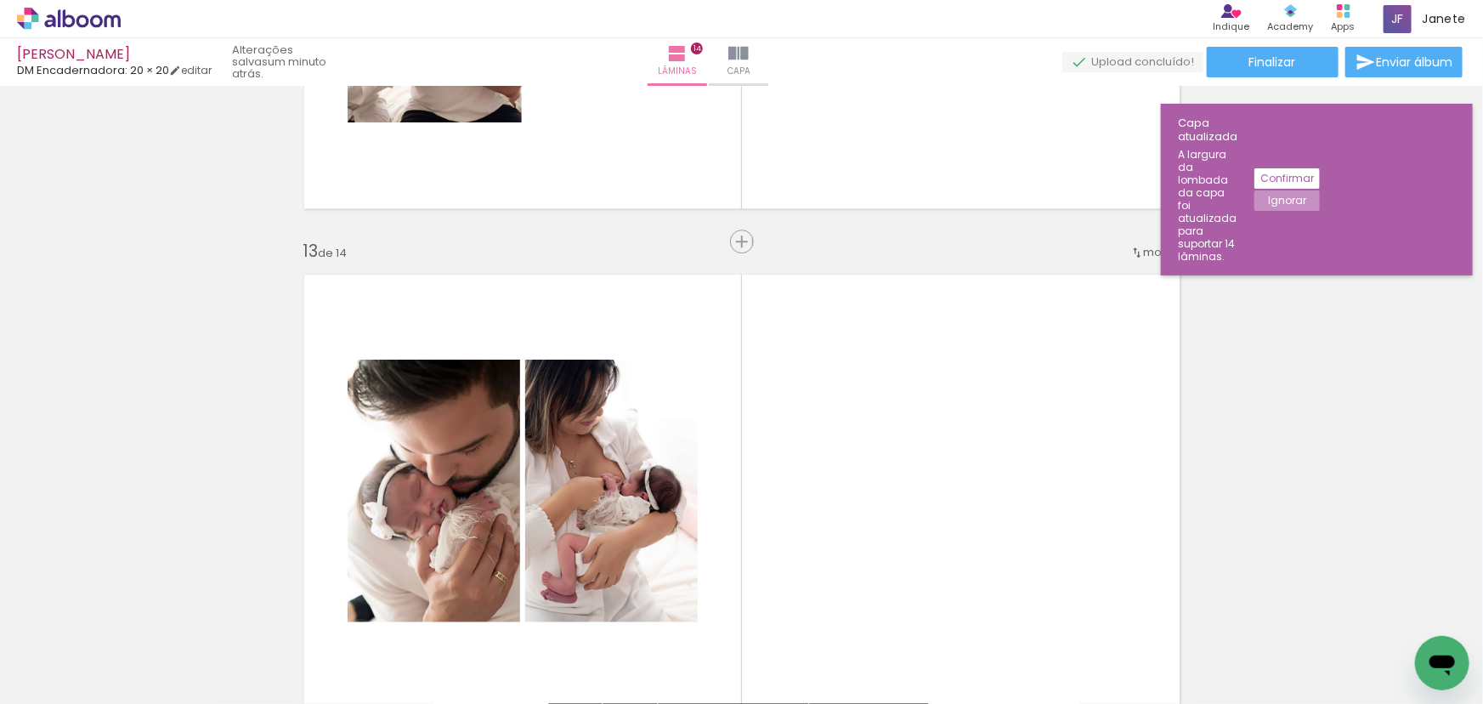
scroll to position [5855, 0]
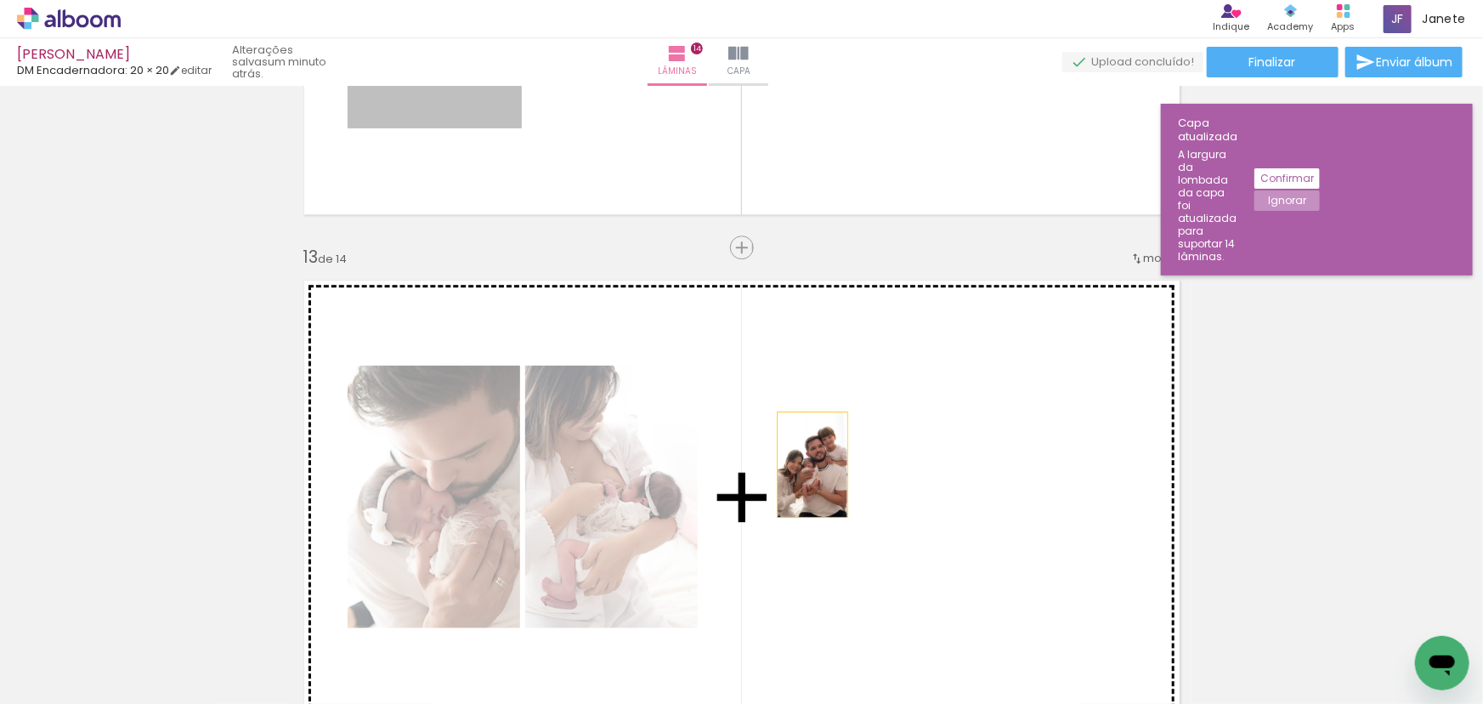
drag, startPoint x: 474, startPoint y: 115, endPoint x: 810, endPoint y: 467, distance: 487.0
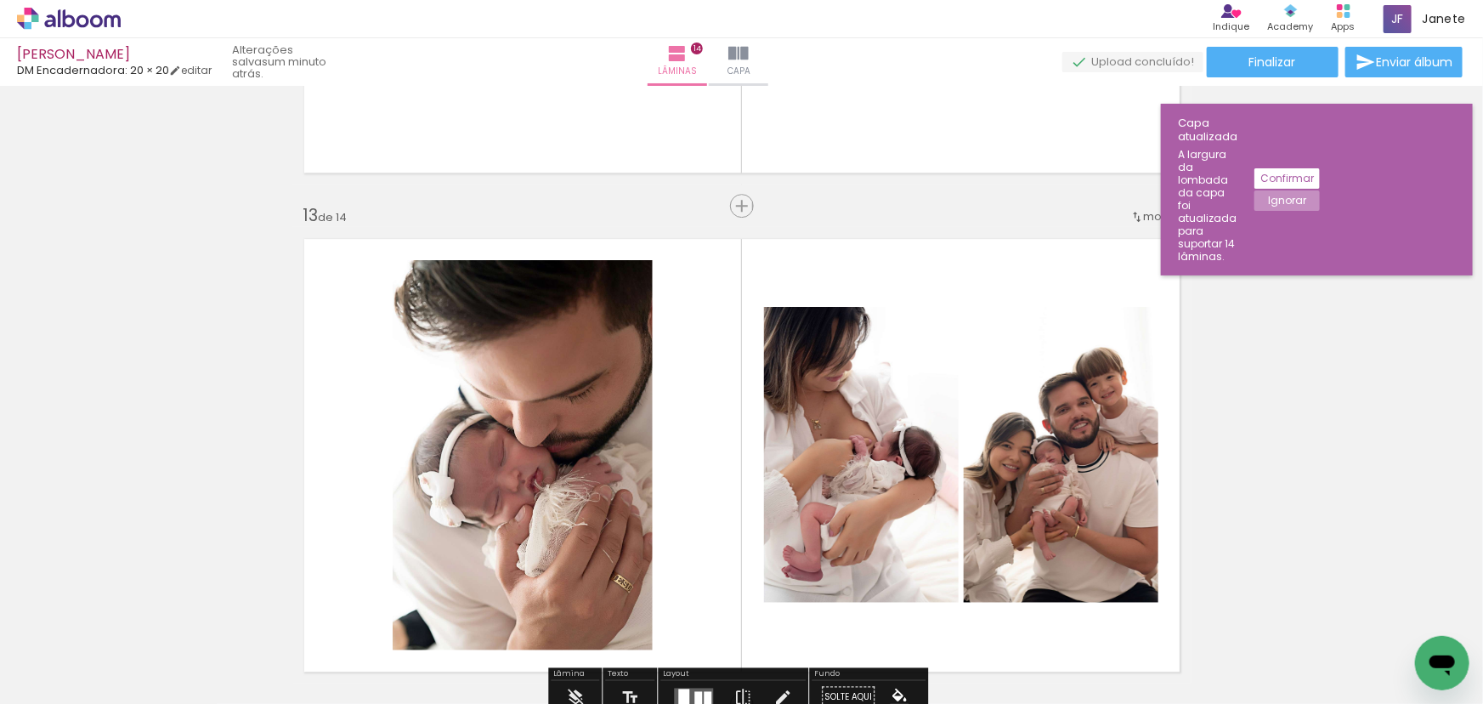
scroll to position [5932, 0]
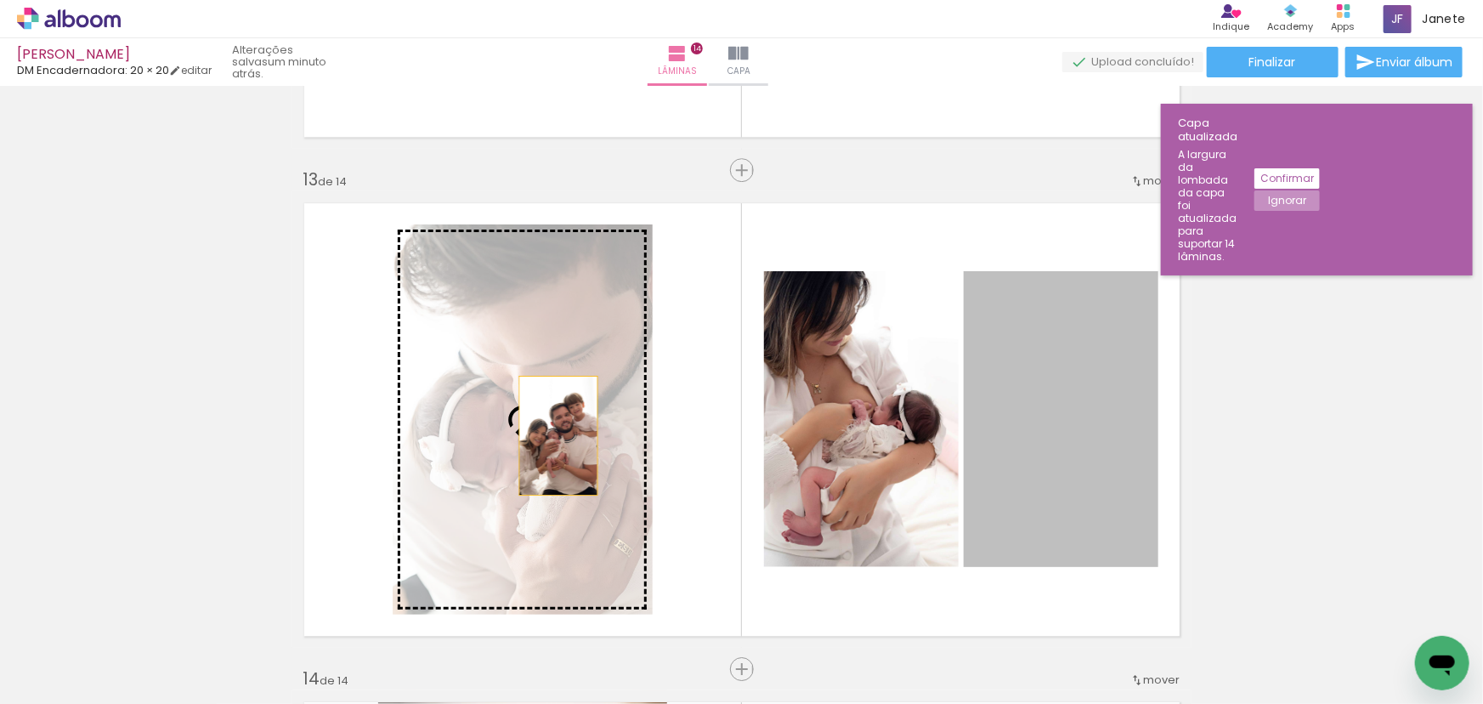
drag, startPoint x: 1037, startPoint y: 455, endPoint x: 553, endPoint y: 435, distance: 485.0
click at [0, 0] on slot at bounding box center [0, 0] width 0 height 0
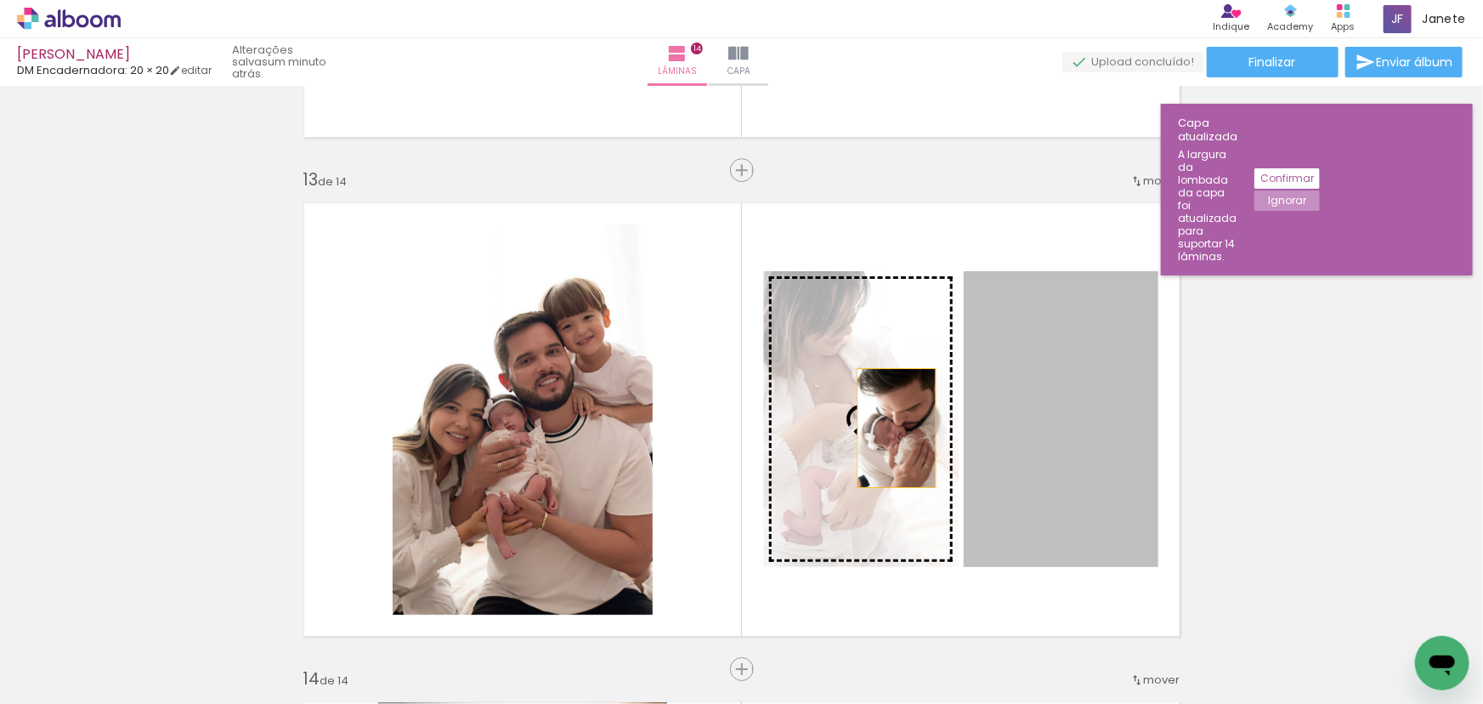
drag, startPoint x: 1063, startPoint y: 431, endPoint x: 874, endPoint y: 428, distance: 189.6
click at [0, 0] on slot at bounding box center [0, 0] width 0 height 0
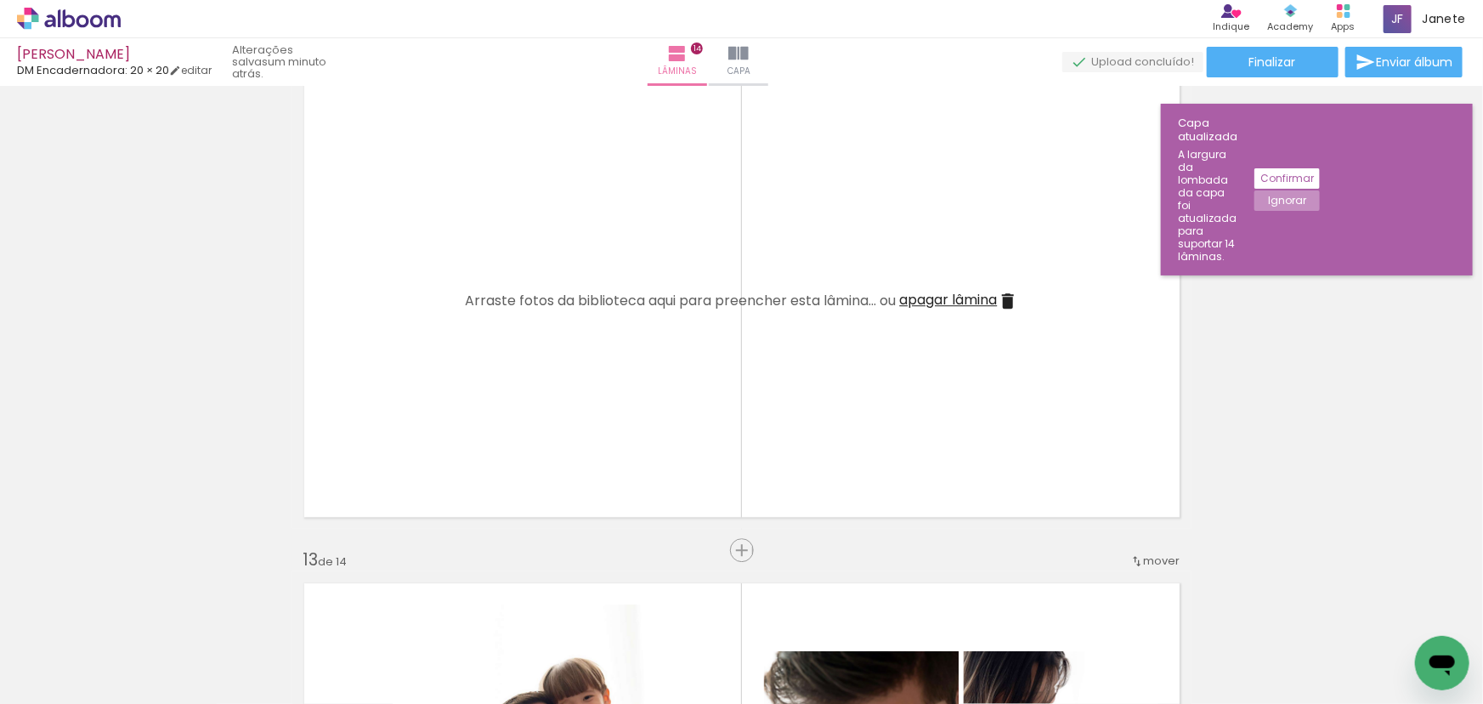
scroll to position [5545, 0]
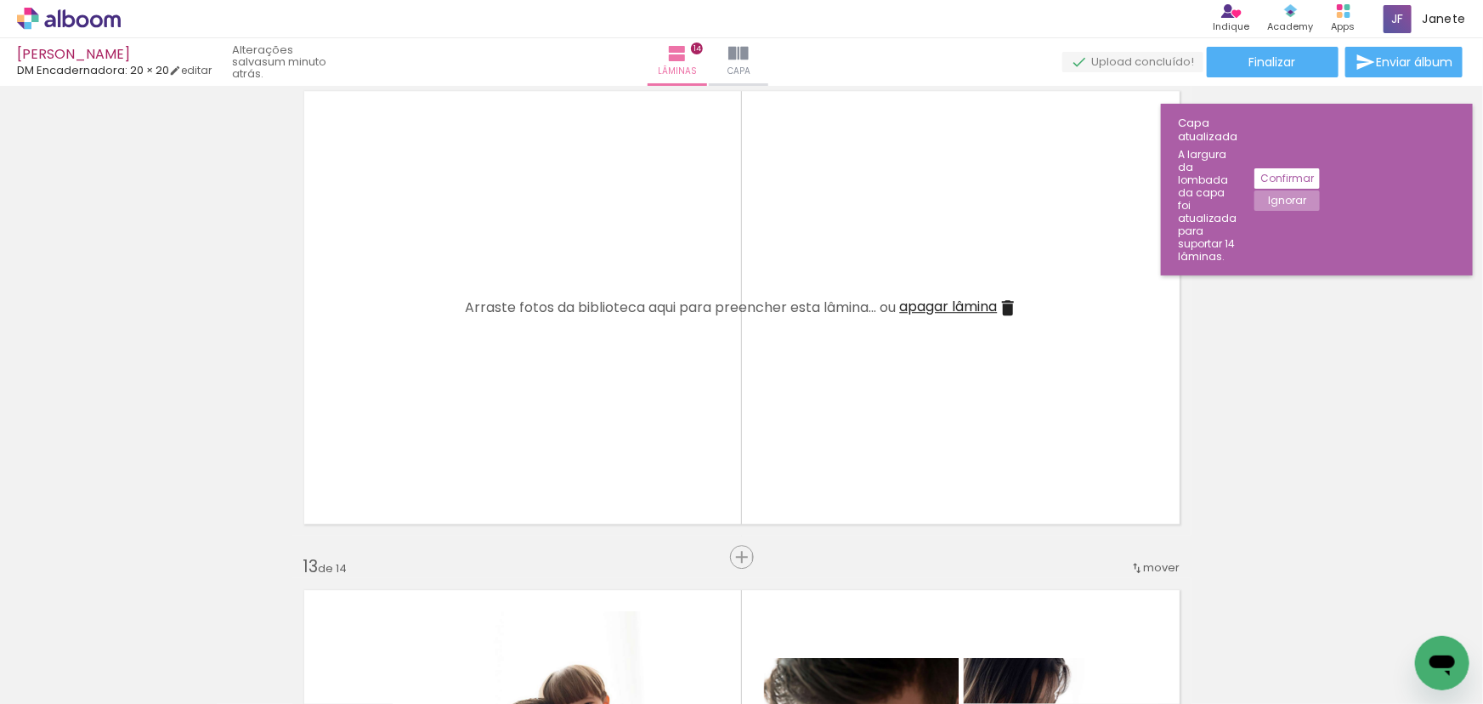
click at [969, 303] on span "apagar lâmina" at bounding box center [949, 307] width 98 height 20
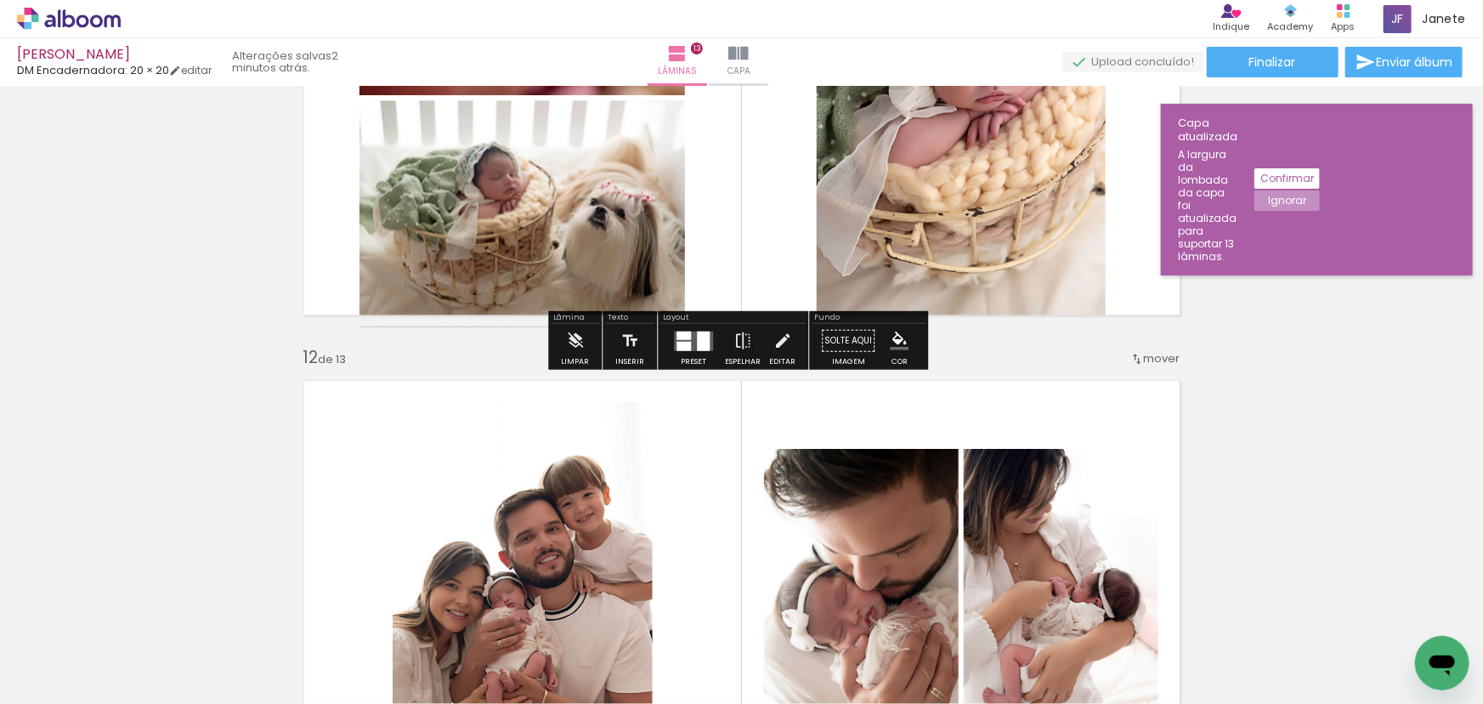
scroll to position [5313, 0]
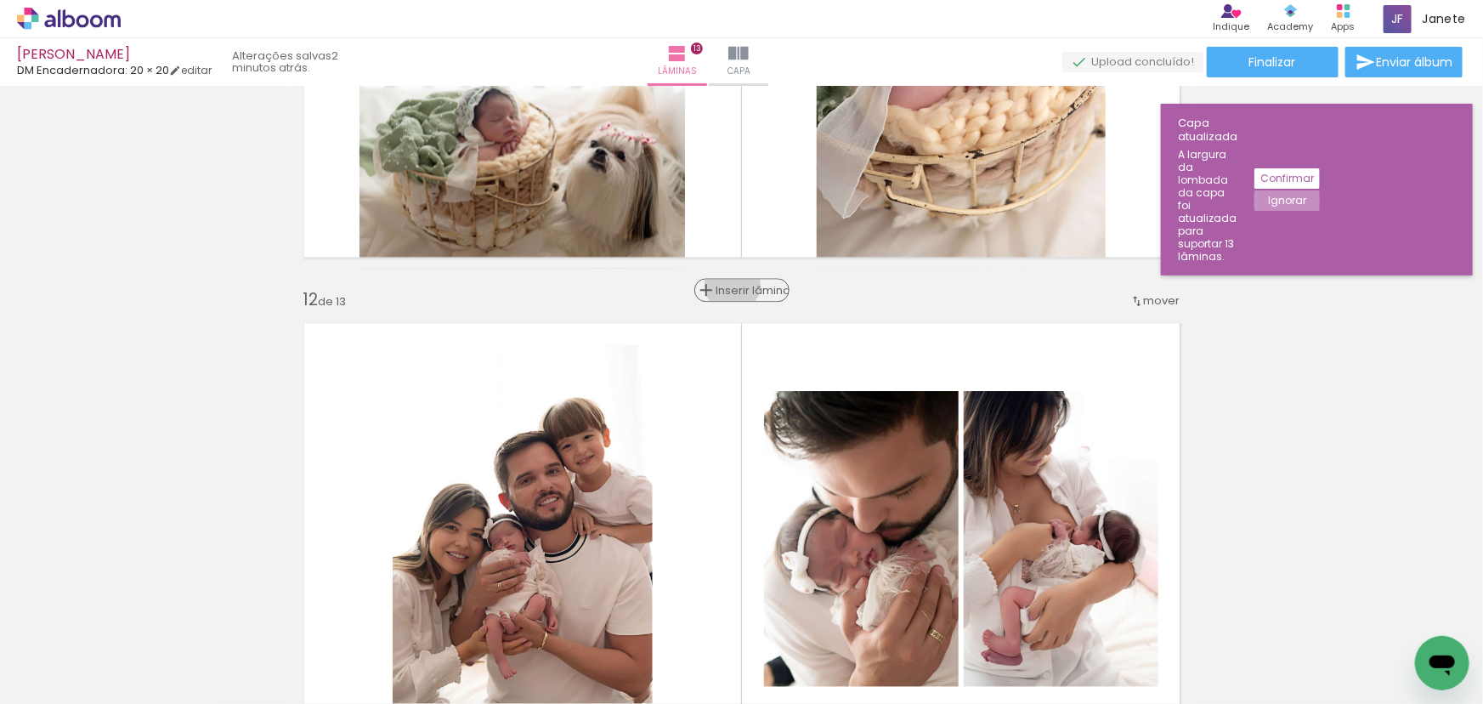
click at [735, 285] on span "Inserir lâmina" at bounding box center [750, 290] width 66 height 11
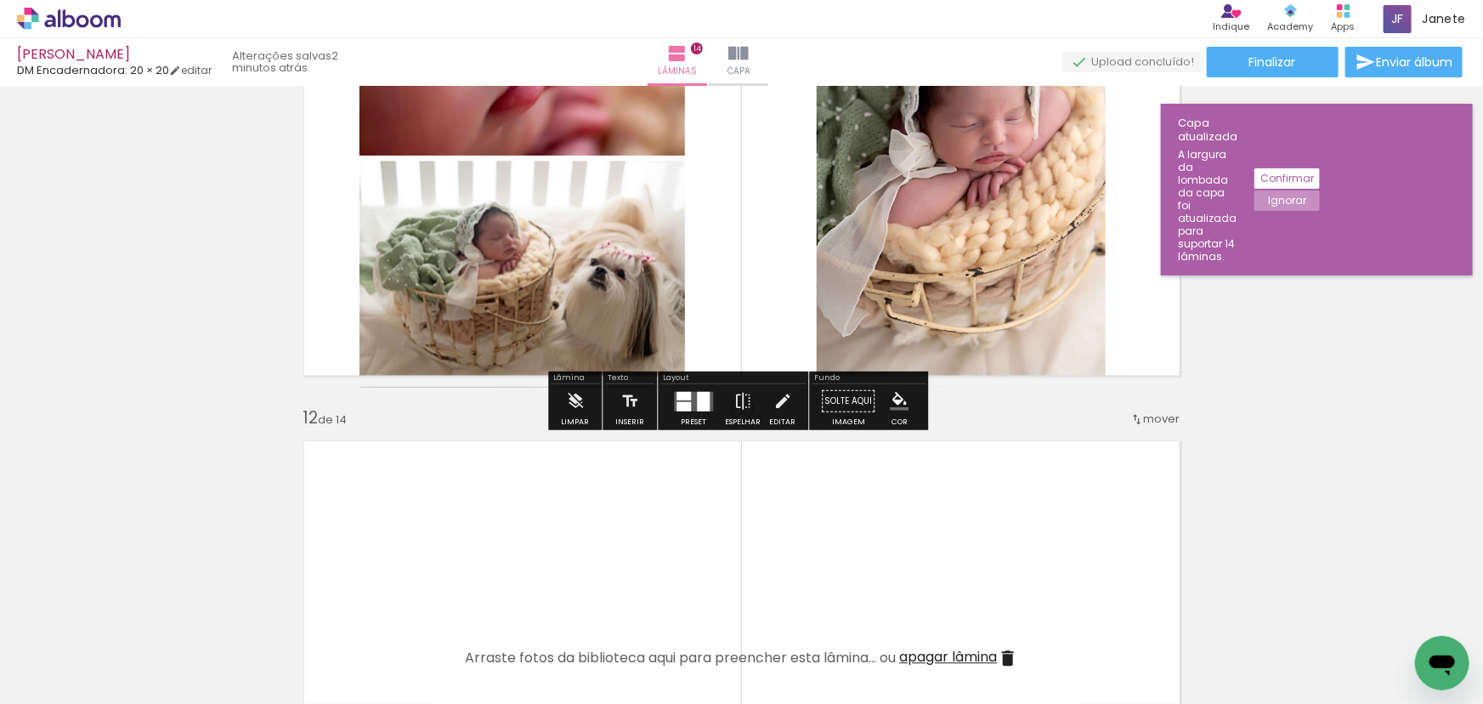
scroll to position [5237, 0]
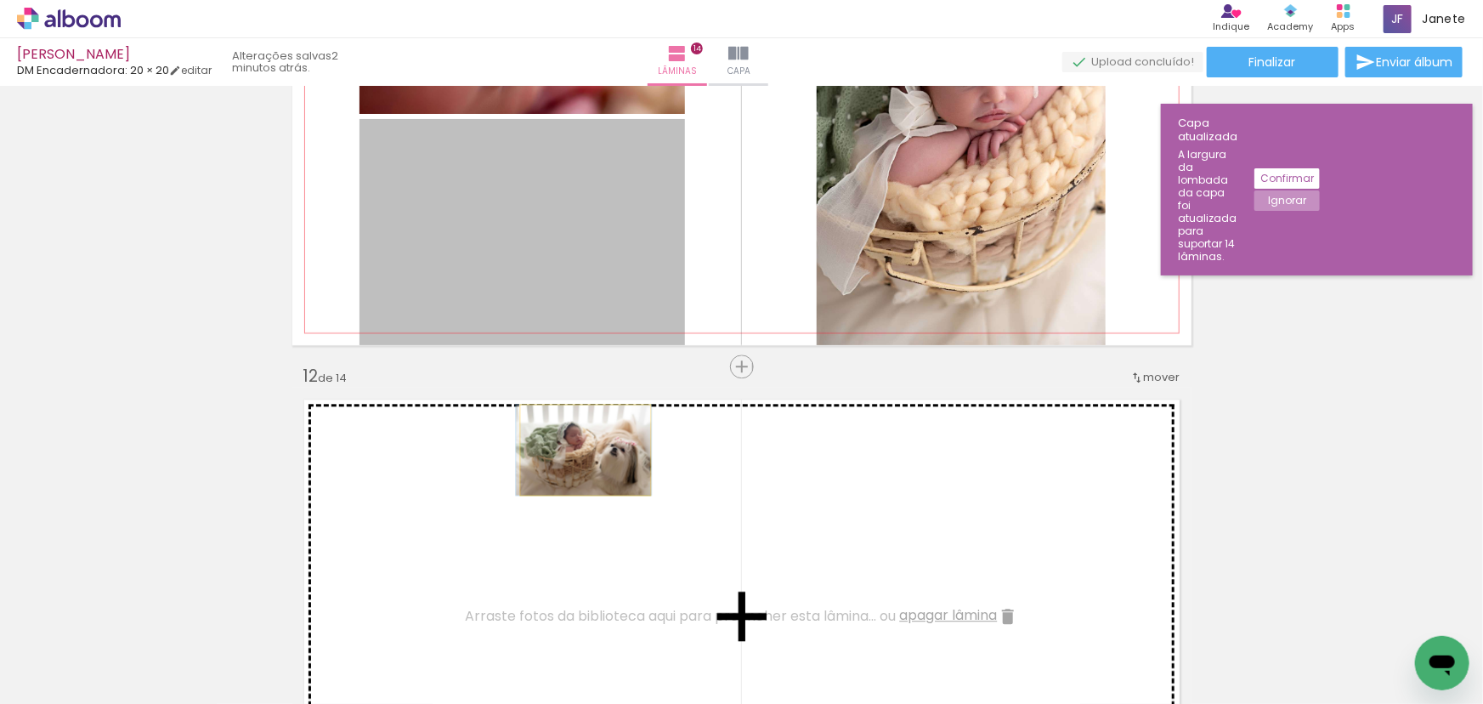
drag, startPoint x: 574, startPoint y: 255, endPoint x: 580, endPoint y: 450, distance: 194.8
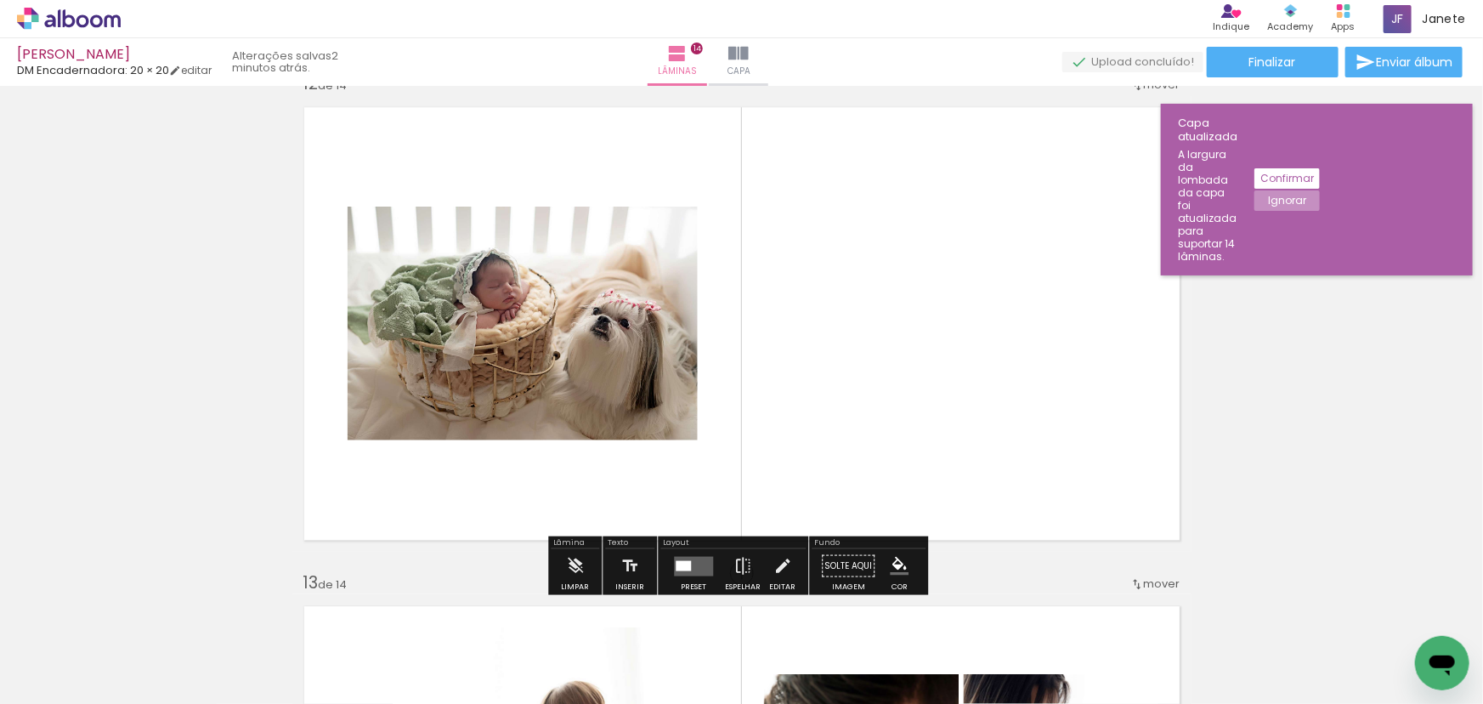
scroll to position [5545, 0]
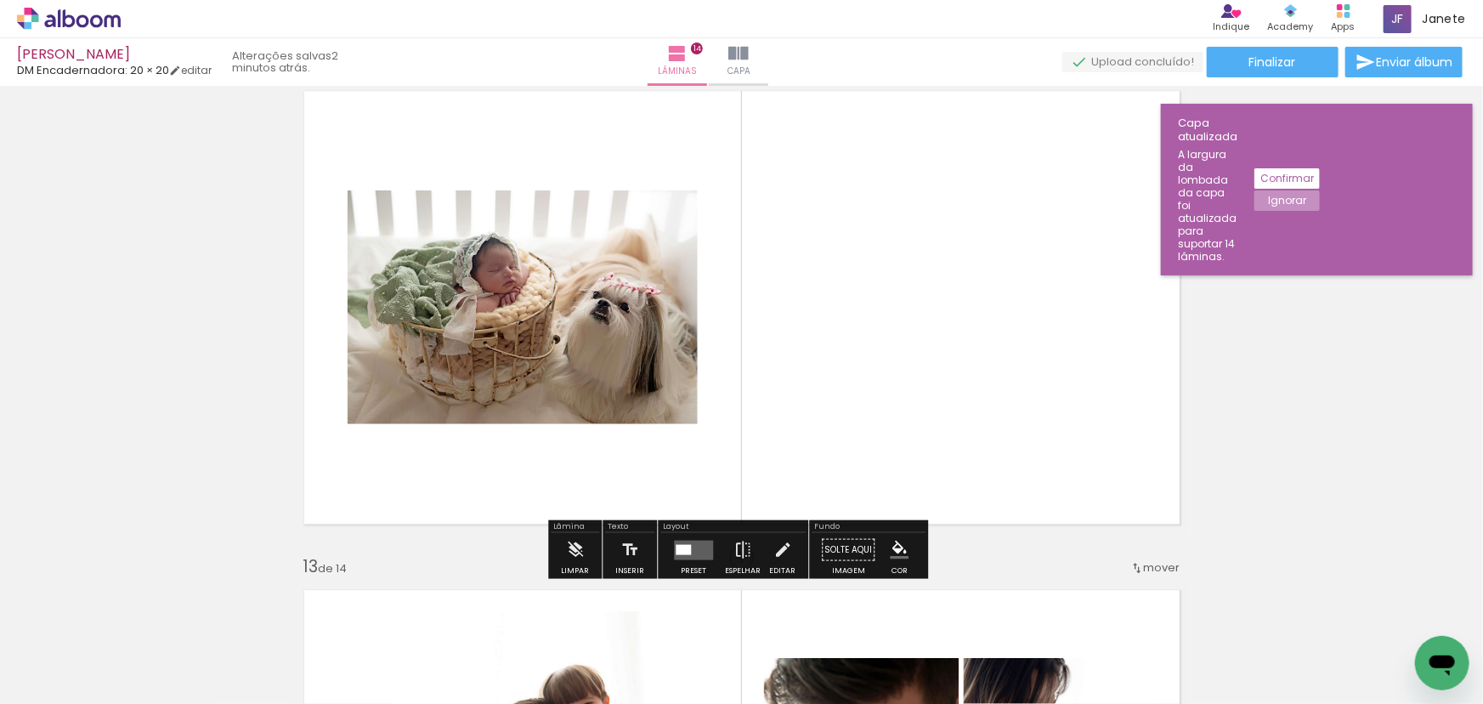
click at [691, 577] on div "Layout Preset Espelhar Editar" at bounding box center [733, 548] width 150 height 59
click at [691, 567] on div "Preset" at bounding box center [694, 570] width 26 height 8
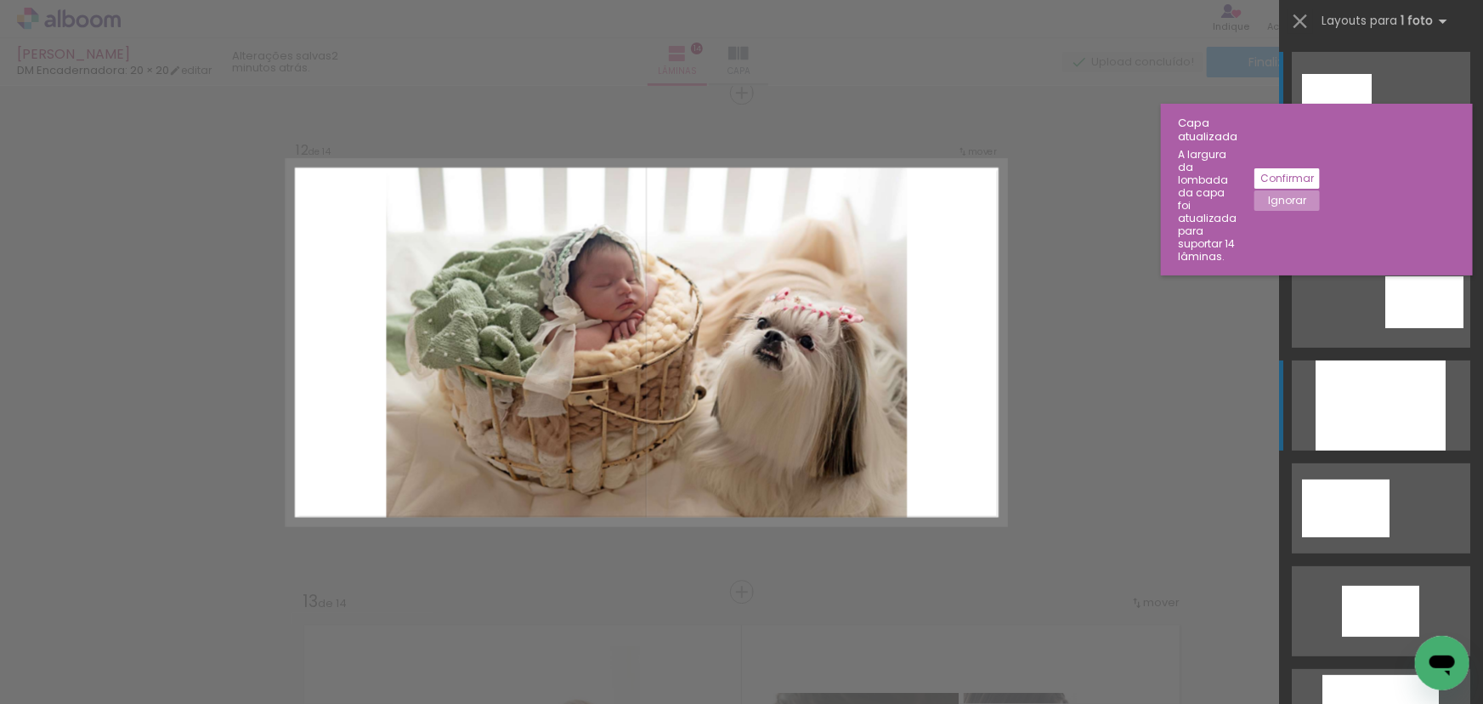
scroll to position [5510, 0]
click at [1410, 406] on div at bounding box center [1381, 405] width 130 height 90
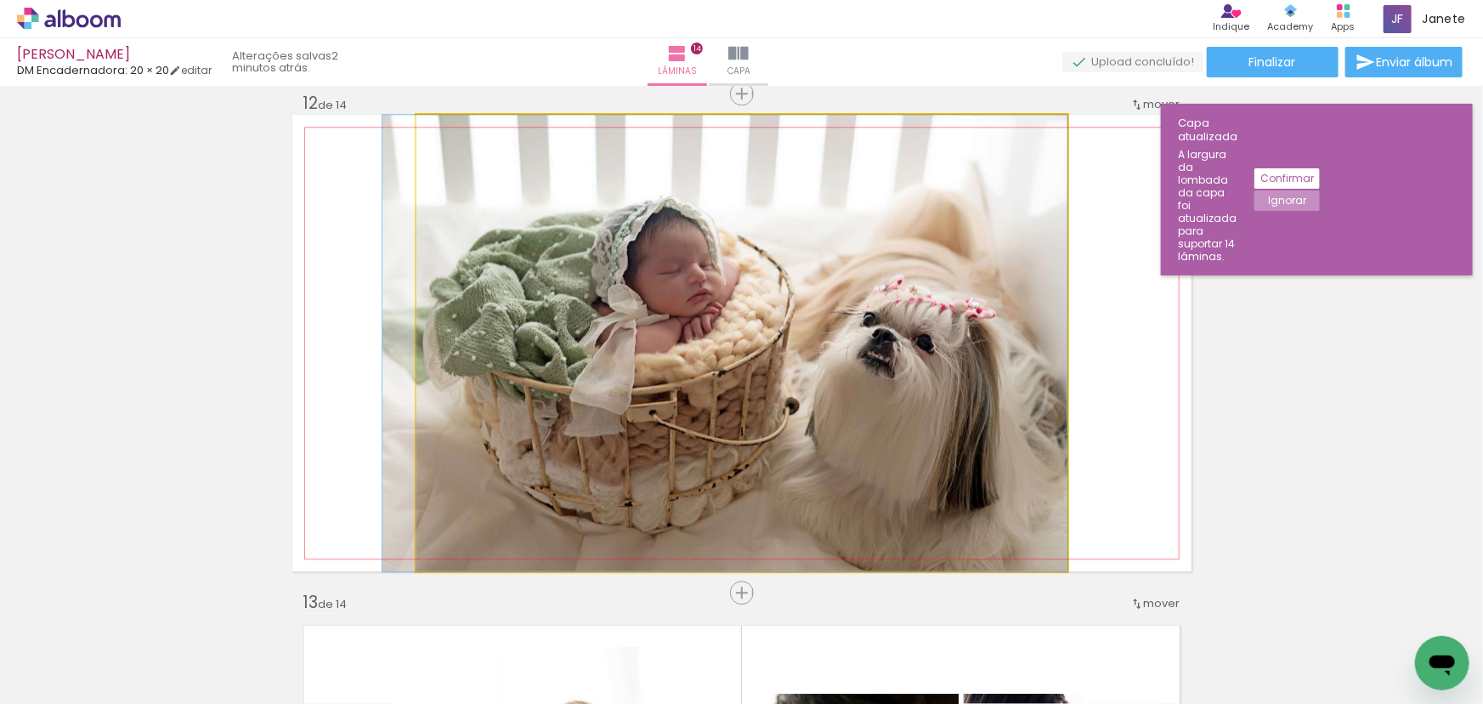
drag, startPoint x: 878, startPoint y: 384, endPoint x: 832, endPoint y: 384, distance: 45.9
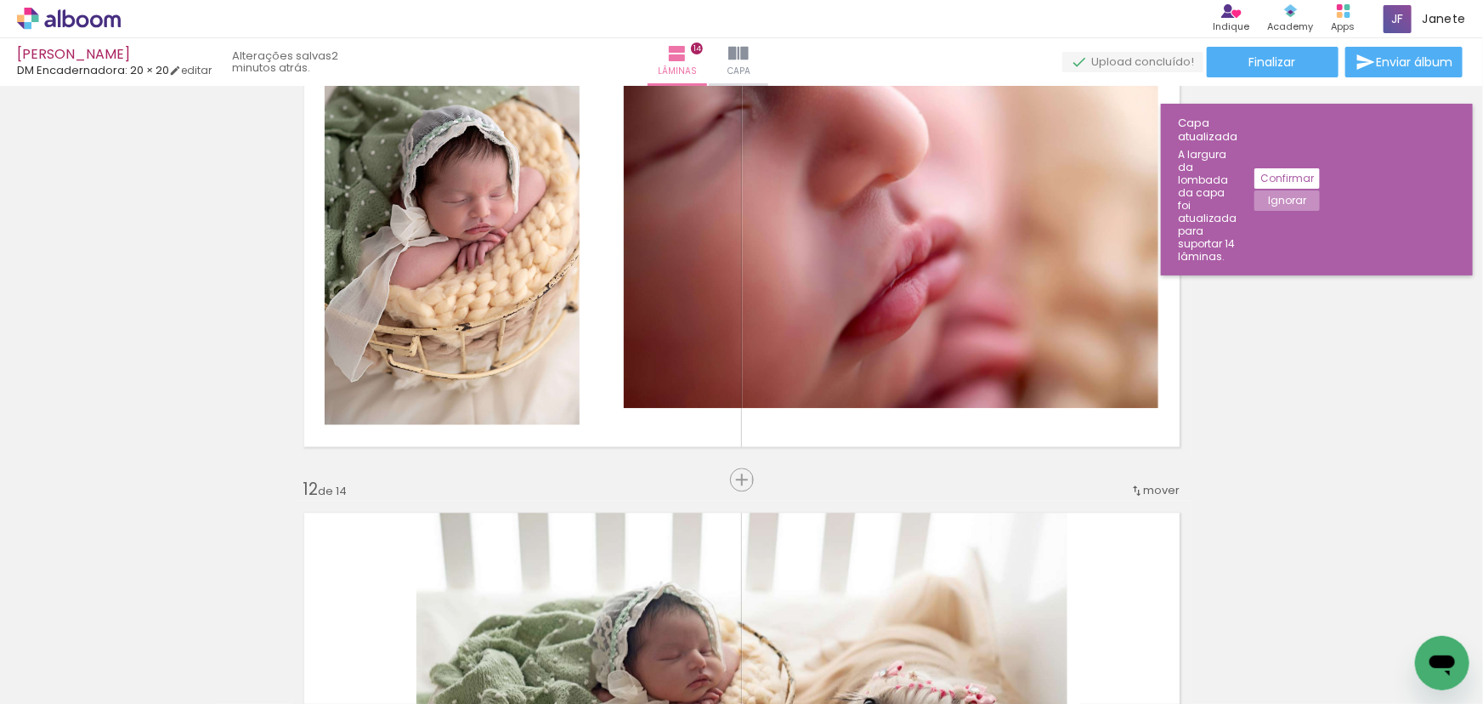
scroll to position [5046, 0]
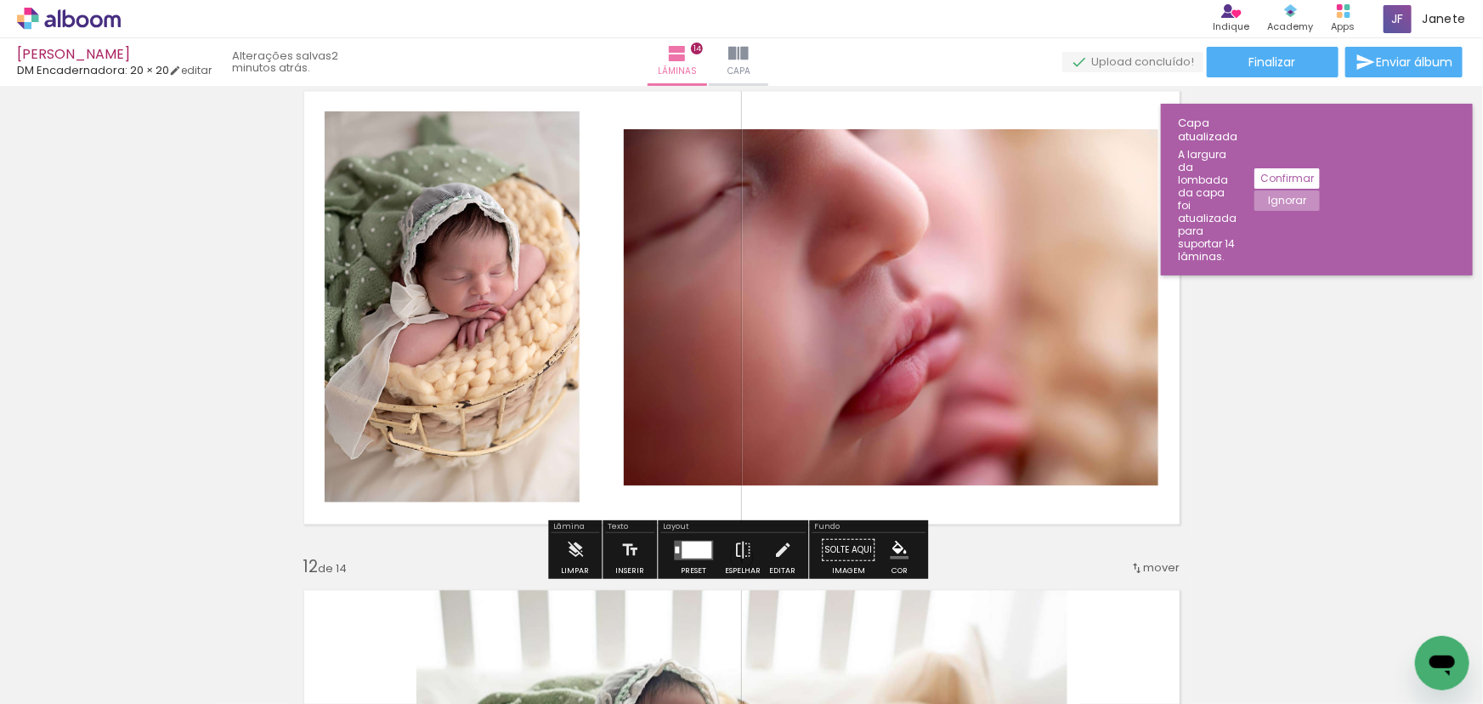
click at [691, 552] on div at bounding box center [697, 549] width 30 height 17
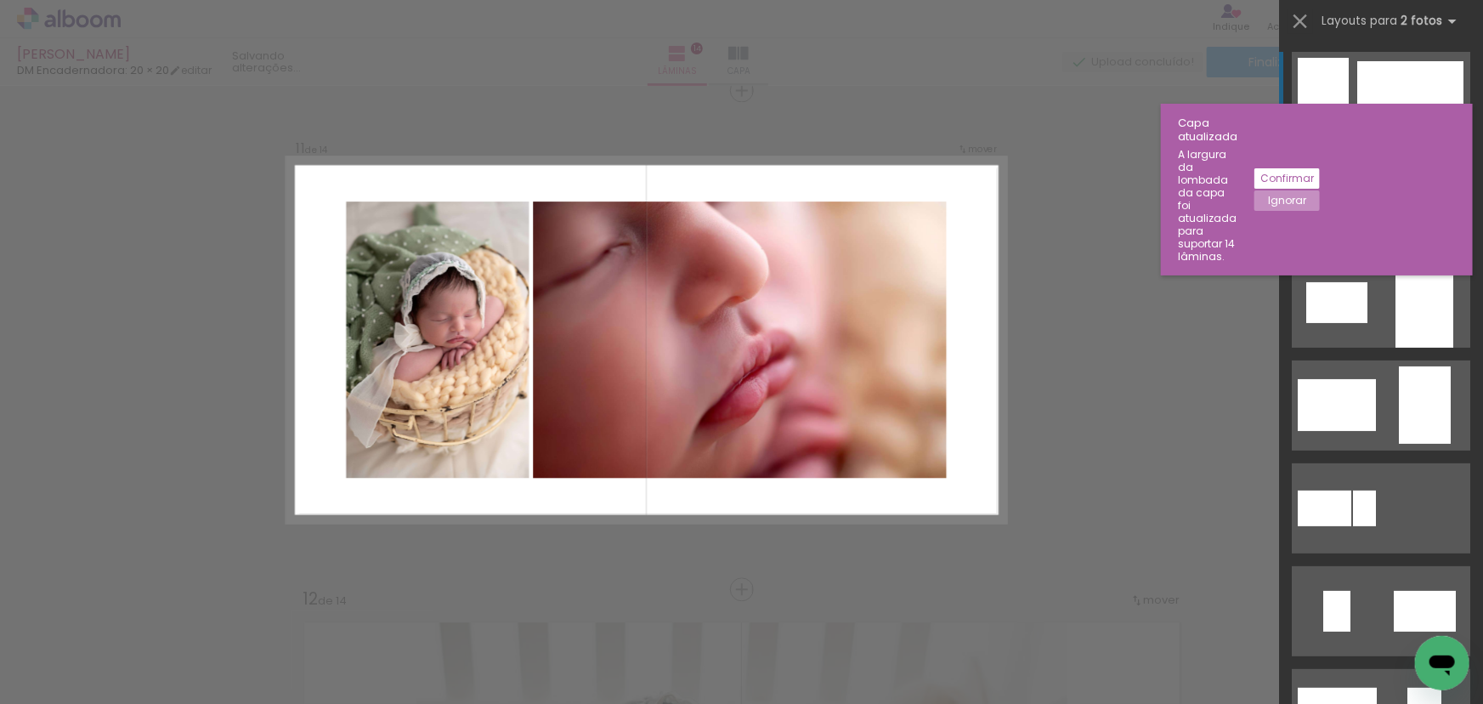
scroll to position [5011, 0]
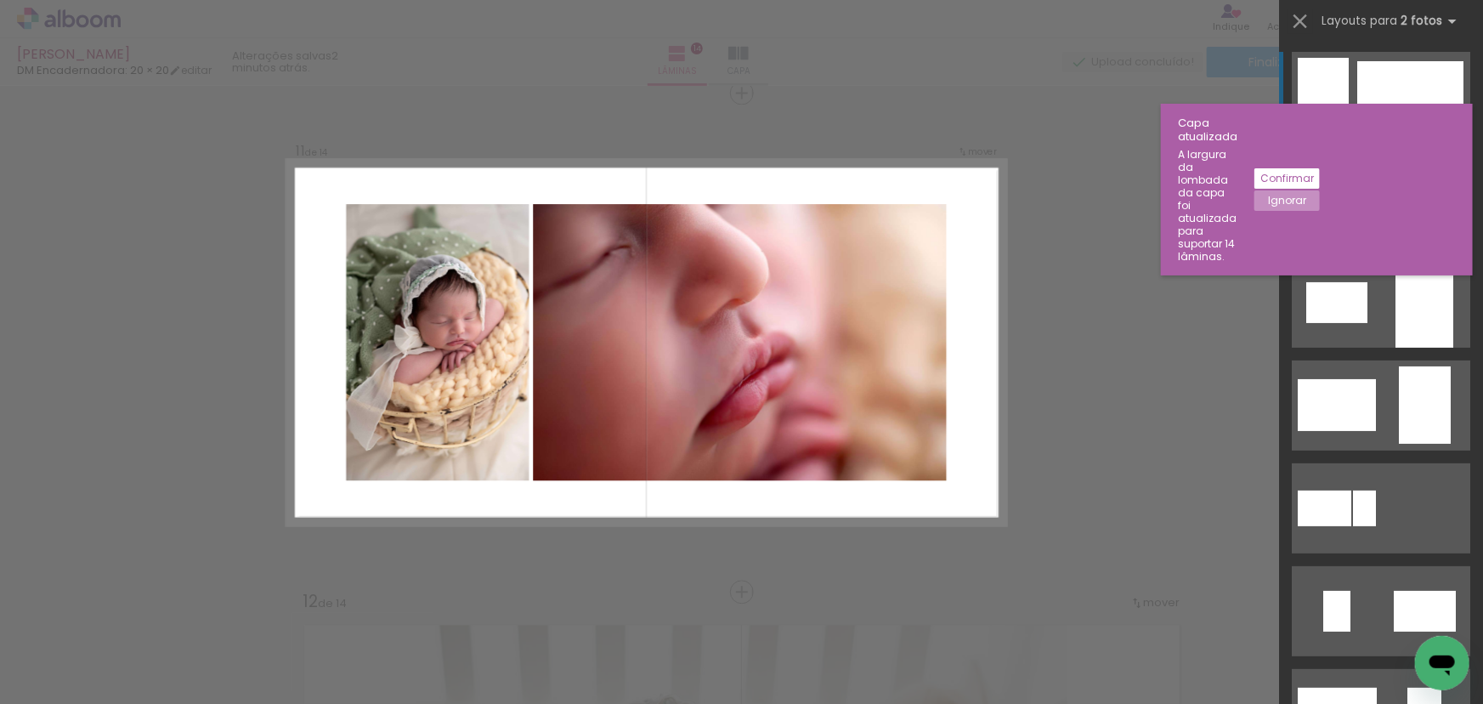
click at [1386, 206] on div at bounding box center [1405, 199] width 104 height 69
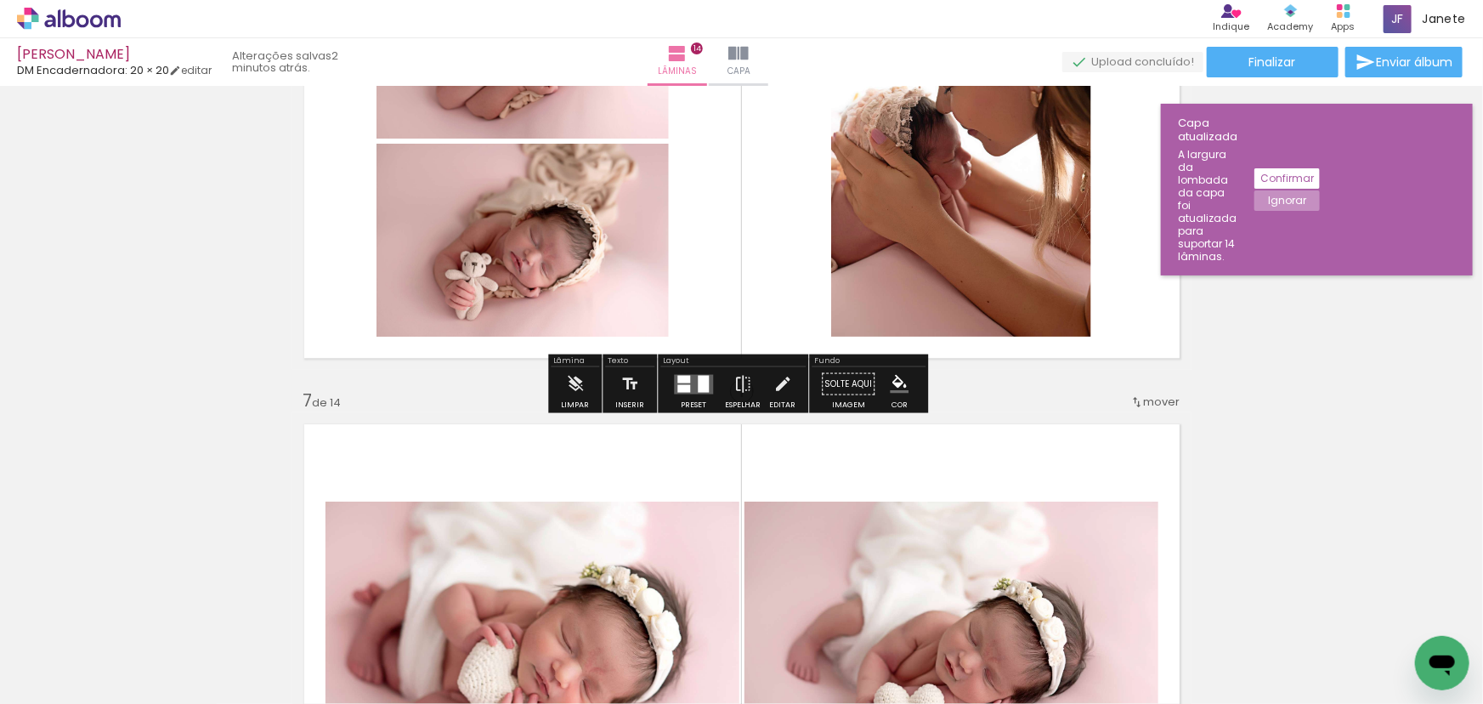
scroll to position [2771, 0]
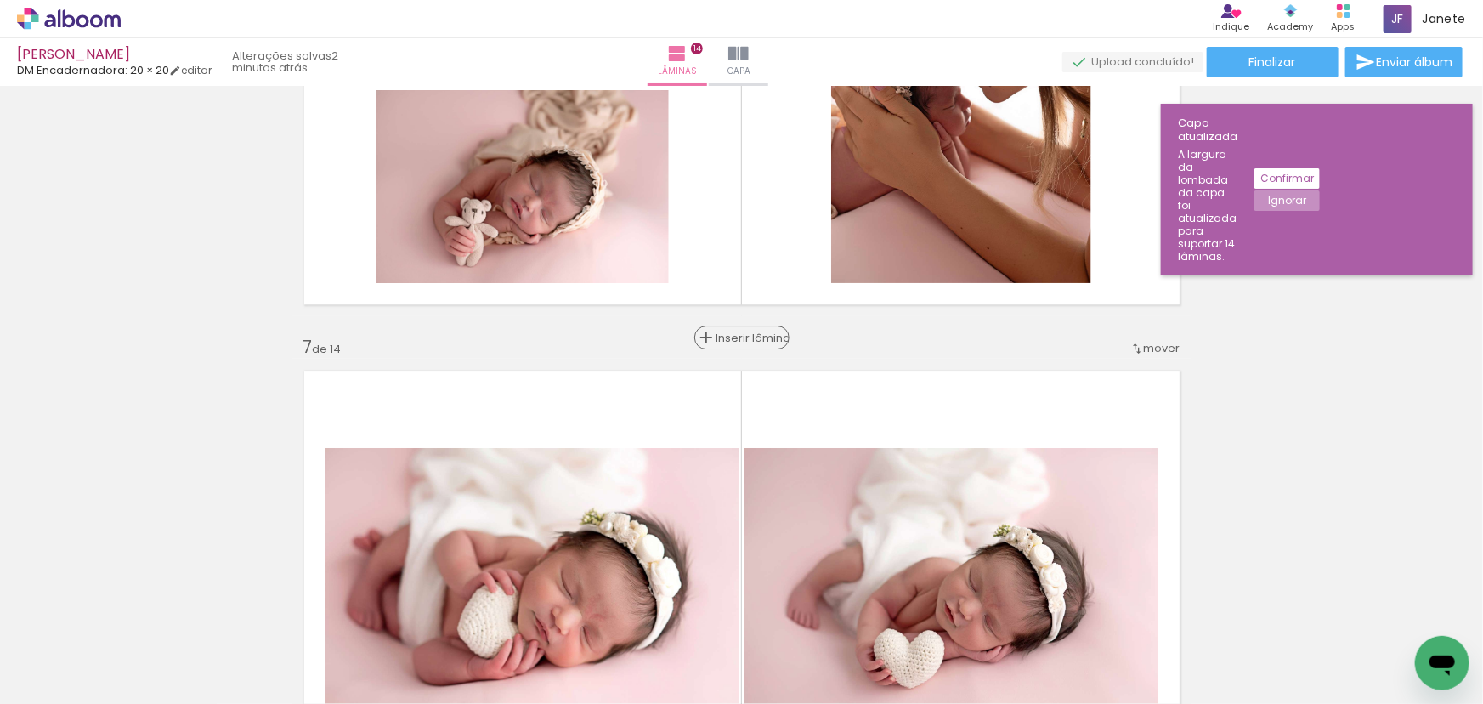
click at [734, 333] on span "Inserir lâmina" at bounding box center [750, 337] width 66 height 11
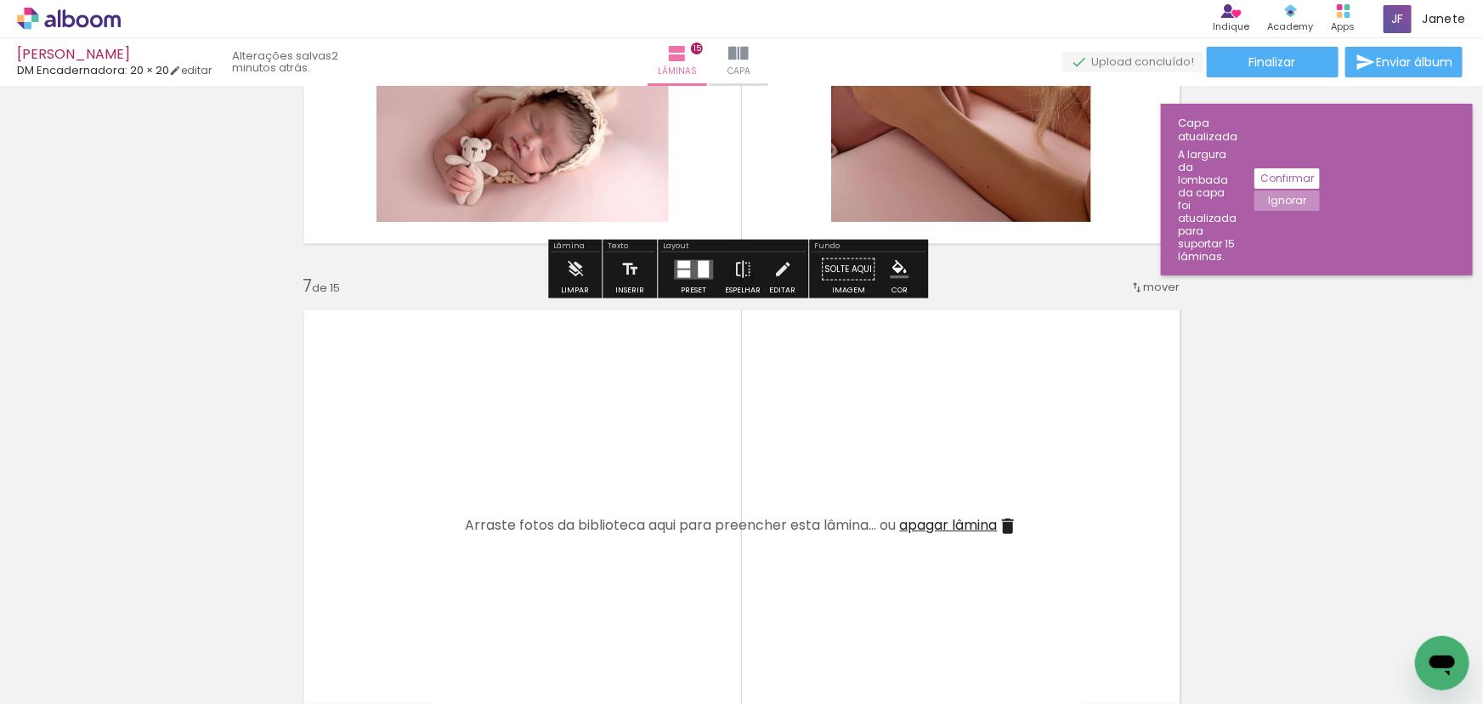
scroll to position [2848, 0]
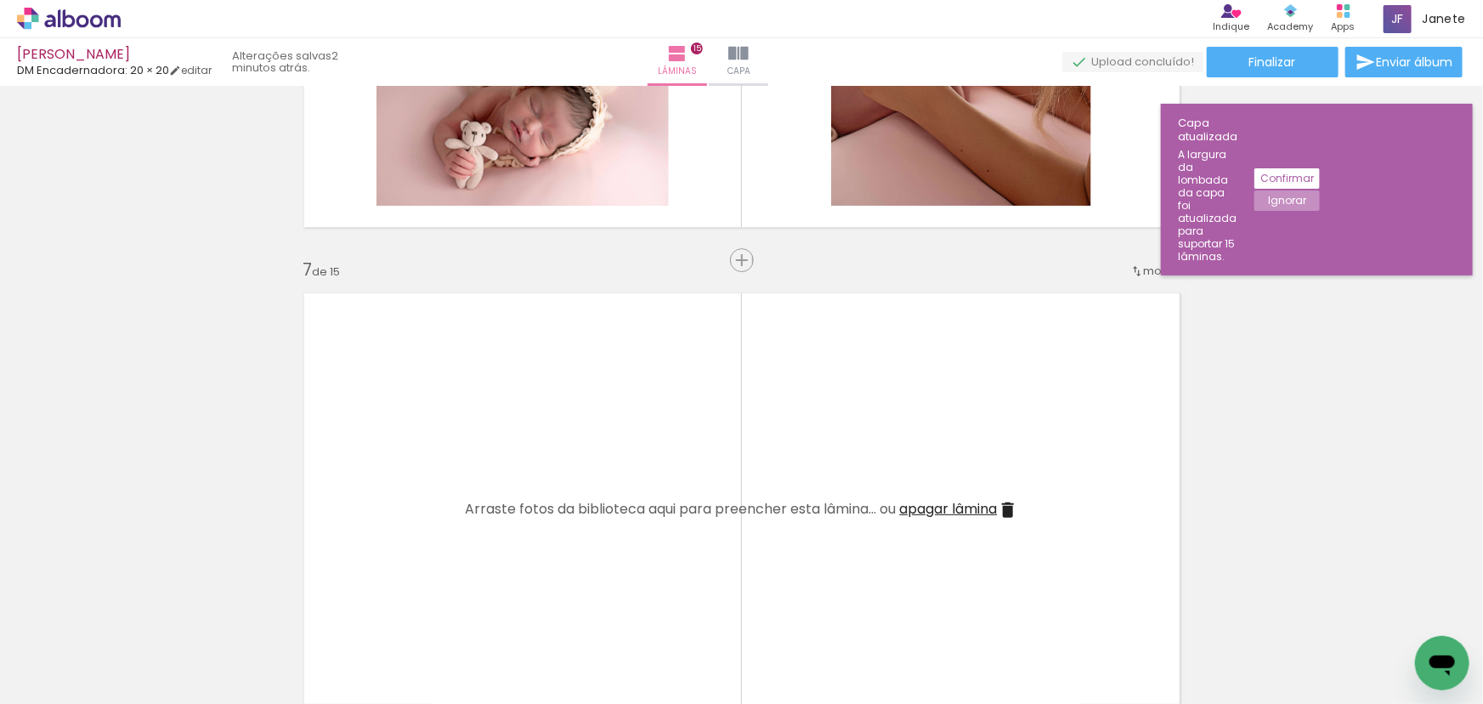
click at [1151, 272] on span "mover" at bounding box center [1162, 271] width 37 height 16
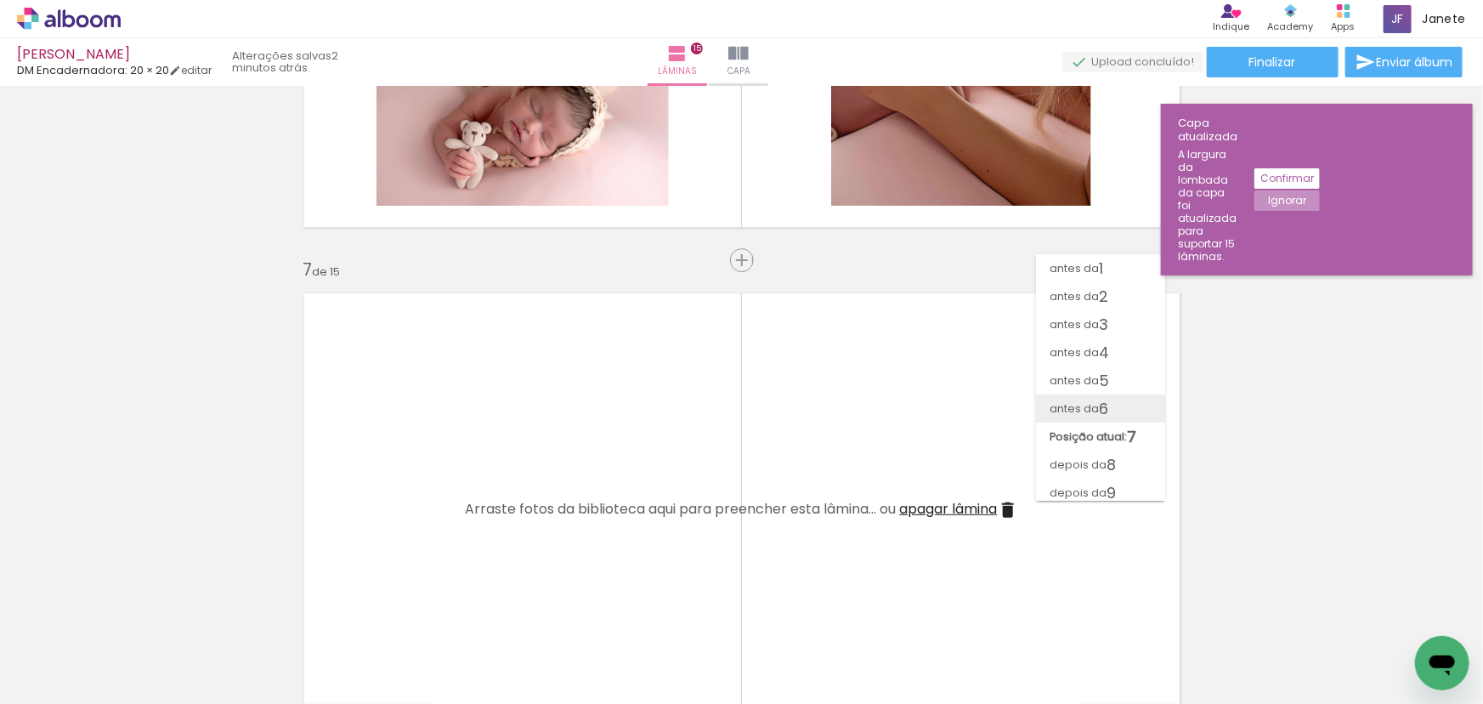
click at [1127, 406] on paper-item "antes da 6" at bounding box center [1100, 408] width 129 height 28
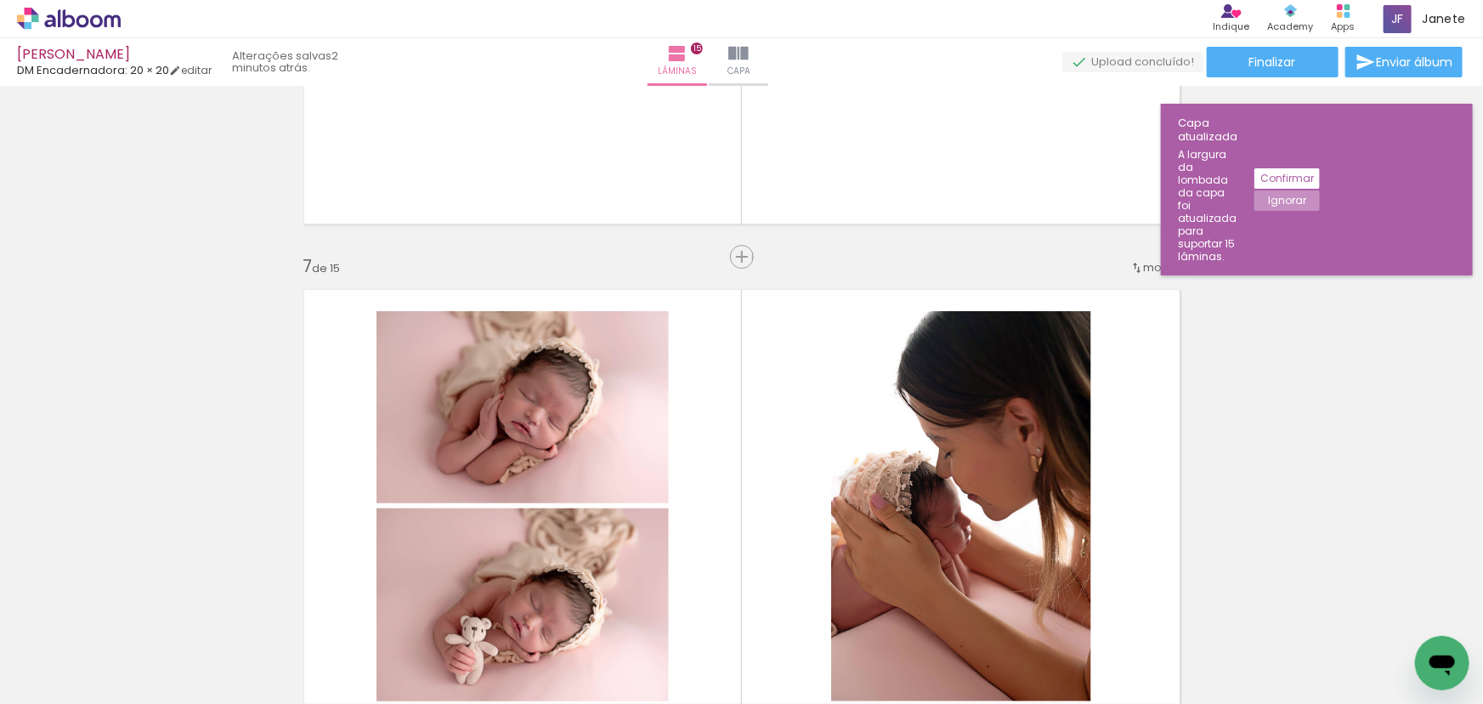
scroll to position [2825, 0]
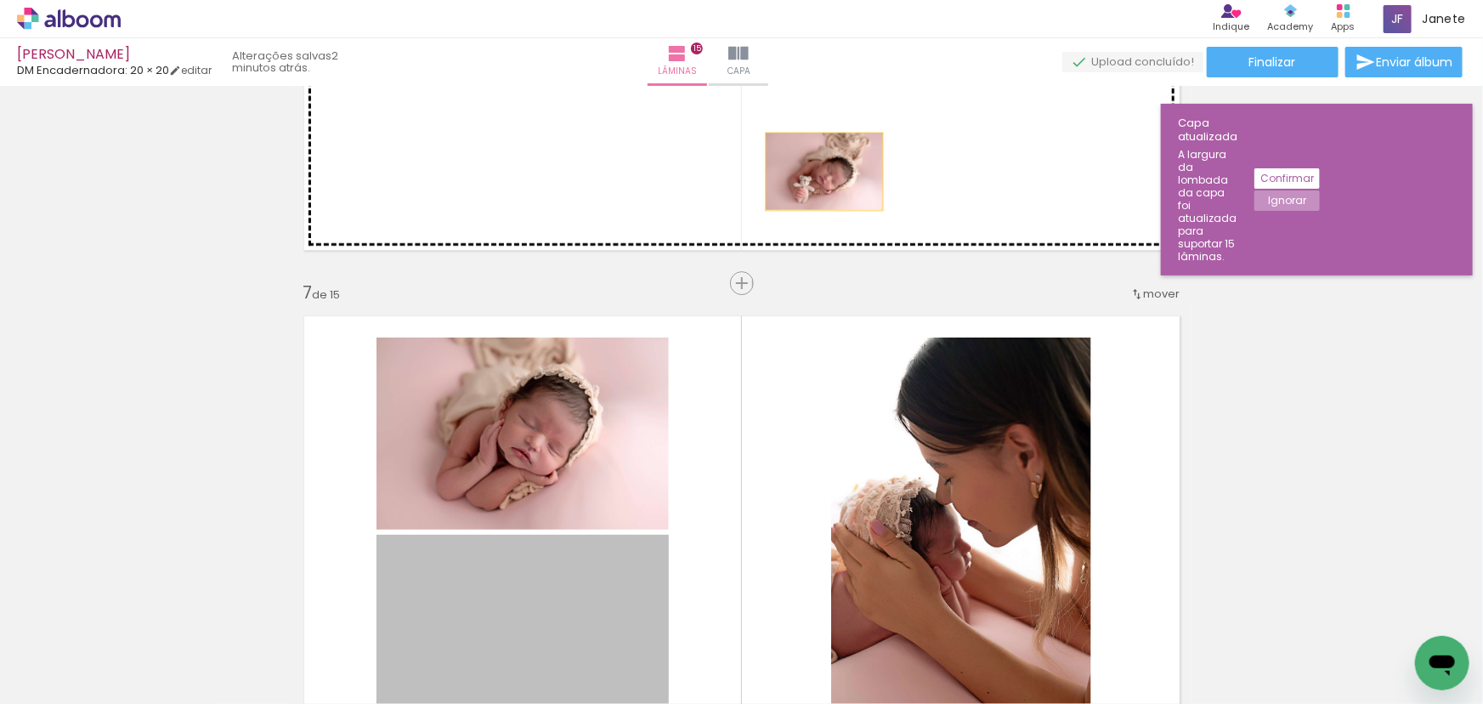
drag, startPoint x: 629, startPoint y: 562, endPoint x: 819, endPoint y: 171, distance: 434.6
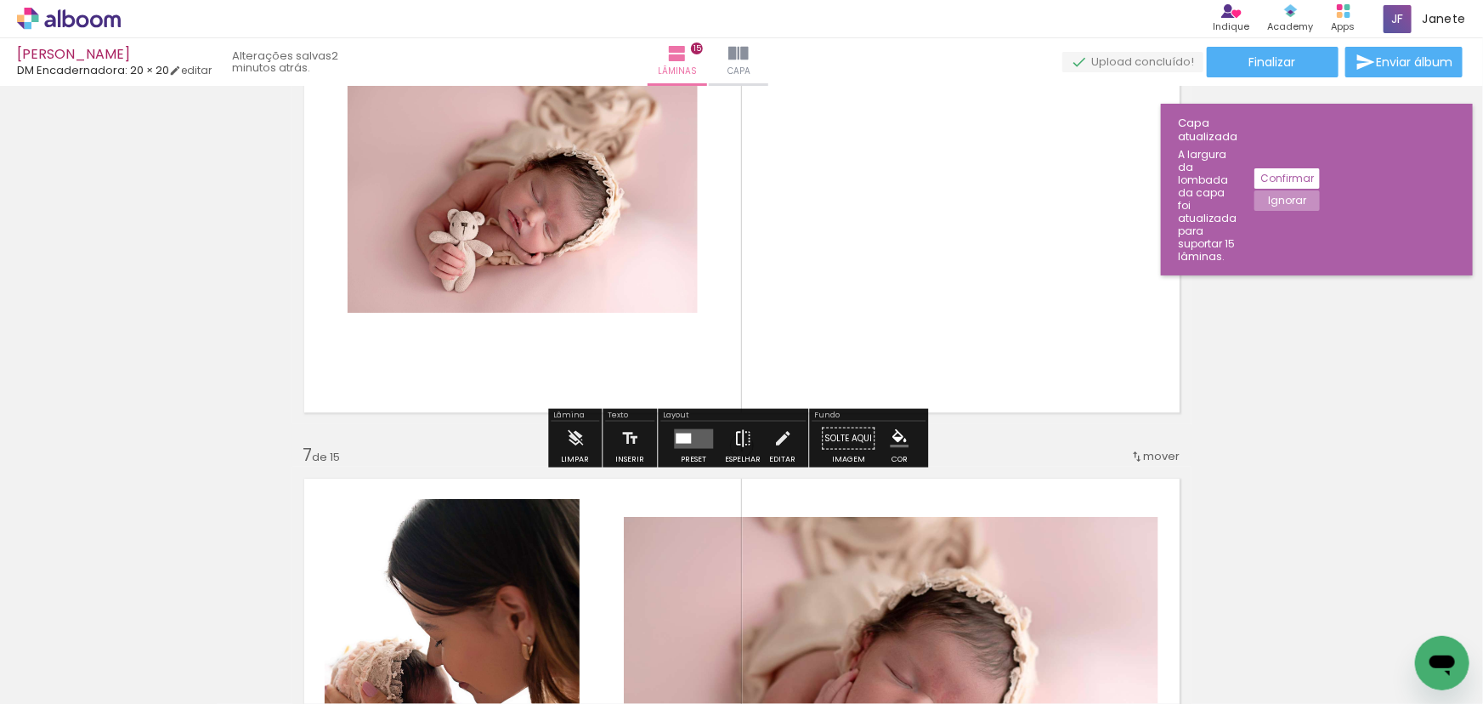
scroll to position [2670, 0]
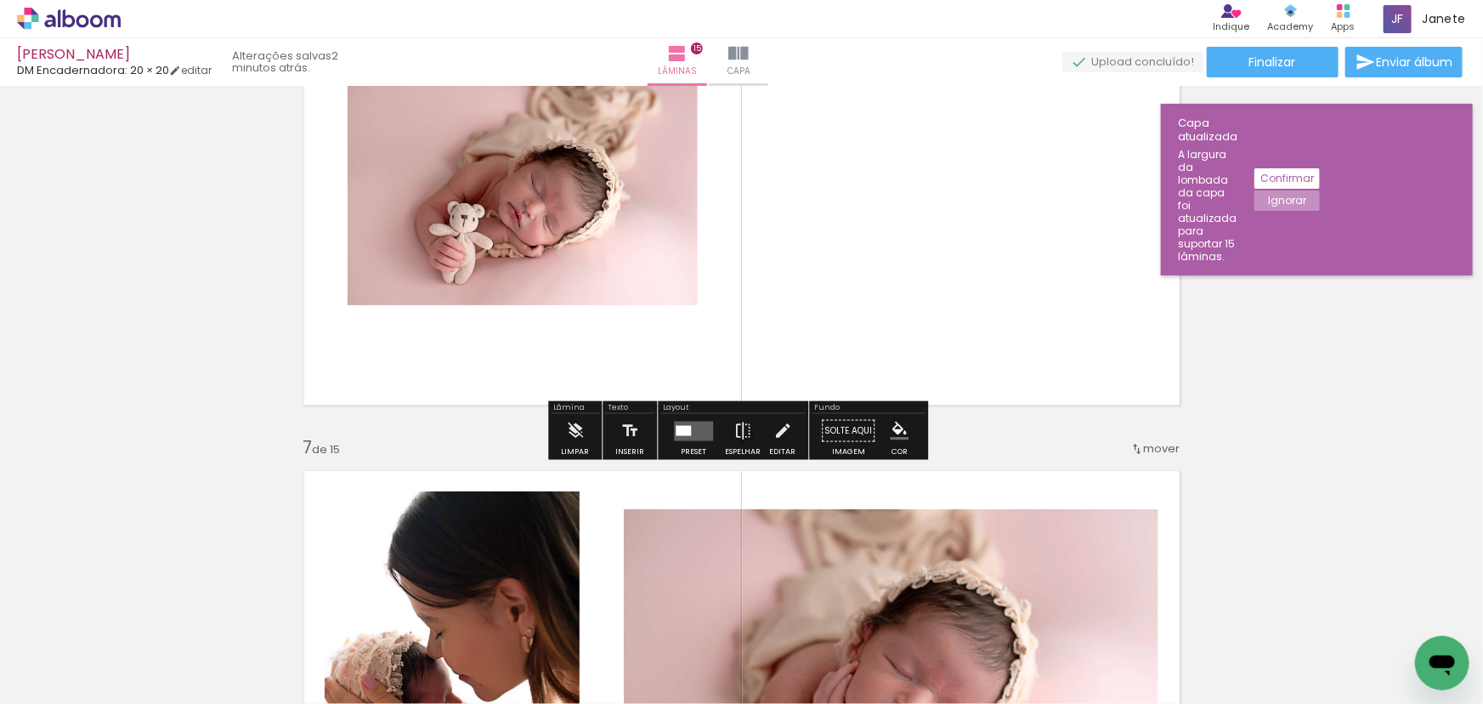
click at [701, 423] on quentale-layouter at bounding box center [693, 431] width 39 height 20
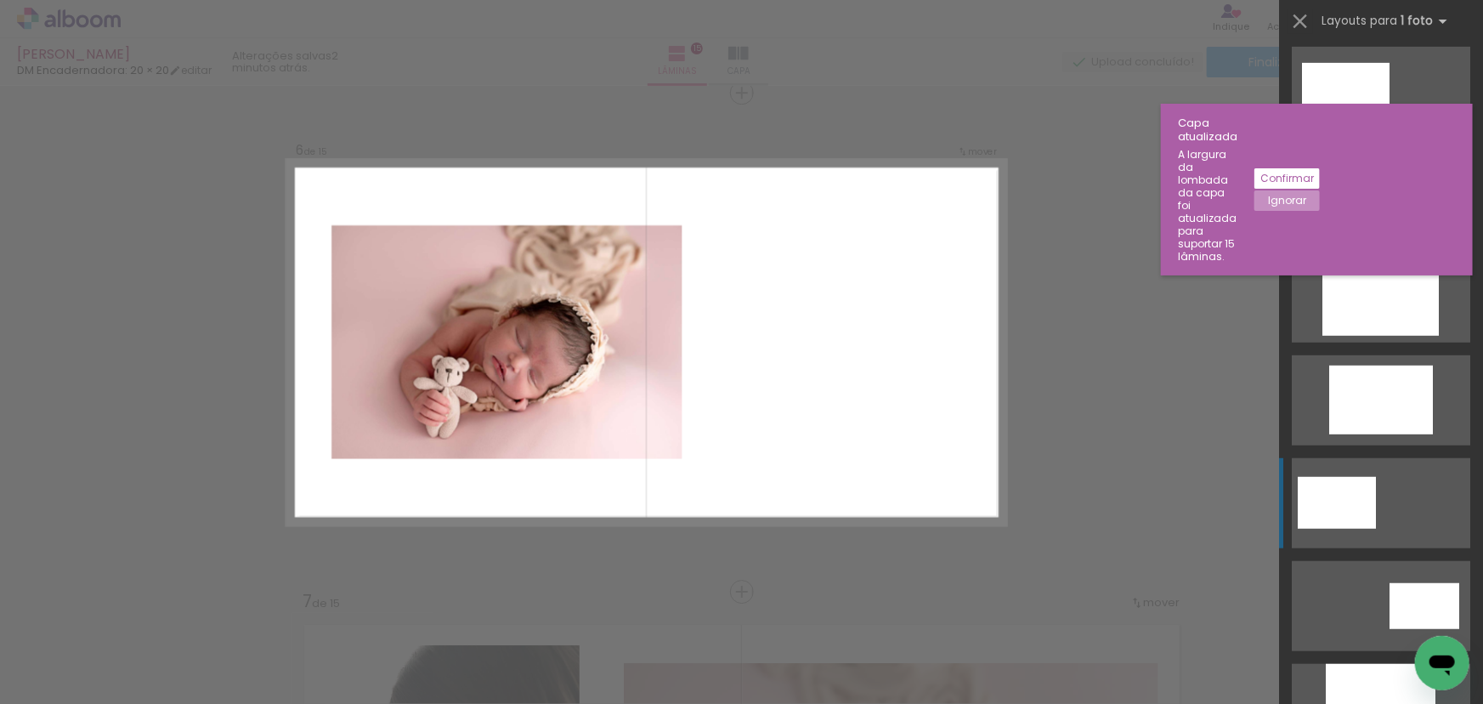
scroll to position [463, 0]
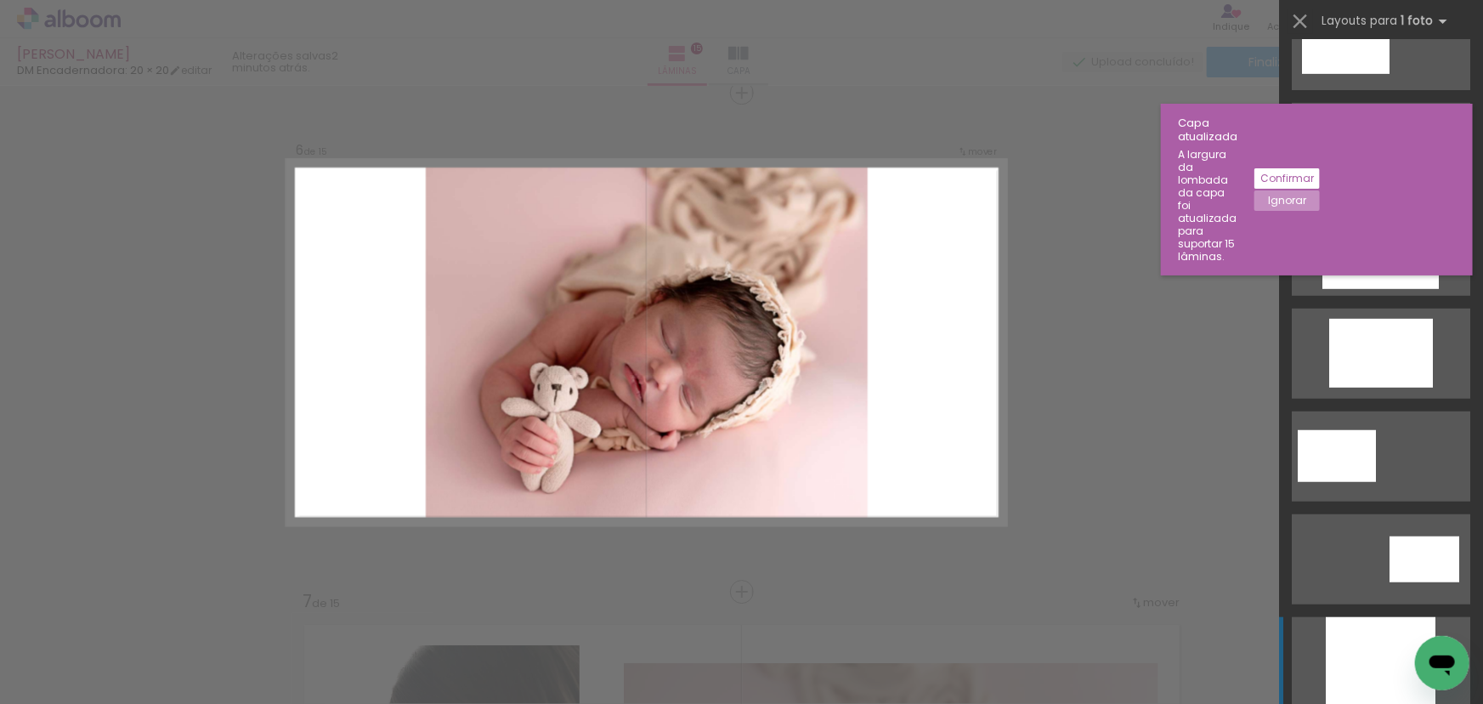
click at [1375, 645] on div at bounding box center [1381, 662] width 110 height 90
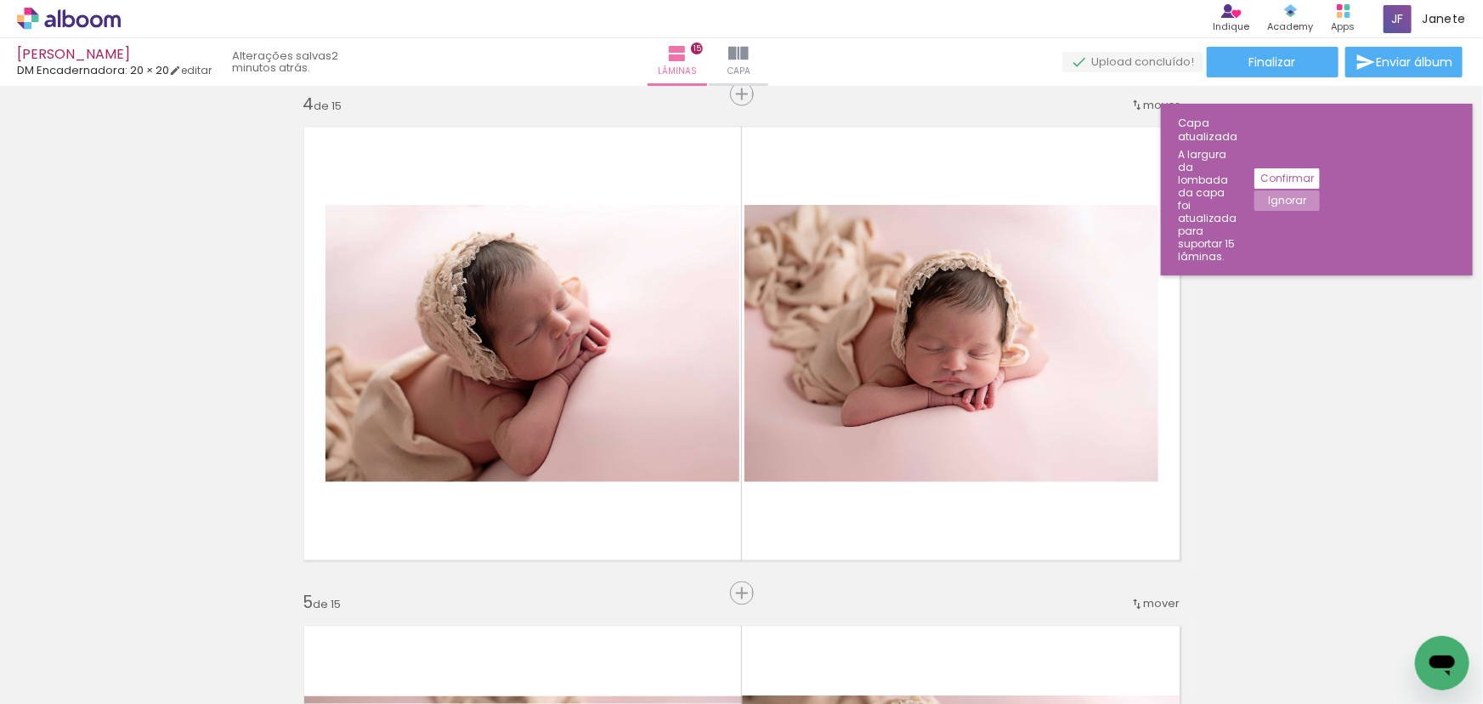
scroll to position [1511, 0]
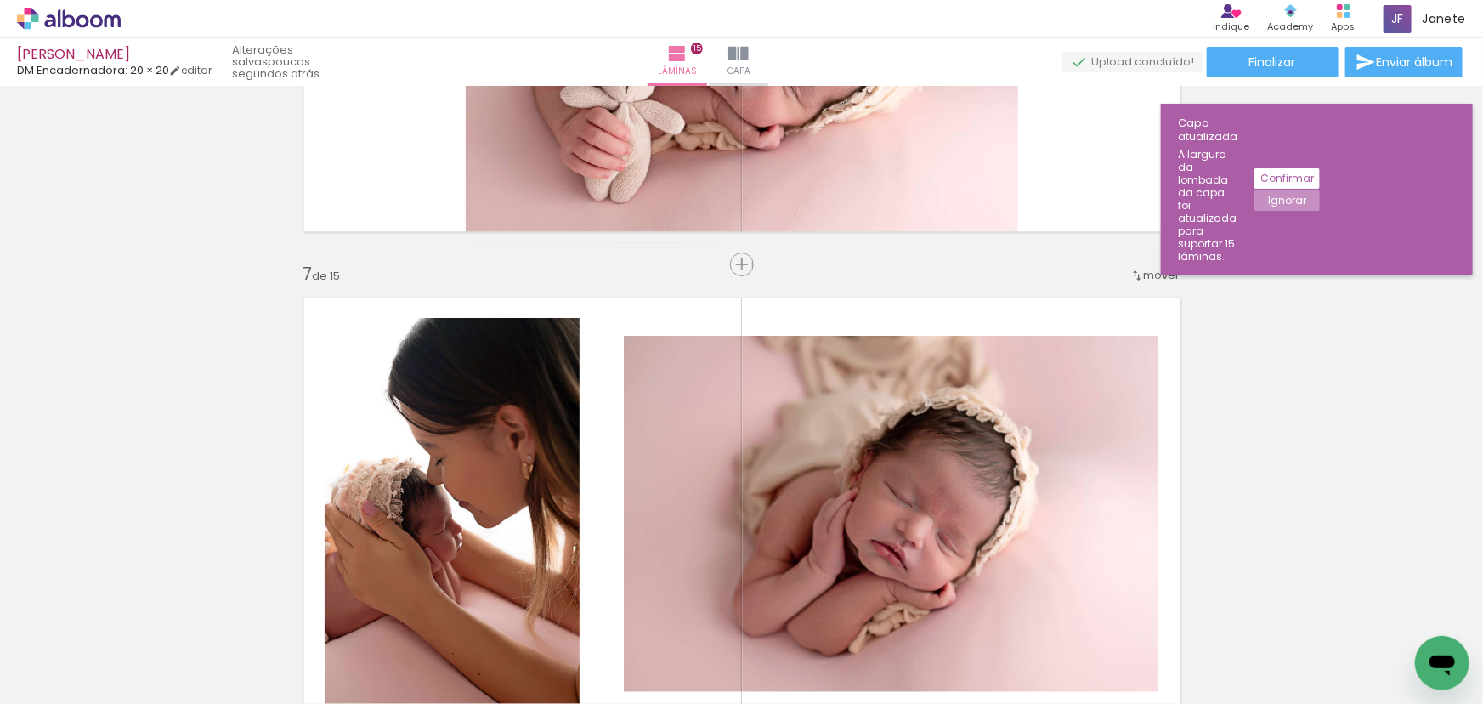
scroll to position [2825, 0]
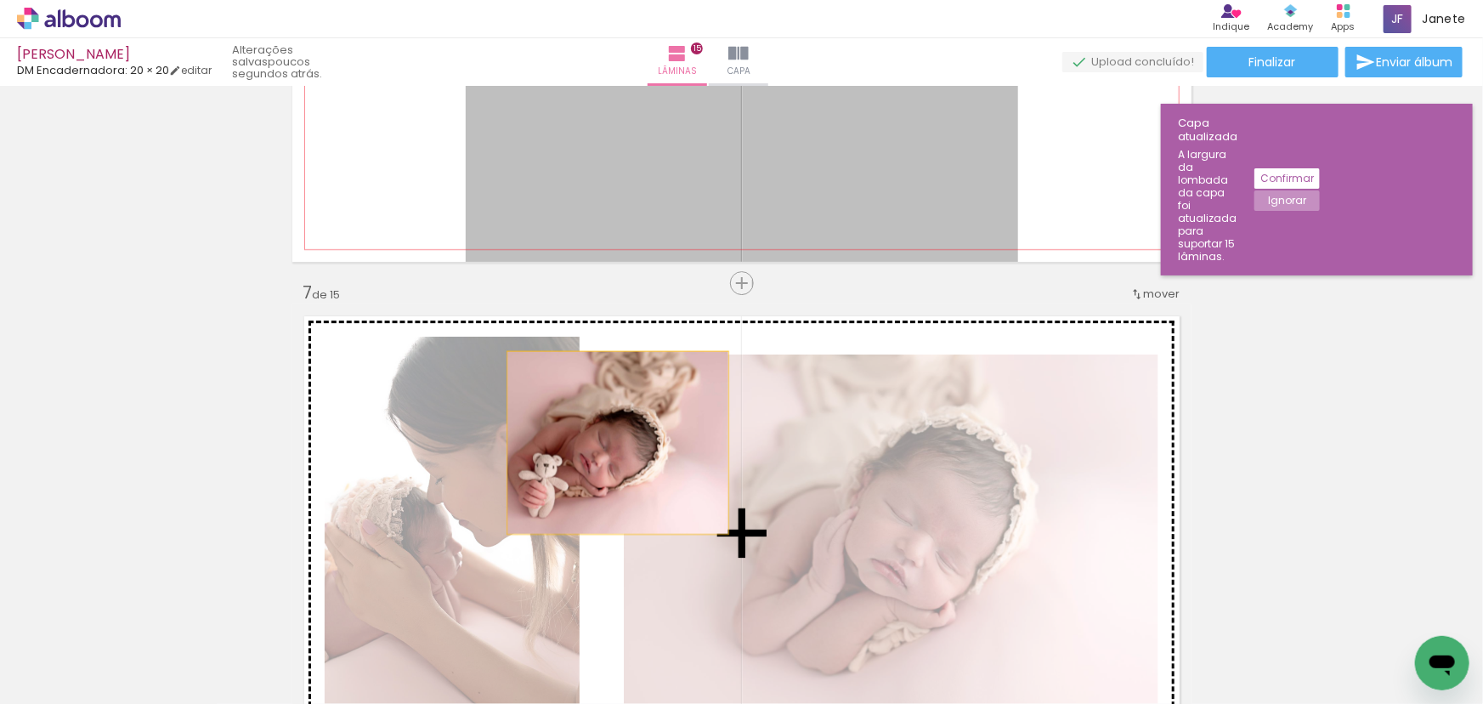
drag, startPoint x: 830, startPoint y: 179, endPoint x: 612, endPoint y: 442, distance: 341.8
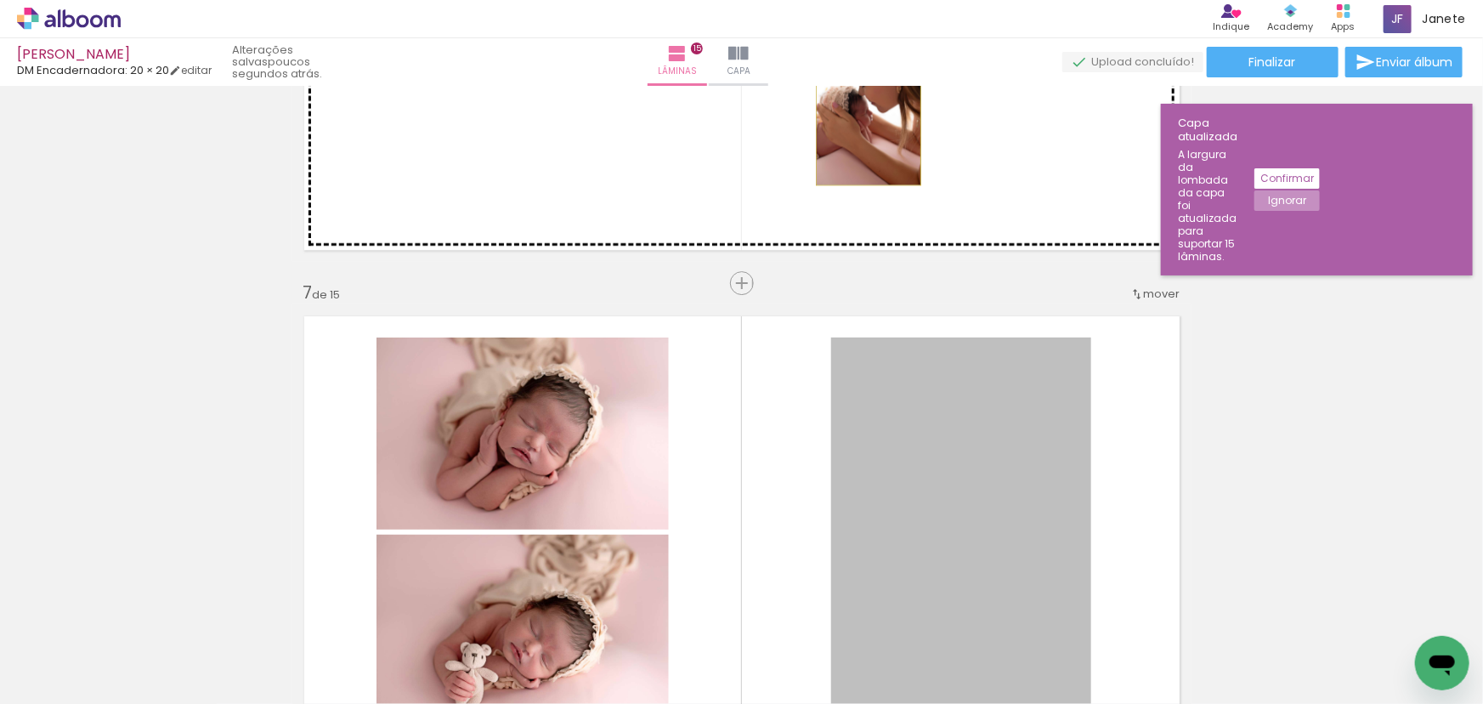
drag, startPoint x: 950, startPoint y: 487, endPoint x: 863, endPoint y: 106, distance: 390.8
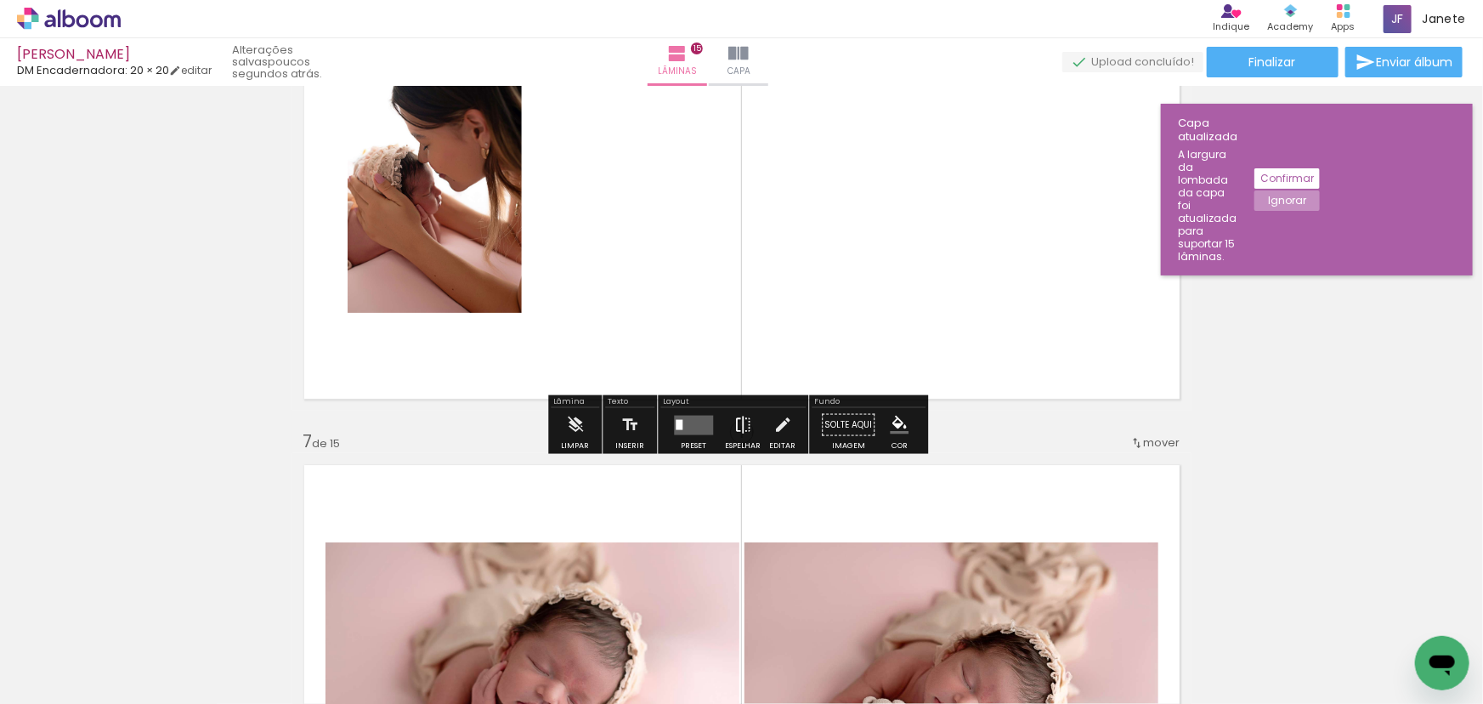
scroll to position [2593, 0]
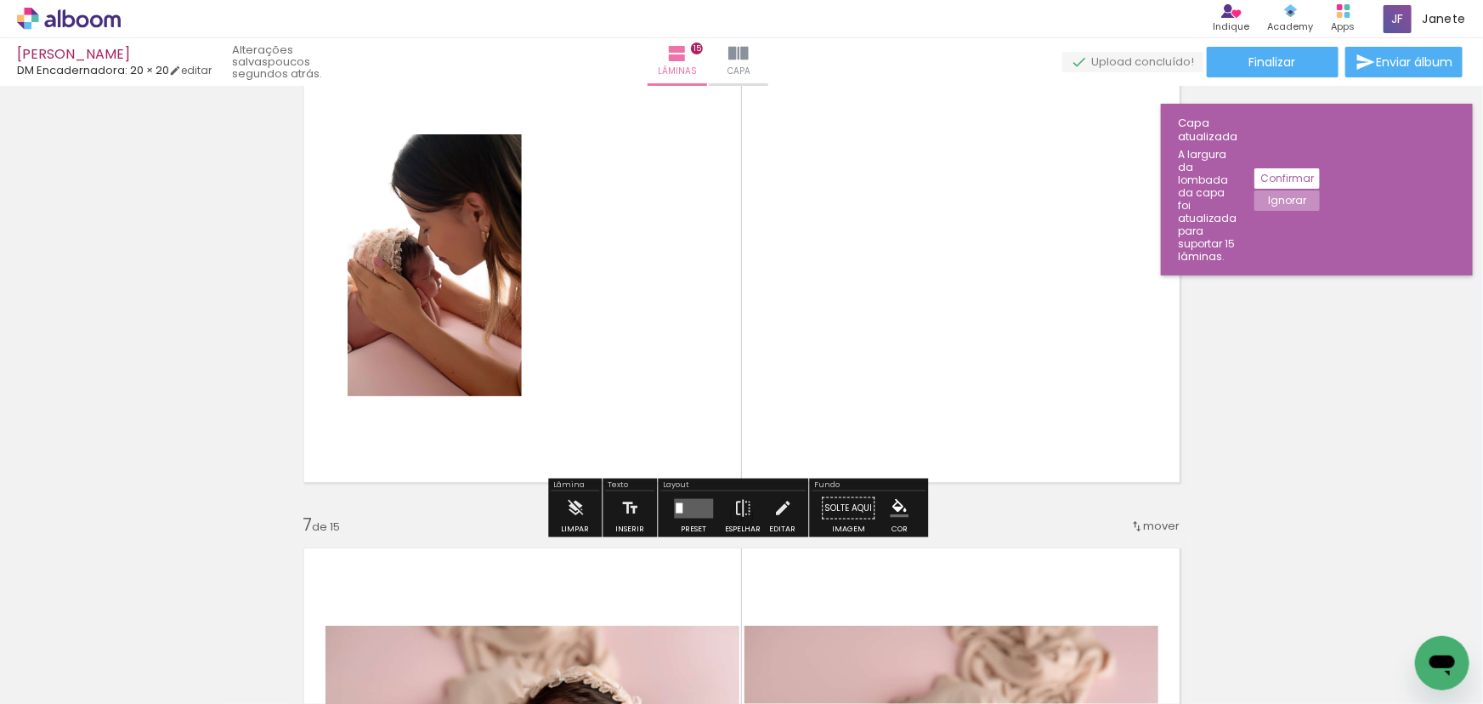
click at [693, 513] on quentale-layouter at bounding box center [693, 508] width 39 height 20
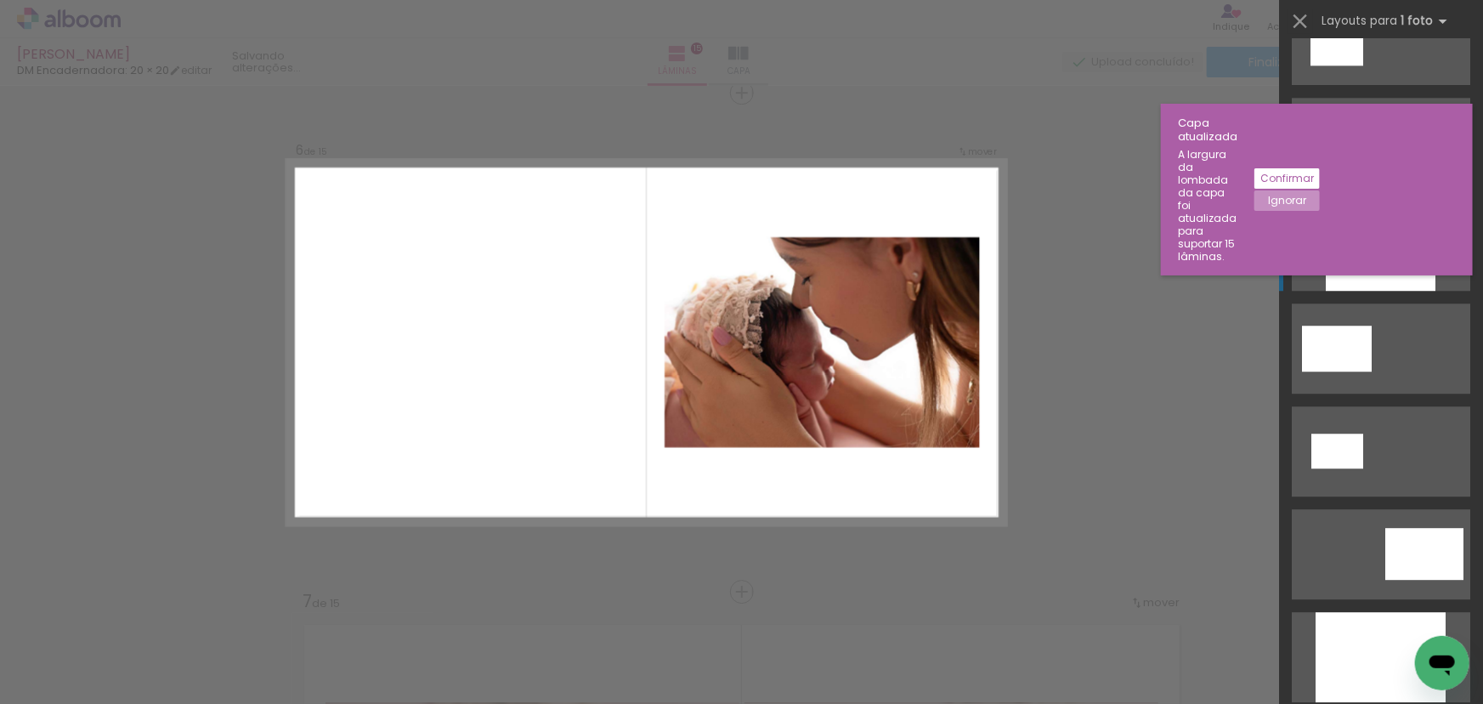
scroll to position [2396, 0]
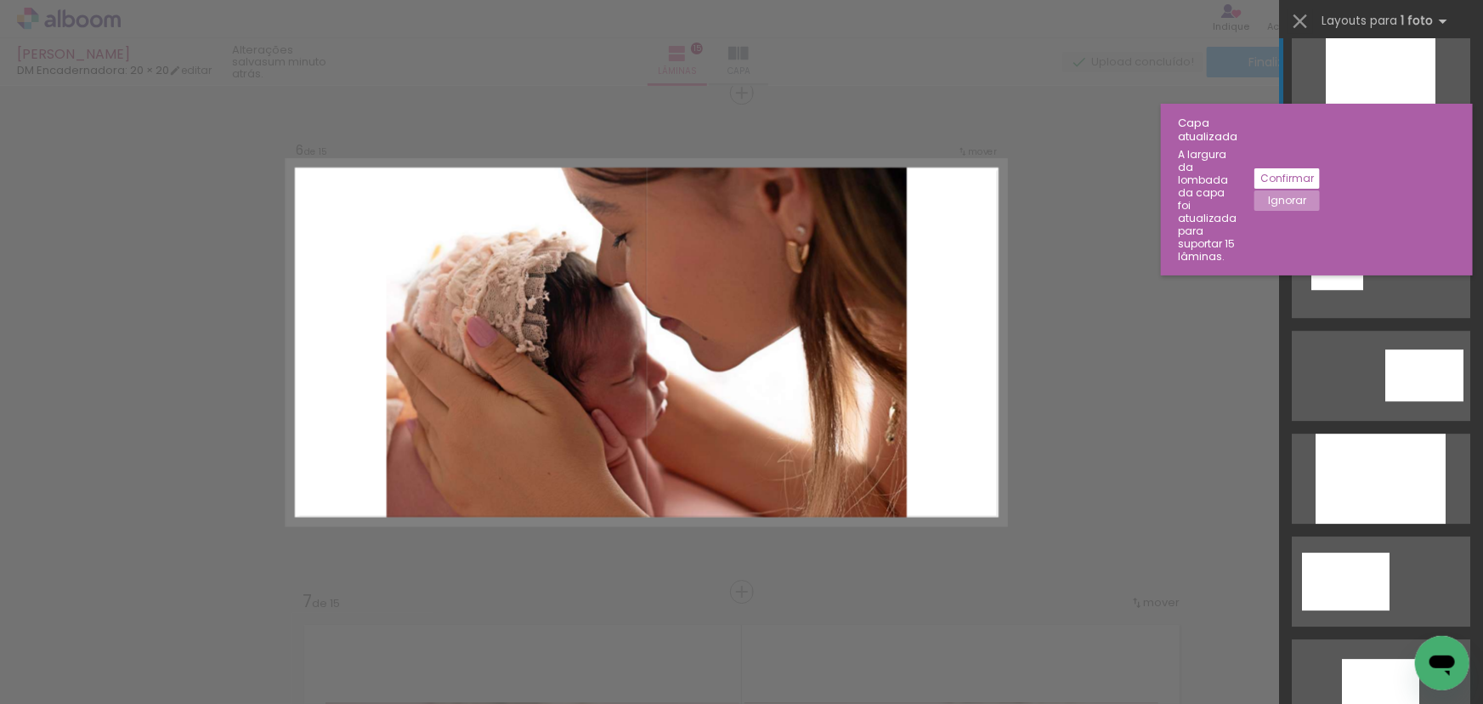
click at [1353, 455] on div at bounding box center [1381, 479] width 130 height 90
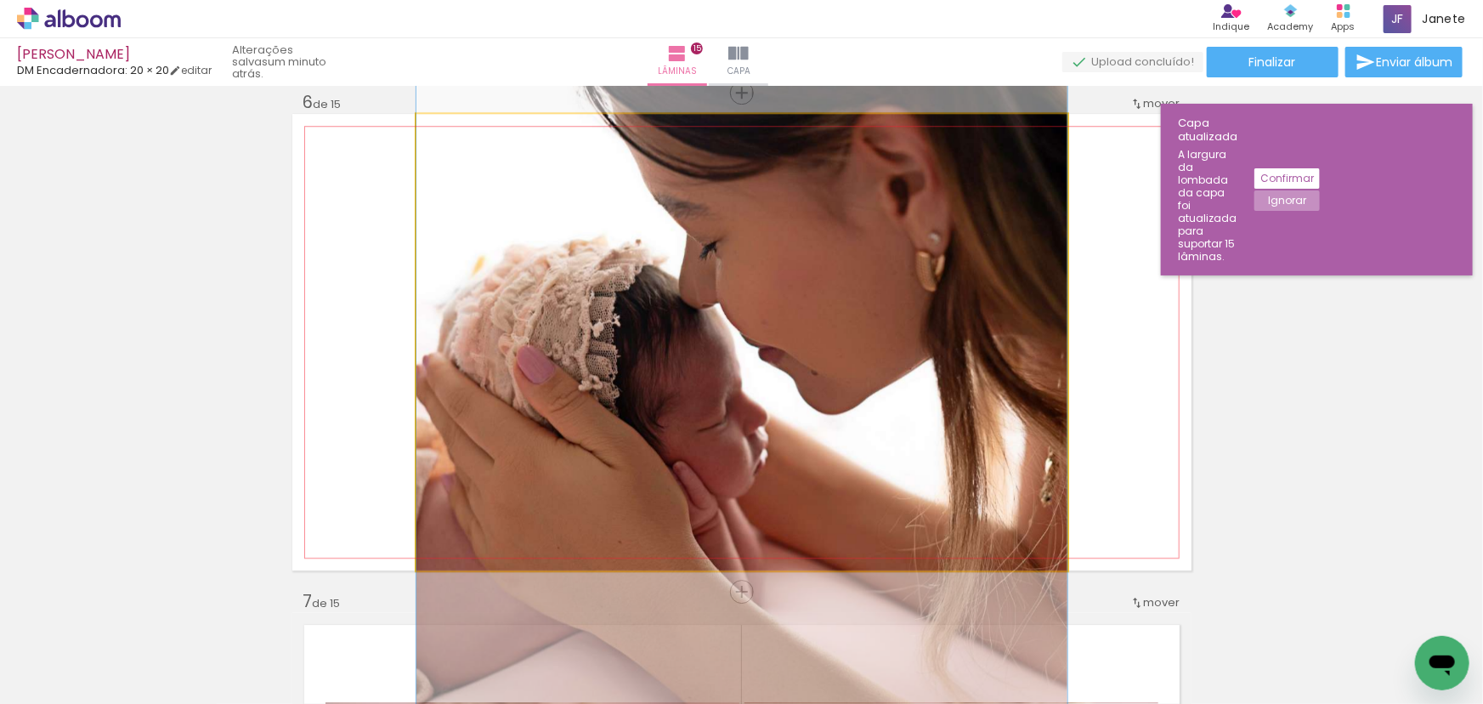
drag, startPoint x: 945, startPoint y: 457, endPoint x: 850, endPoint y: 493, distance: 101.7
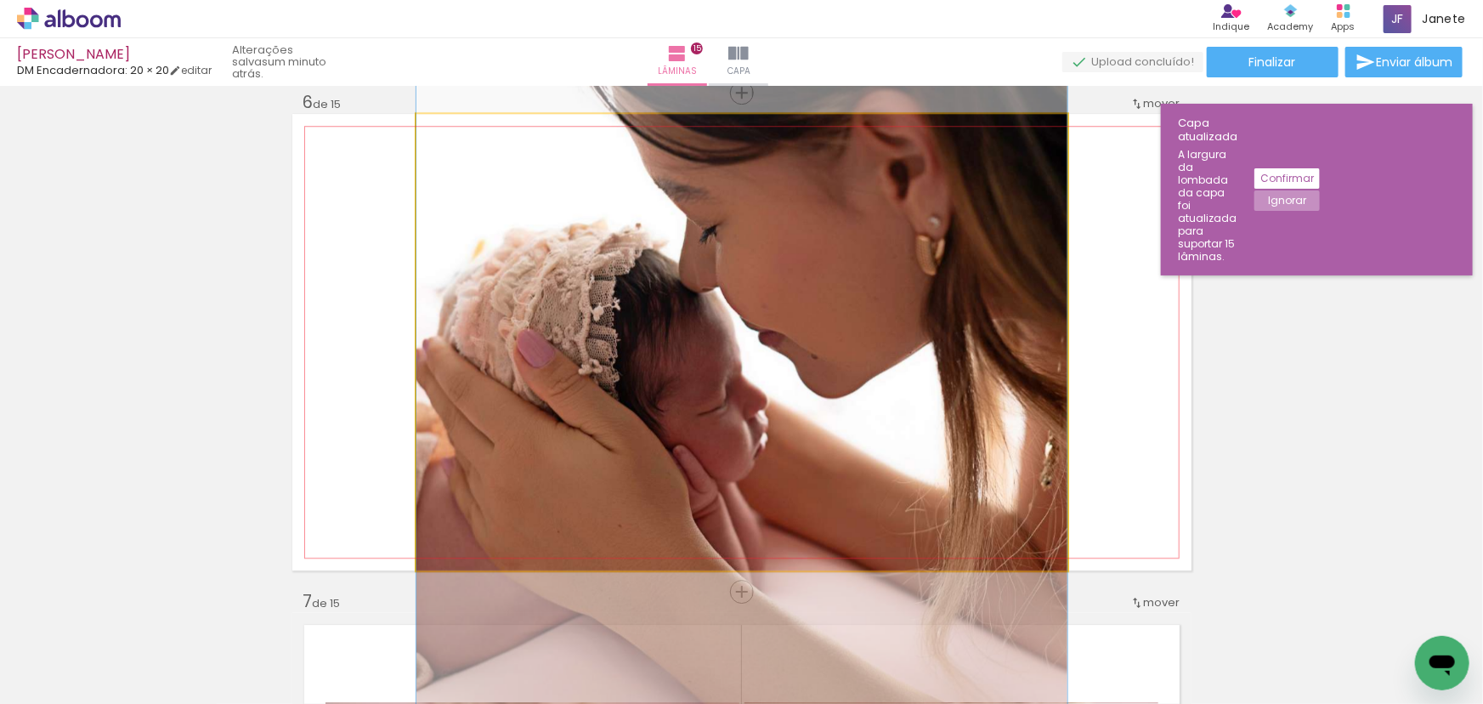
drag, startPoint x: 848, startPoint y: 462, endPoint x: 851, endPoint y: 445, distance: 16.5
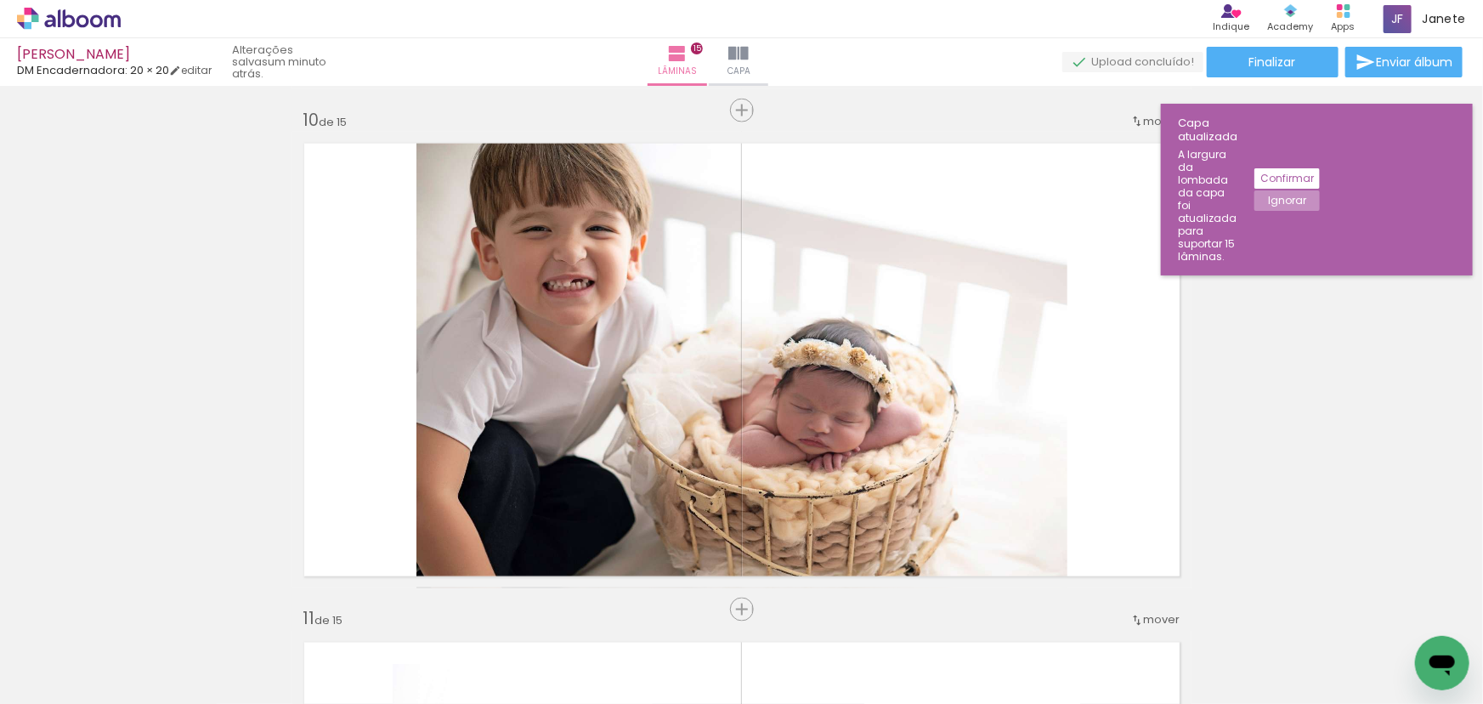
scroll to position [4525, 0]
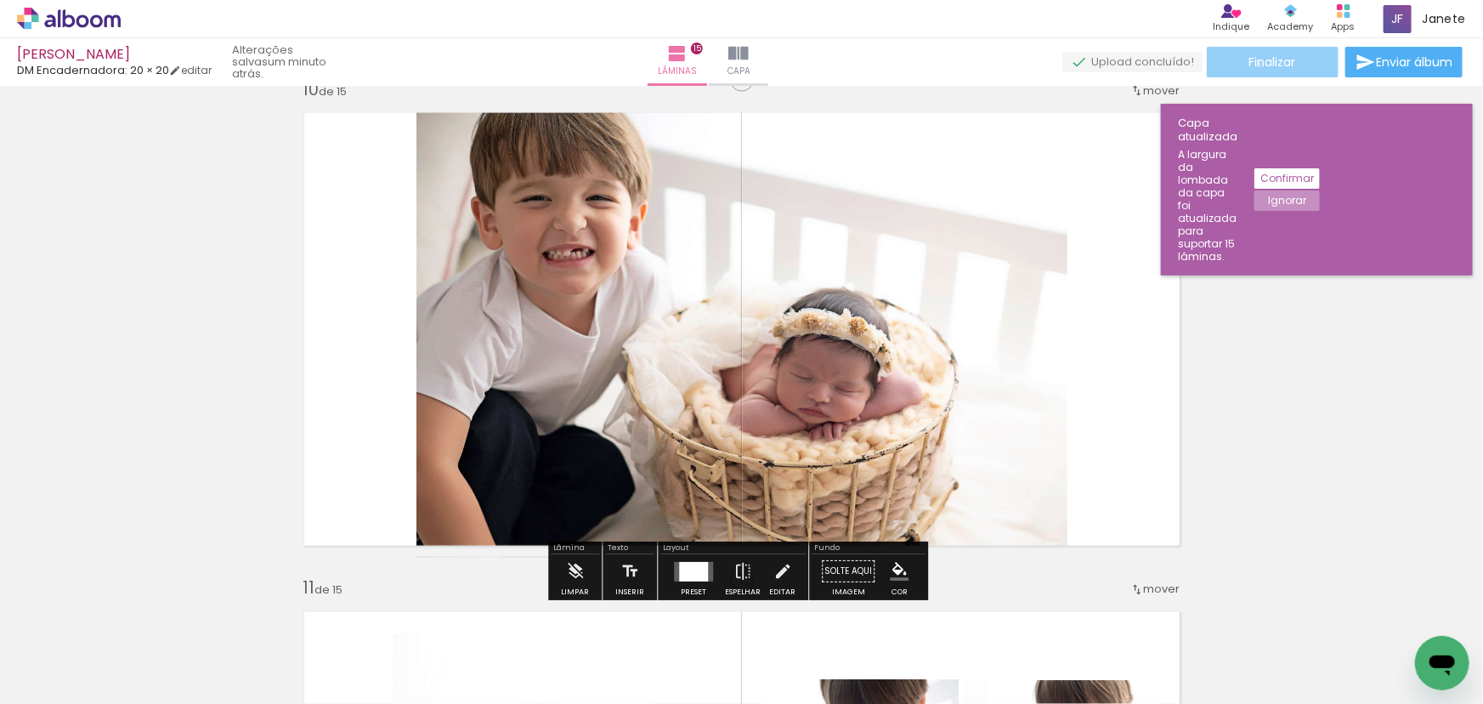
click at [1254, 65] on span "Finalizar" at bounding box center [1273, 62] width 47 height 12
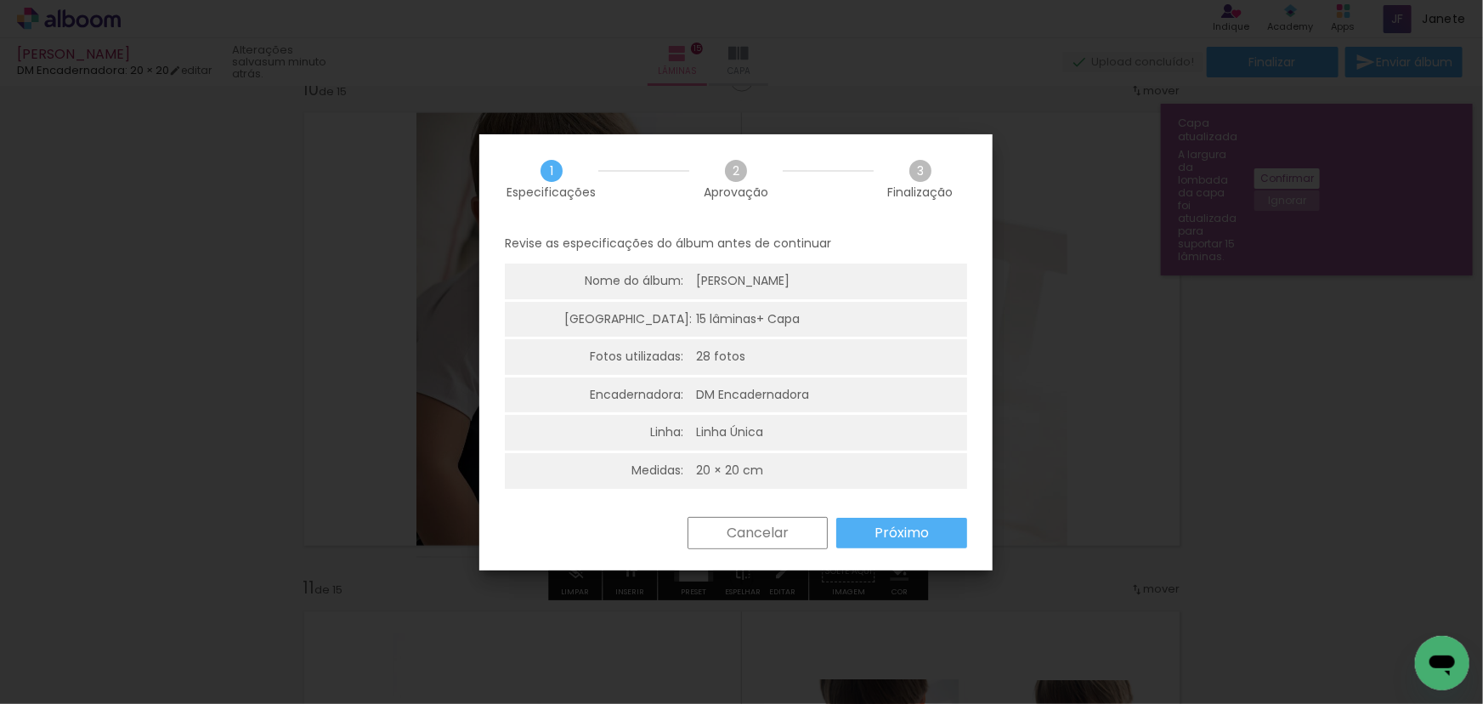
click at [0, 0] on slot "Próximo" at bounding box center [0, 0] width 0 height 0
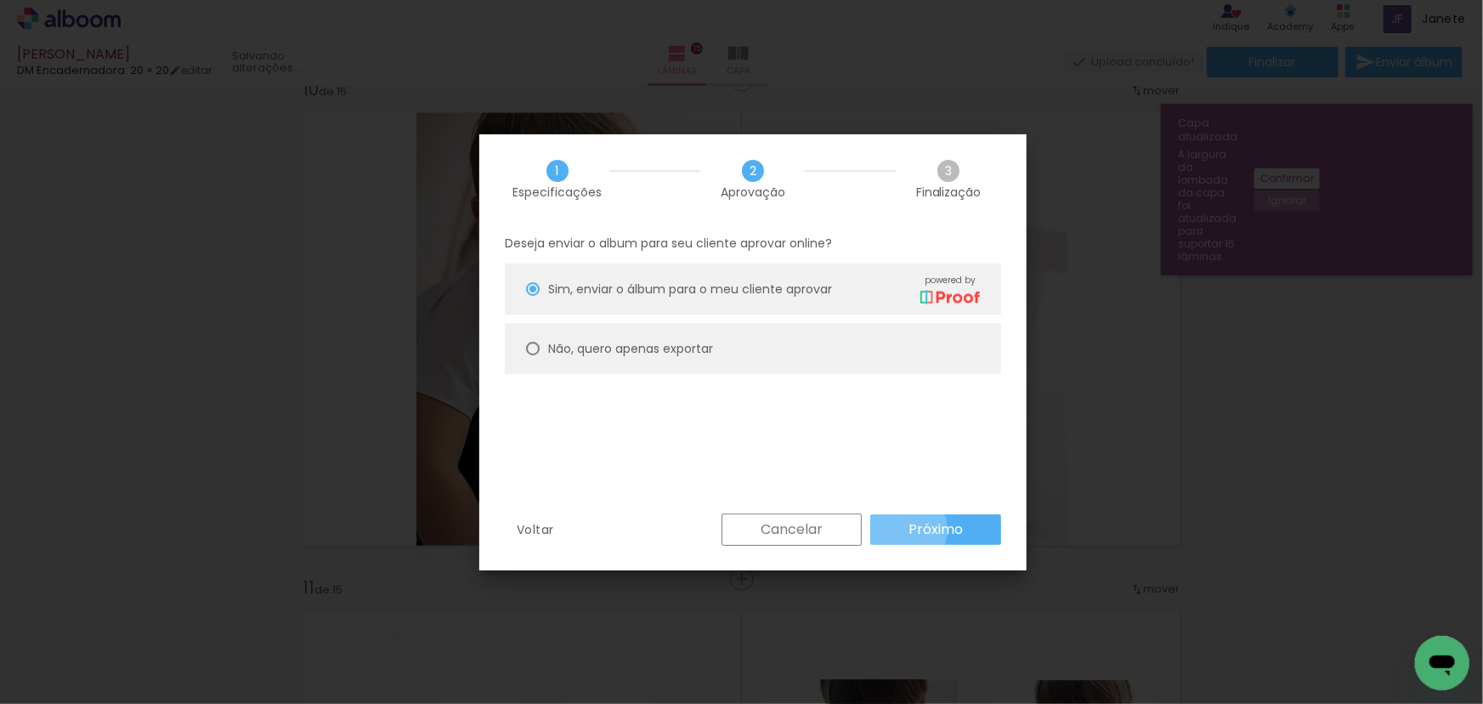
click at [905, 530] on paper-button "Próximo" at bounding box center [936, 529] width 131 height 31
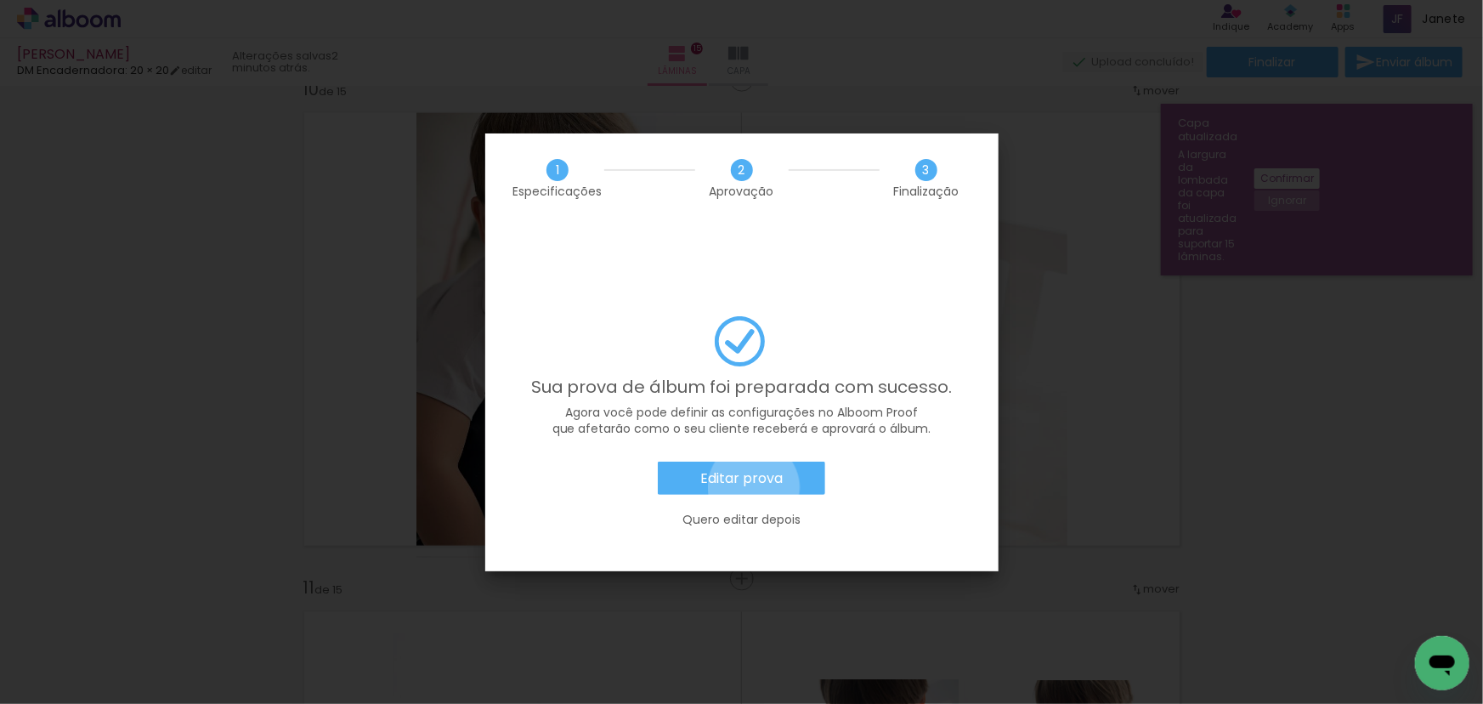
click at [754, 462] on paper-button "Editar prova" at bounding box center [741, 479] width 167 height 34
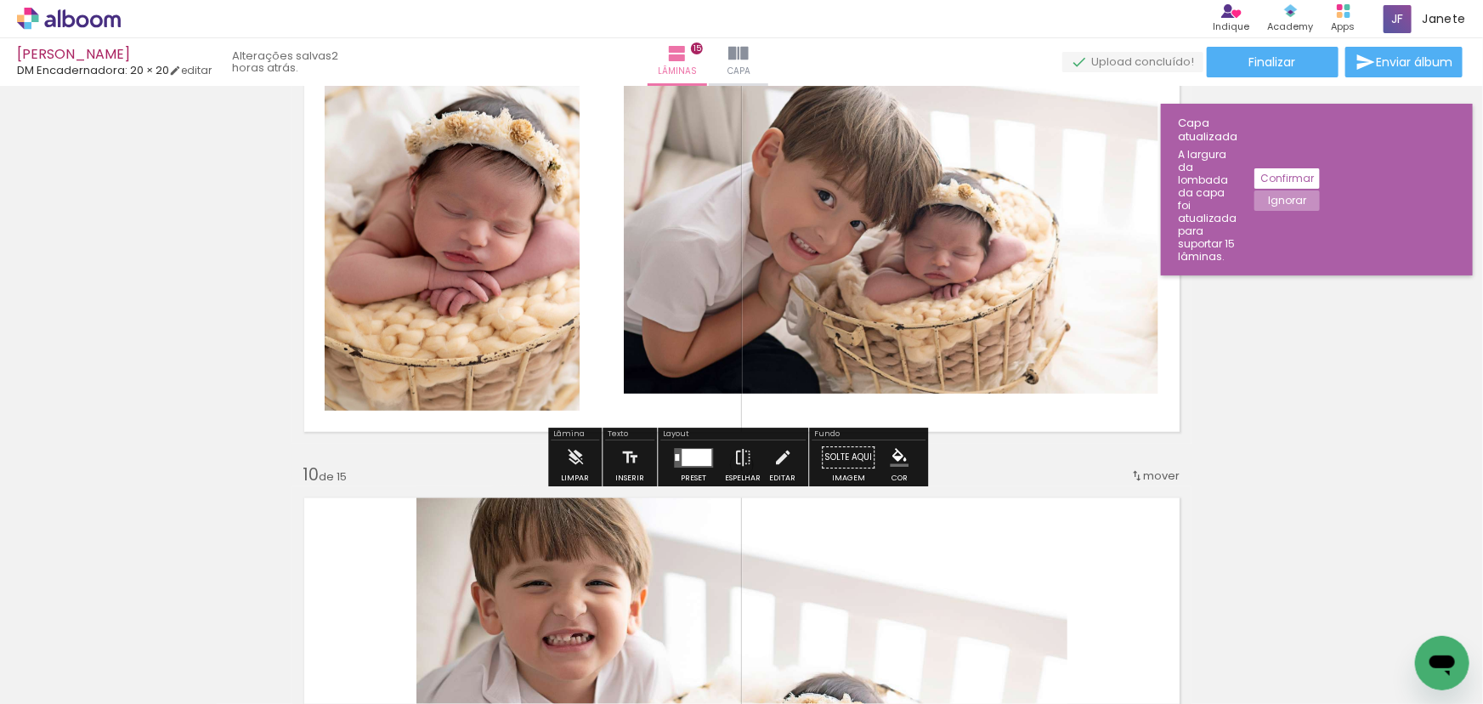
scroll to position [4139, 0]
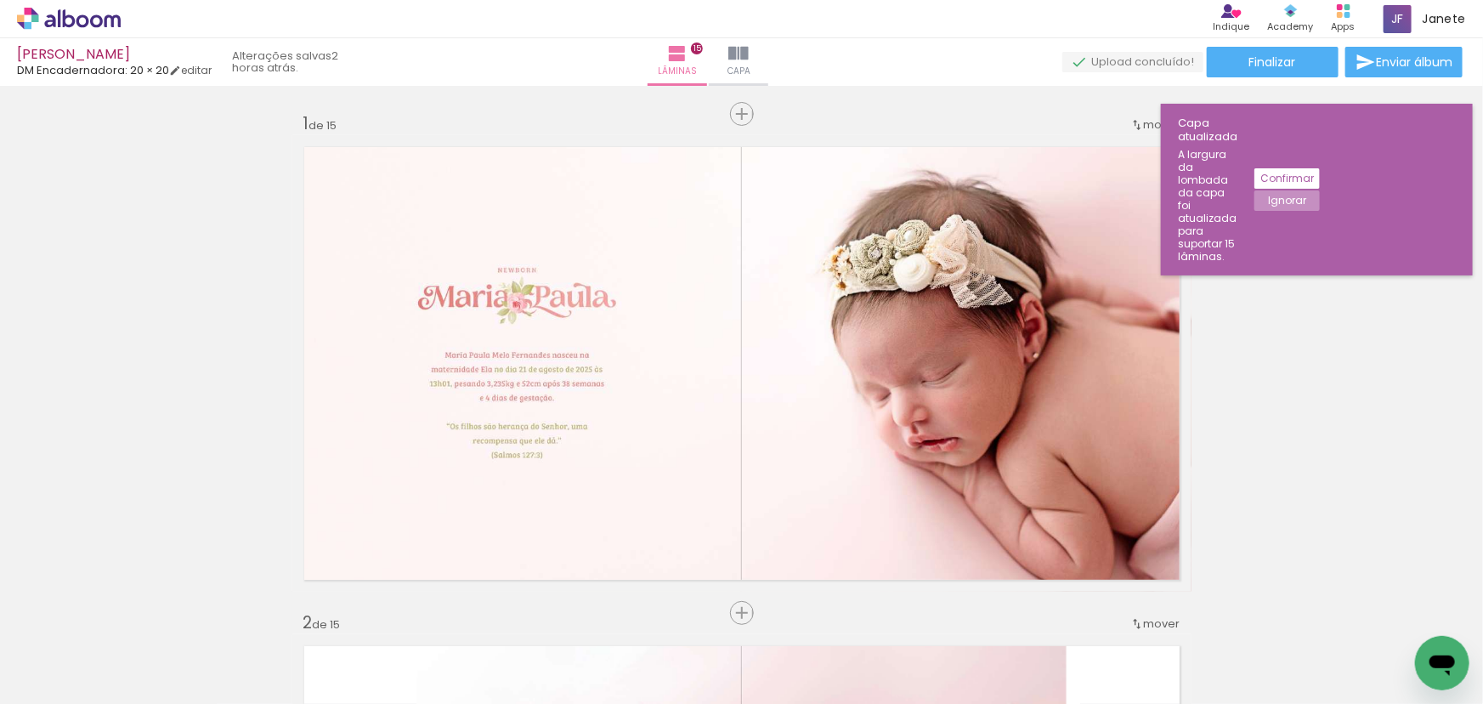
scroll to position [0, 1421]
